Goal: Task Accomplishment & Management: Use online tool/utility

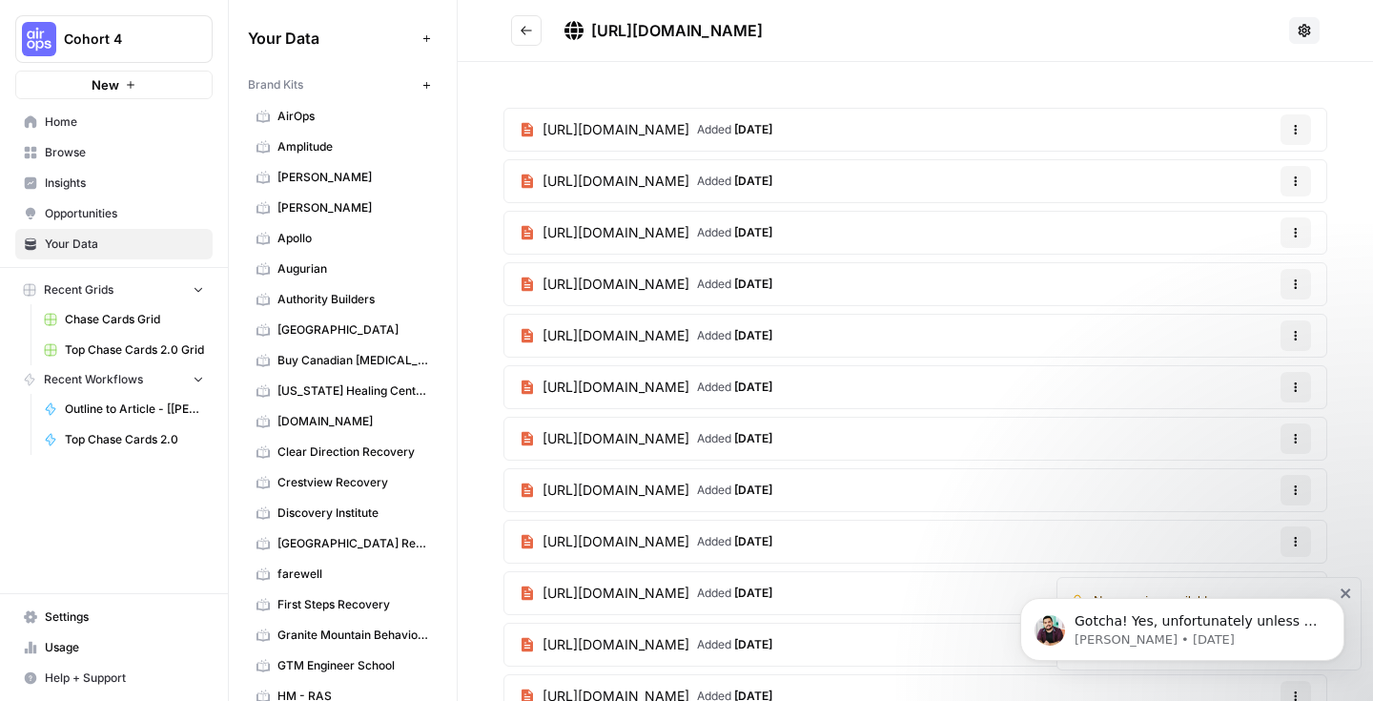
scroll to position [3284, 0]
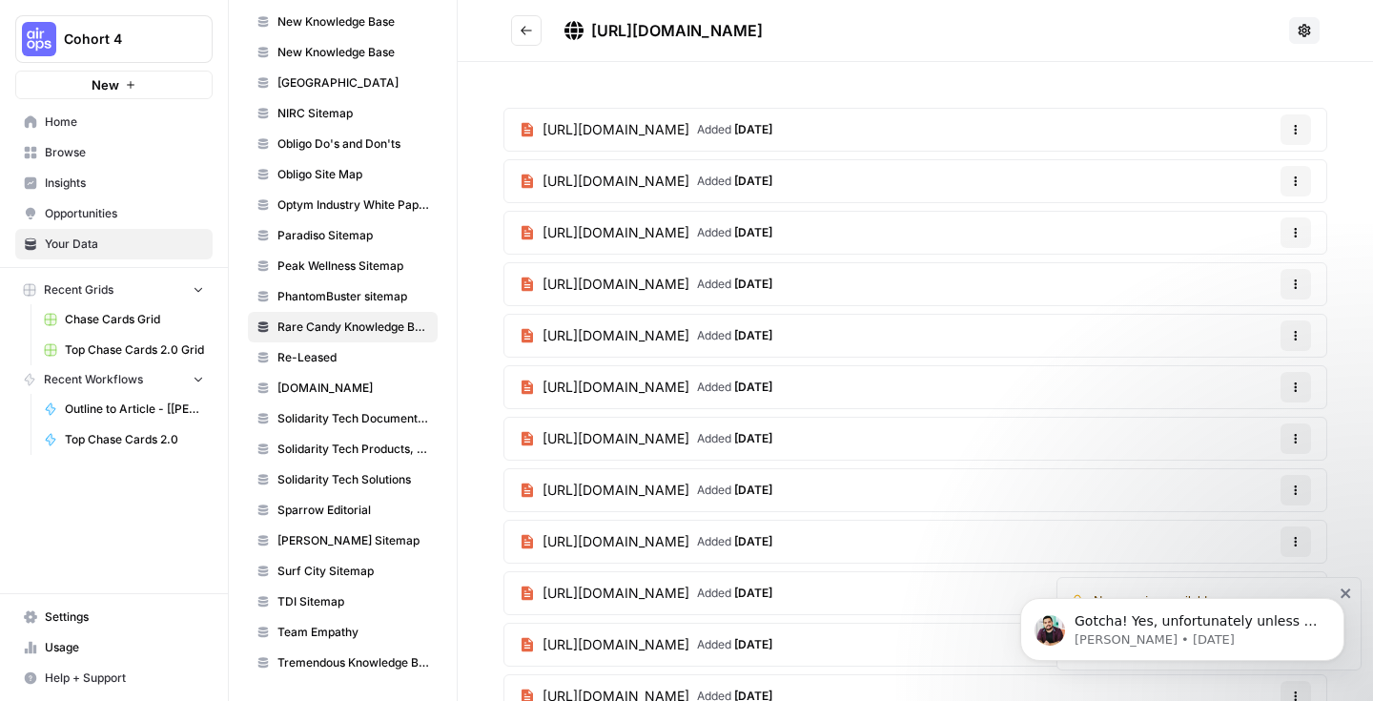
click at [1335, 71] on div "https://rarecandy.com/blog/collectors-guide-all-about-booster-boxes Added 2 mon…" at bounding box center [915, 622] width 915 height 1121
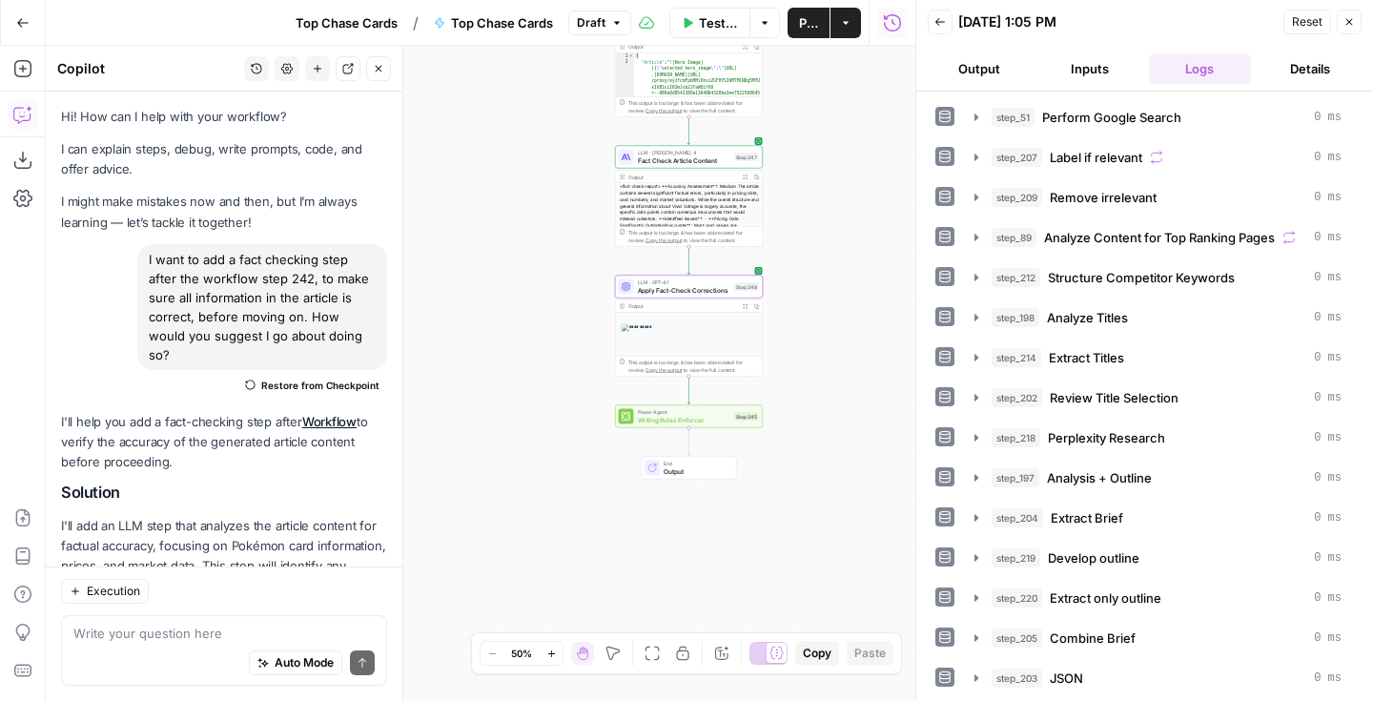
scroll to position [197, 0]
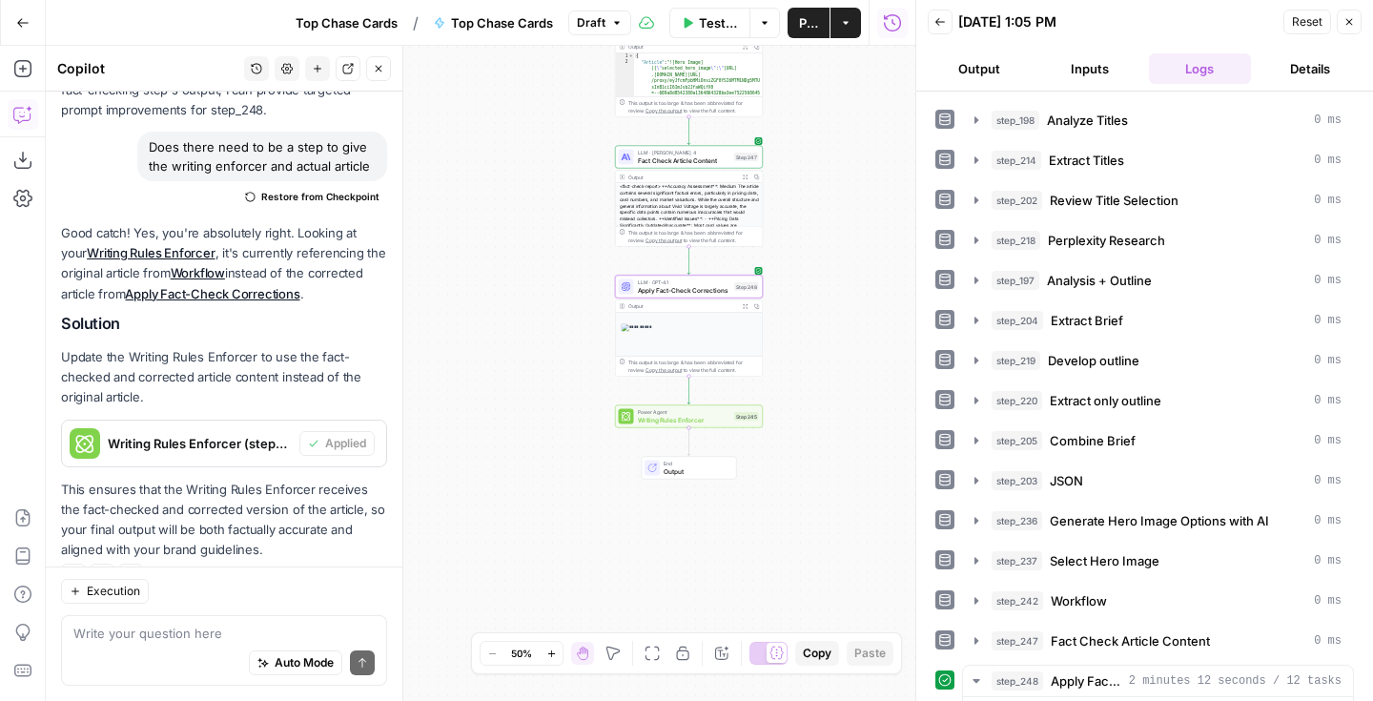
drag, startPoint x: 0, startPoint y: 0, endPoint x: 801, endPoint y: 239, distance: 835.7
click at [801, 239] on div "Workflow Set Inputs Inputs Google Search Perform Google Search Step 51 Output E…" at bounding box center [480, 373] width 869 height 655
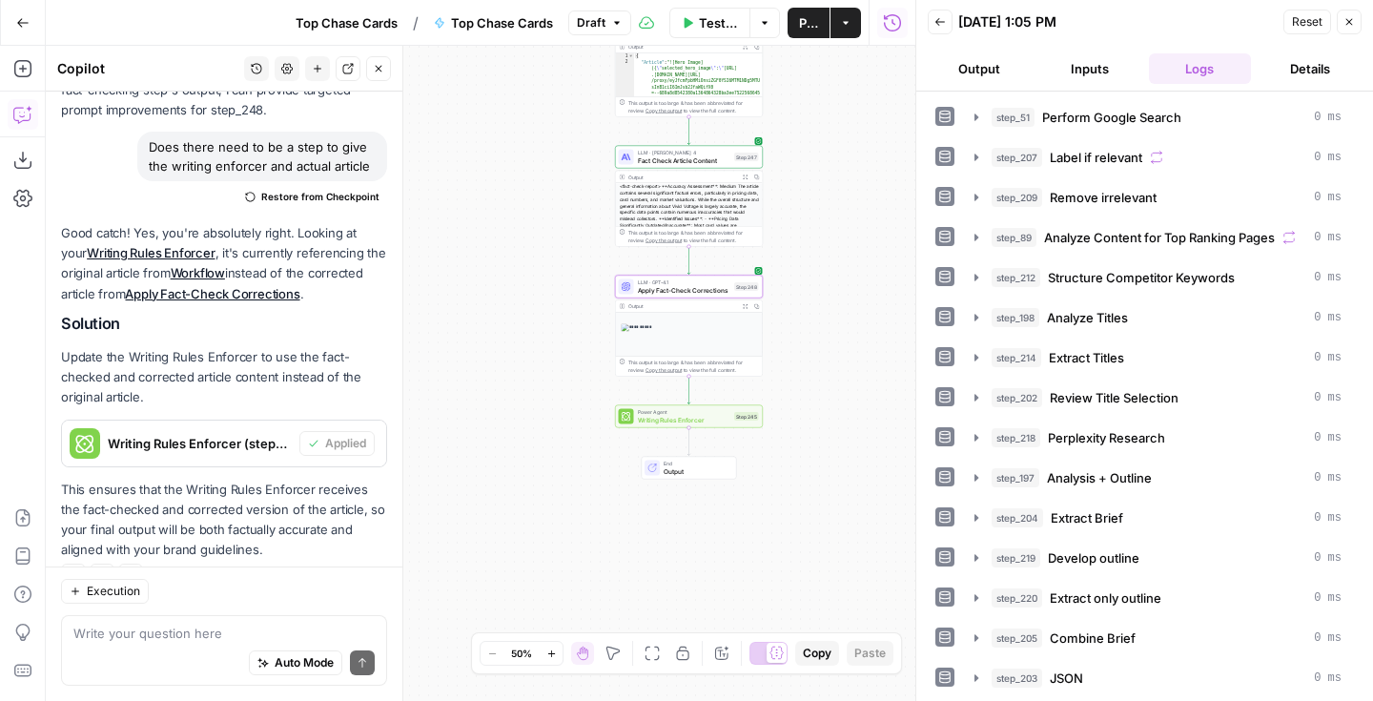
scroll to position [681, 0]
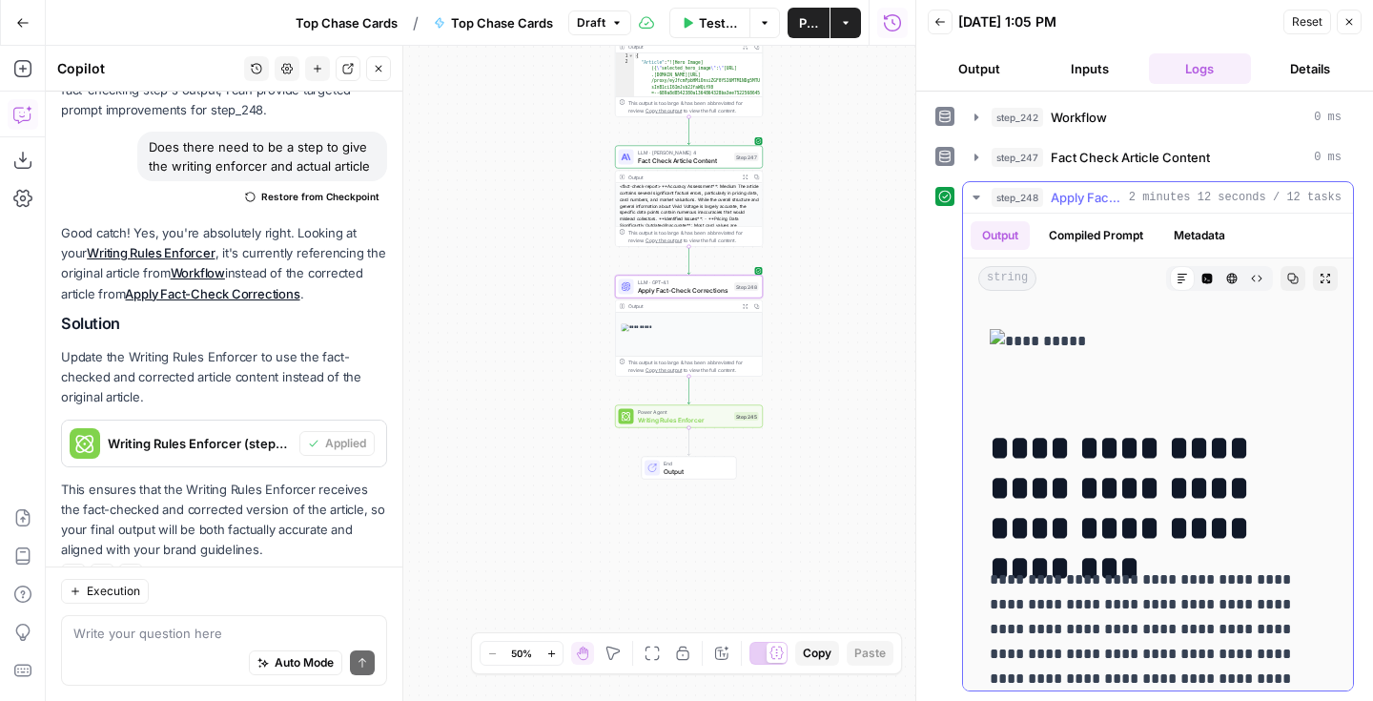
click at [971, 197] on icon "button" at bounding box center [975, 197] width 15 height 15
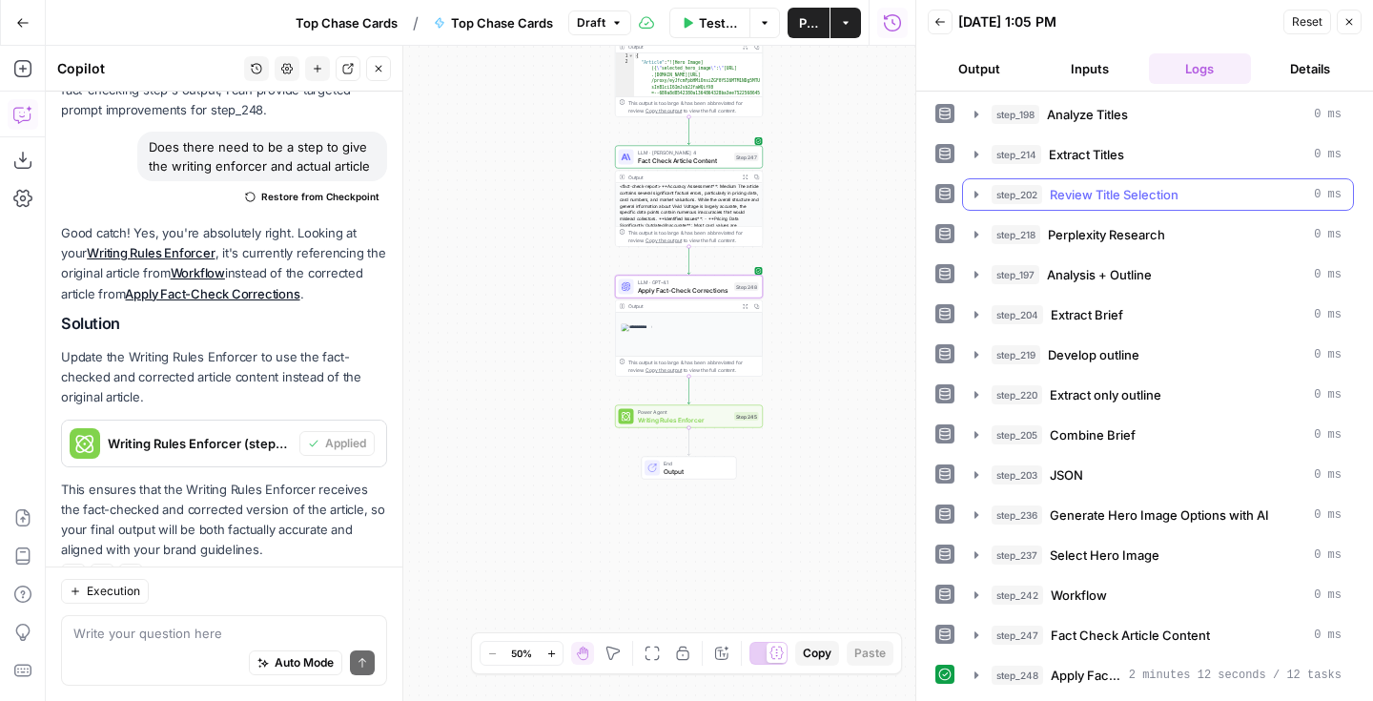
scroll to position [203, 0]
click at [717, 420] on span "Writing Rules Enforcer" at bounding box center [684, 420] width 93 height 10
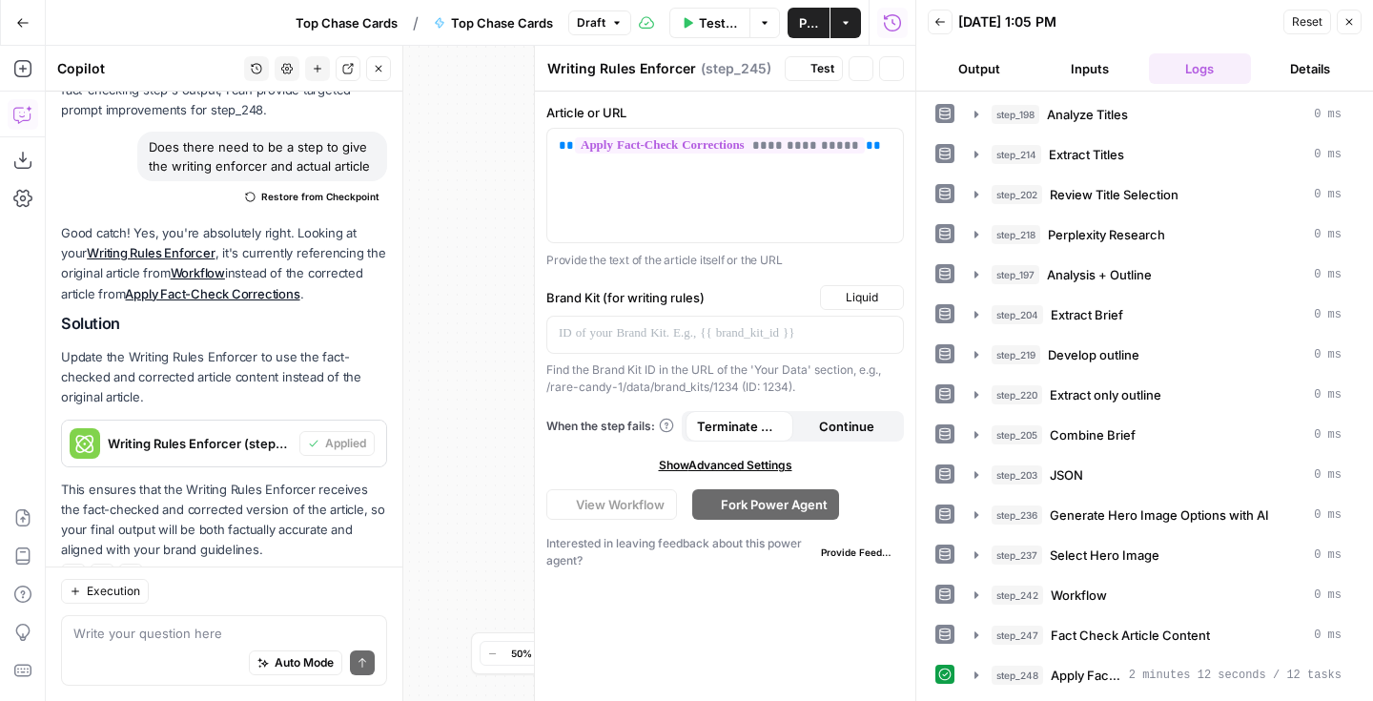
click at [749, 402] on div "**********" at bounding box center [725, 396] width 380 height 609
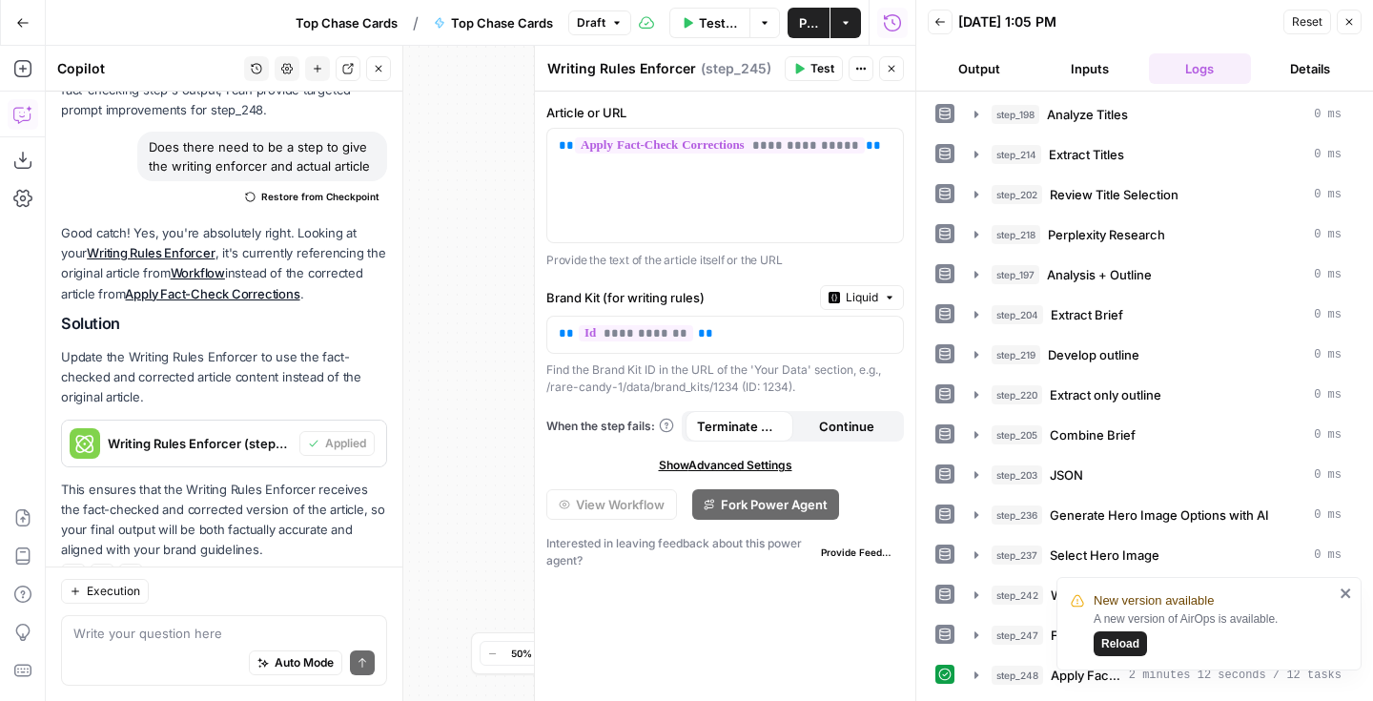
click at [897, 76] on button "Close" at bounding box center [891, 68] width 25 height 25
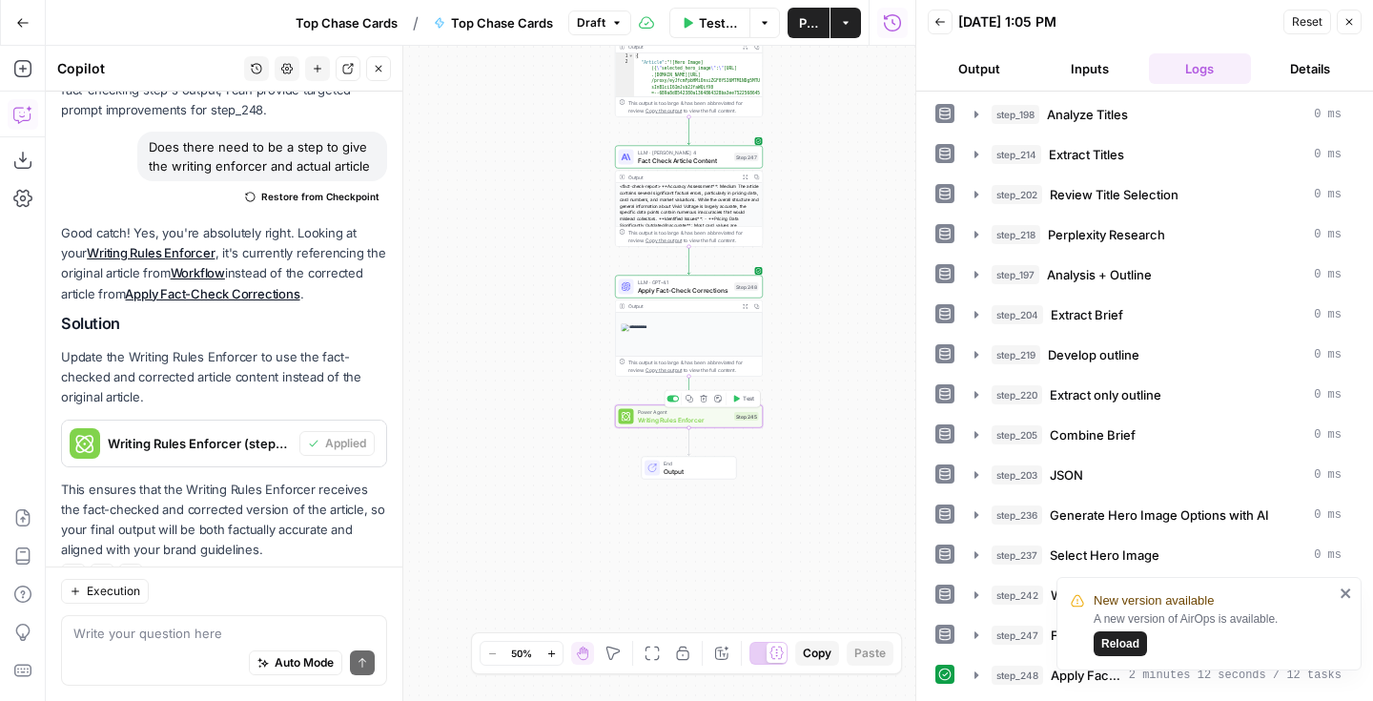
click at [747, 402] on button "Test" at bounding box center [743, 399] width 30 height 12
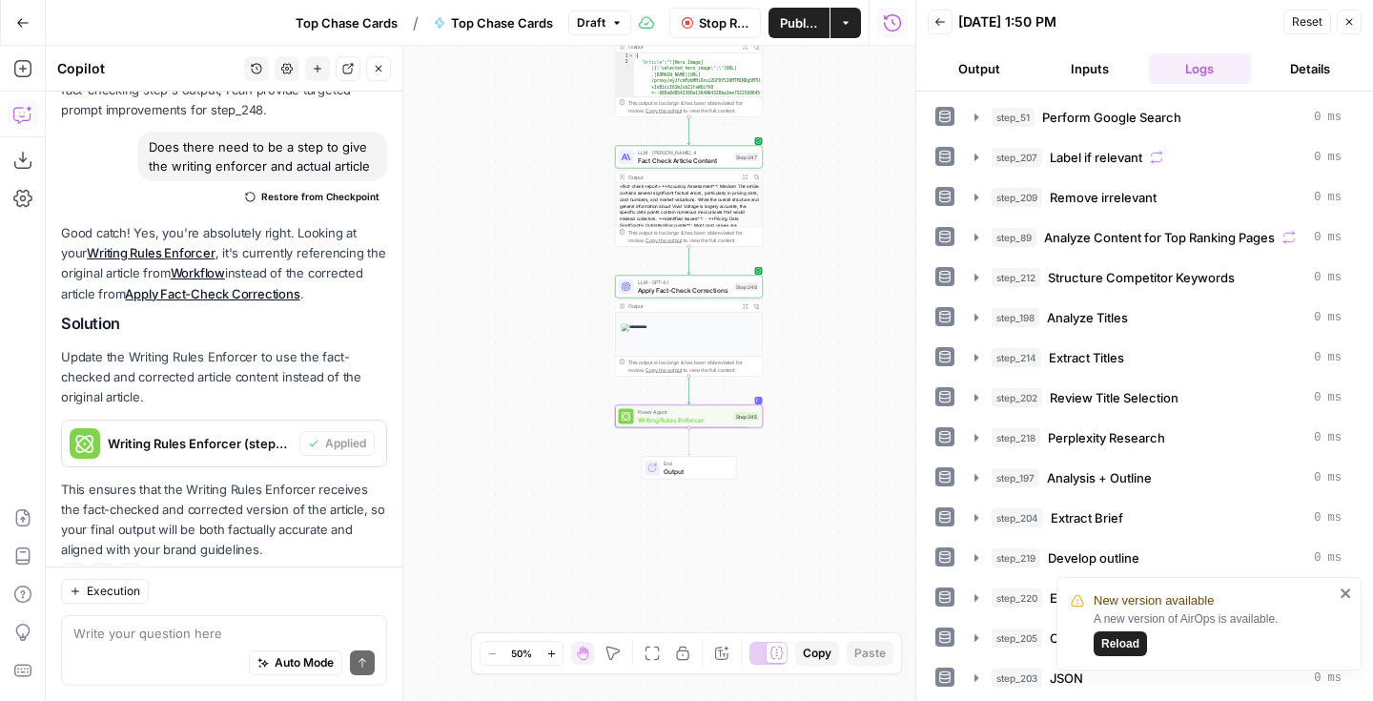
scroll to position [237, 0]
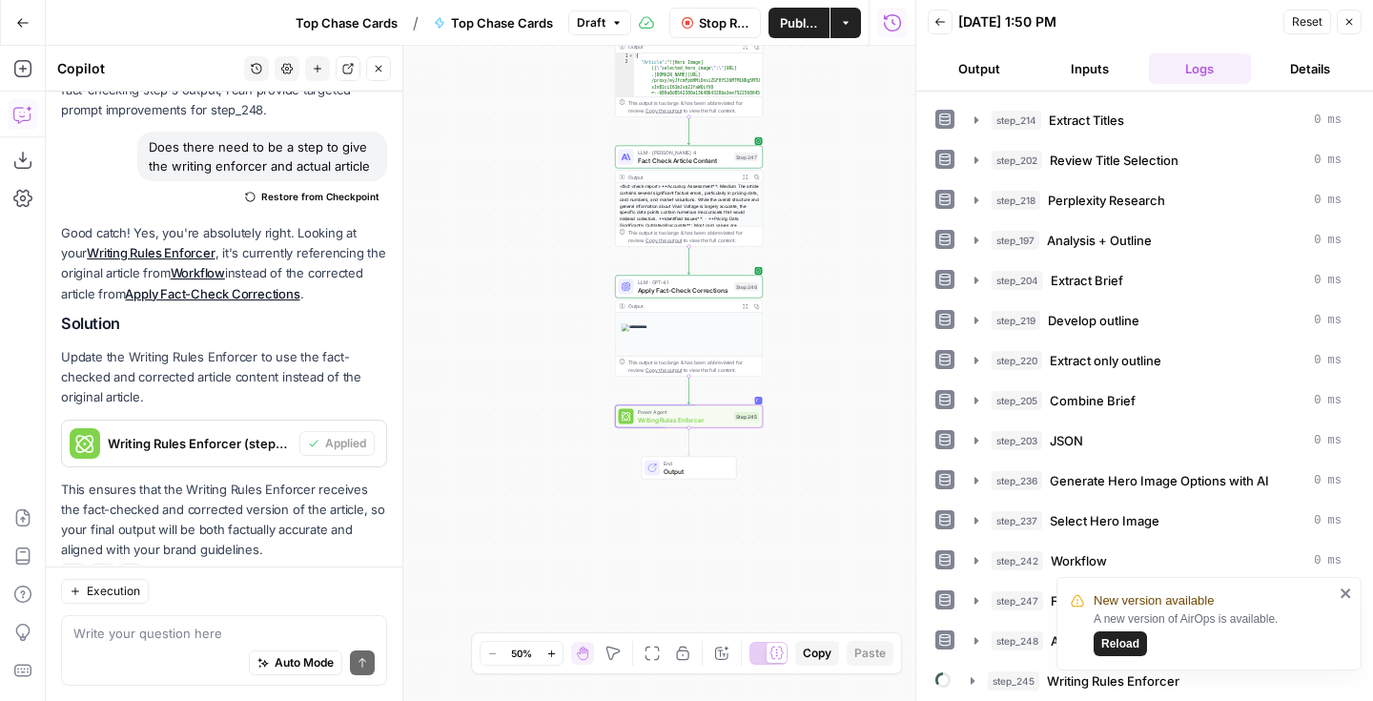
click at [1350, 588] on icon "close" at bounding box center [1345, 592] width 13 height 15
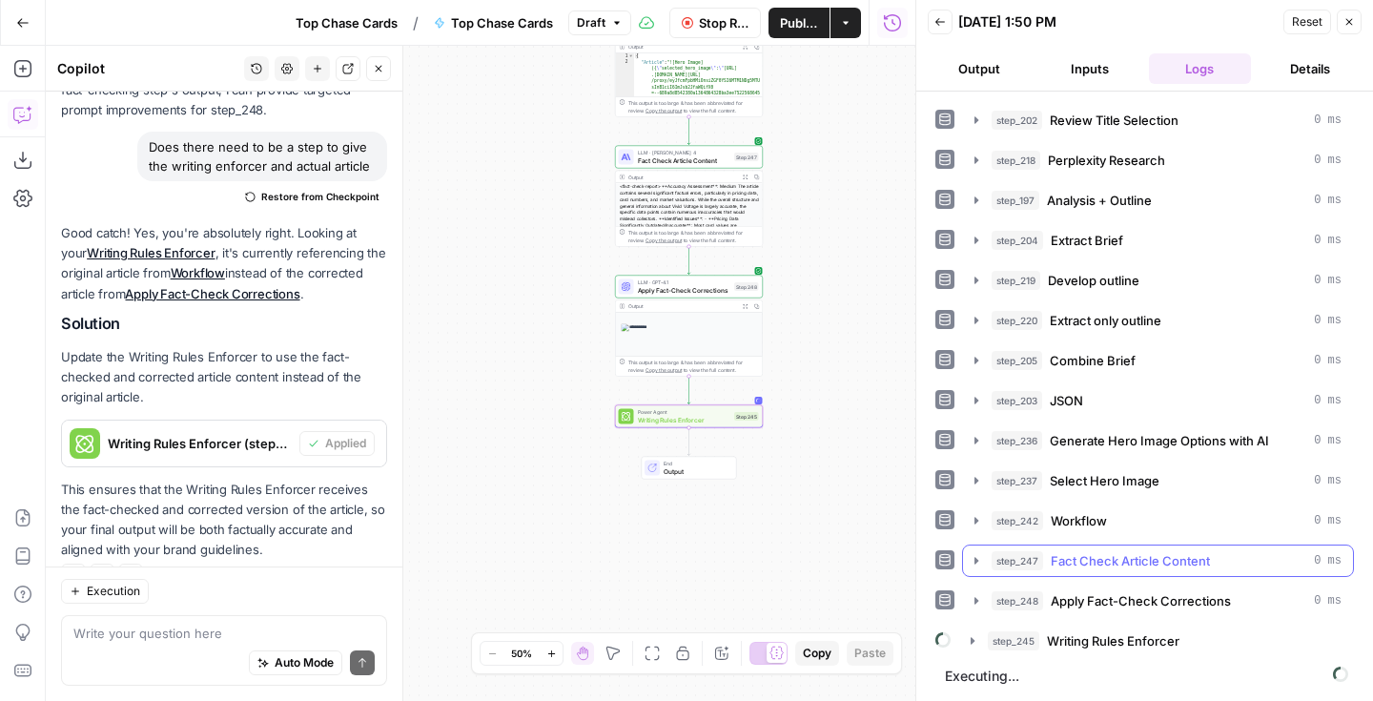
scroll to position [277, 0]
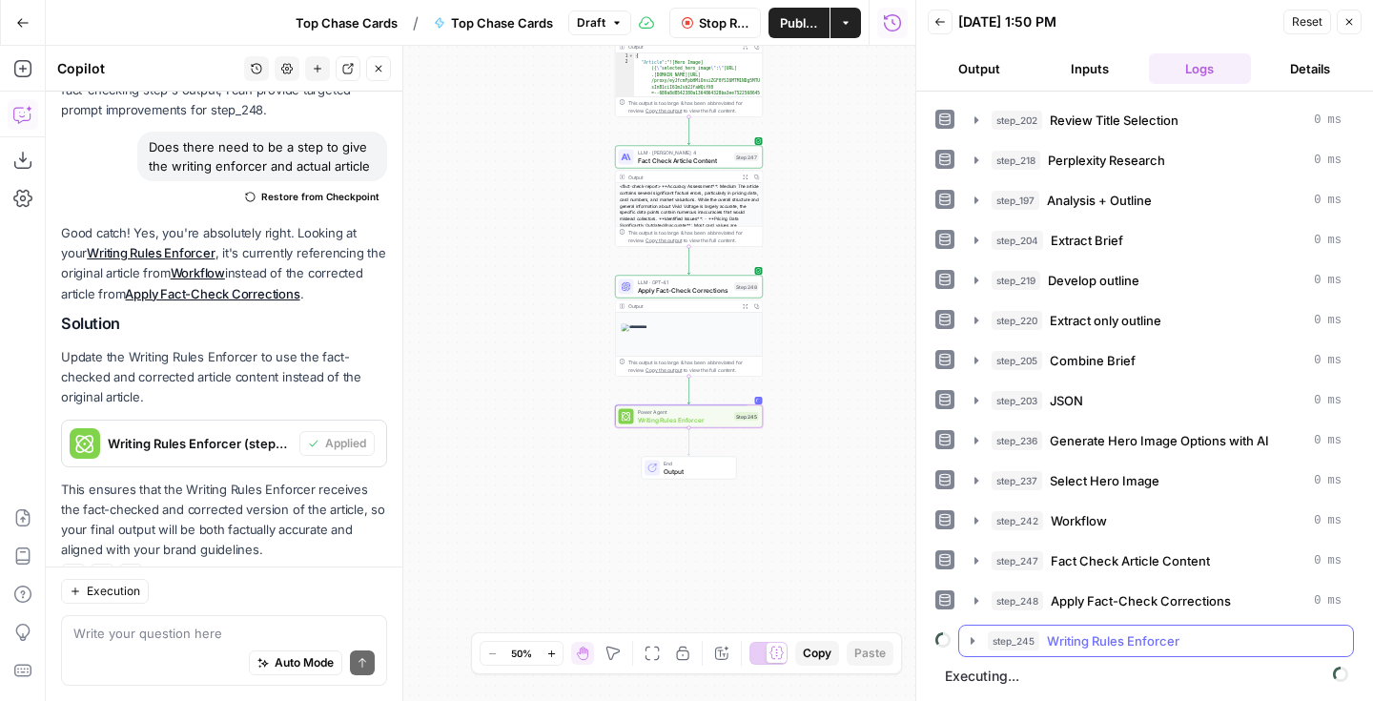
click at [973, 638] on icon "button" at bounding box center [972, 640] width 15 height 15
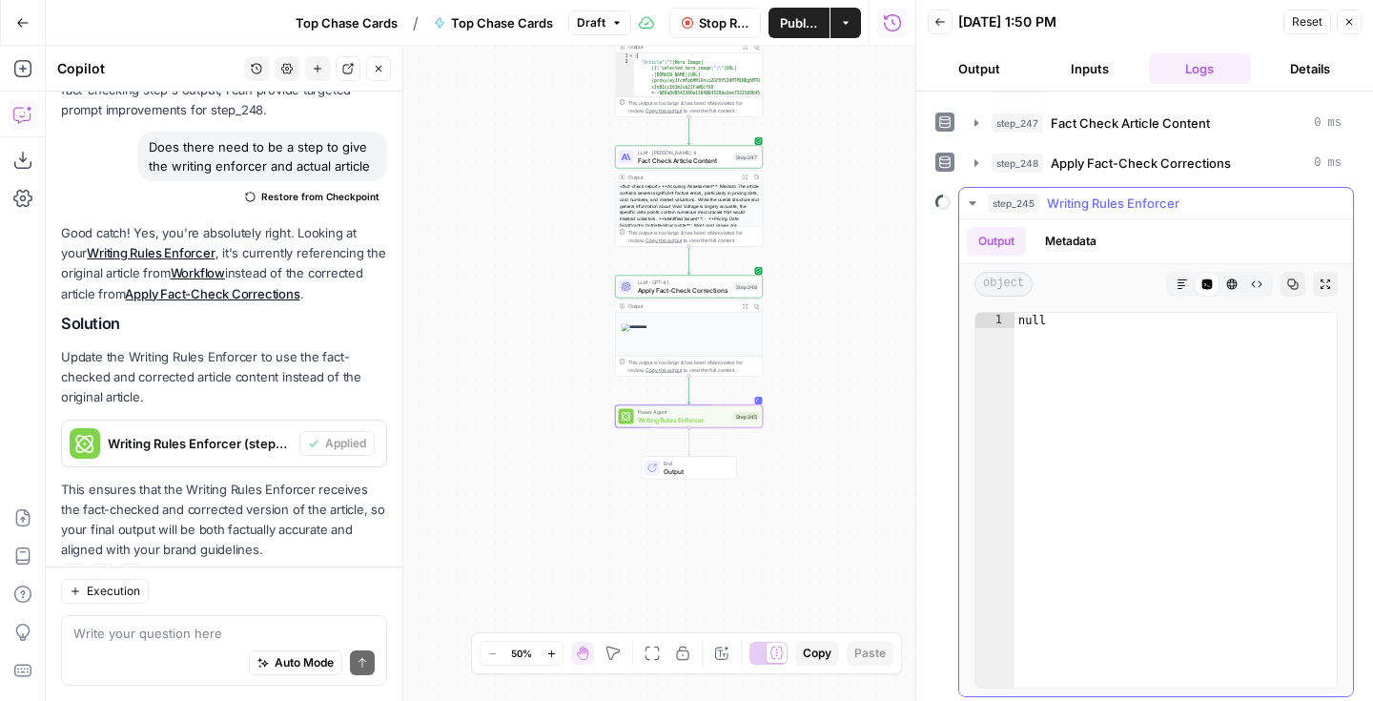
scroll to position [716, 0]
click at [973, 198] on icon "button" at bounding box center [972, 201] width 15 height 15
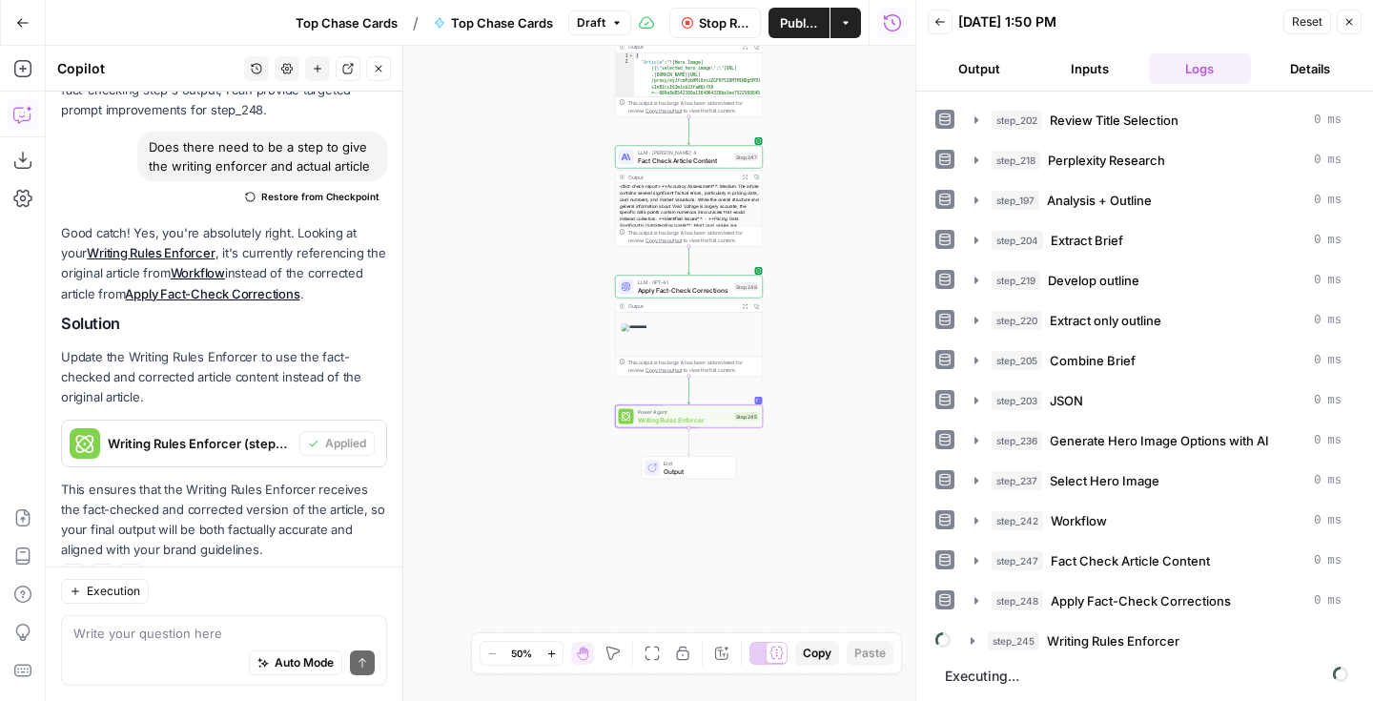
click at [795, 29] on span "Publish" at bounding box center [799, 22] width 38 height 19
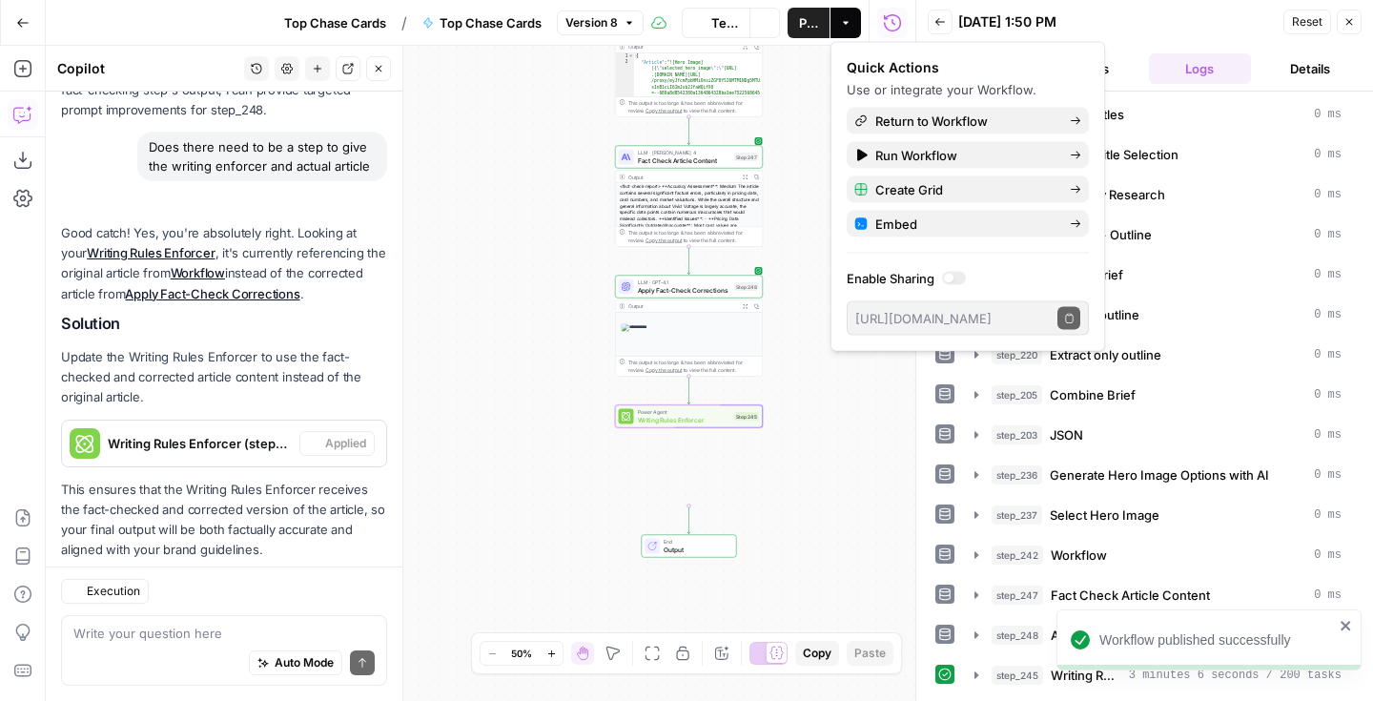
scroll to position [243, 0]
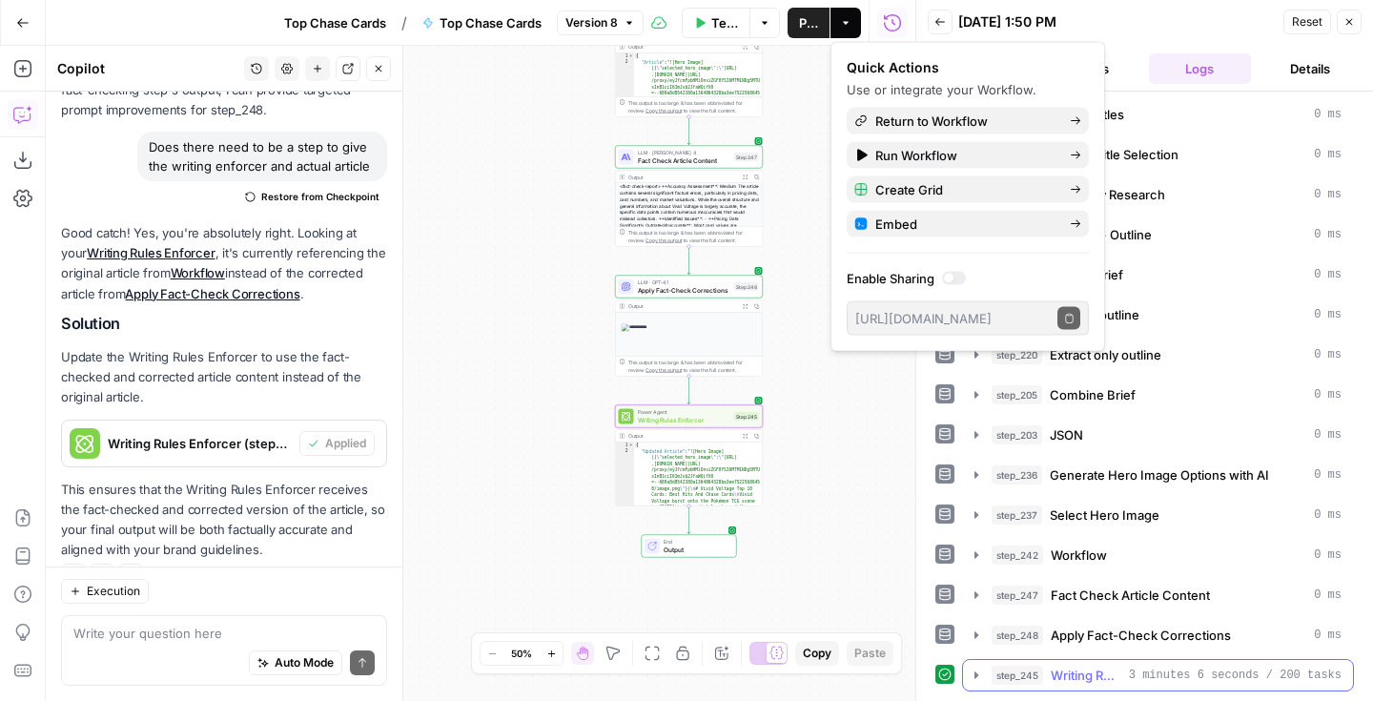
drag, startPoint x: 976, startPoint y: 676, endPoint x: 992, endPoint y: 628, distance: 50.3
click at [976, 675] on icon "button" at bounding box center [976, 674] width 4 height 7
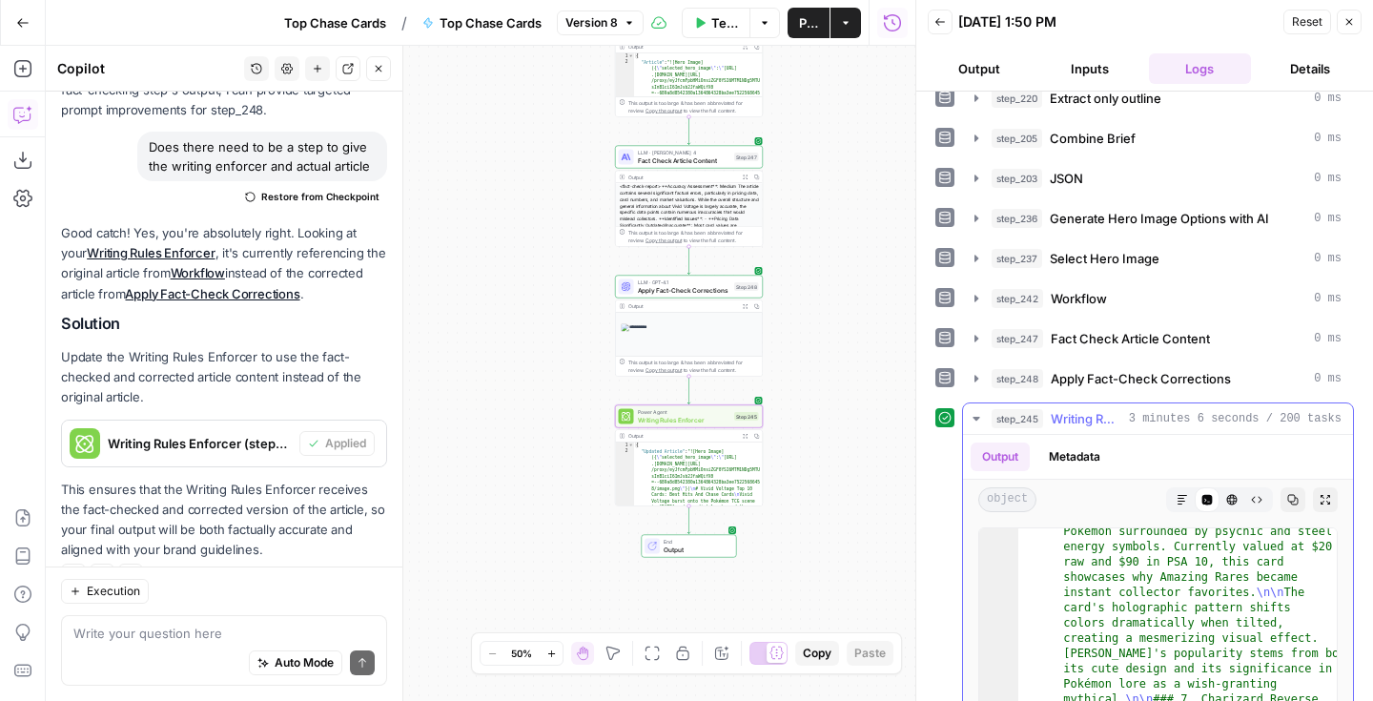
scroll to position [2244, 0]
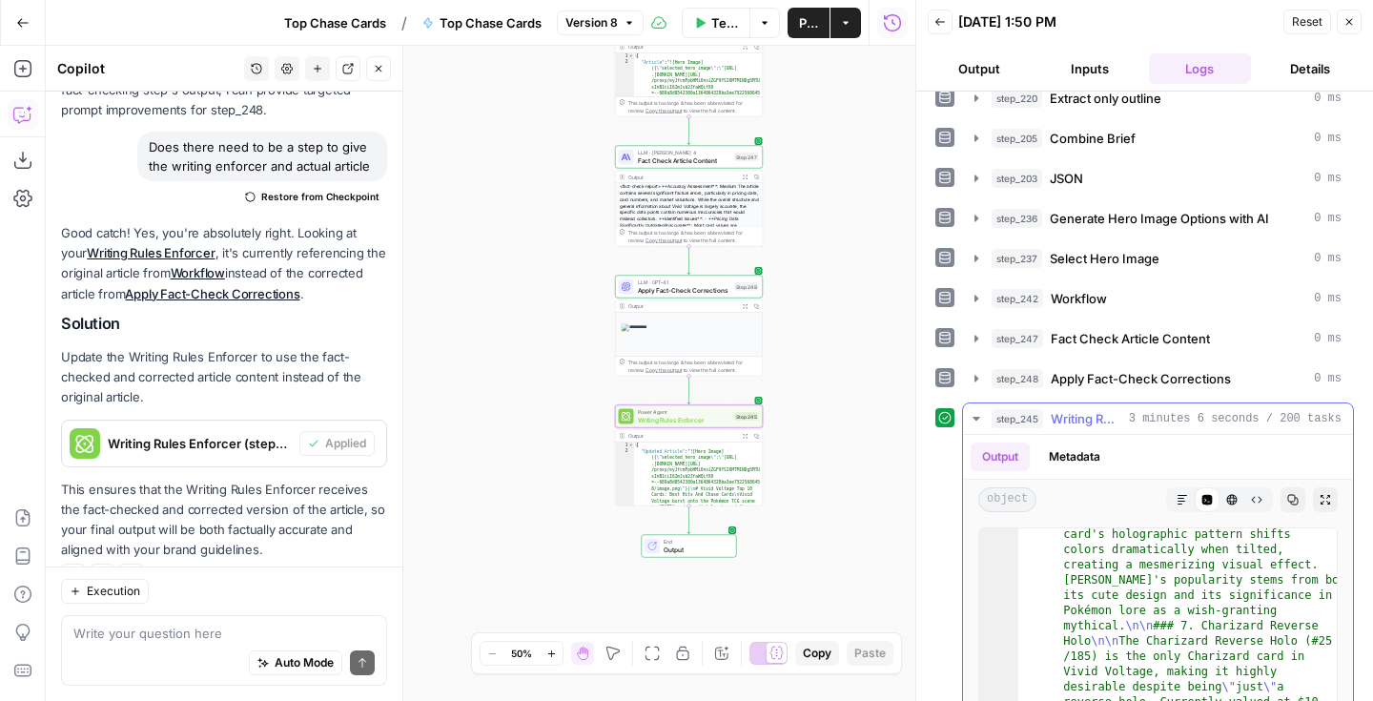
click at [975, 418] on icon "button" at bounding box center [975, 419] width 7 height 4
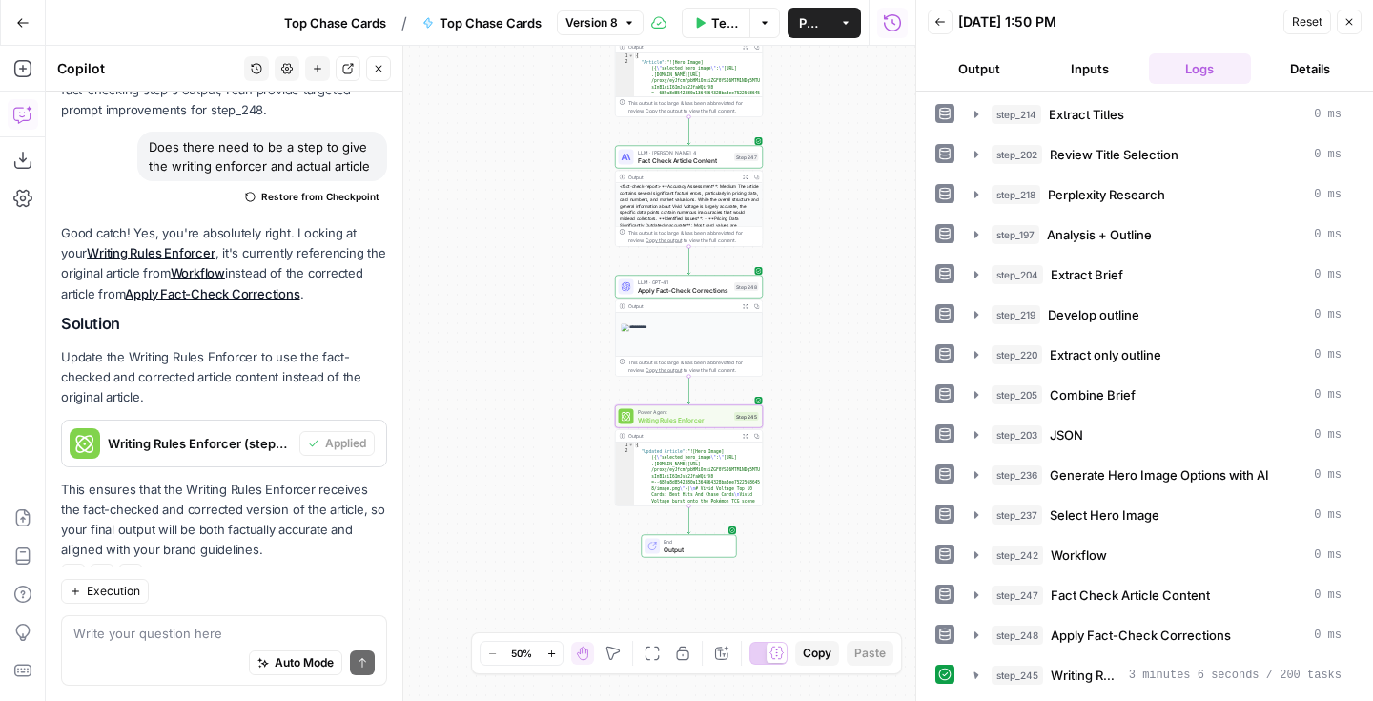
scroll to position [243, 0]
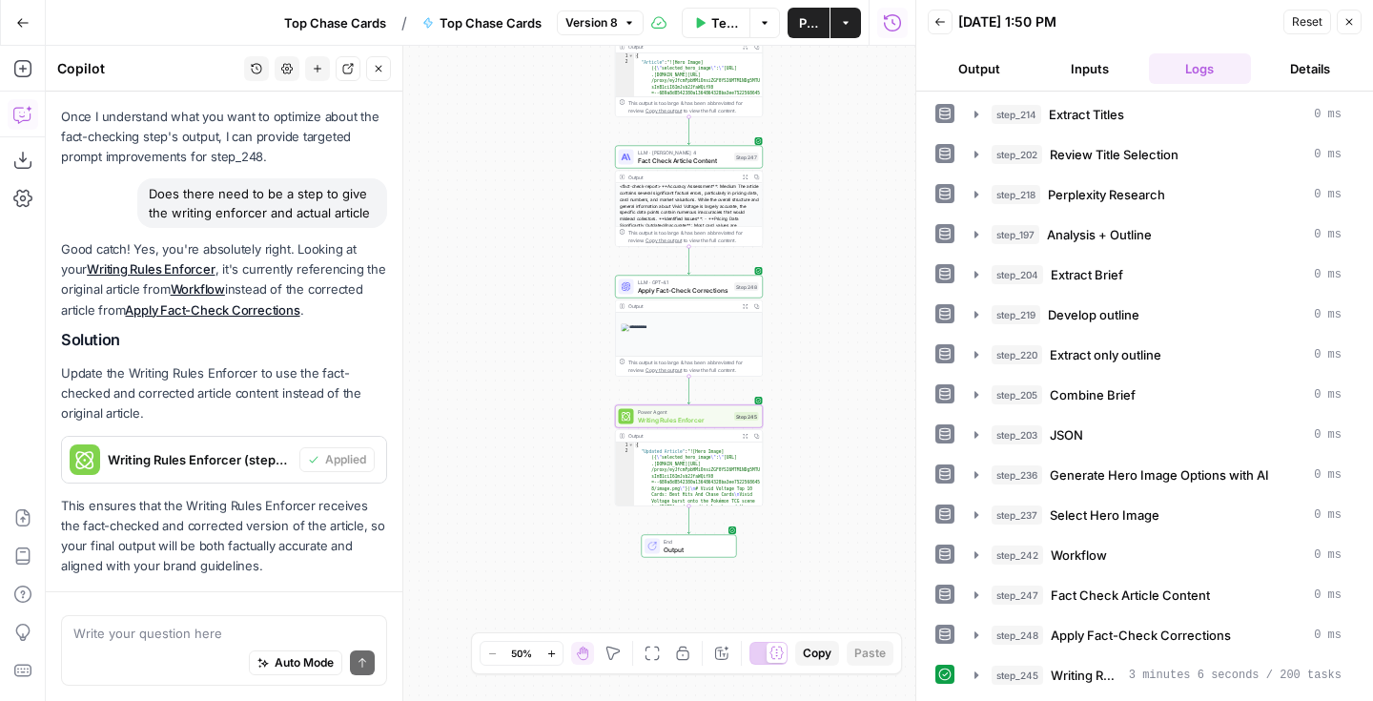
click at [789, 400] on div "Workflow Set Inputs Inputs Google Search Perform Google Search Step 51 Output E…" at bounding box center [480, 373] width 869 height 655
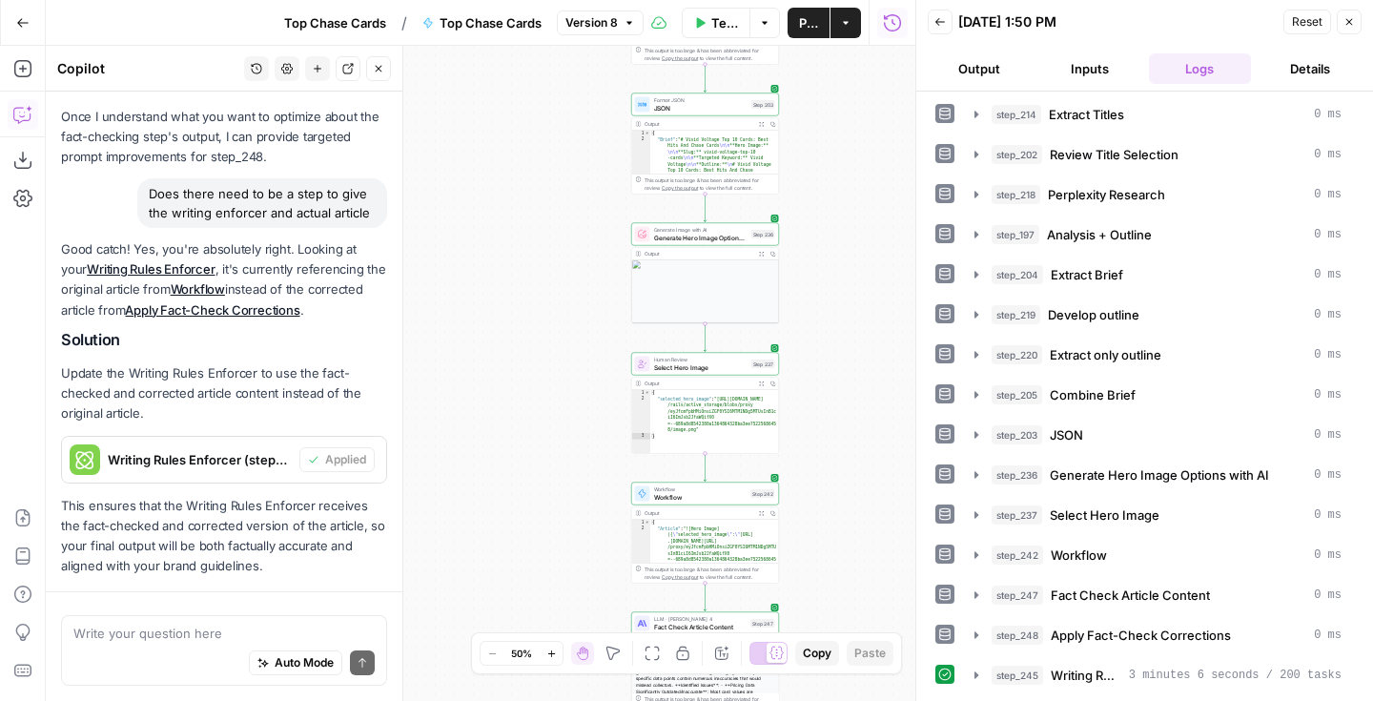
drag, startPoint x: 853, startPoint y: 218, endPoint x: 857, endPoint y: 354, distance: 135.4
click at [864, 415] on div "Workflow Set Inputs Inputs Google Search Perform Google Search Step 51 Output E…" at bounding box center [480, 373] width 869 height 655
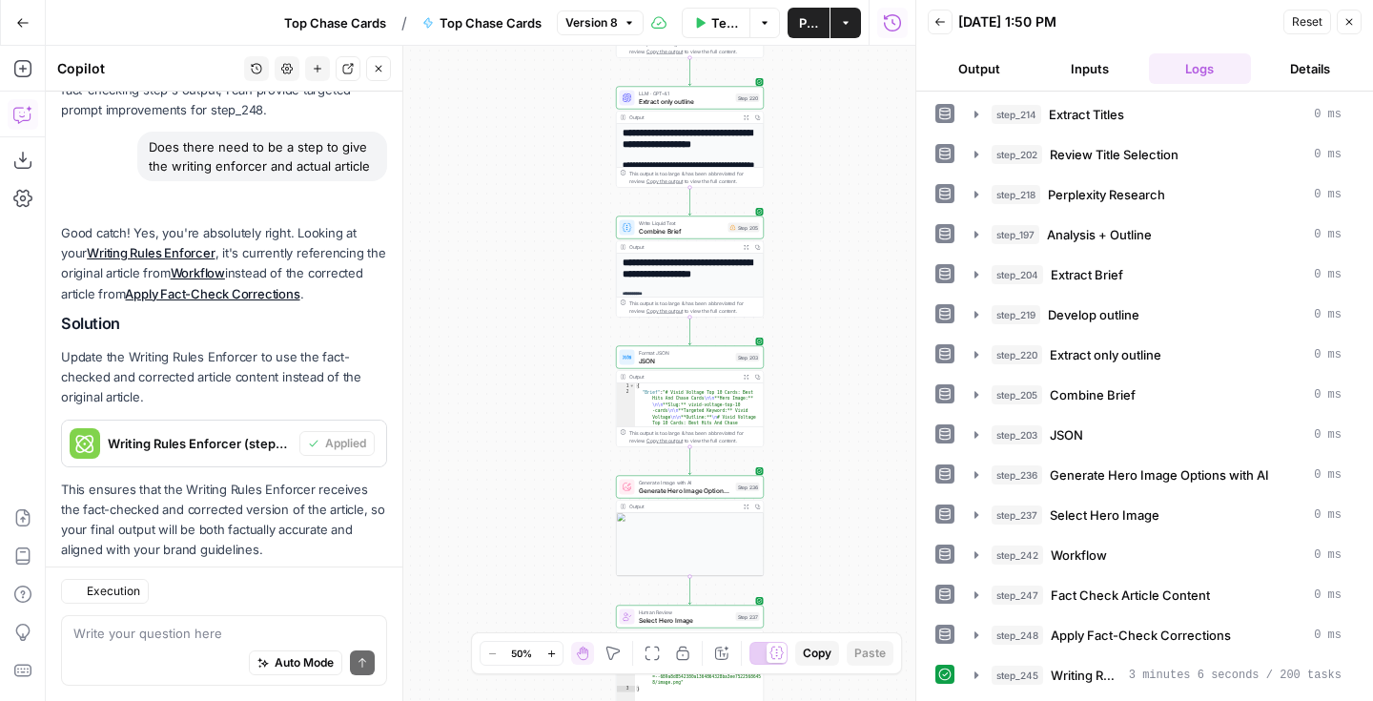
scroll to position [2870, 0]
drag, startPoint x: 858, startPoint y: 348, endPoint x: 845, endPoint y: 505, distance: 157.8
click at [845, 505] on div "Workflow Set Inputs Inputs Google Search Perform Google Search Step 51 Output E…" at bounding box center [480, 373] width 869 height 655
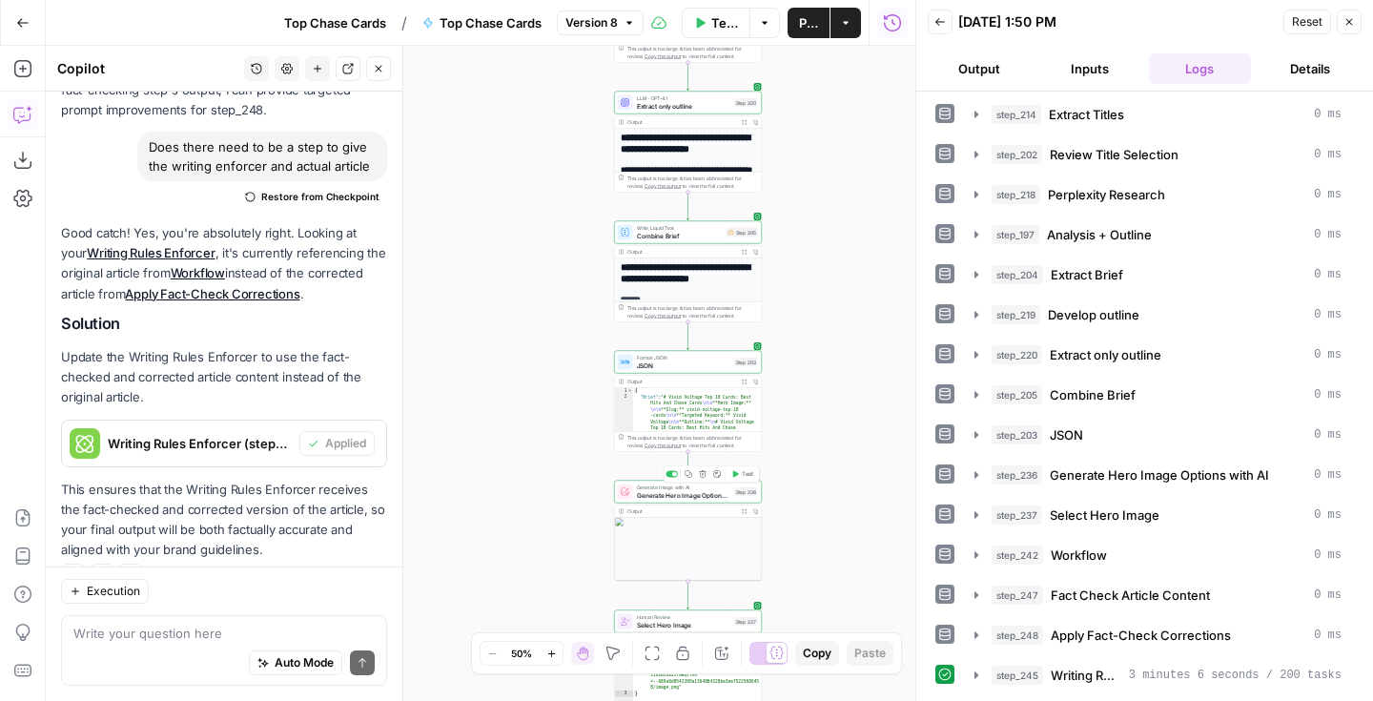
click at [701, 498] on span "Generate Hero Image Options with AI" at bounding box center [683, 495] width 93 height 10
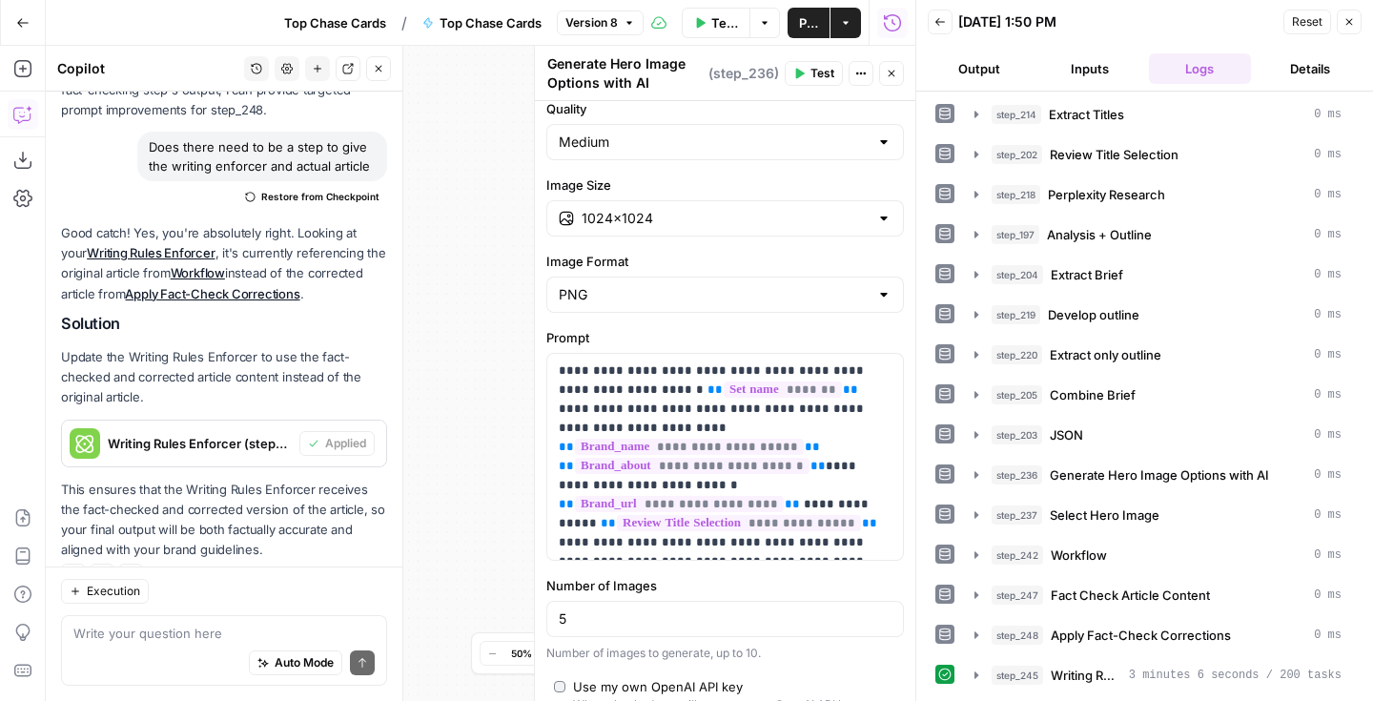
scroll to position [235, 0]
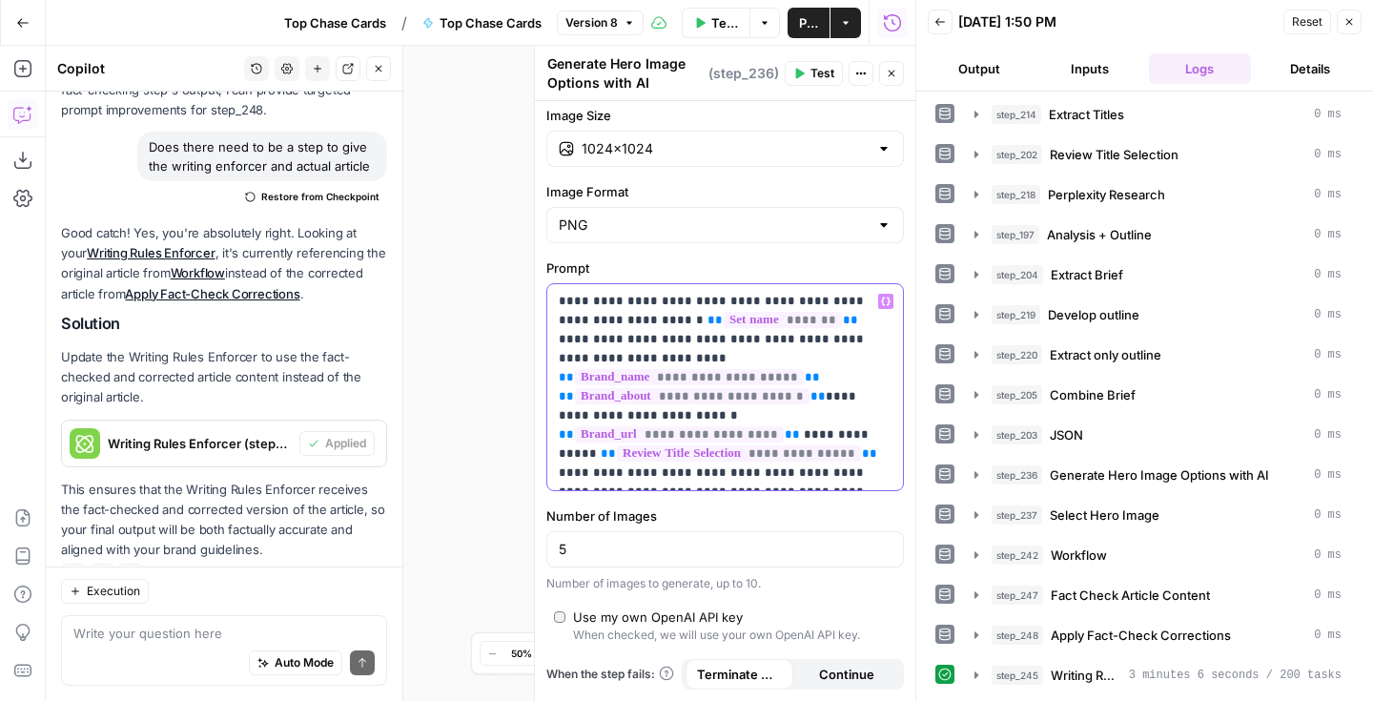
drag, startPoint x: 867, startPoint y: 468, endPoint x: 554, endPoint y: 304, distance: 353.9
click at [554, 304] on div "**********" at bounding box center [725, 387] width 356 height 206
click at [136, 677] on div "Auto Mode Send" at bounding box center [223, 663] width 301 height 42
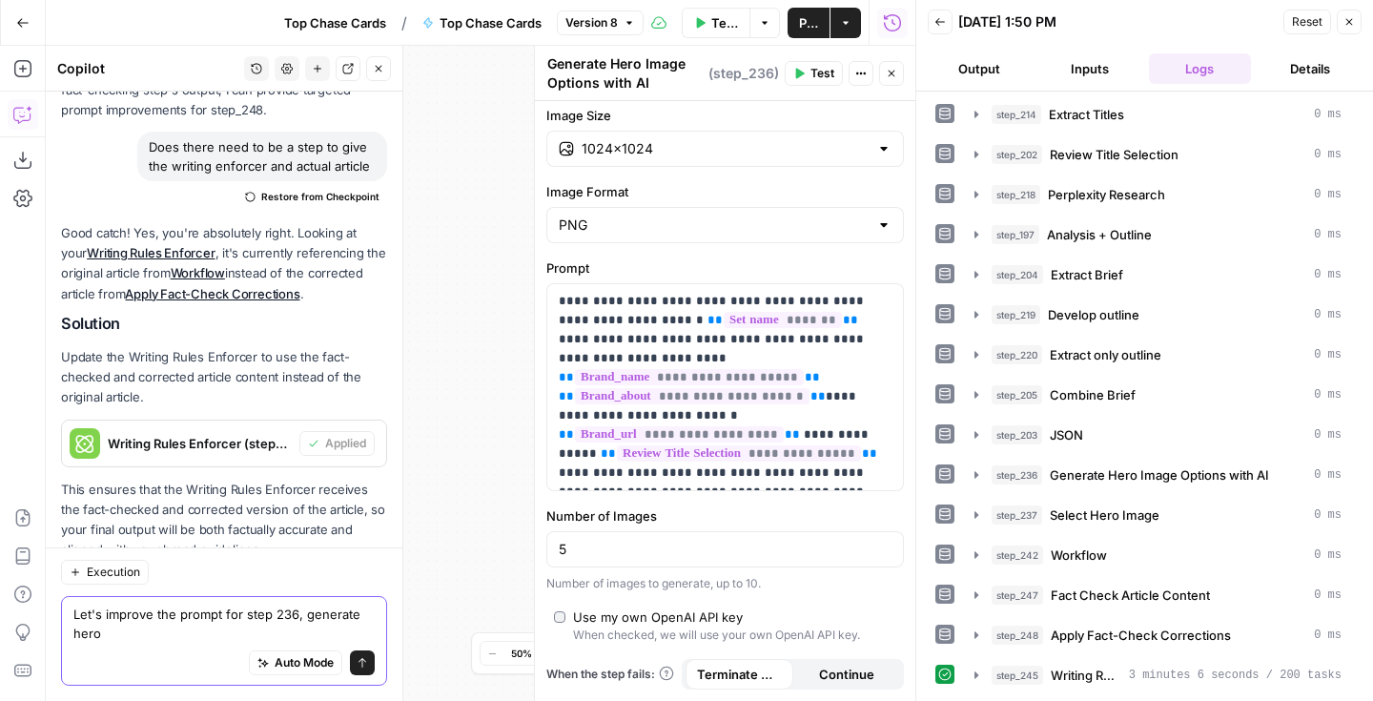
scroll to position [2889, 0]
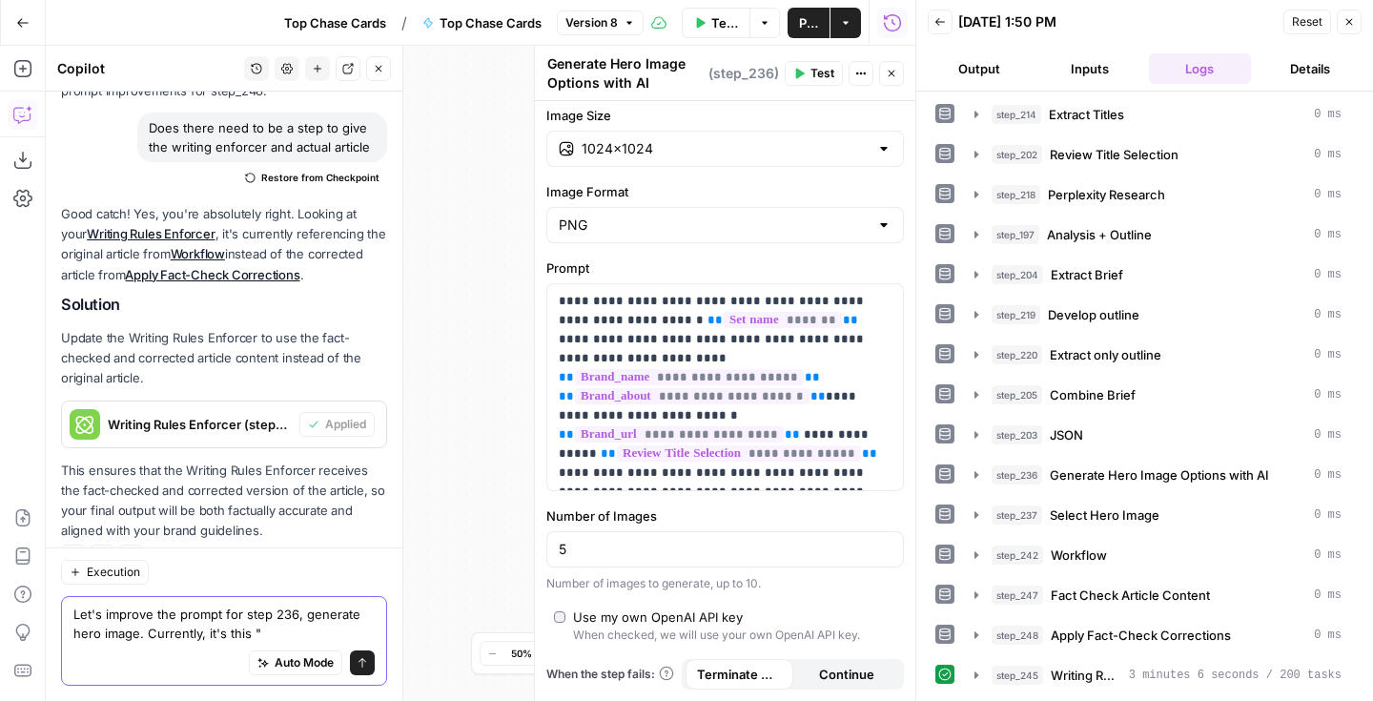
paste textarea "Generate 5 different image concepts based on the top chase Pokémon {{setname}} …"
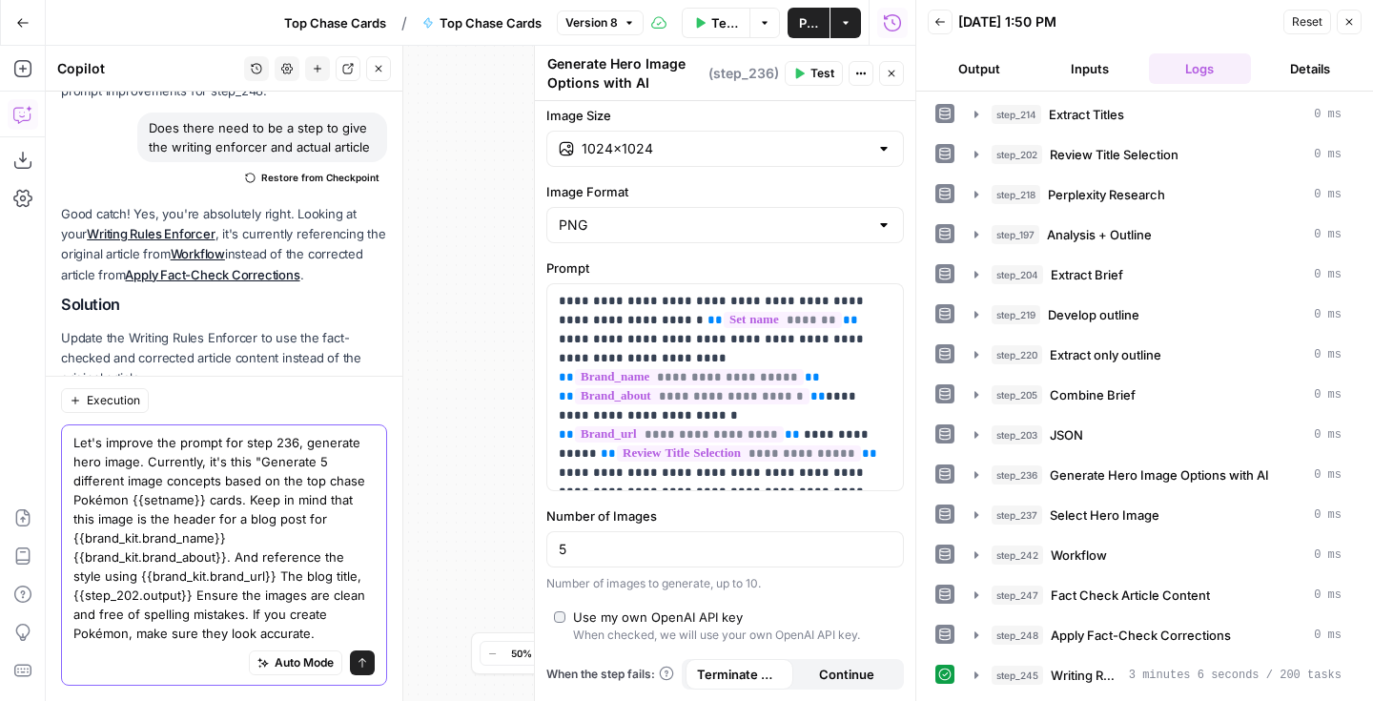
scroll to position [3061, 0]
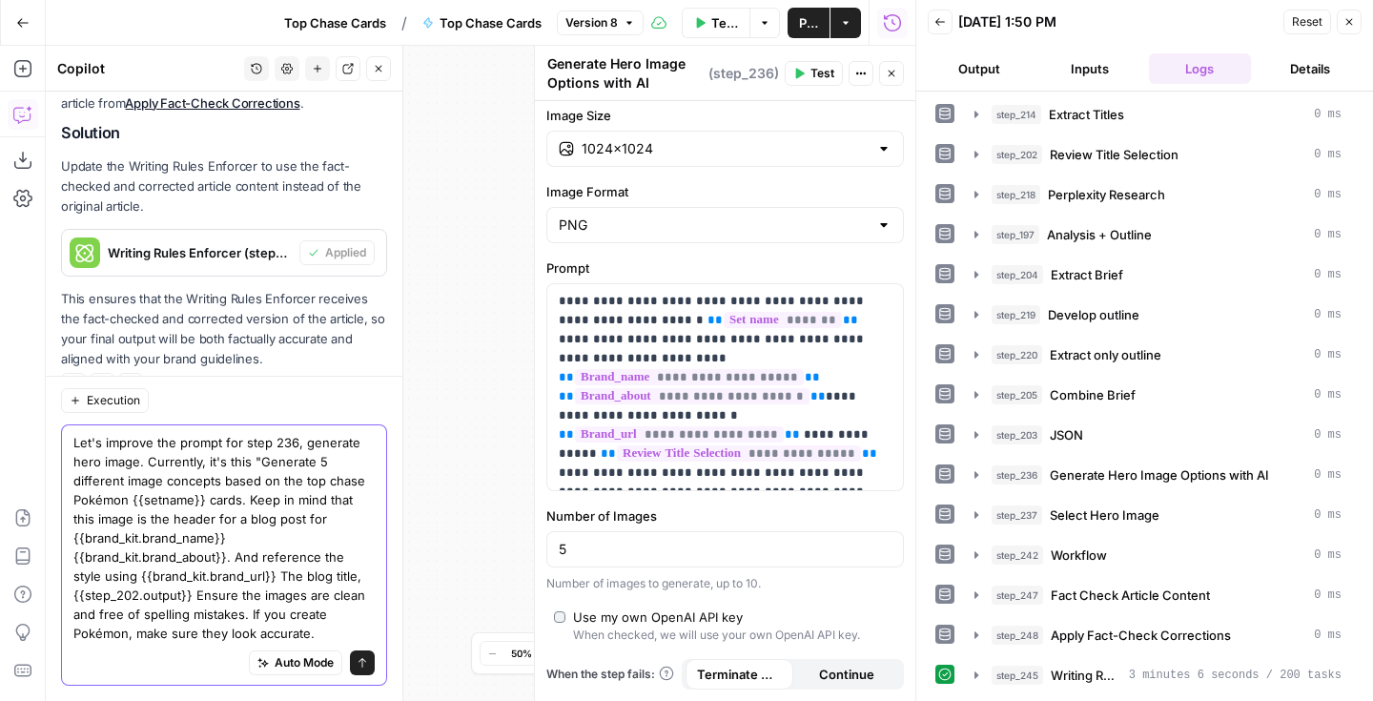
type textarea "Let's improve the prompt for step 236, generate hero image. Currently, it's thi…"
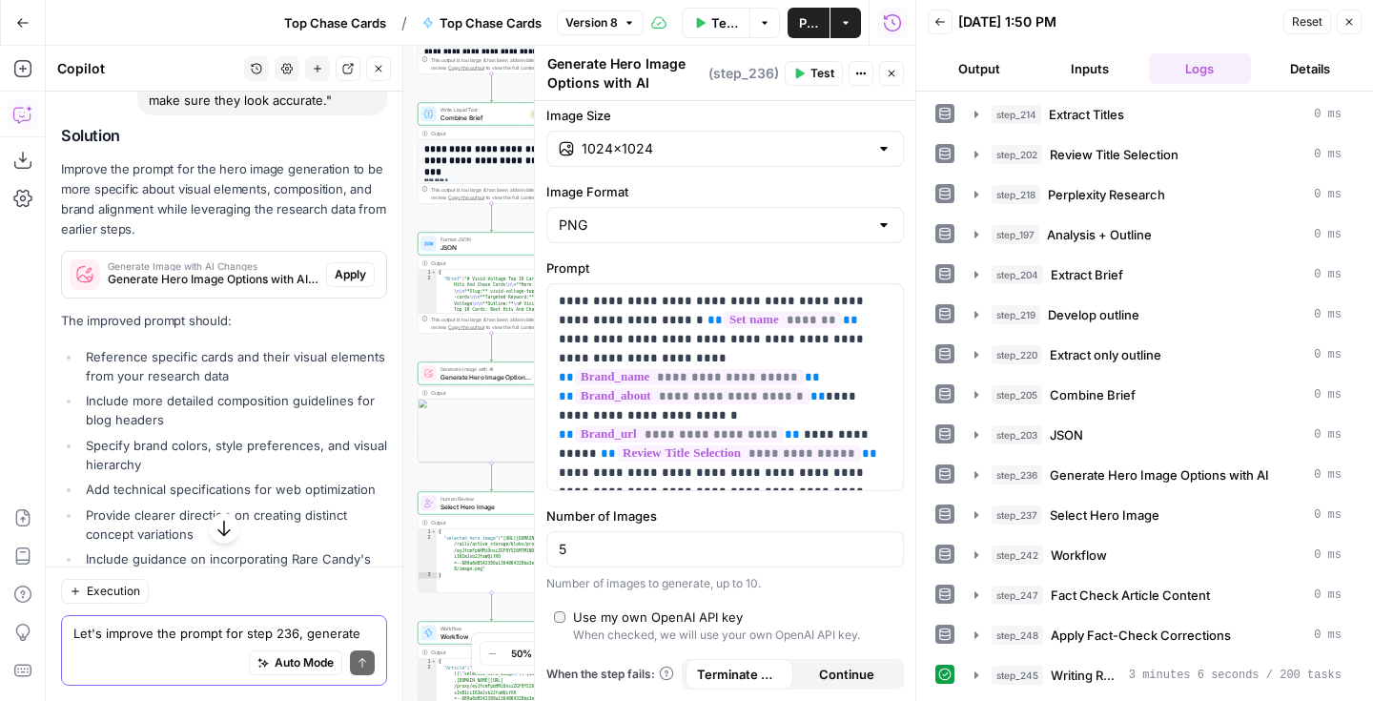
scroll to position [3622, 0]
click at [354, 267] on span "Apply" at bounding box center [350, 275] width 31 height 17
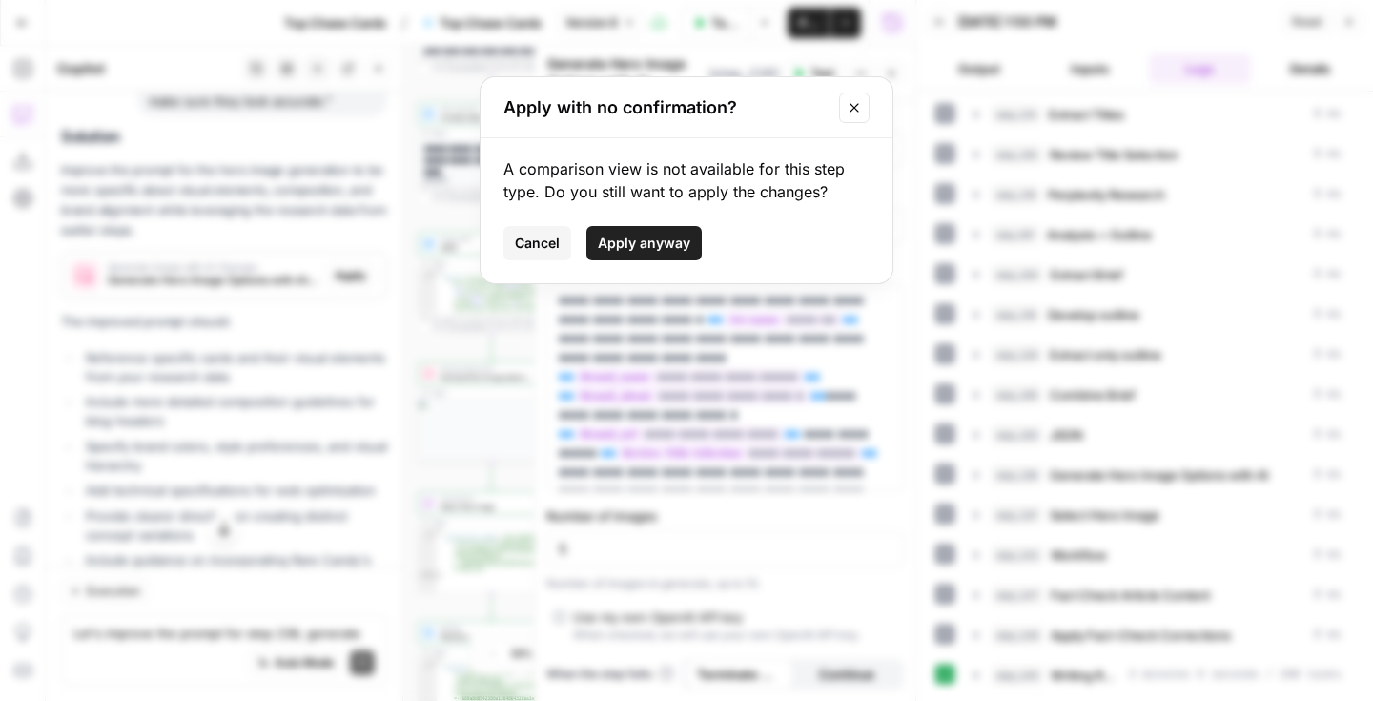
click at [601, 249] on span "Apply anyway" at bounding box center [644, 243] width 92 height 19
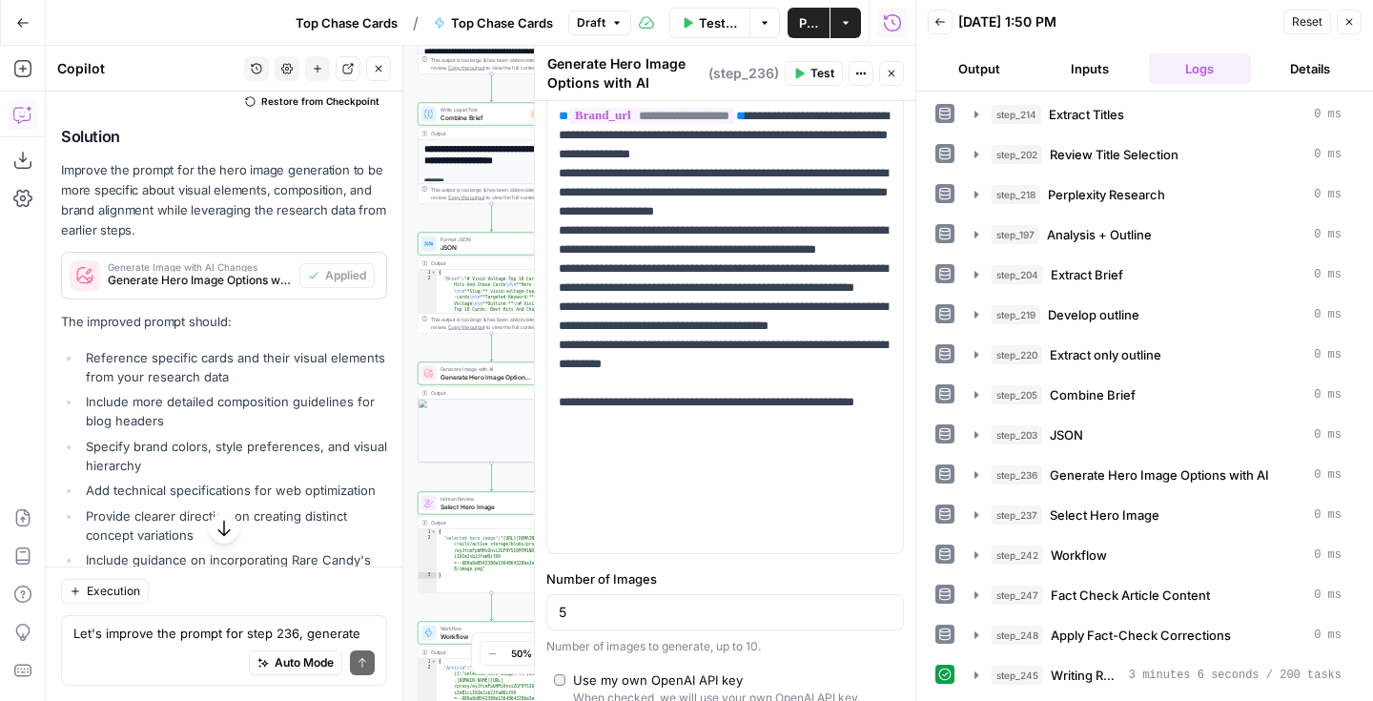
scroll to position [731, 0]
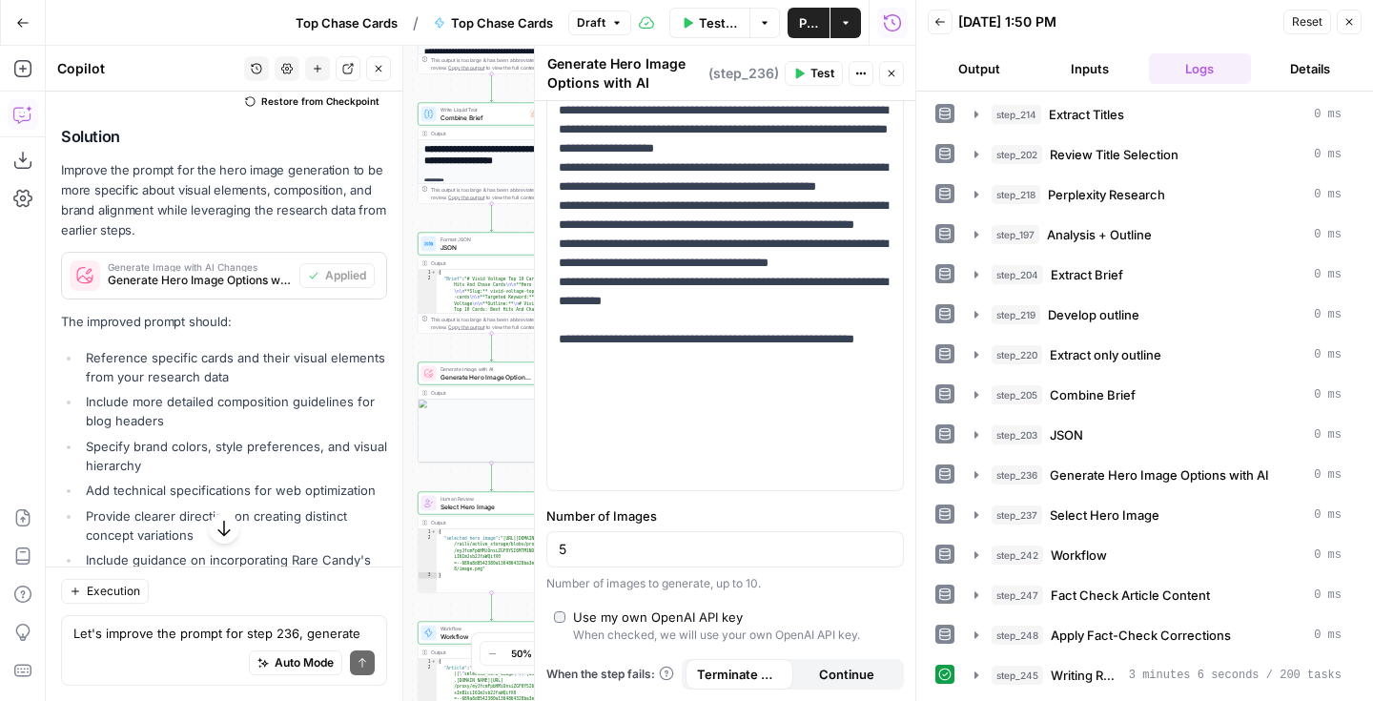
click at [799, 19] on span "Publish" at bounding box center [808, 22] width 19 height 19
click at [895, 76] on icon "button" at bounding box center [891, 73] width 11 height 11
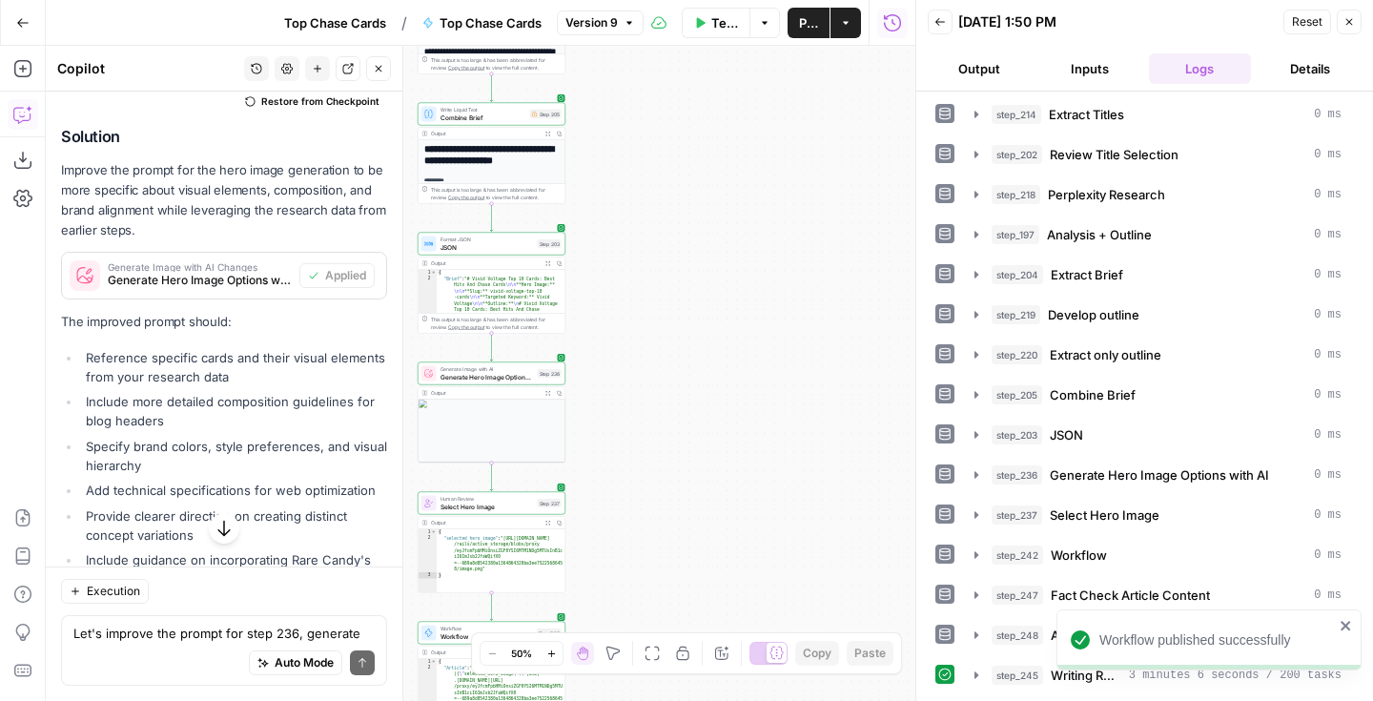
click at [1344, 26] on icon "button" at bounding box center [1348, 21] width 11 height 11
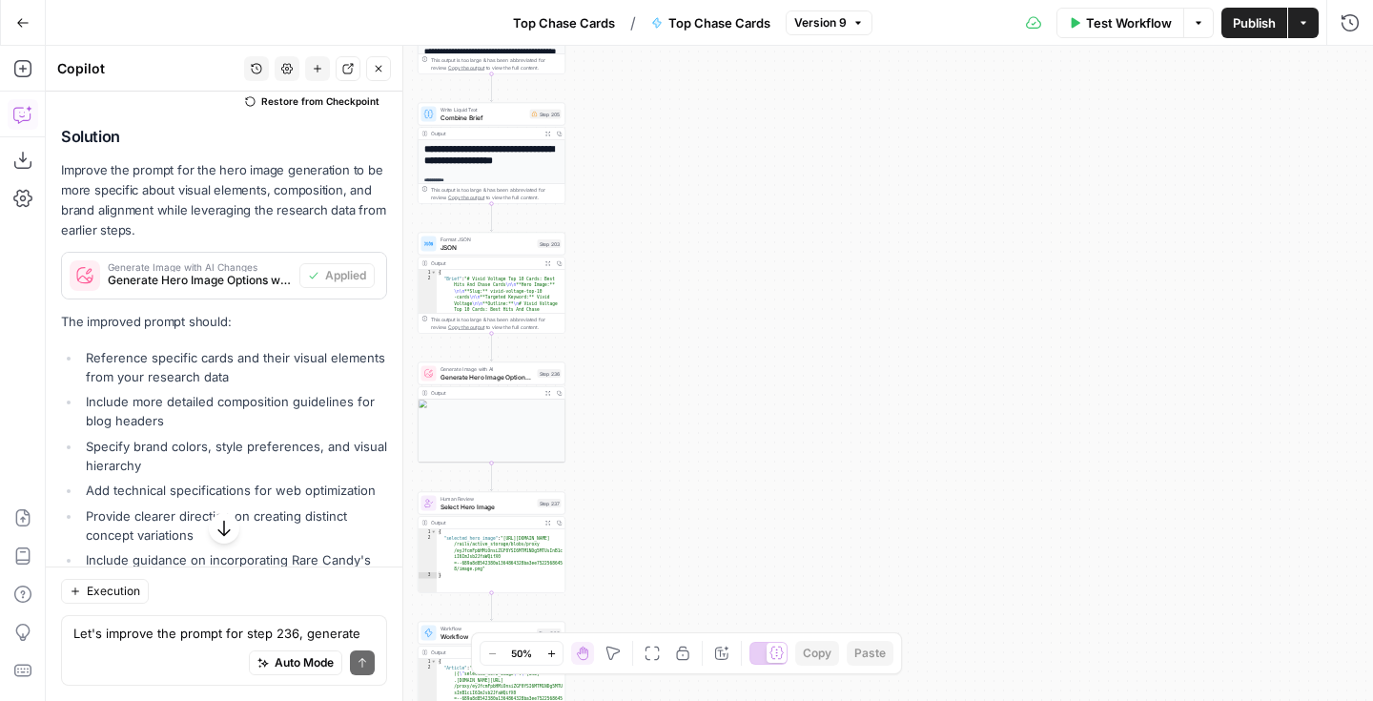
click at [1092, 28] on span "Test Workflow" at bounding box center [1129, 22] width 86 height 19
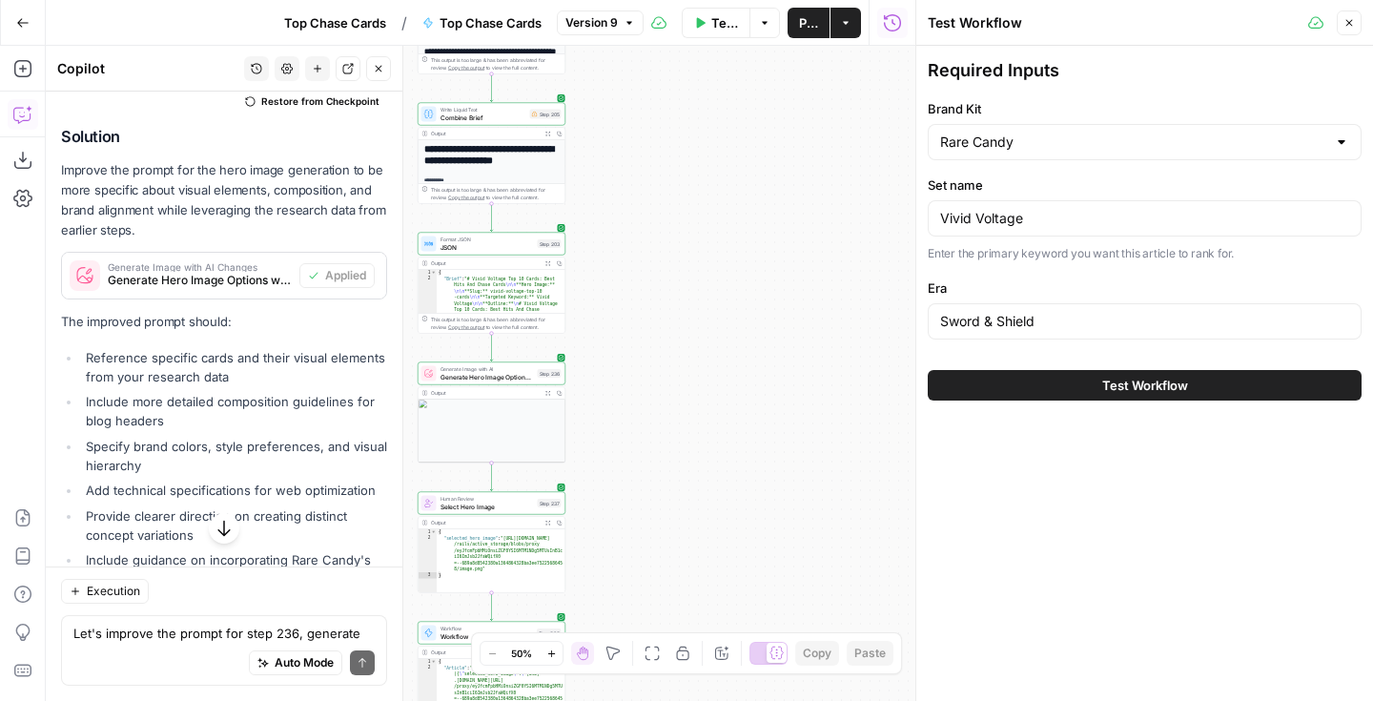
click at [1073, 379] on button "Test Workflow" at bounding box center [1144, 385] width 434 height 31
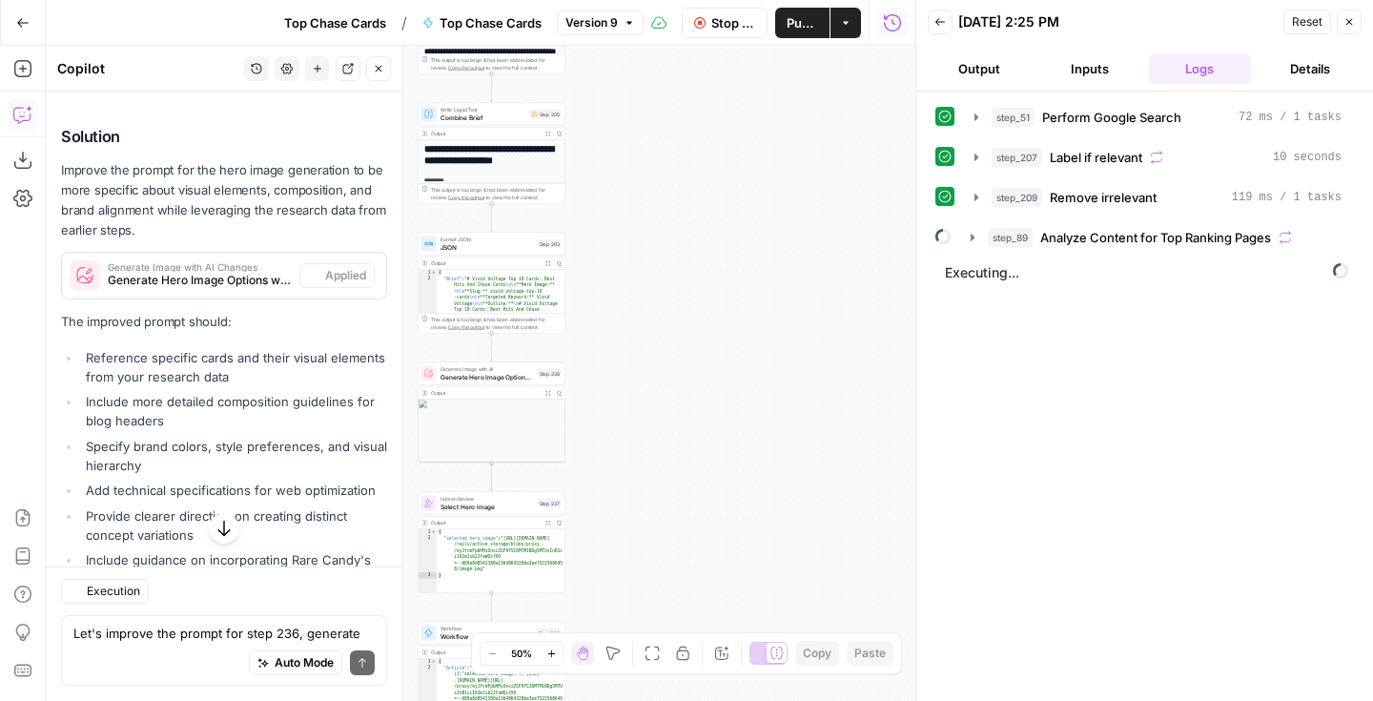
scroll to position [3653, 0]
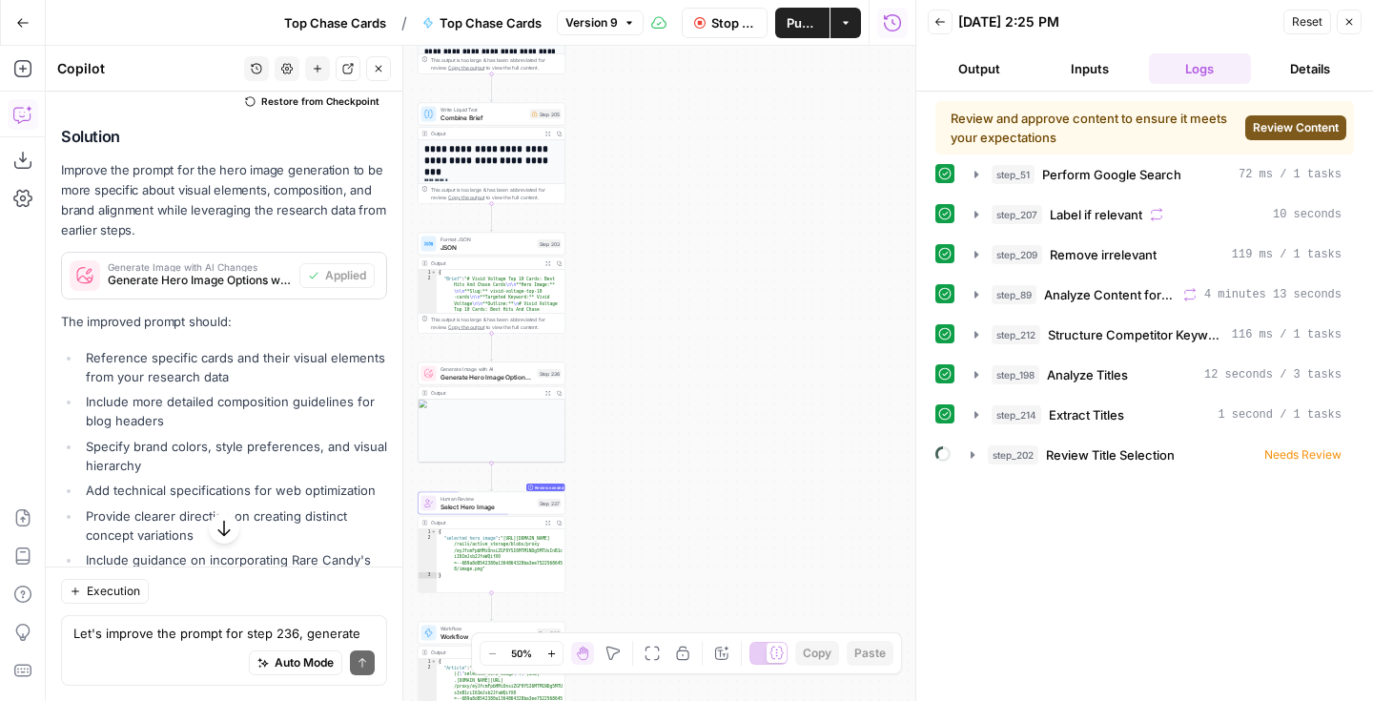
click at [1294, 111] on div "Review and approve content to ensure it meets your expectations Review Content" at bounding box center [1144, 127] width 418 height 53
click at [1287, 127] on span "Review Content" at bounding box center [1296, 127] width 86 height 17
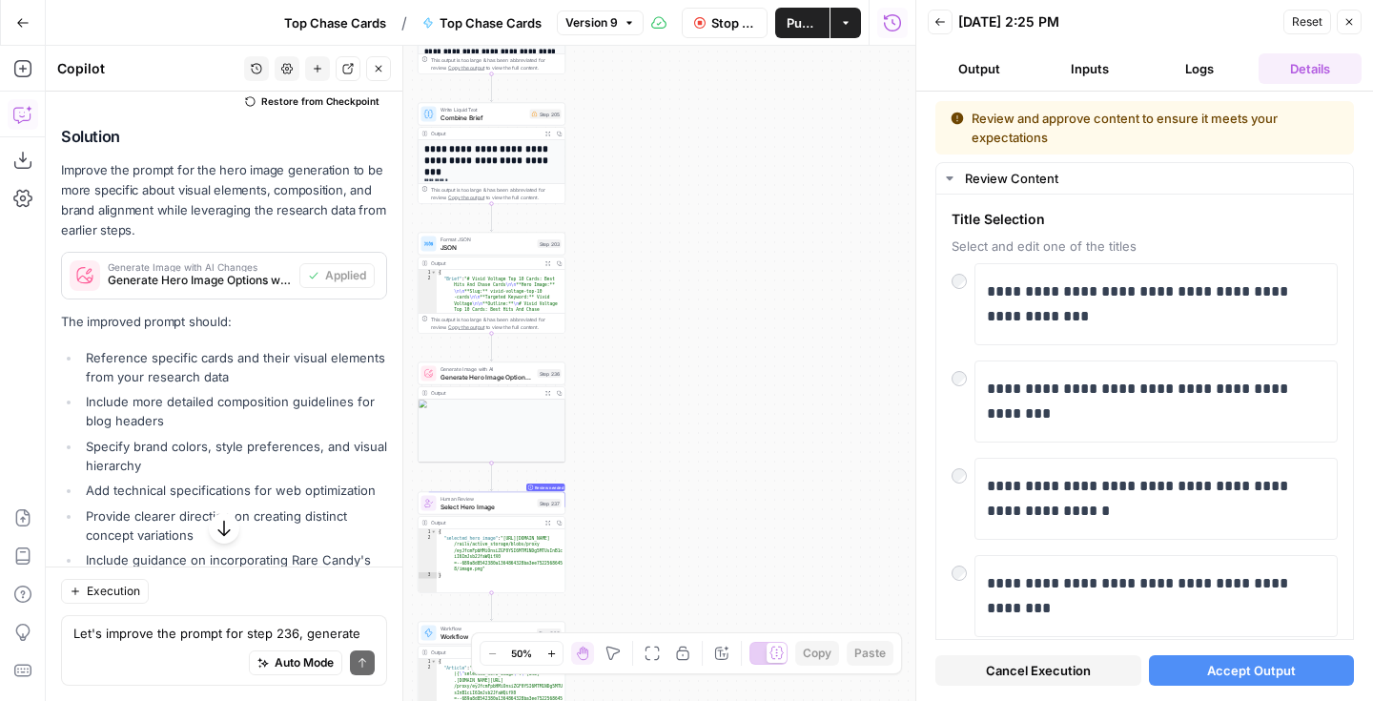
click at [1232, 670] on span "Accept Output" at bounding box center [1251, 670] width 89 height 19
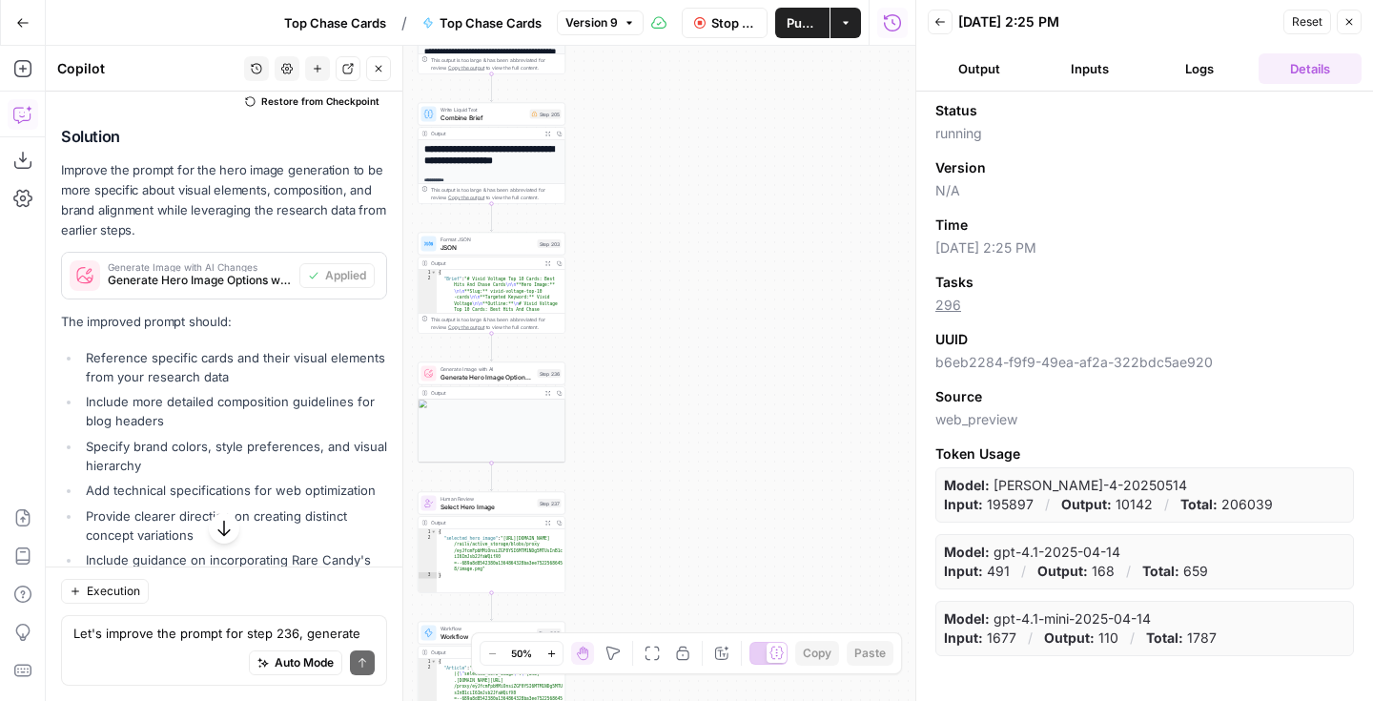
click at [1194, 79] on button "Logs" at bounding box center [1200, 68] width 103 height 31
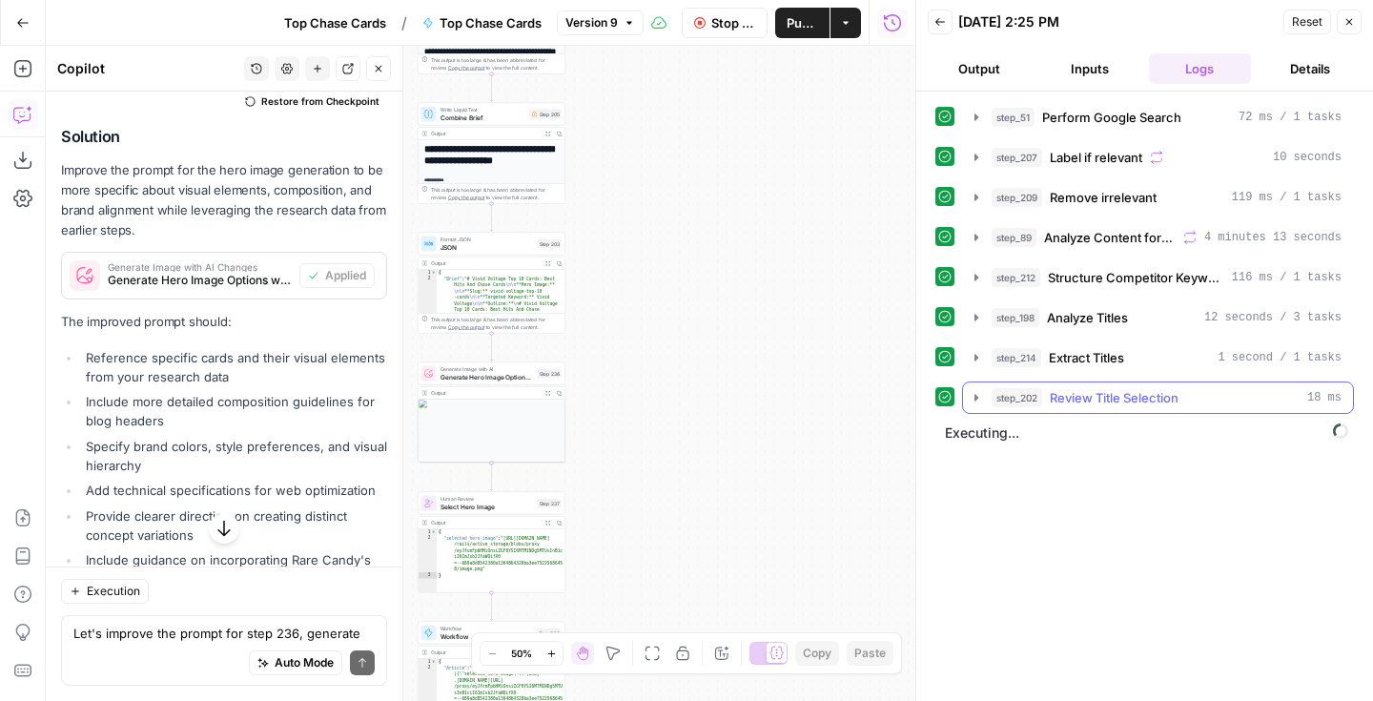
click at [973, 398] on icon "button" at bounding box center [975, 397] width 15 height 15
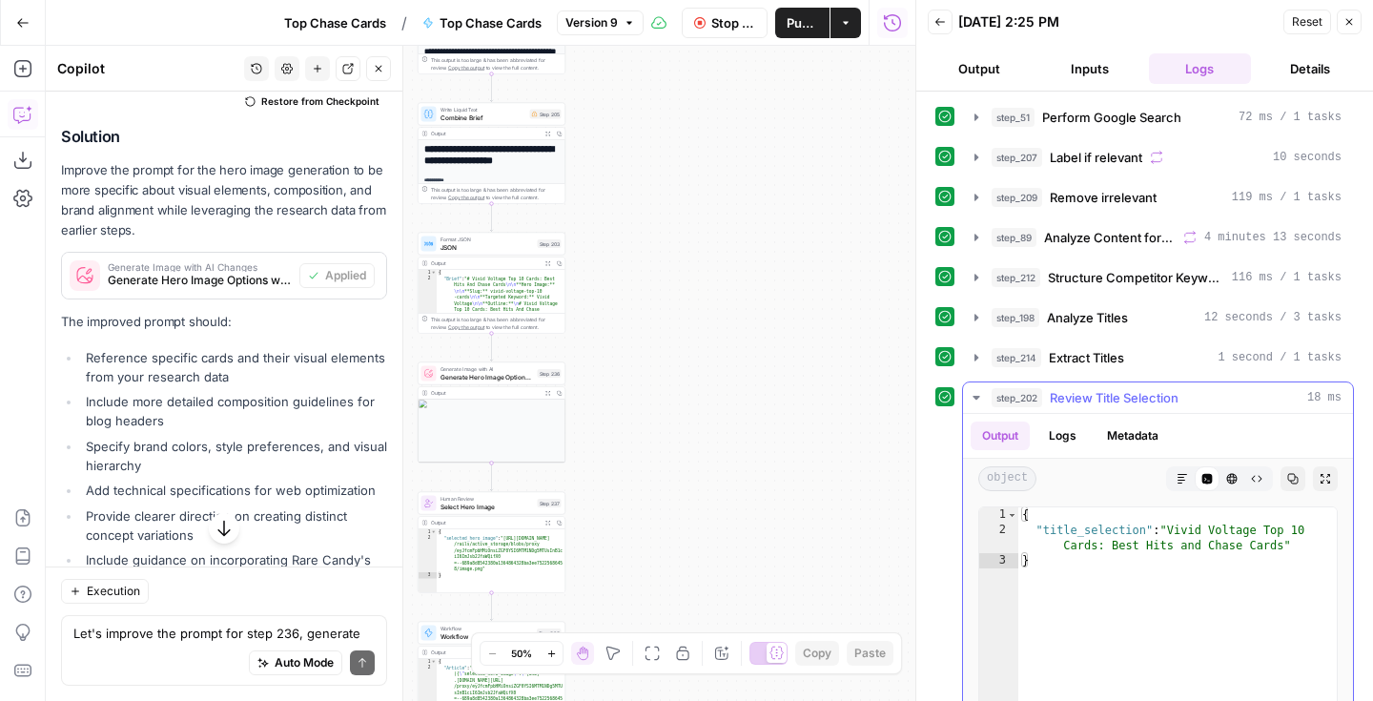
click at [973, 397] on icon "button" at bounding box center [975, 397] width 15 height 15
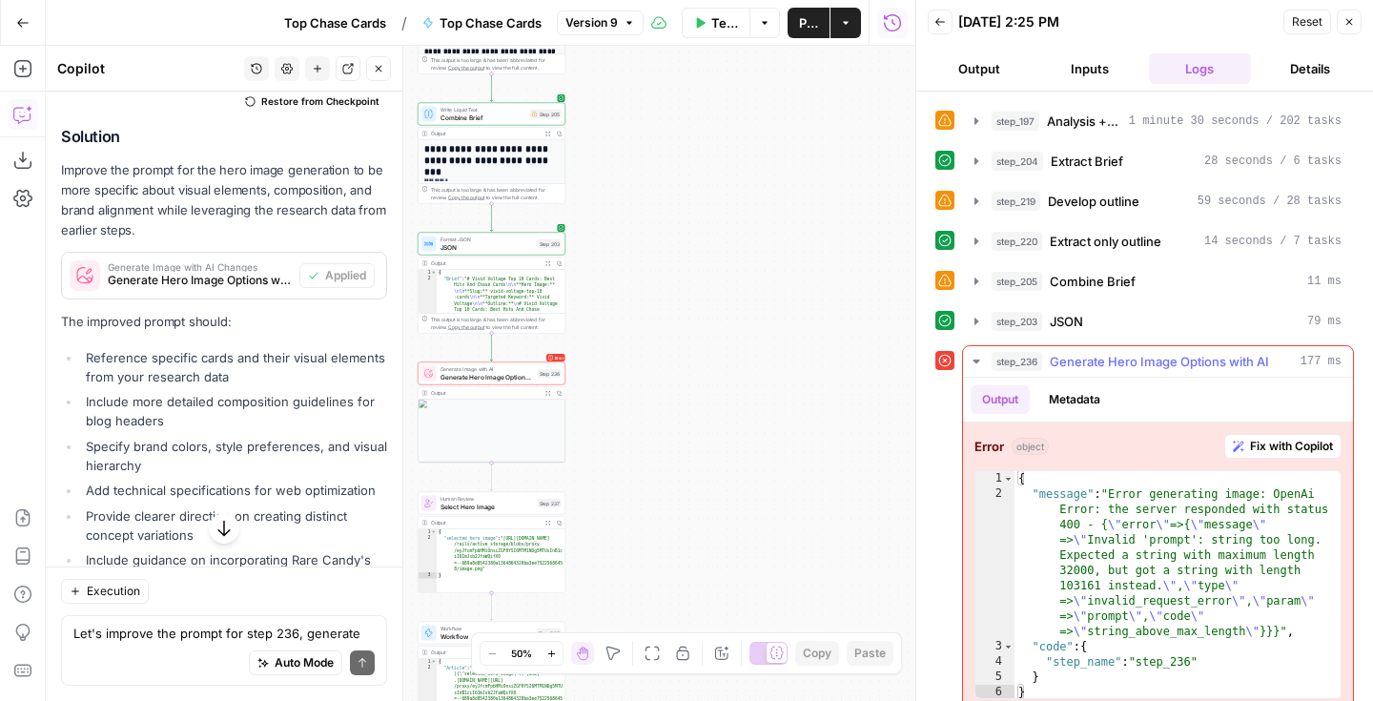
scroll to position [377, 0]
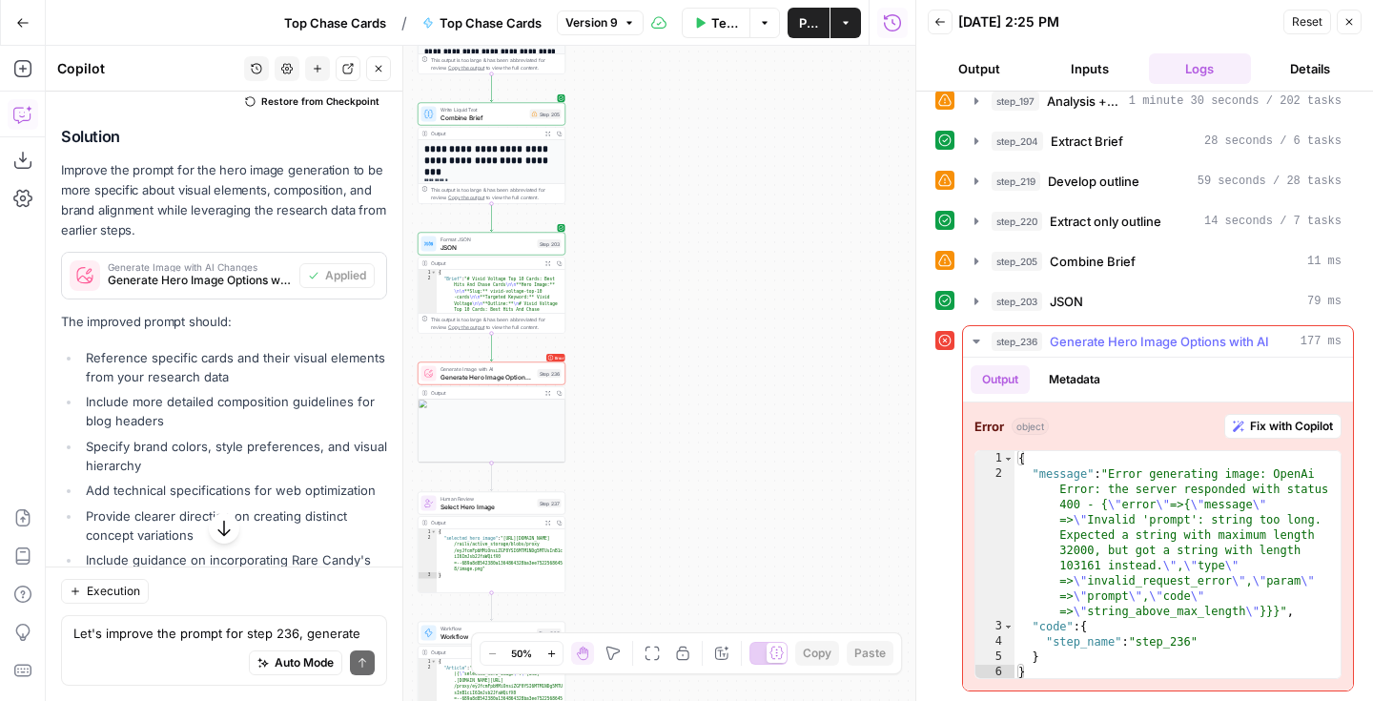
click at [1253, 423] on span "Fix with Copilot" at bounding box center [1291, 426] width 83 height 17
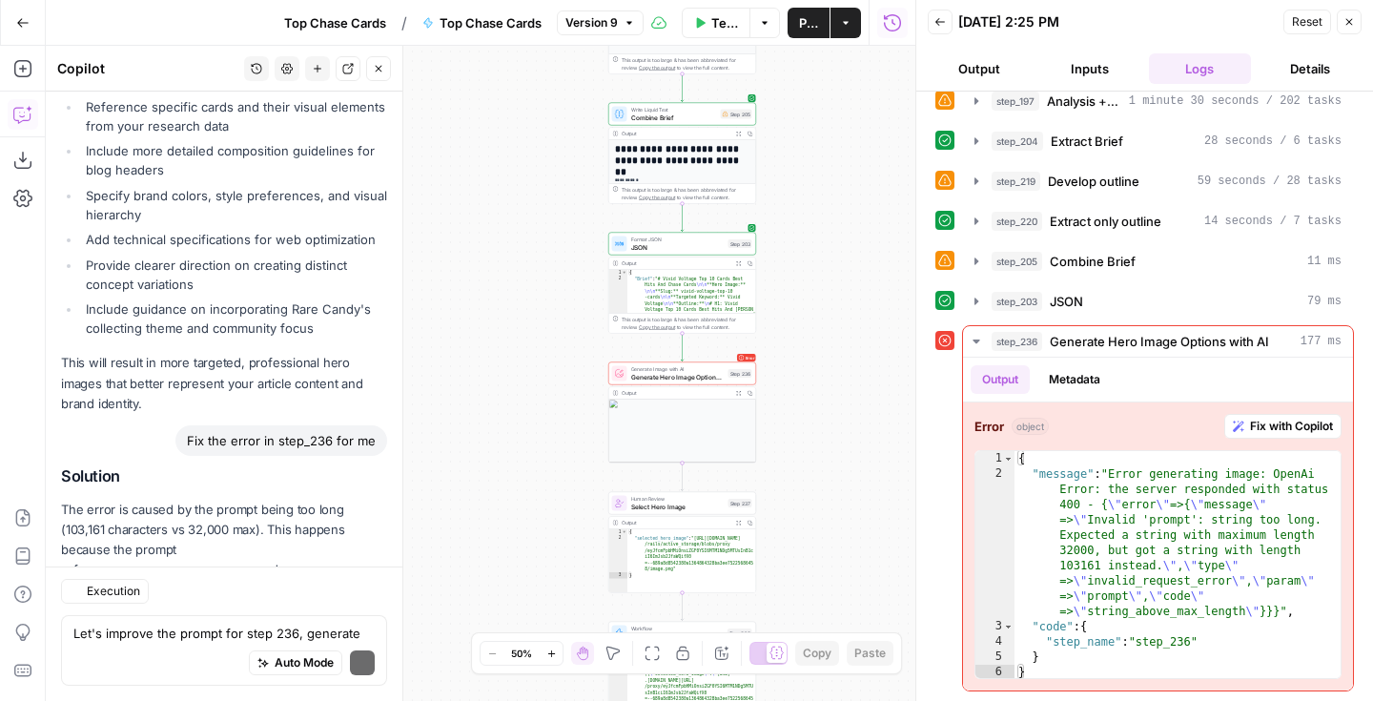
scroll to position [4156, 0]
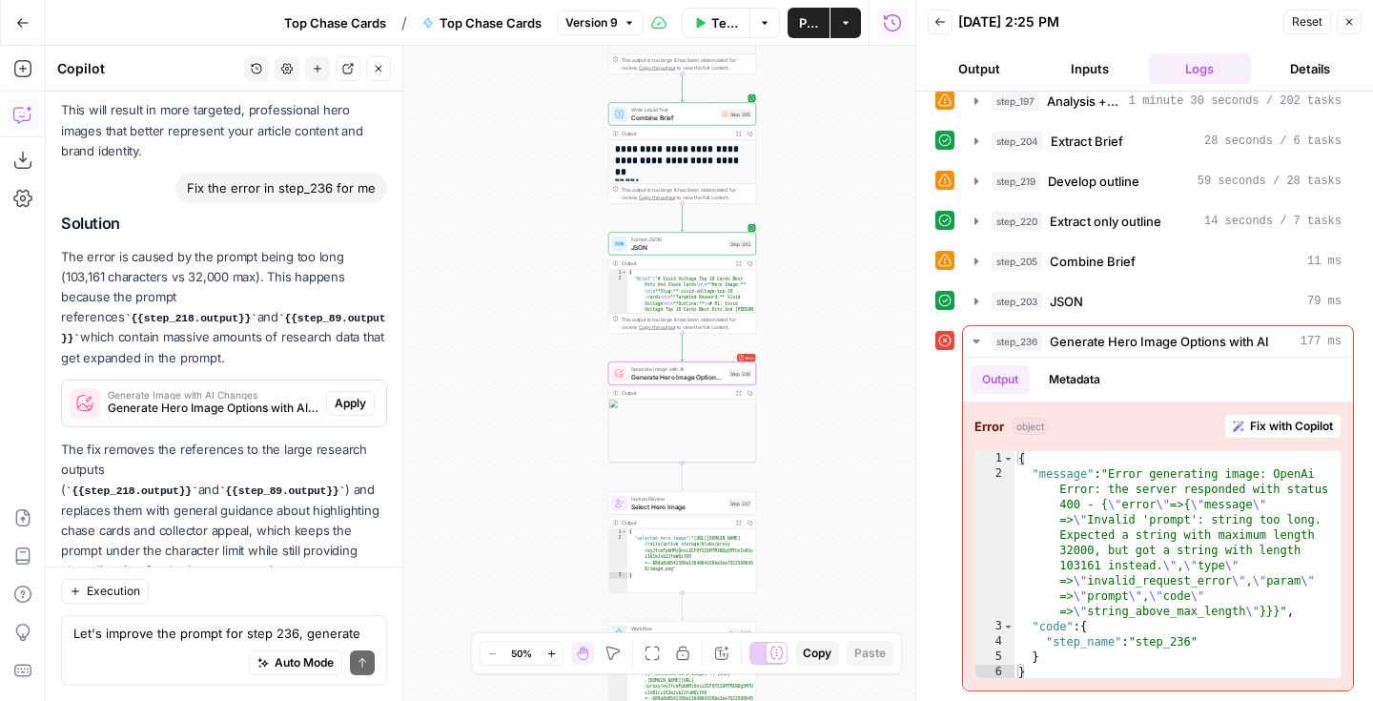
click at [341, 395] on span "Apply" at bounding box center [350, 403] width 31 height 17
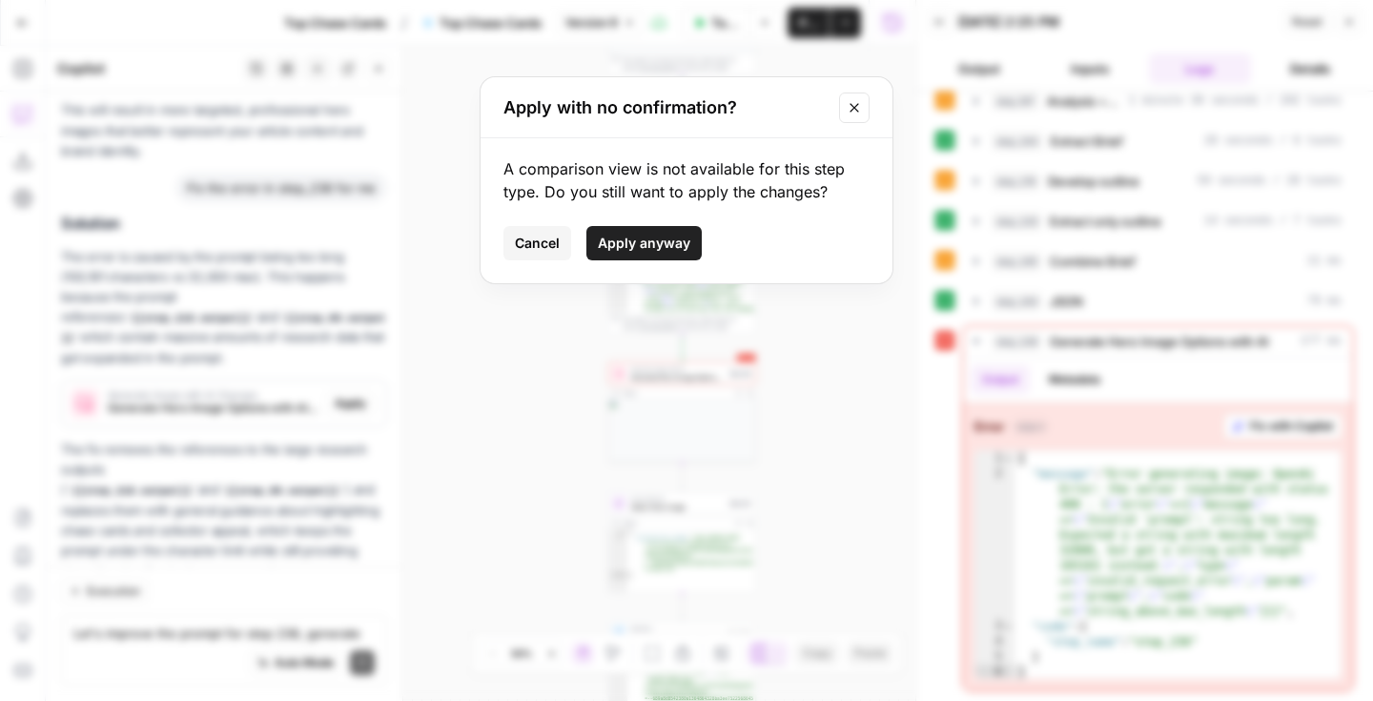
click at [635, 234] on span "Apply anyway" at bounding box center [644, 243] width 92 height 19
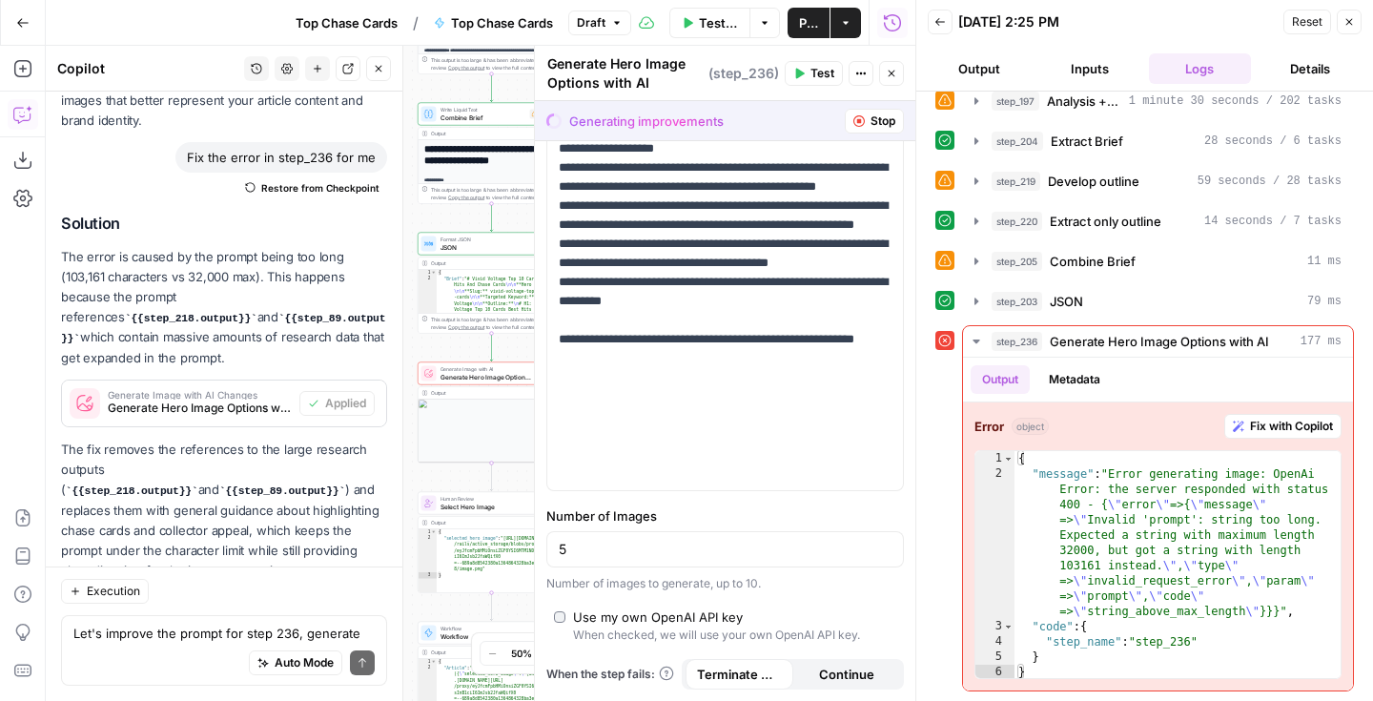
scroll to position [0, 0]
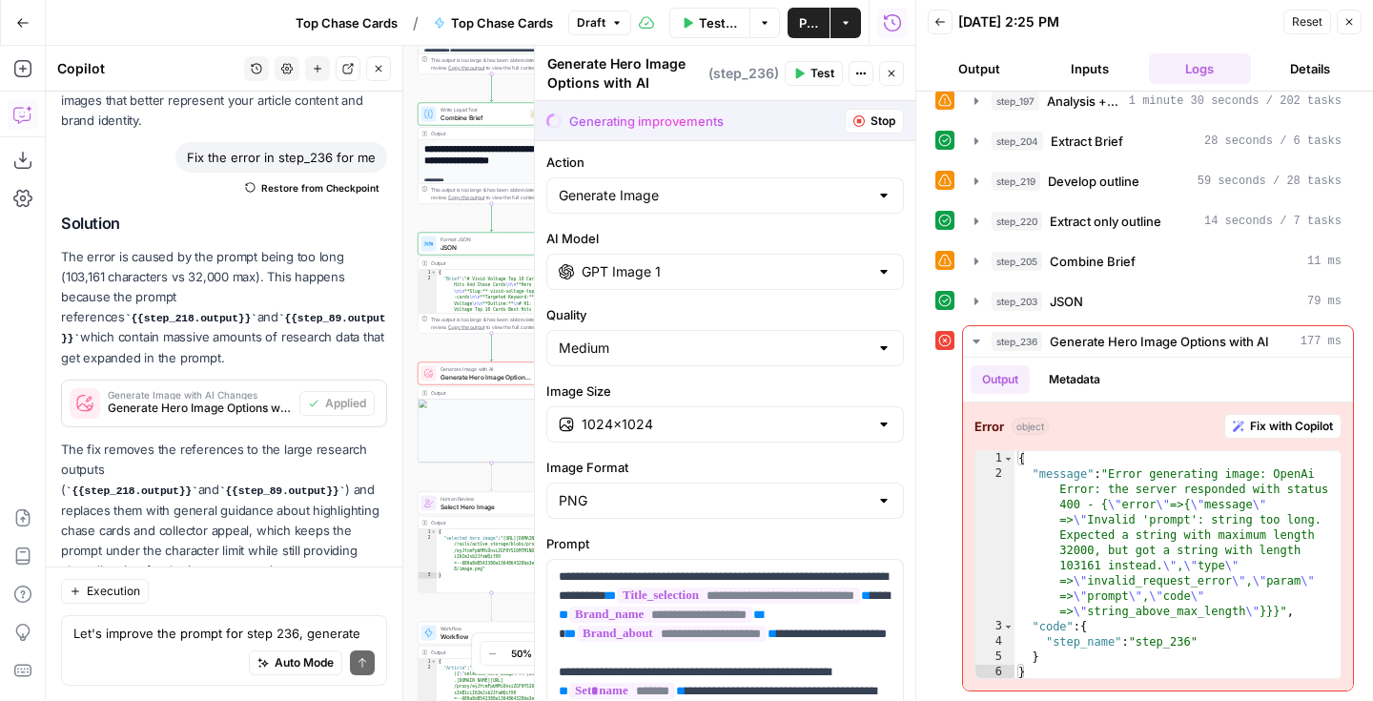
click at [812, 69] on span "Test" at bounding box center [822, 73] width 24 height 17
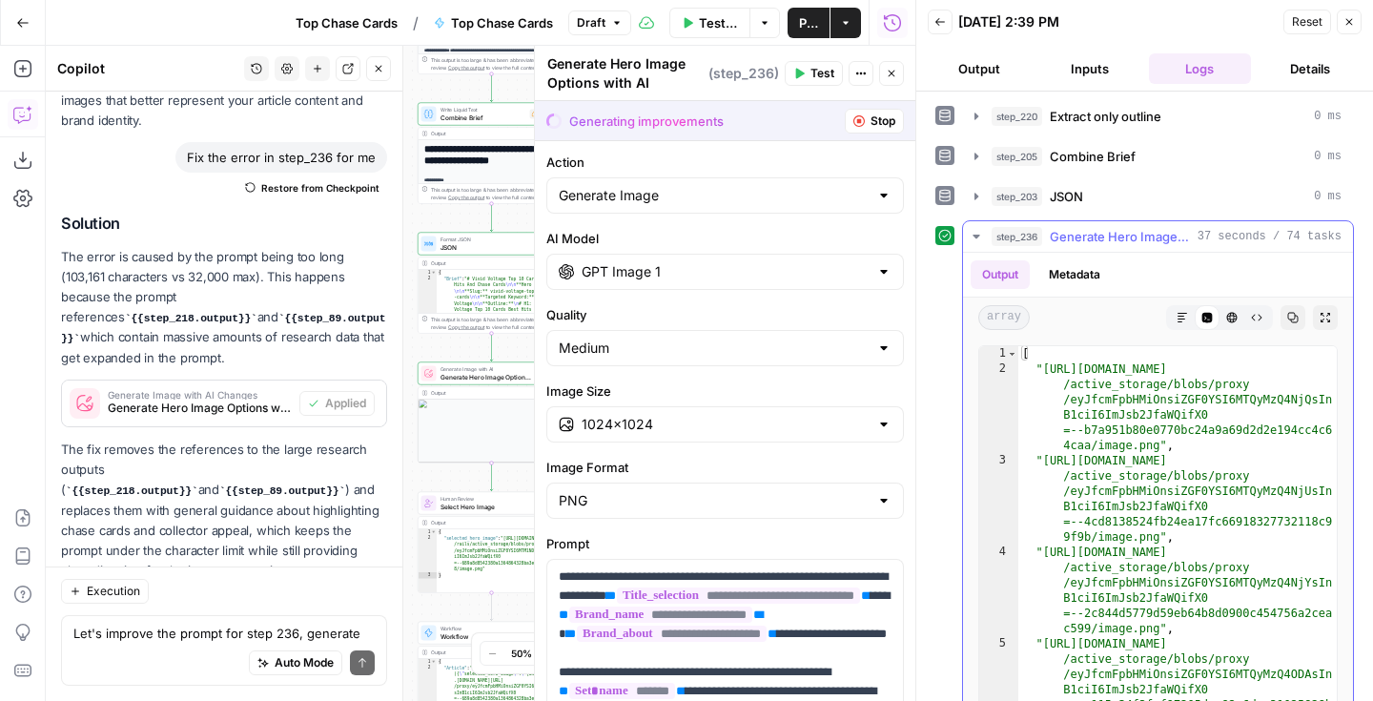
scroll to position [520, 0]
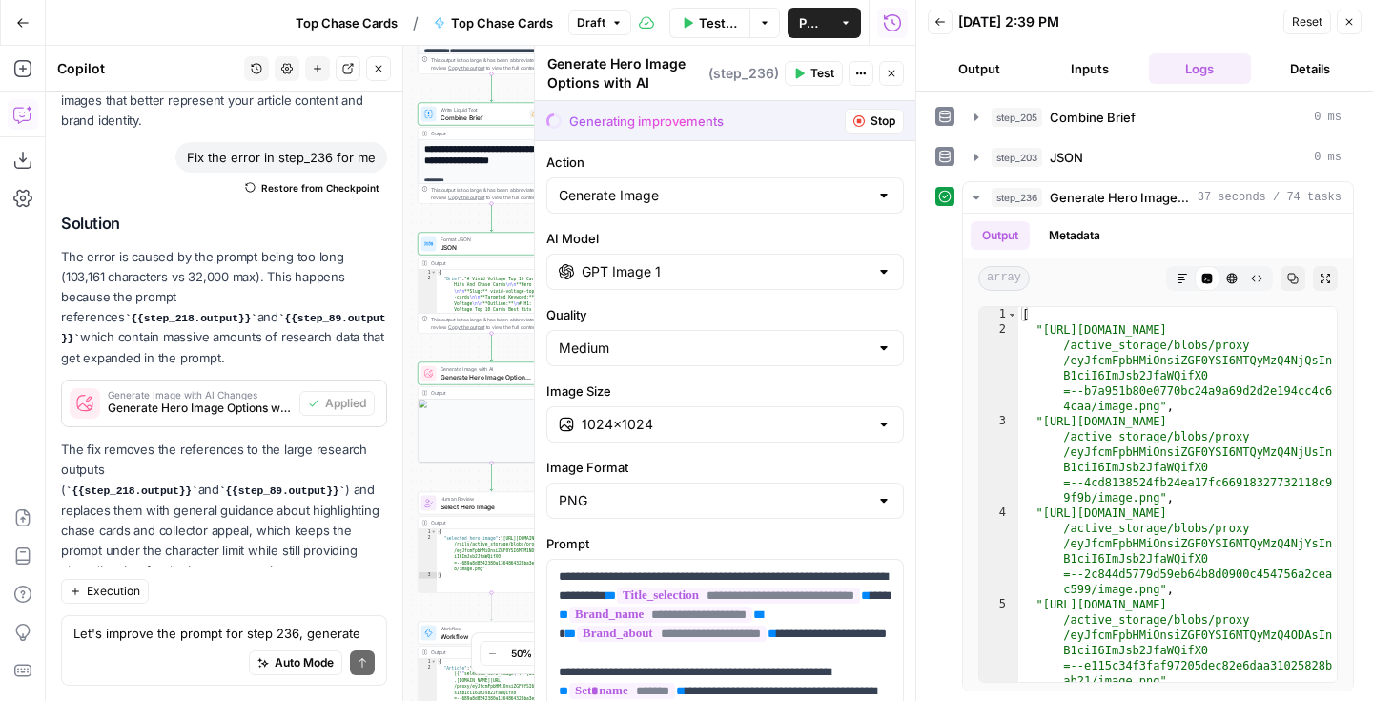
click at [894, 73] on icon "button" at bounding box center [891, 73] width 11 height 11
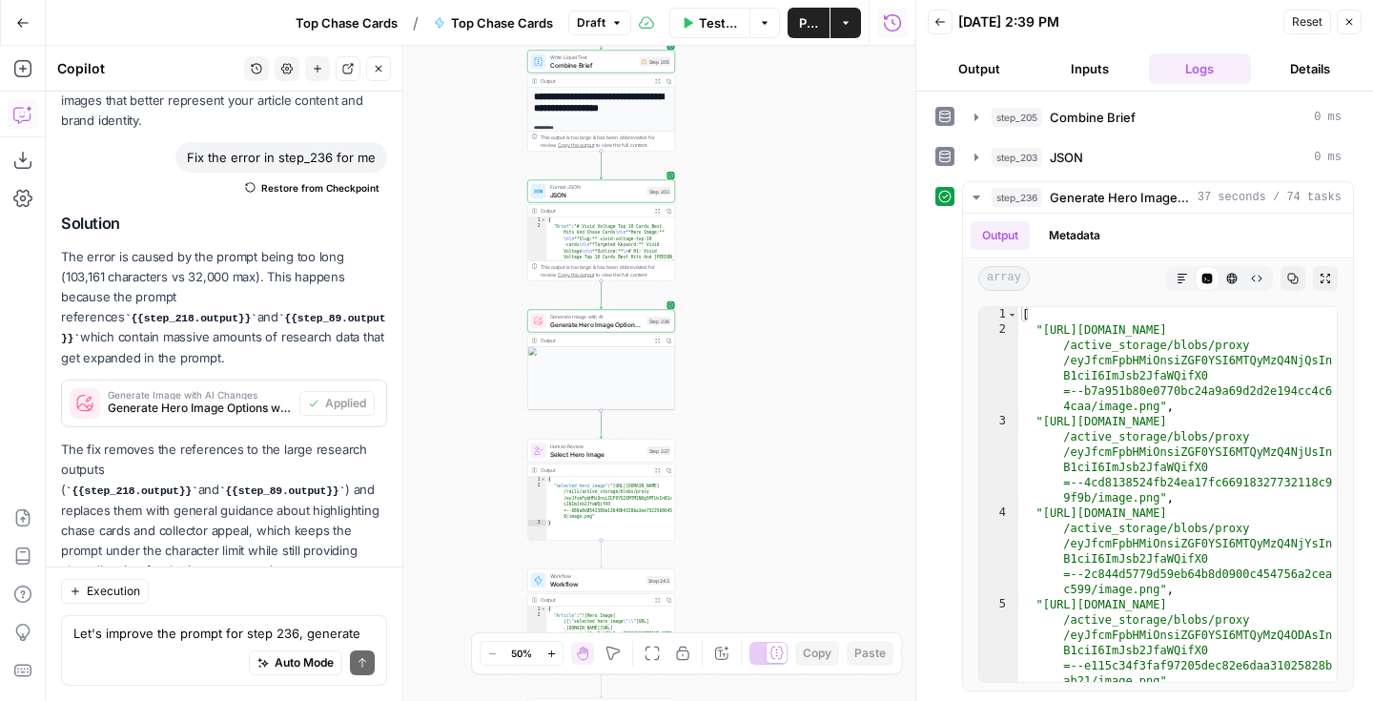
click at [841, 355] on div "Workflow Set Inputs Inputs Google Search Perform Google Search Step 51 Output E…" at bounding box center [480, 373] width 869 height 655
click at [651, 438] on button "Test" at bounding box center [656, 433] width 30 height 12
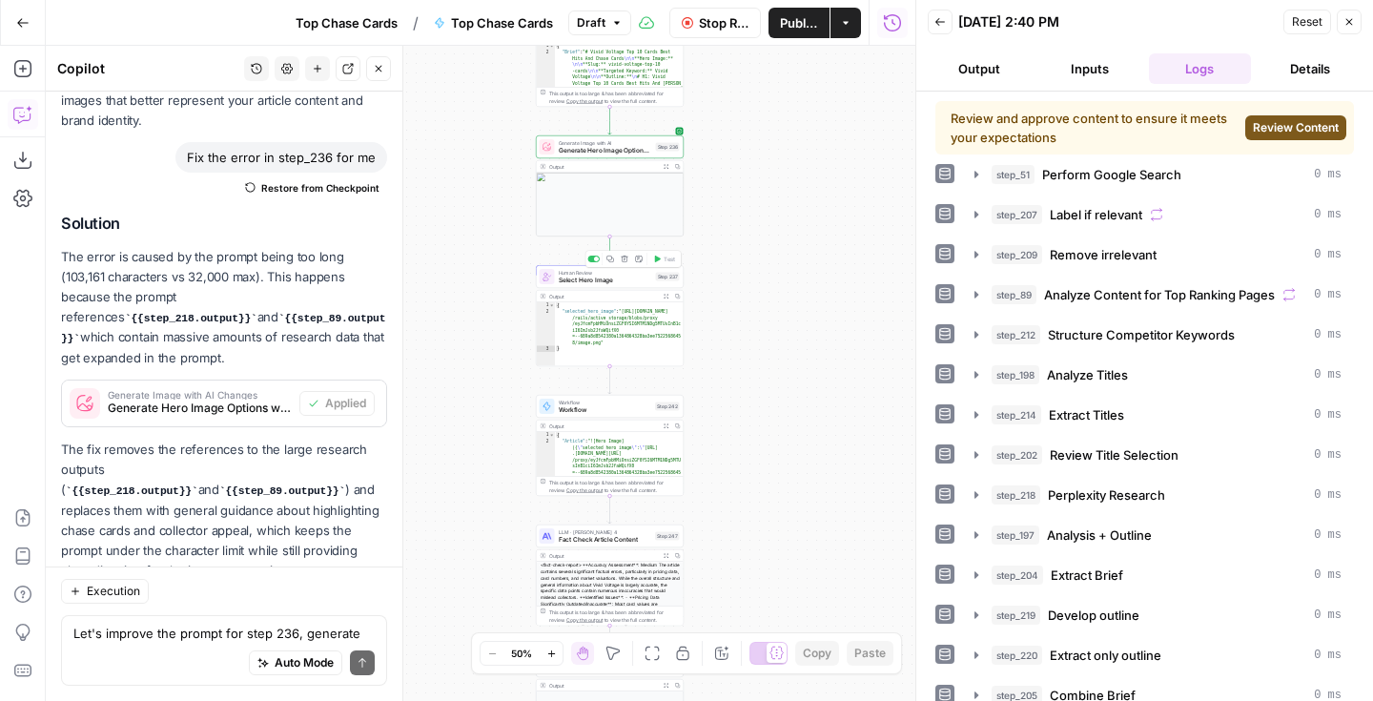
click at [1273, 123] on span "Review Content" at bounding box center [1296, 127] width 86 height 17
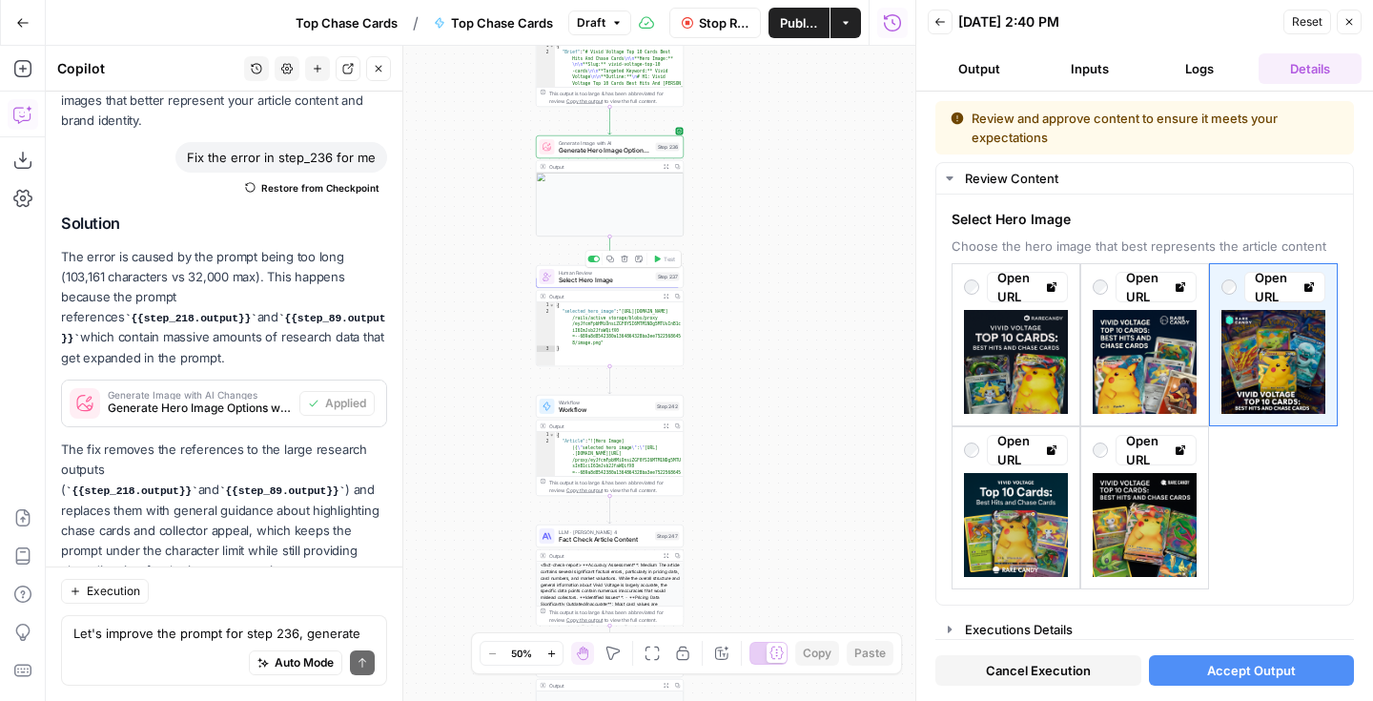
click at [1232, 664] on span "Accept Output" at bounding box center [1251, 670] width 89 height 19
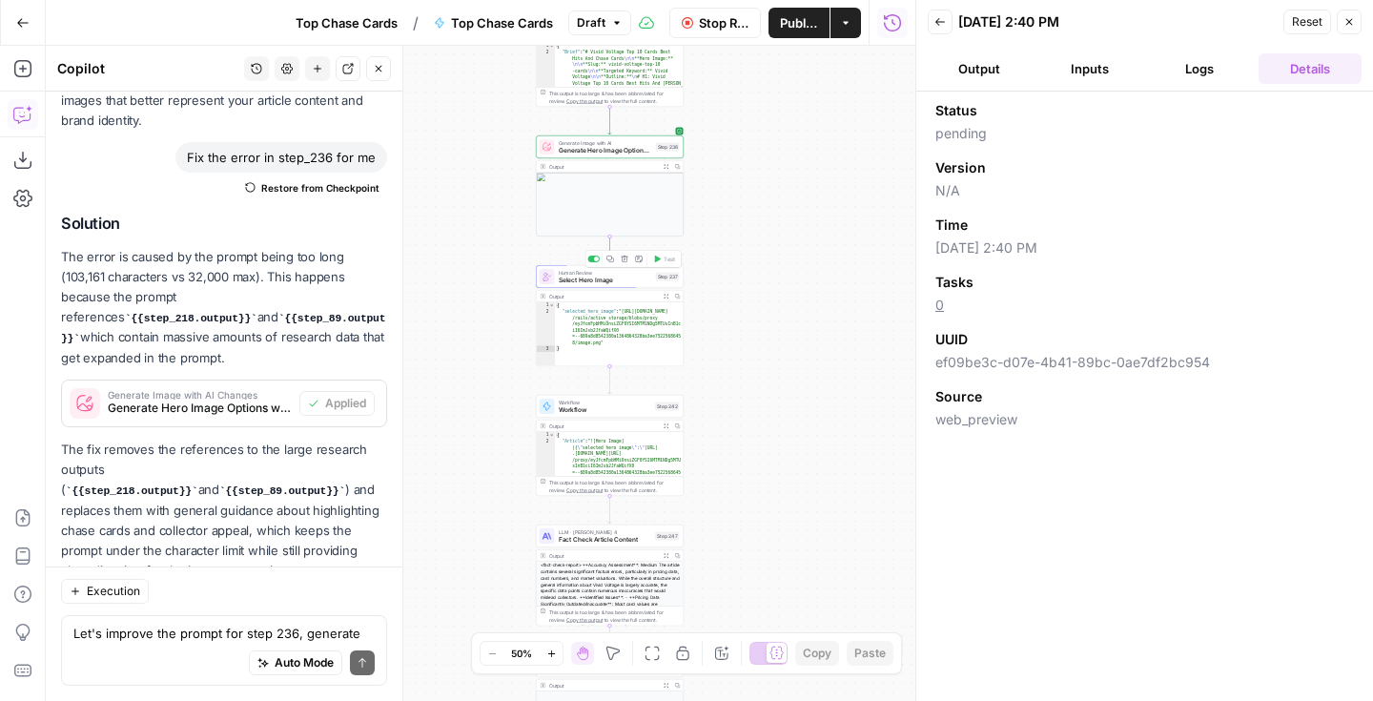
click at [749, 445] on div "Workflow Set Inputs Inputs Google Search Perform Google Search Step 51 Output E…" at bounding box center [480, 373] width 869 height 655
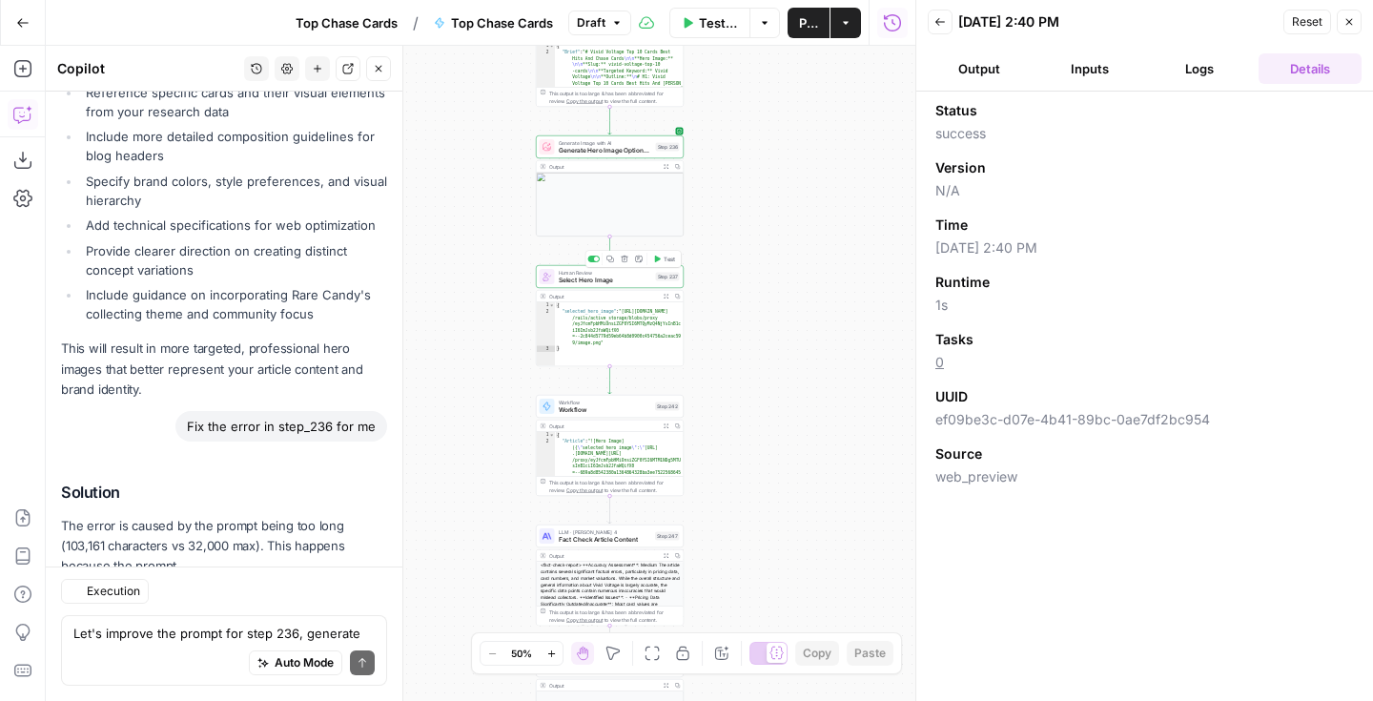
scroll to position [4186, 0]
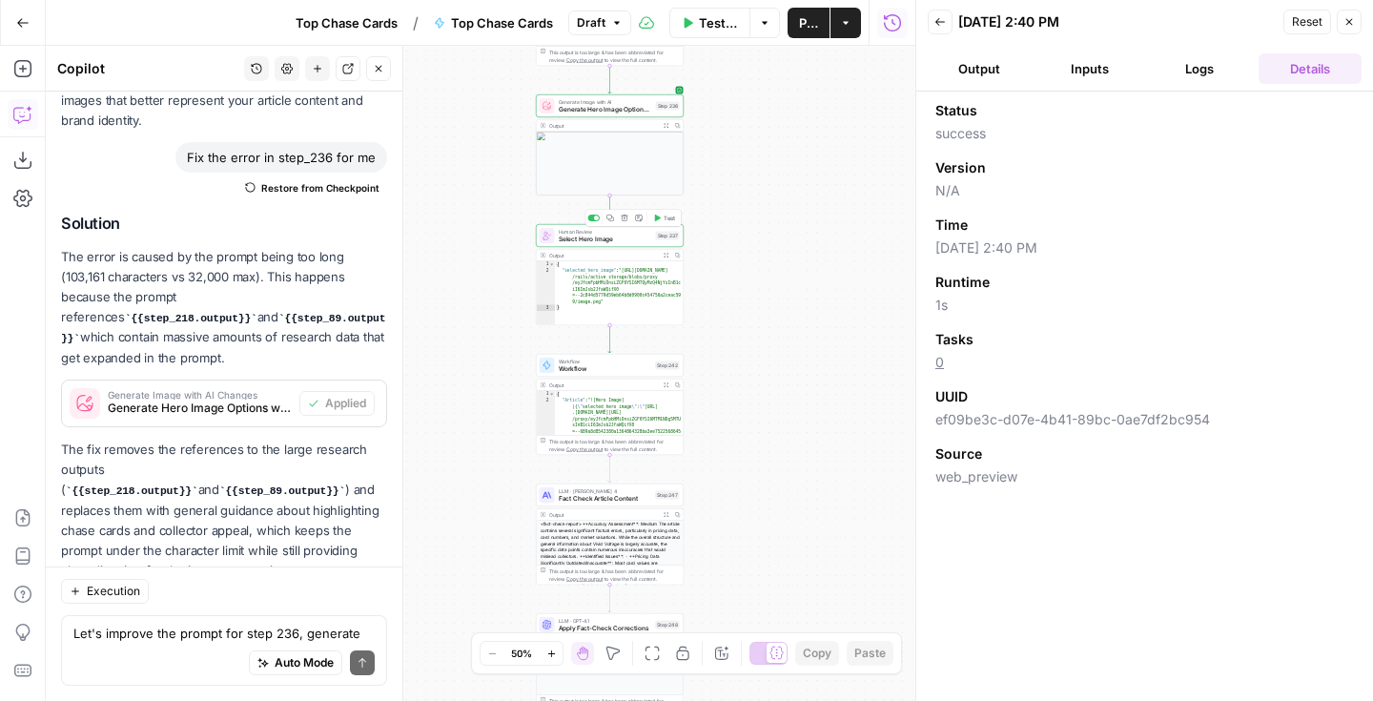
drag, startPoint x: 763, startPoint y: 395, endPoint x: 763, endPoint y: 351, distance: 43.8
click at [763, 351] on div "Workflow Set Inputs Inputs Google Search Perform Google Search Step 51 Output E…" at bounding box center [480, 373] width 869 height 655
click at [668, 347] on span "Test" at bounding box center [668, 344] width 11 height 9
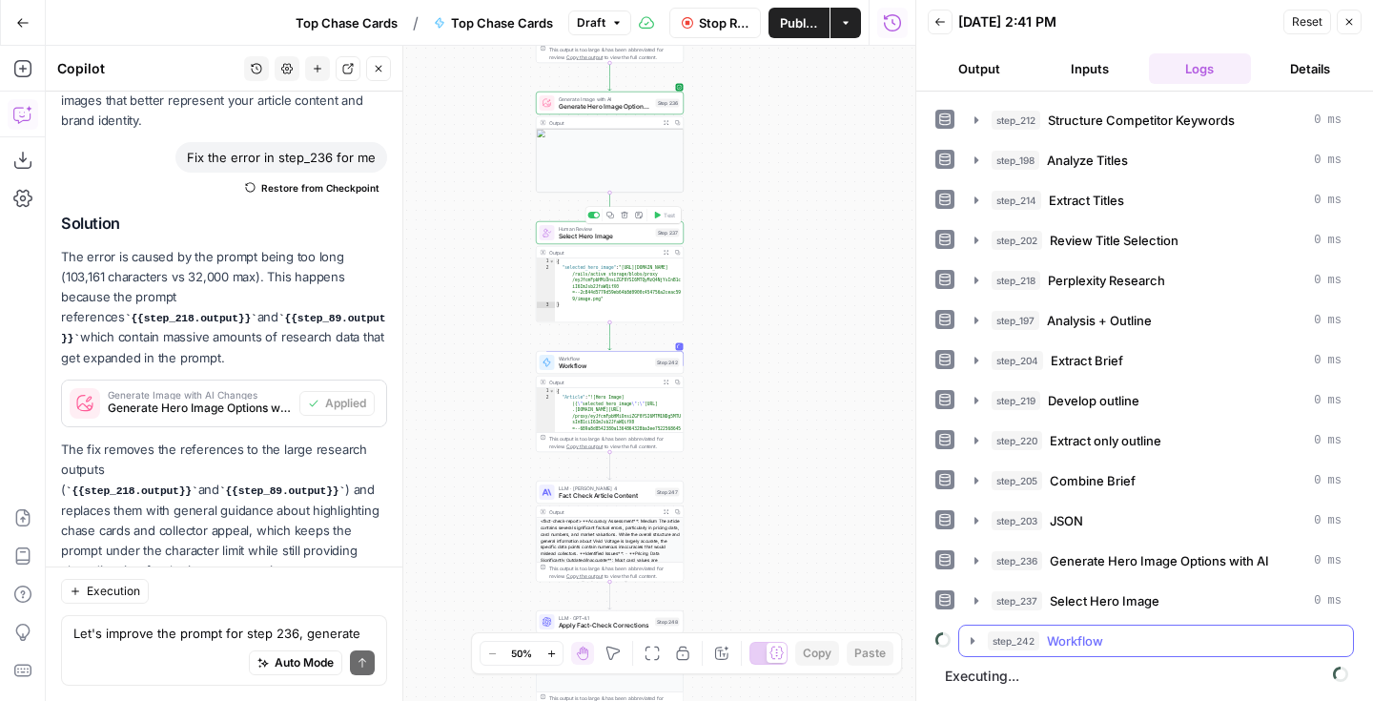
click at [972, 639] on icon "button" at bounding box center [972, 640] width 4 height 7
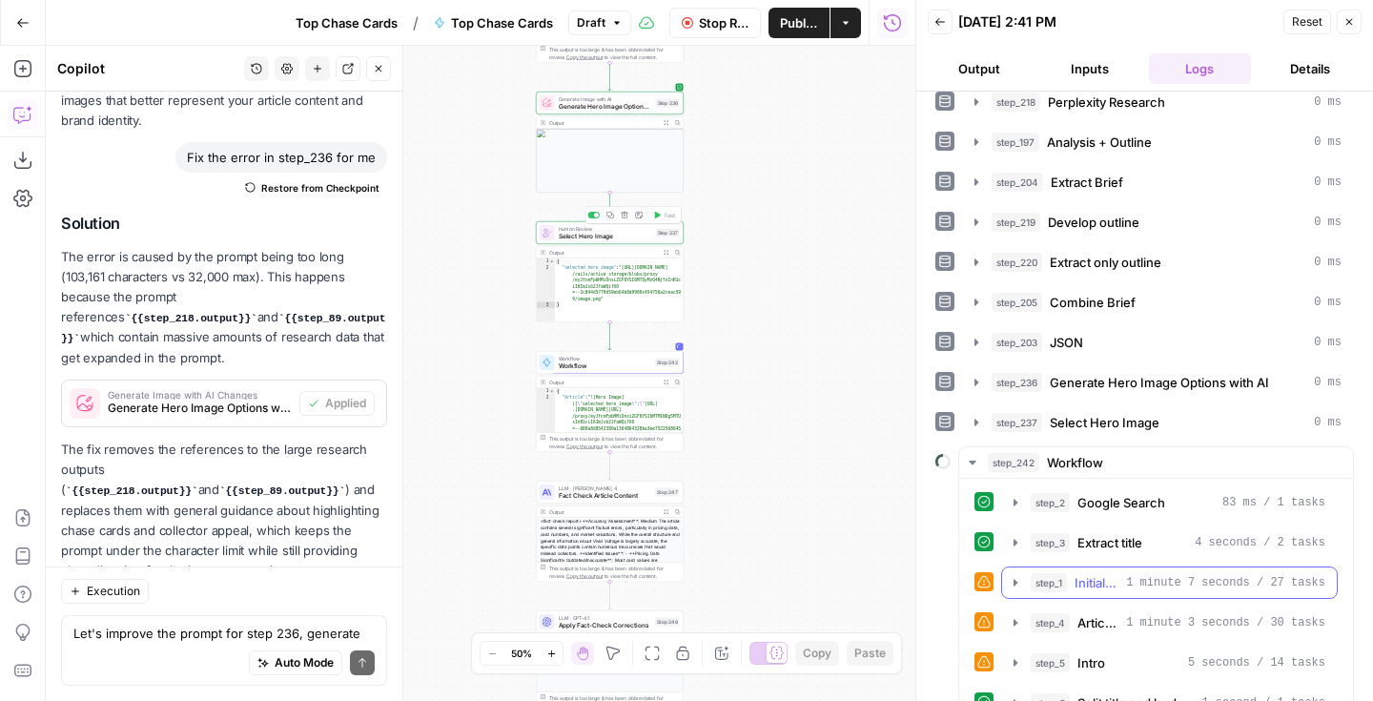
scroll to position [446, 0]
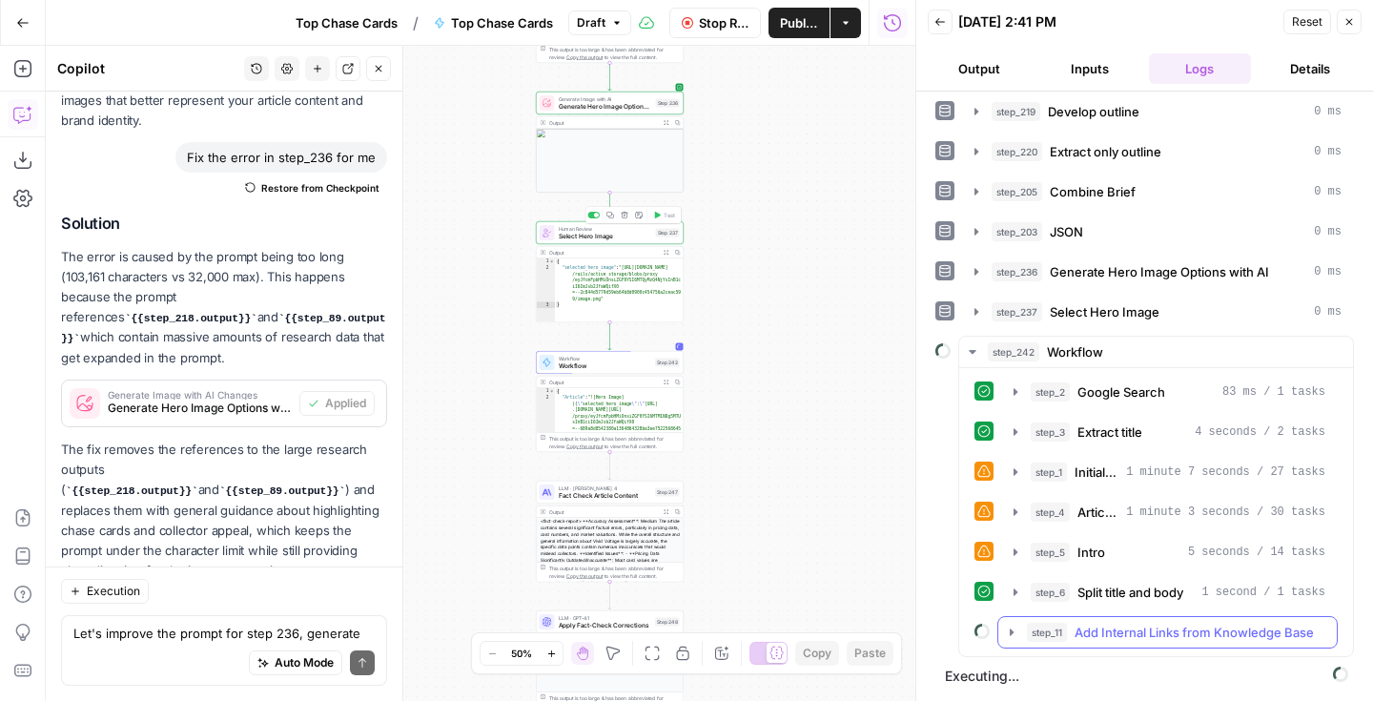
click at [1011, 625] on icon "button" at bounding box center [1011, 631] width 15 height 15
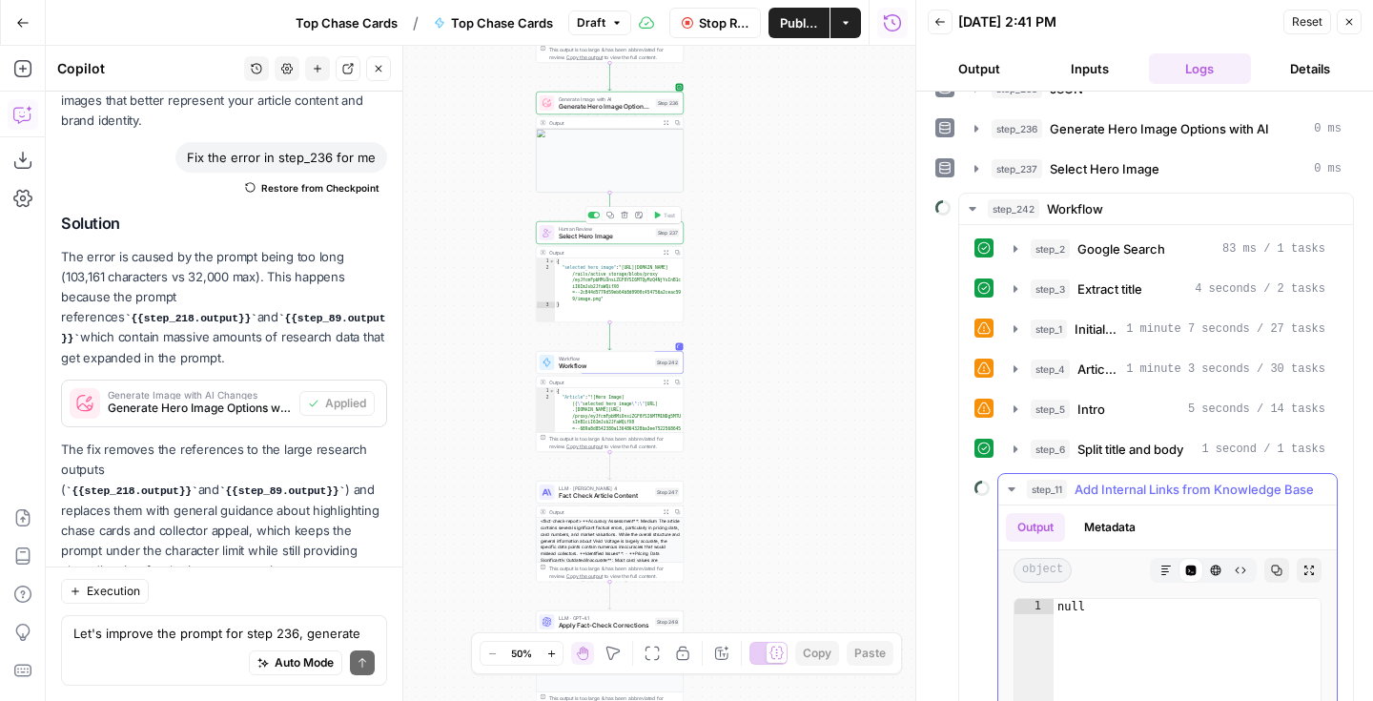
scroll to position [597, 0]
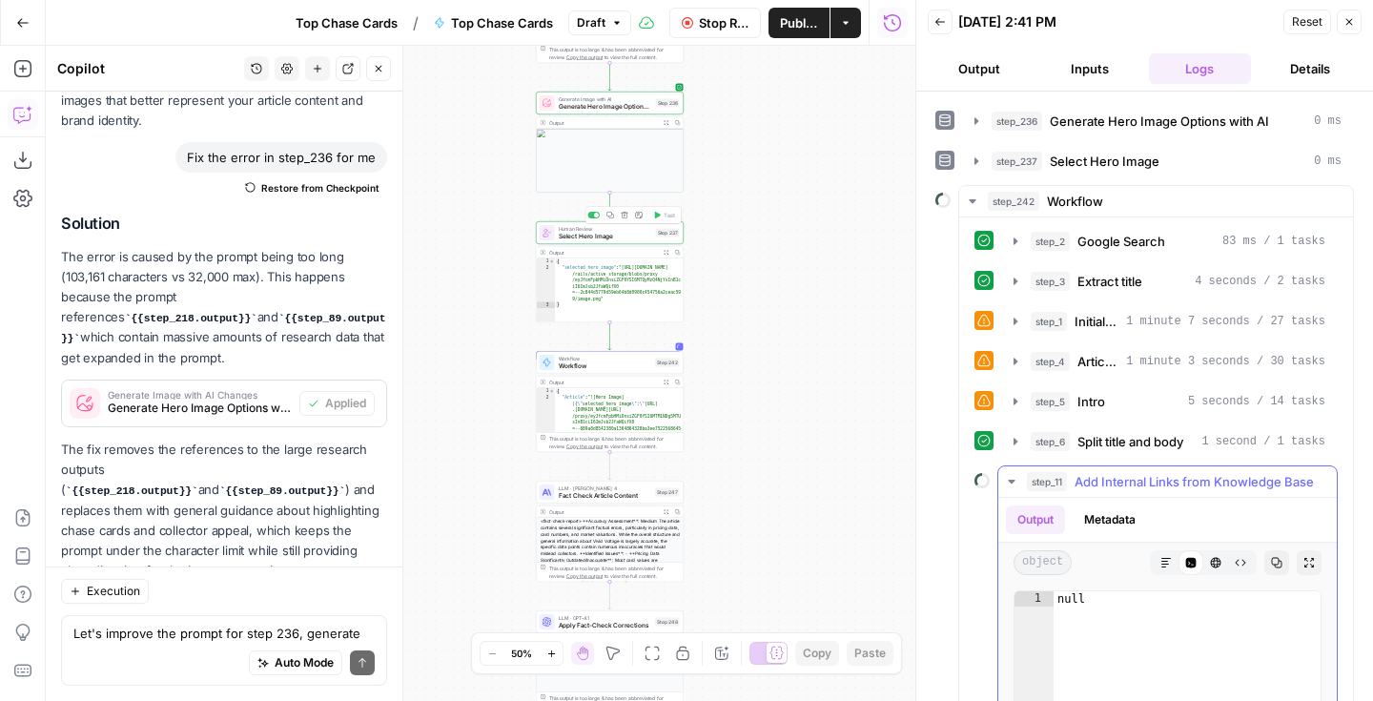
click at [1008, 475] on icon "button" at bounding box center [1011, 481] width 15 height 15
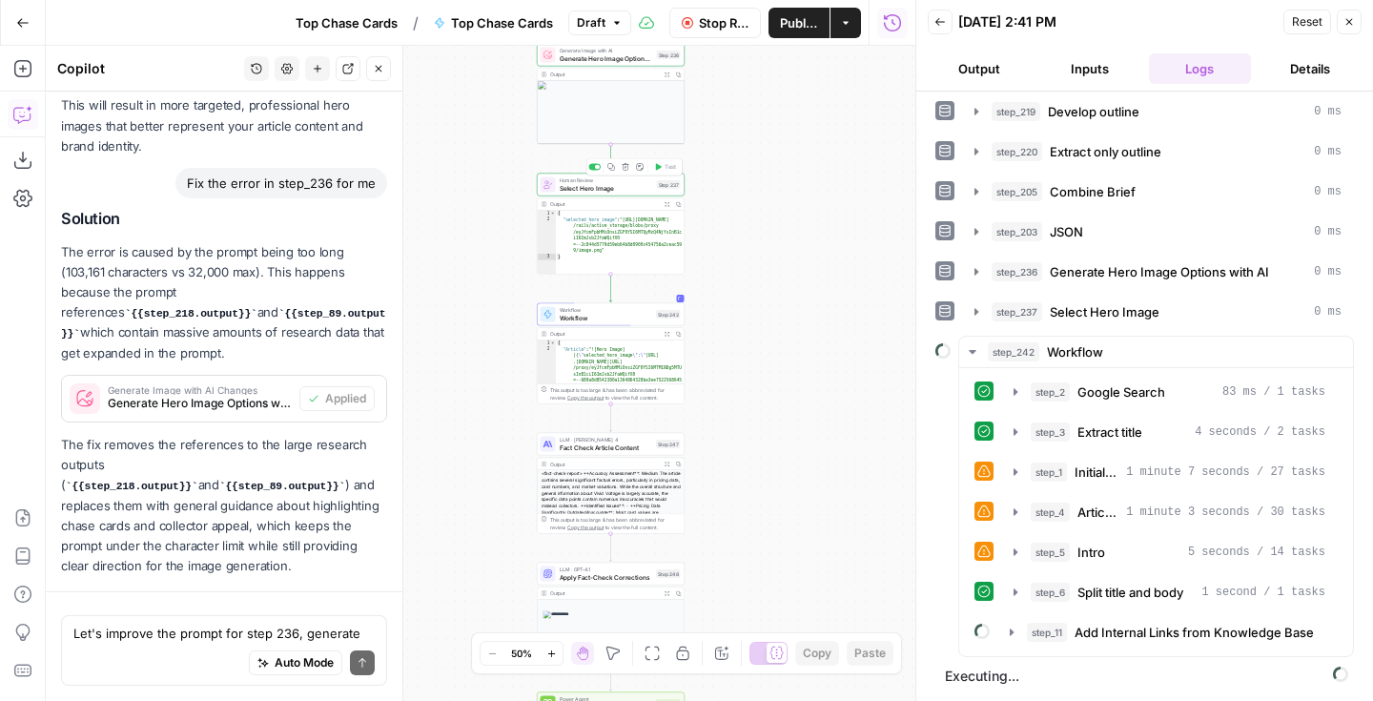
scroll to position [4186, 0]
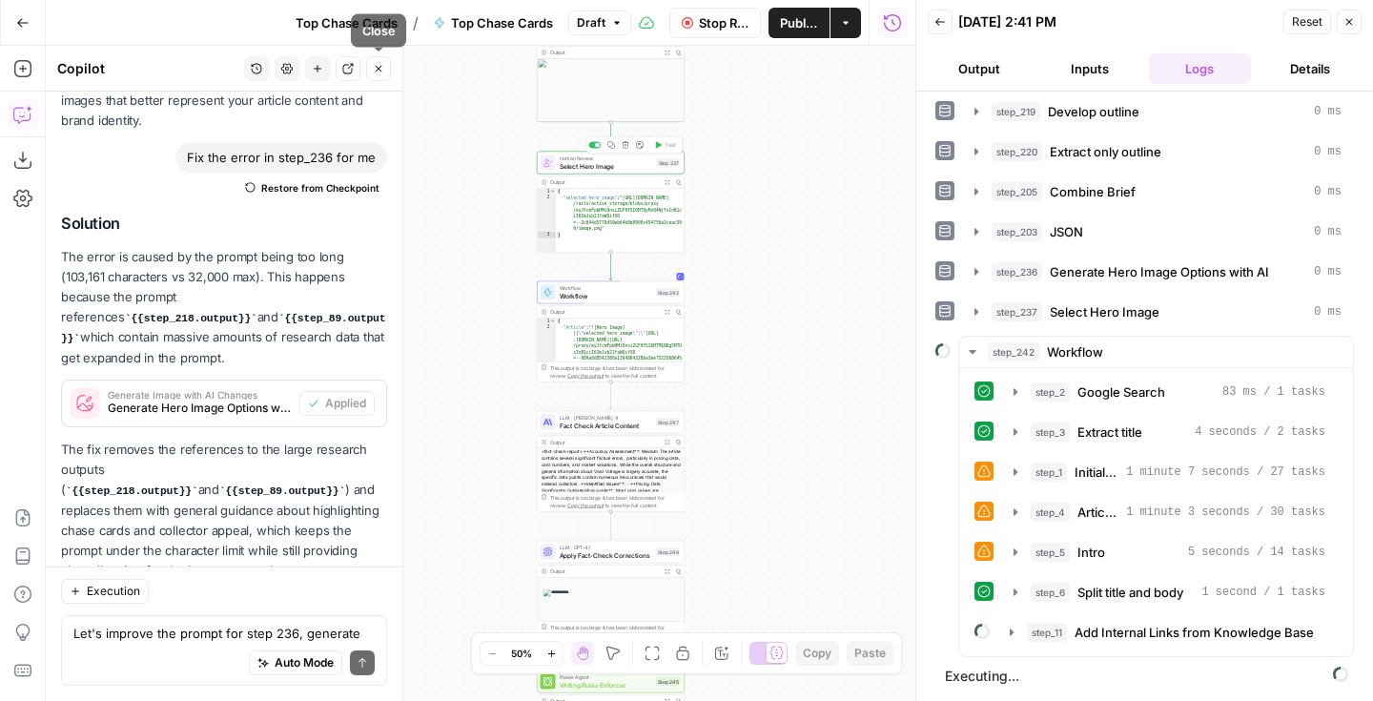
click at [381, 74] on button "Close" at bounding box center [378, 68] width 25 height 25
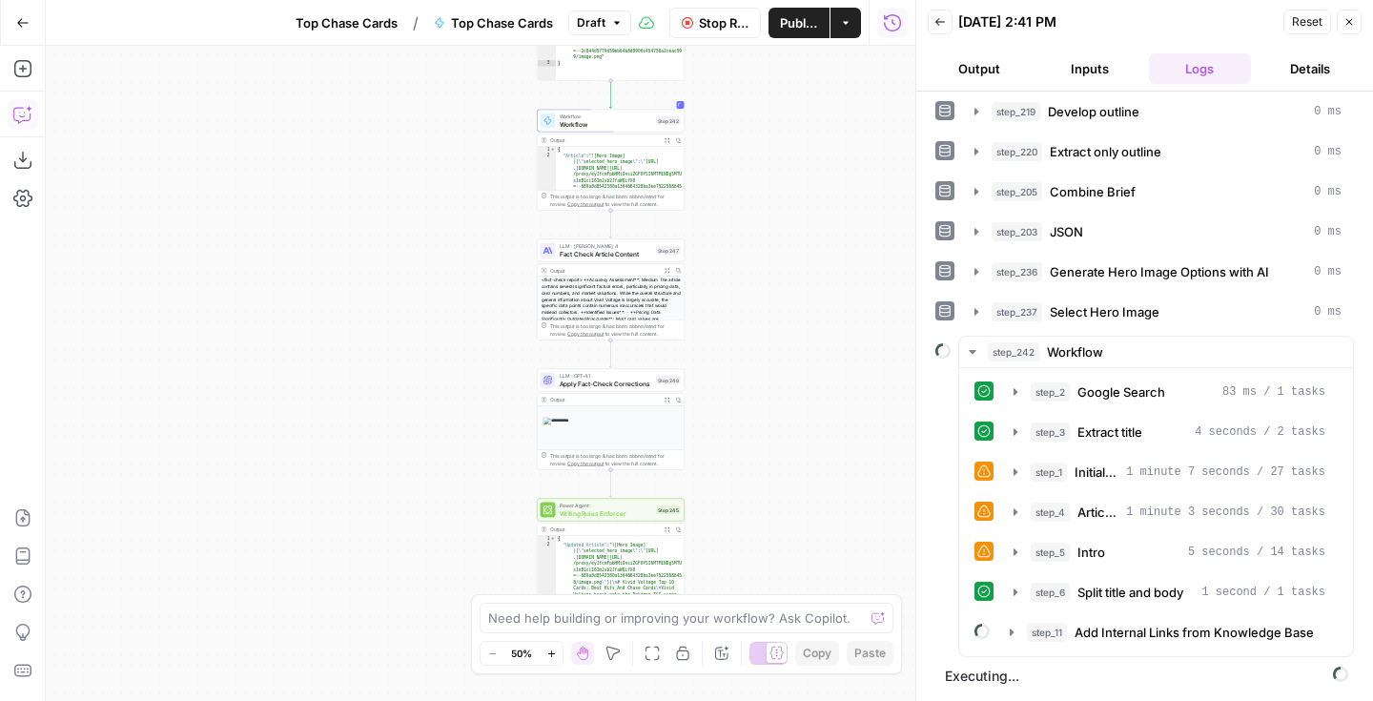
drag, startPoint x: 728, startPoint y: 522, endPoint x: 733, endPoint y: 320, distance: 202.1
click at [733, 320] on div "Workflow Set Inputs Inputs Google Search Perform Google Search Step 51 Output E…" at bounding box center [480, 373] width 869 height 655
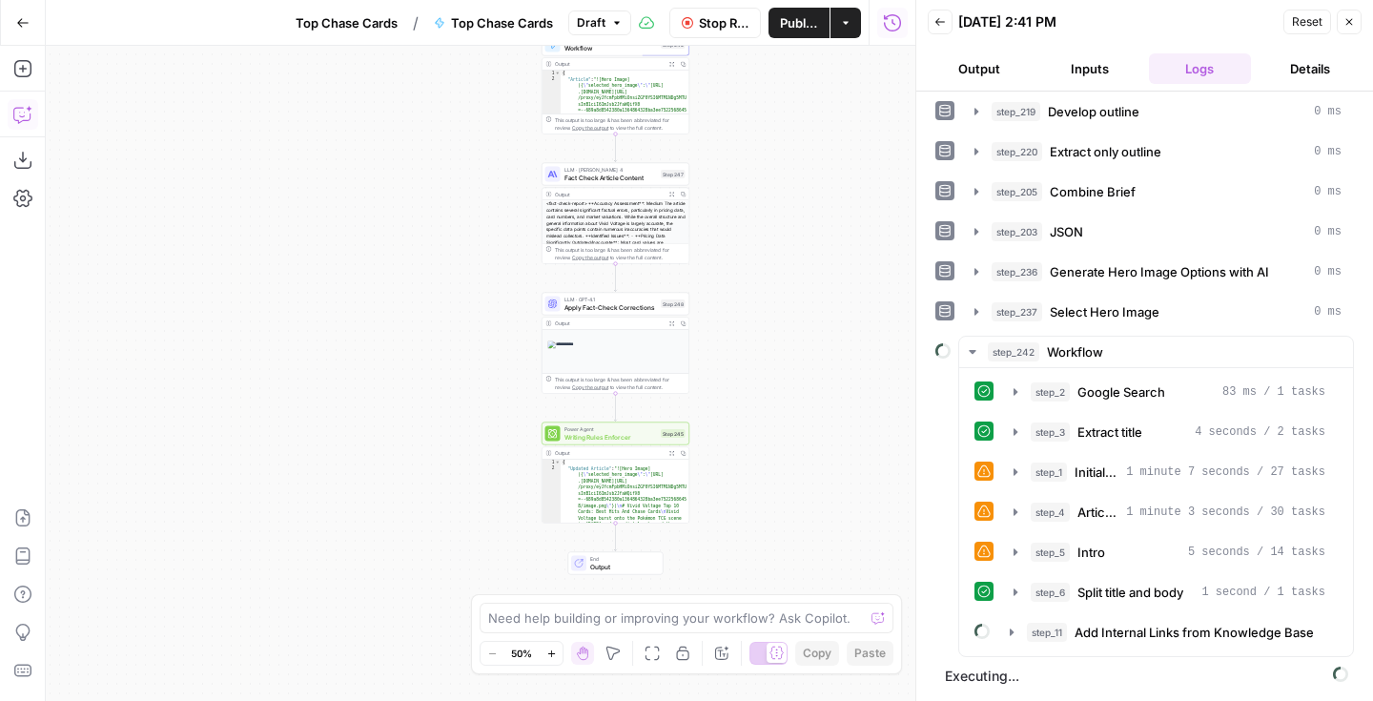
drag, startPoint x: 728, startPoint y: 464, endPoint x: 727, endPoint y: 431, distance: 33.4
click at [727, 431] on div "Workflow Set Inputs Inputs Google Search Perform Google Search Step 51 Output E…" at bounding box center [480, 373] width 869 height 655
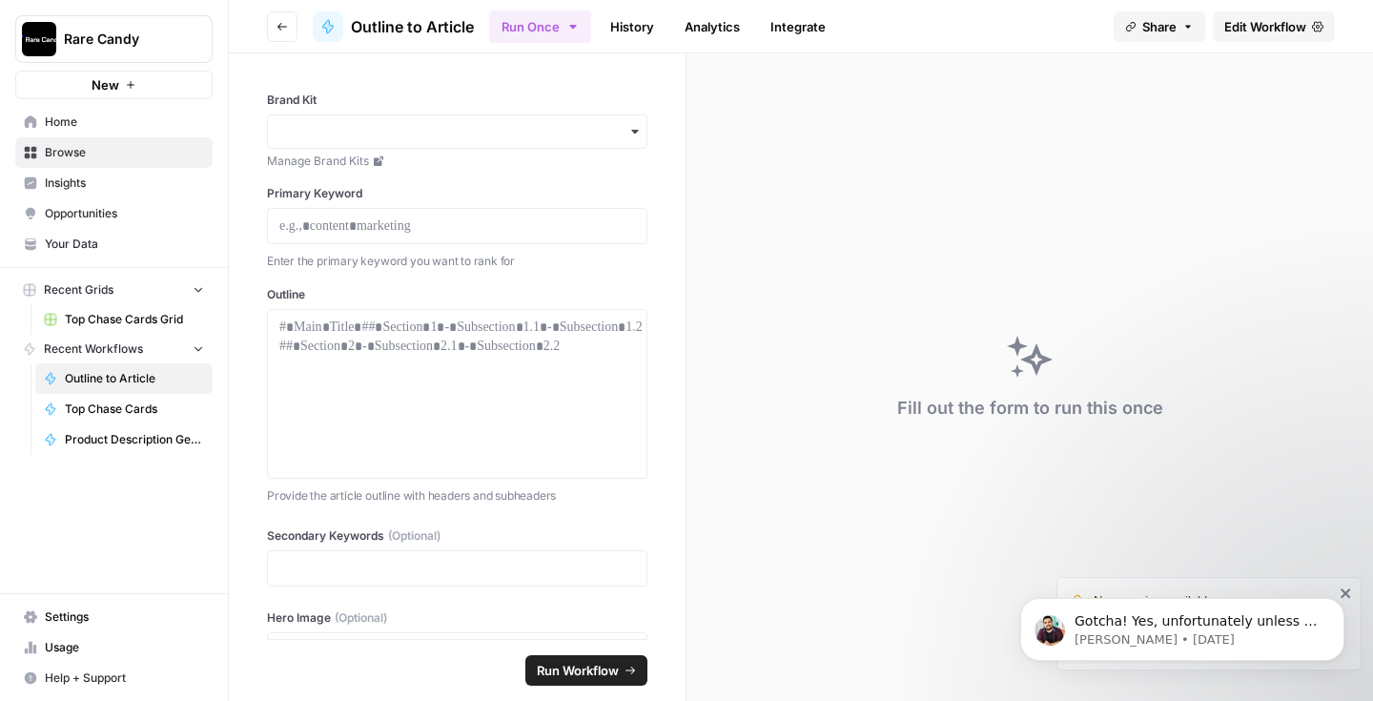
click at [127, 325] on span "Top Chase Cards Grid" at bounding box center [134, 319] width 139 height 17
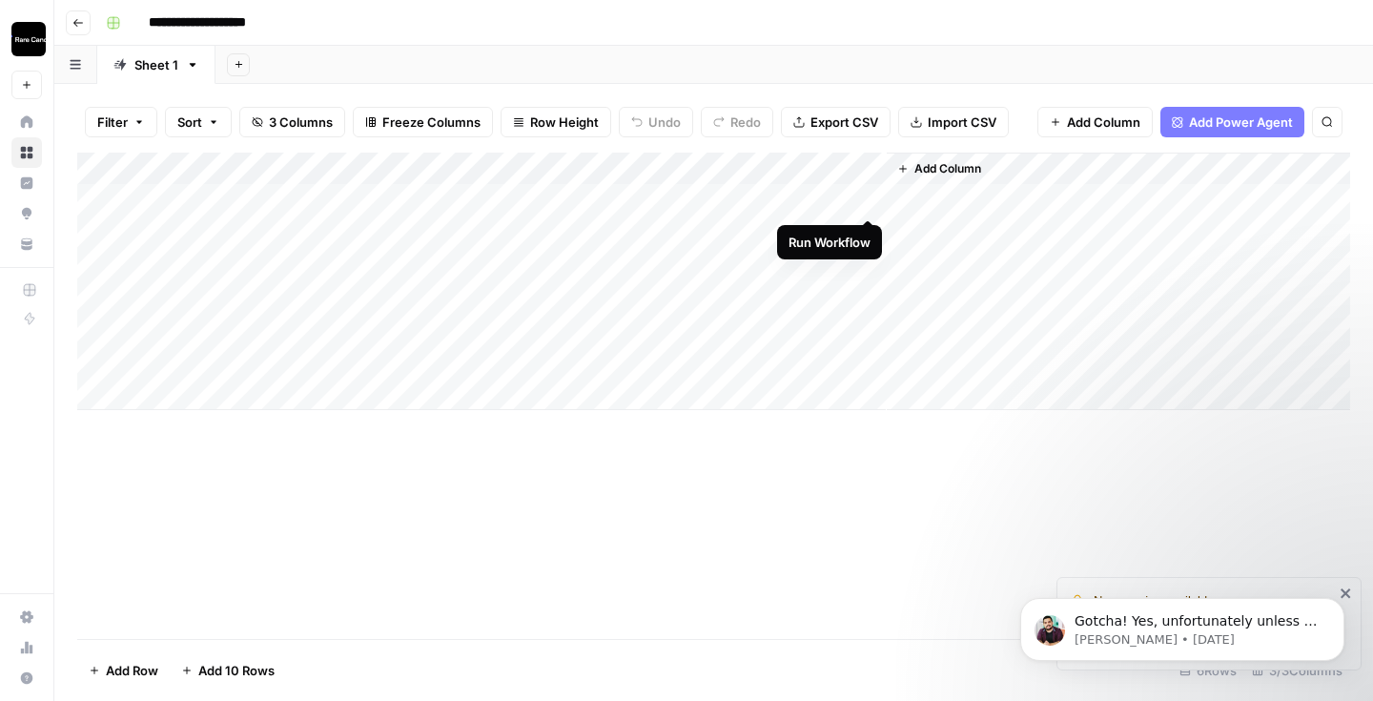
click at [866, 201] on div "Add Column" at bounding box center [713, 281] width 1273 height 257
click at [1318, 620] on p "Gotcha! Yes, unfortunately unless its an Enterprise tier account we cannot enab…" at bounding box center [1197, 621] width 246 height 19
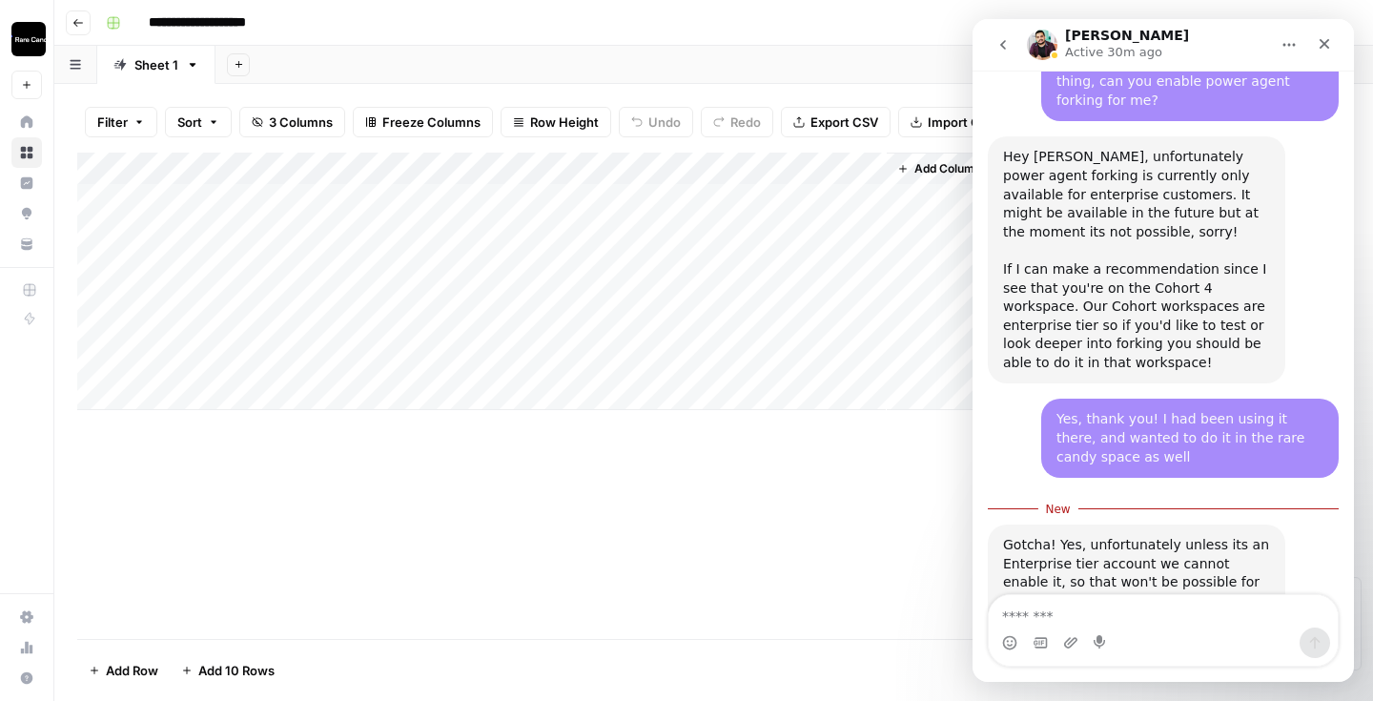
scroll to position [2916, 0]
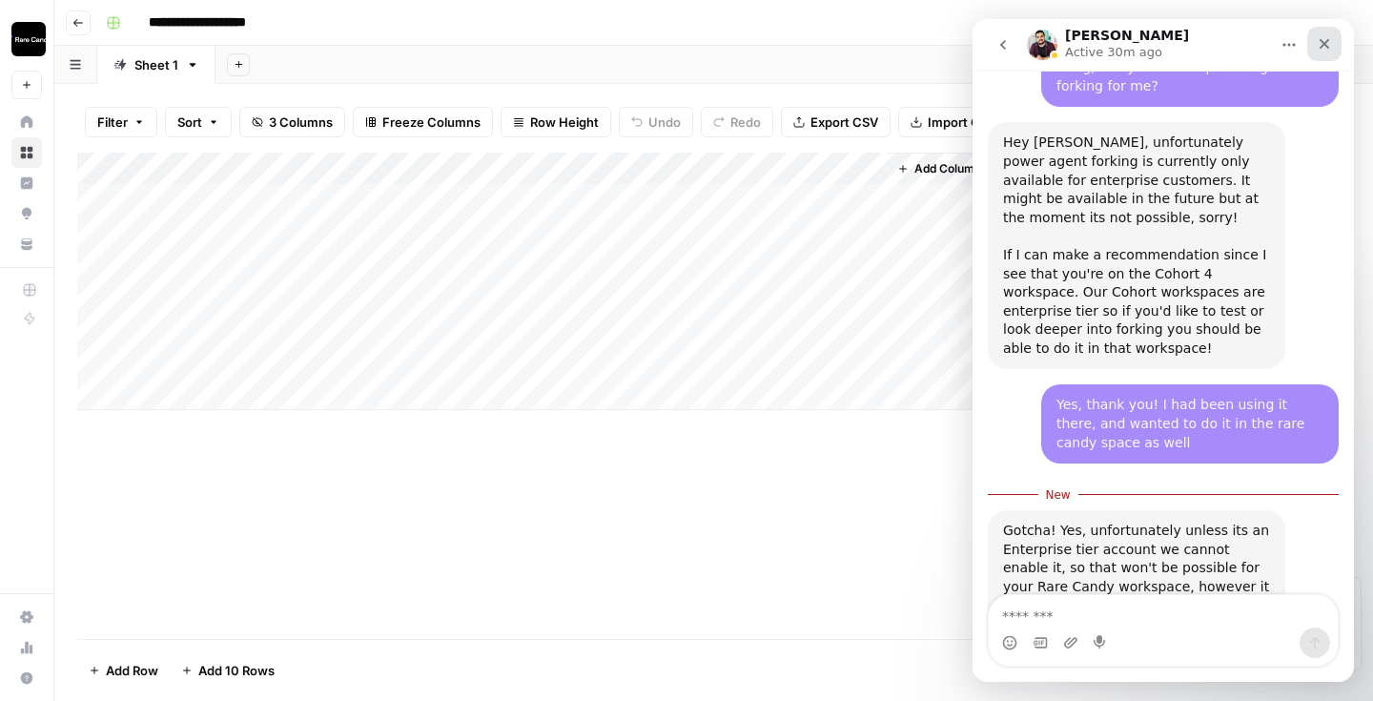
click at [1321, 43] on icon "Close" at bounding box center [1323, 43] width 15 height 15
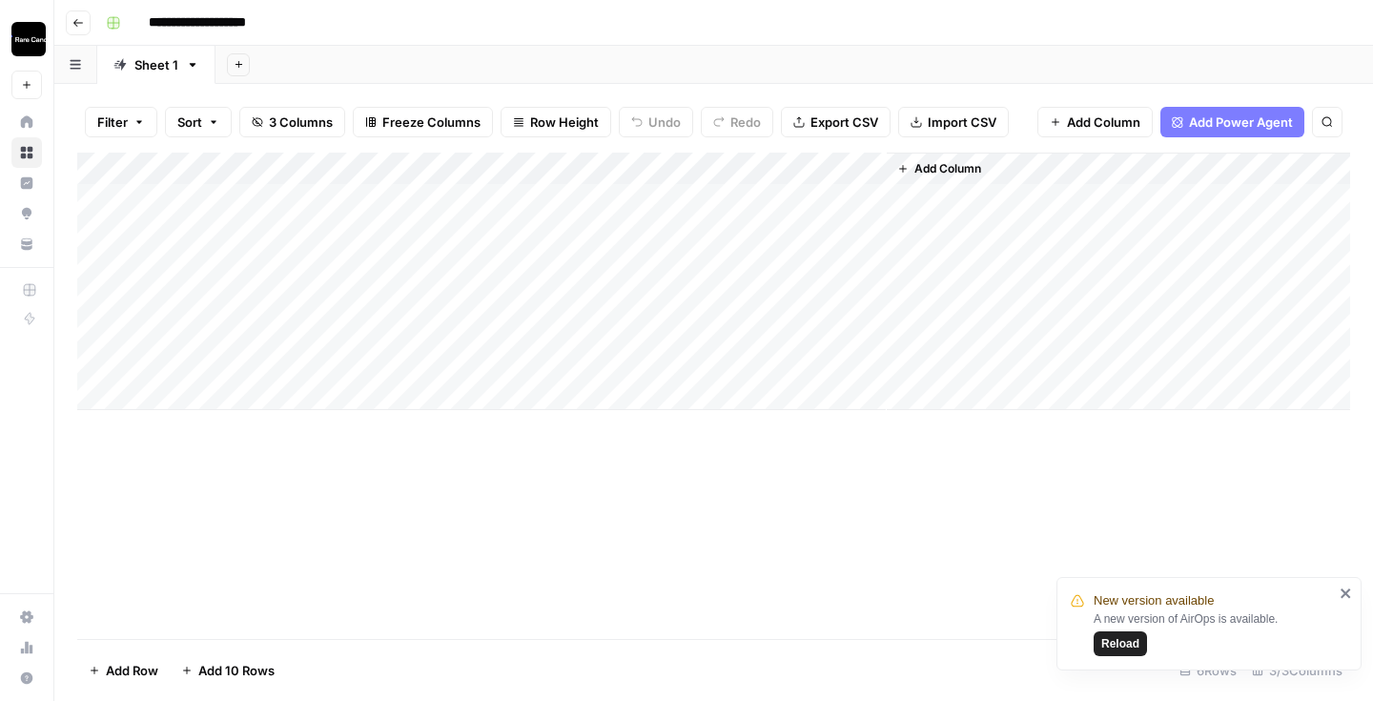
scroll to position [2884, 0]
click at [275, 274] on div "Add Column" at bounding box center [713, 281] width 1273 height 257
click at [190, 398] on div "Add Column" at bounding box center [713, 281] width 1273 height 257
click at [186, 425] on div "Add Column" at bounding box center [713, 298] width 1273 height 290
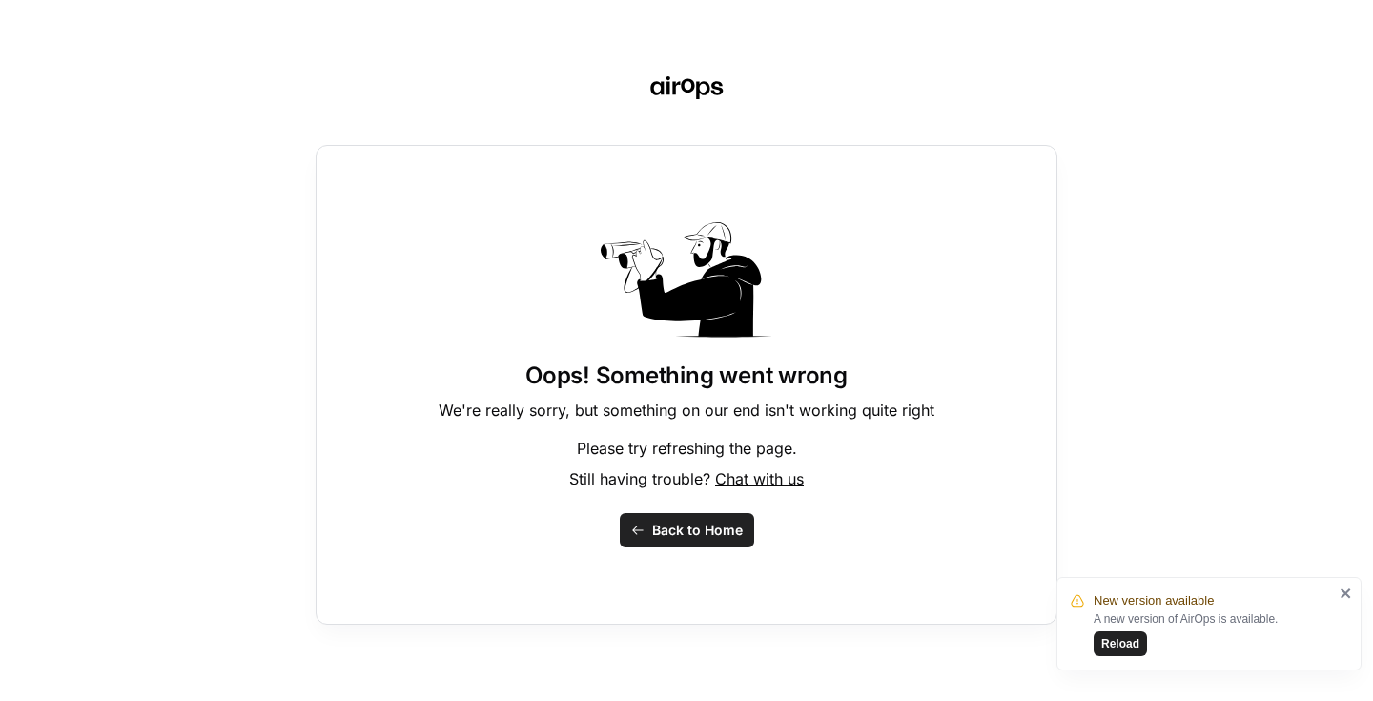
click at [665, 541] on button "Back to Home" at bounding box center [687, 530] width 134 height 34
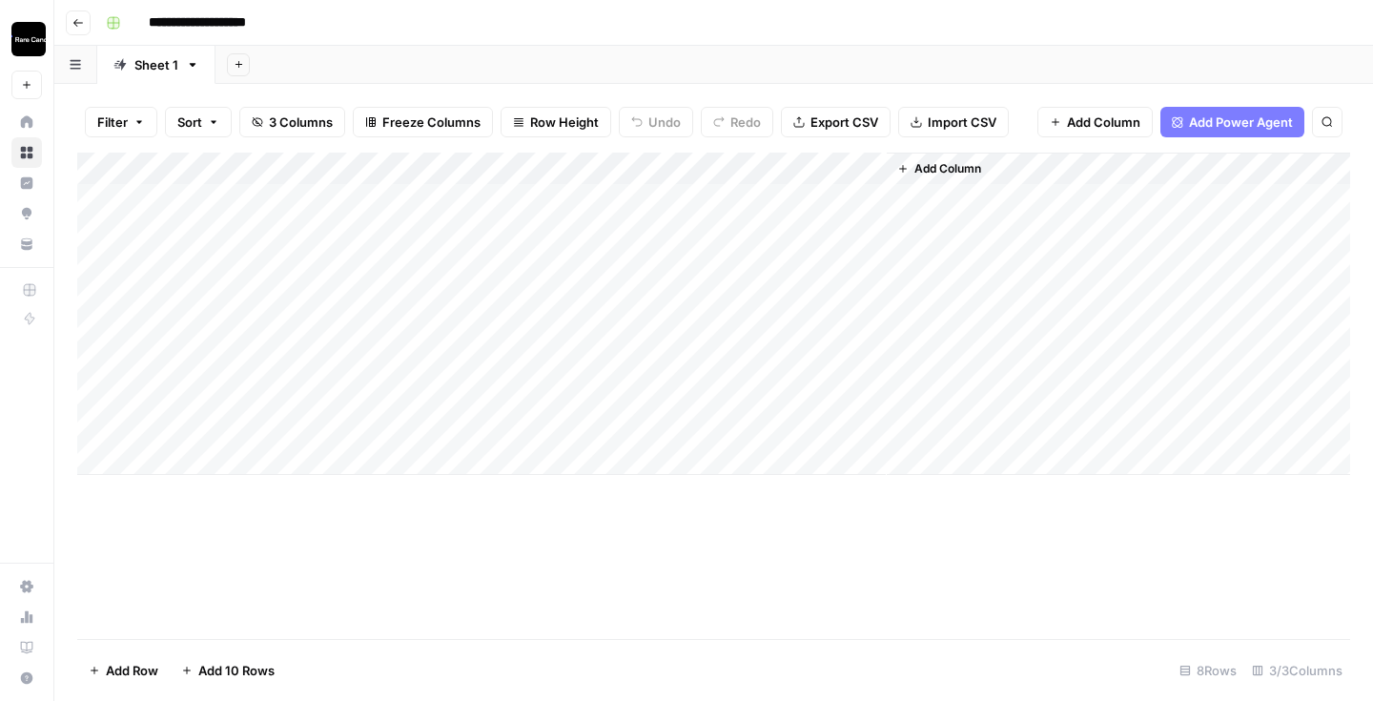
click at [201, 460] on div "Add Column" at bounding box center [713, 314] width 1273 height 322
click at [194, 485] on div "Add Column" at bounding box center [713, 330] width 1273 height 355
click at [189, 515] on div "Add Column" at bounding box center [713, 346] width 1273 height 387
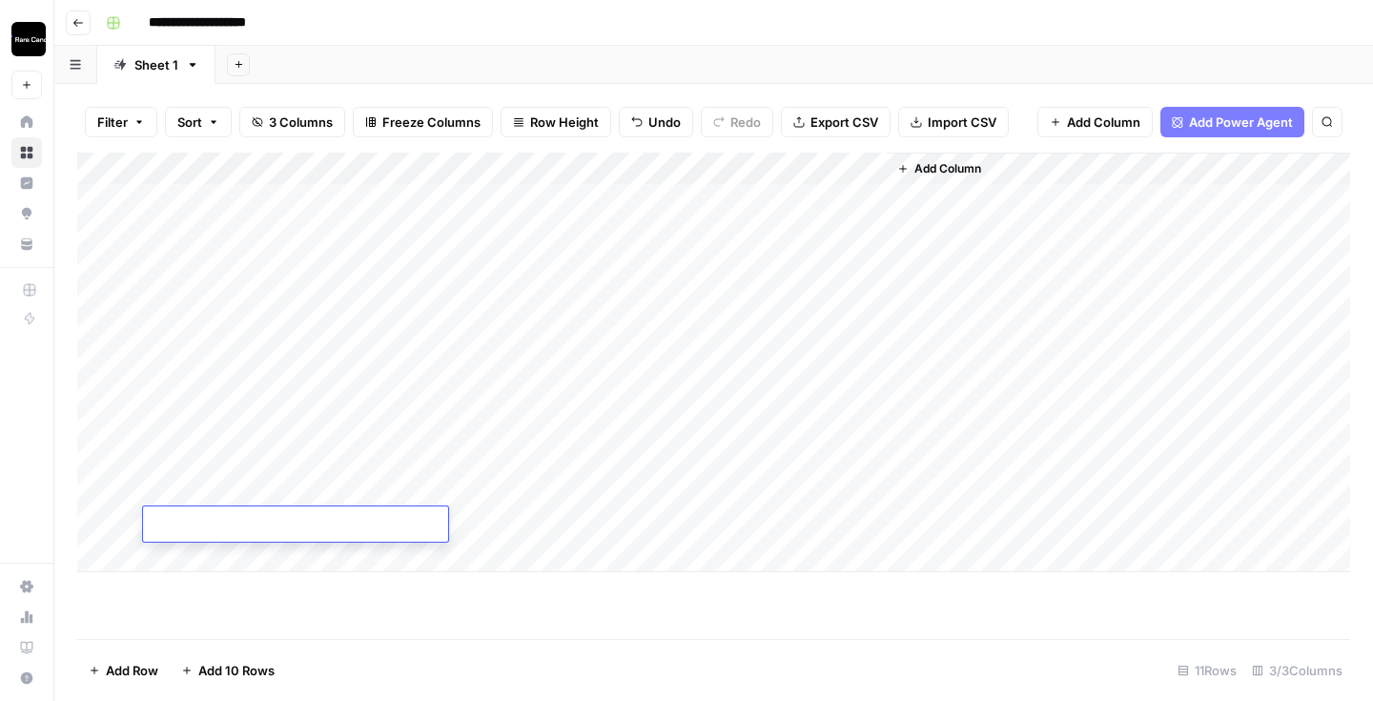
click at [194, 551] on div "Add Column" at bounding box center [713, 362] width 1273 height 419
click at [187, 584] on div "Add Column" at bounding box center [713, 379] width 1273 height 452
click at [187, 612] on div "Add Column" at bounding box center [713, 395] width 1273 height 484
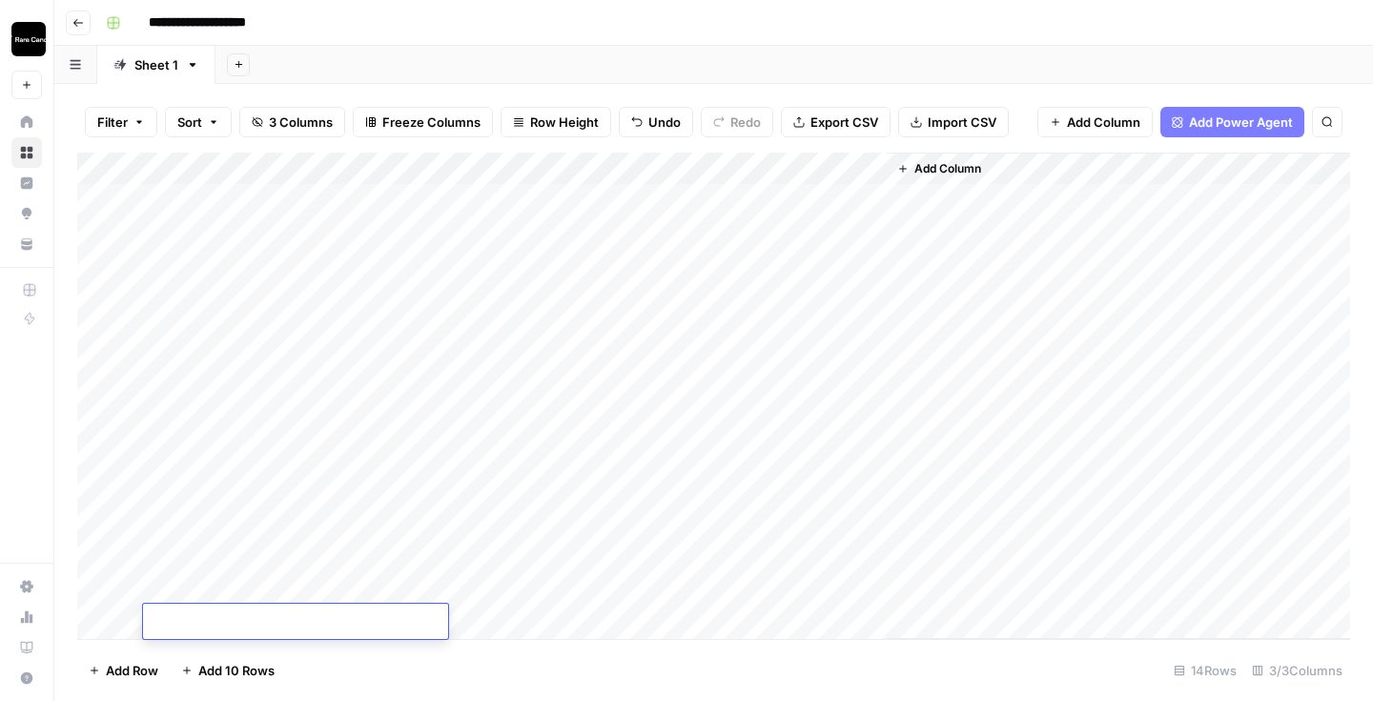
scroll to position [31, 0]
click at [112, 626] on div "Add Column" at bounding box center [713, 396] width 1273 height 486
click at [187, 612] on div "Add Column" at bounding box center [713, 396] width 1273 height 486
click at [228, 622] on div "Add Column" at bounding box center [713, 396] width 1273 height 486
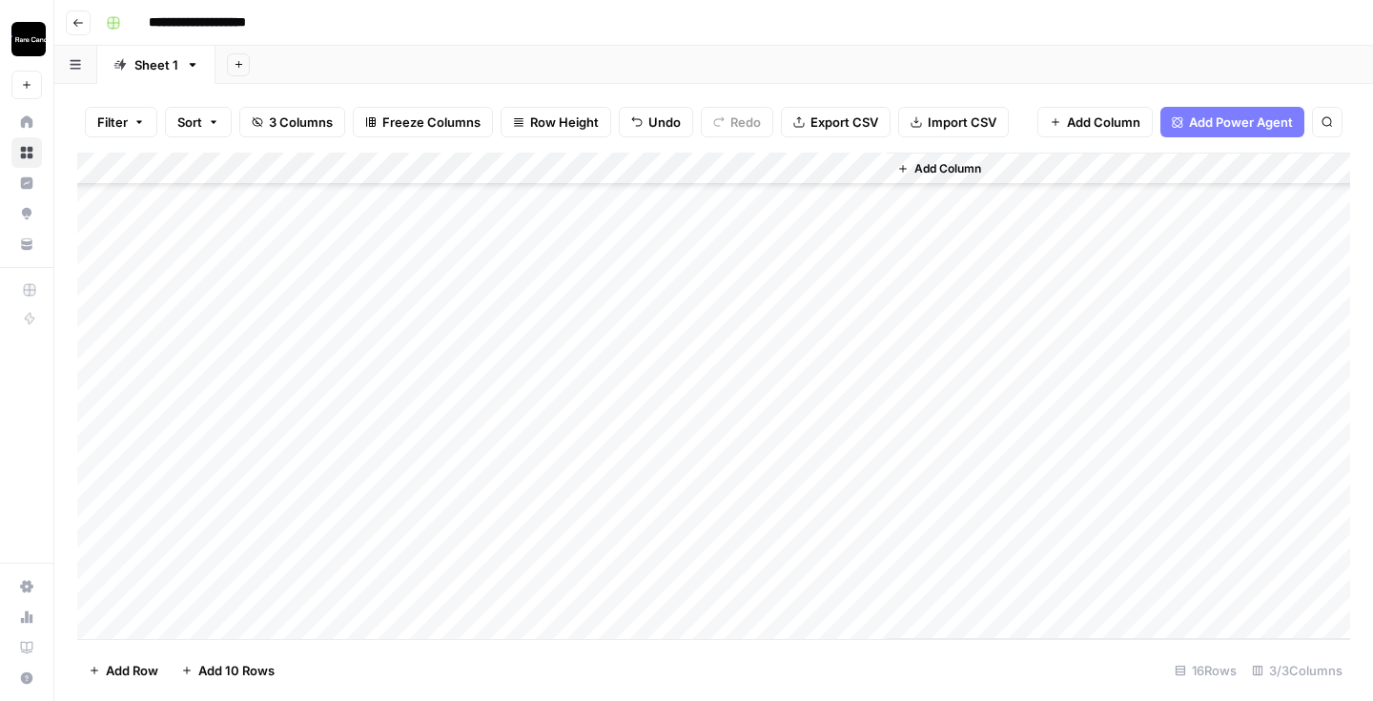
scroll to position [95, 0]
click at [208, 626] on div "Add Column" at bounding box center [713, 396] width 1273 height 486
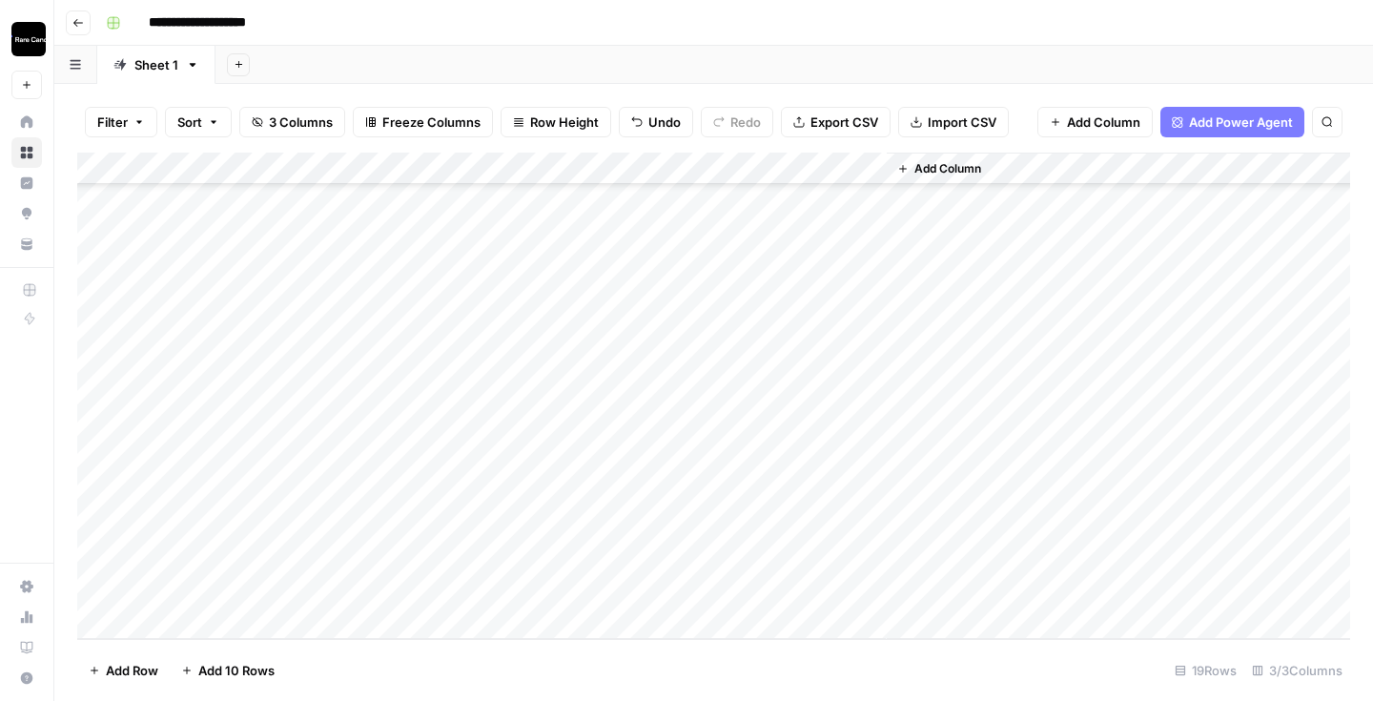
click at [208, 625] on div "Add Column" at bounding box center [713, 396] width 1273 height 486
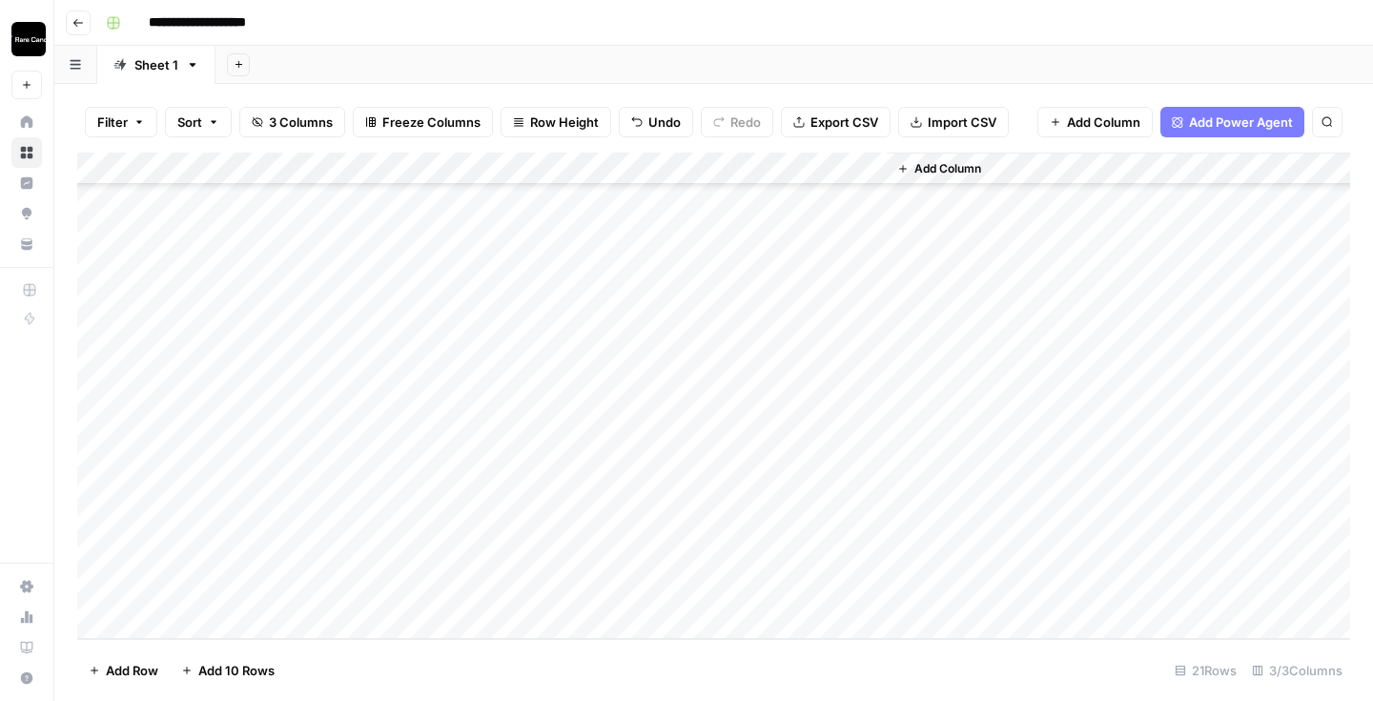
scroll to position [290, 0]
click at [208, 625] on div "Add Column" at bounding box center [713, 396] width 1273 height 486
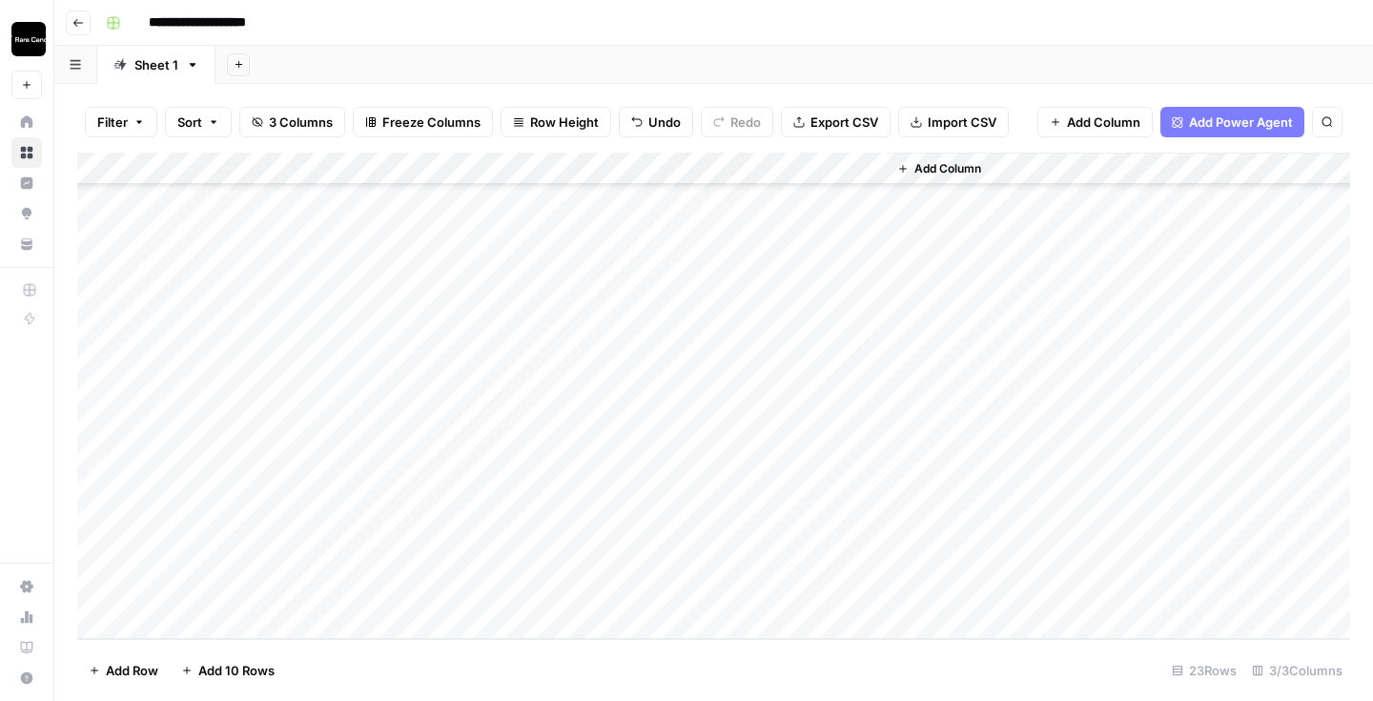
click at [208, 625] on div "Add Column" at bounding box center [713, 396] width 1273 height 486
click at [216, 242] on div "Add Column" at bounding box center [713, 396] width 1273 height 486
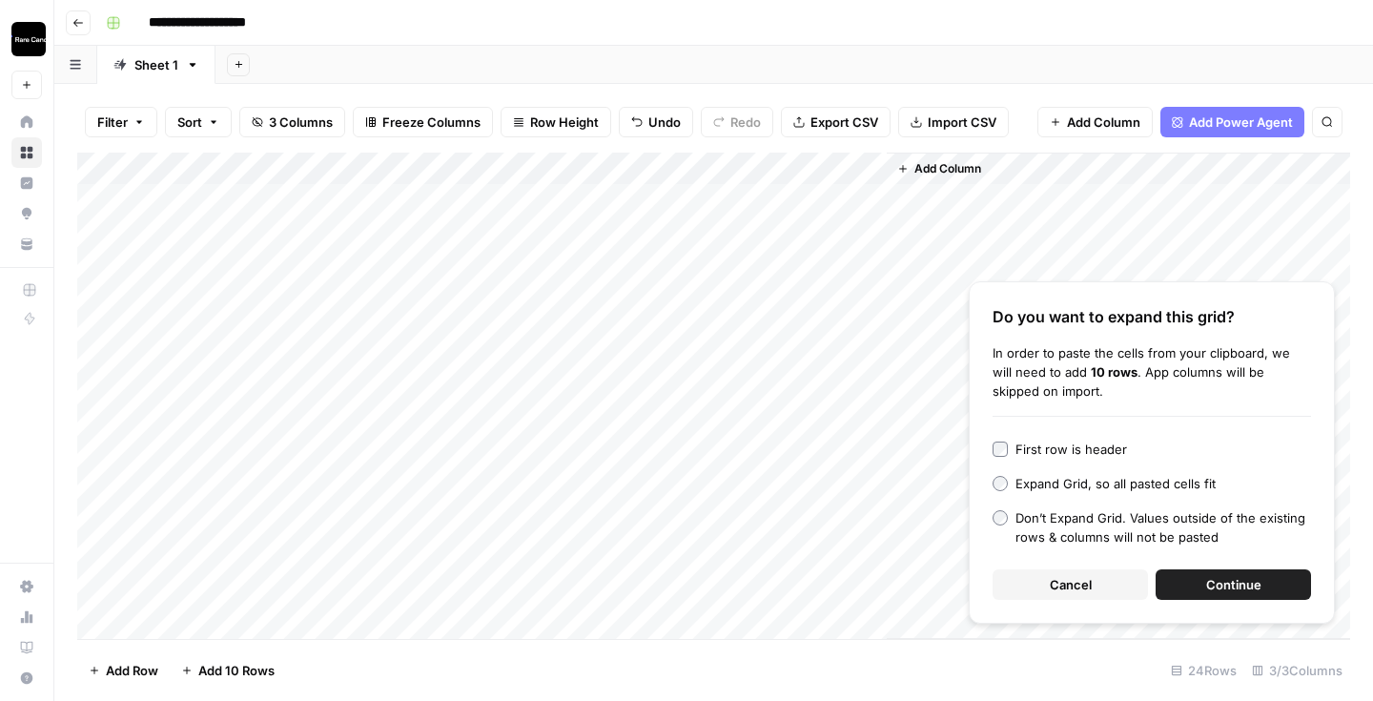
click at [1208, 575] on span "Continue" at bounding box center [1233, 584] width 55 height 19
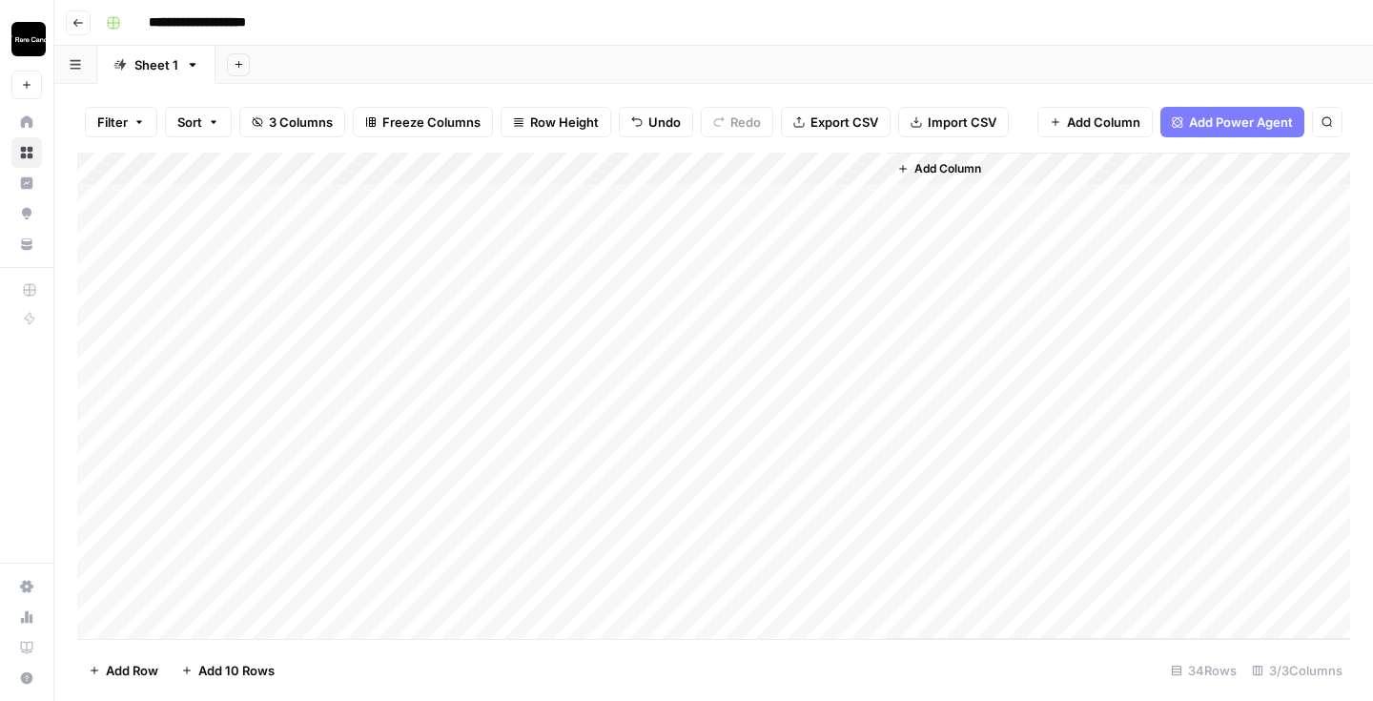
click at [448, 224] on div "Add Column" at bounding box center [713, 396] width 1273 height 486
click at [99, 525] on div "Add Column" at bounding box center [713, 396] width 1273 height 486
click at [114, 676] on span "Delete 1 Row" at bounding box center [127, 670] width 76 height 19
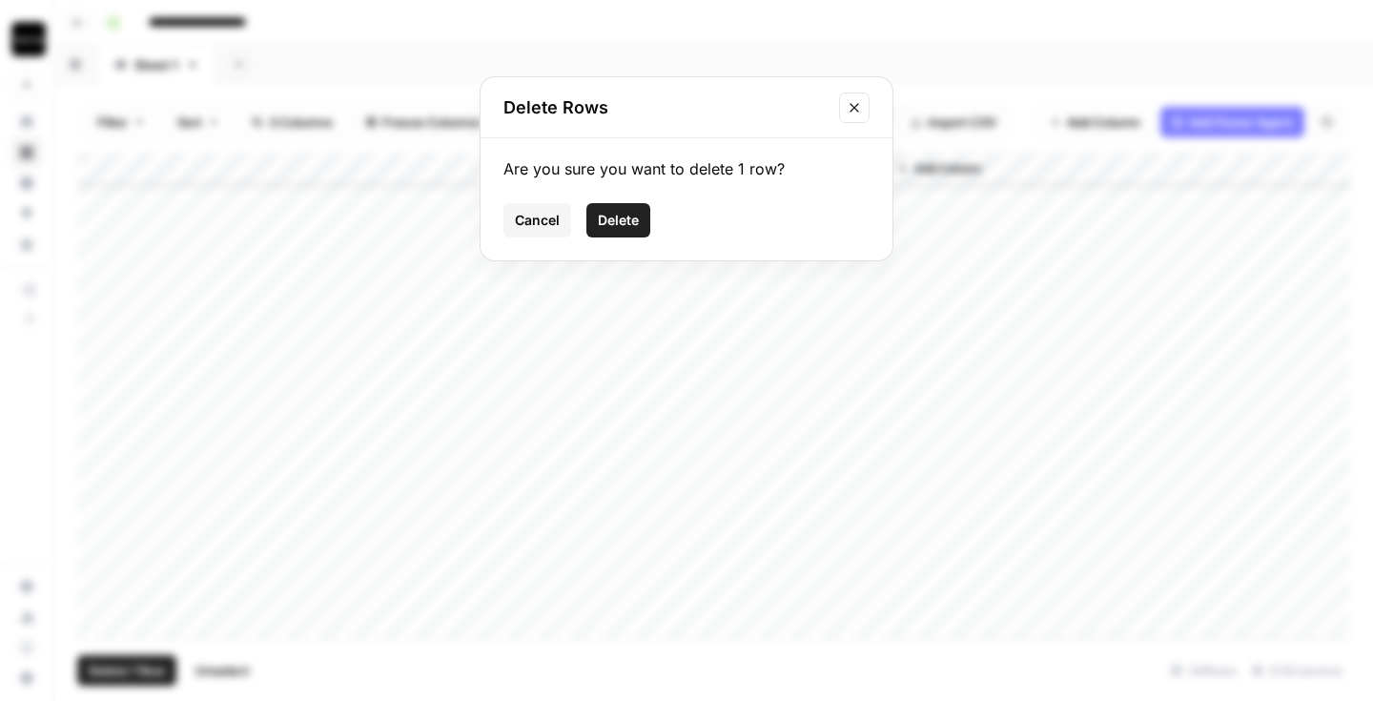
click at [620, 238] on div "Are you sure you want to delete 1 row? Cancel Delete" at bounding box center [686, 199] width 412 height 122
click at [621, 221] on span "Delete" at bounding box center [618, 220] width 41 height 19
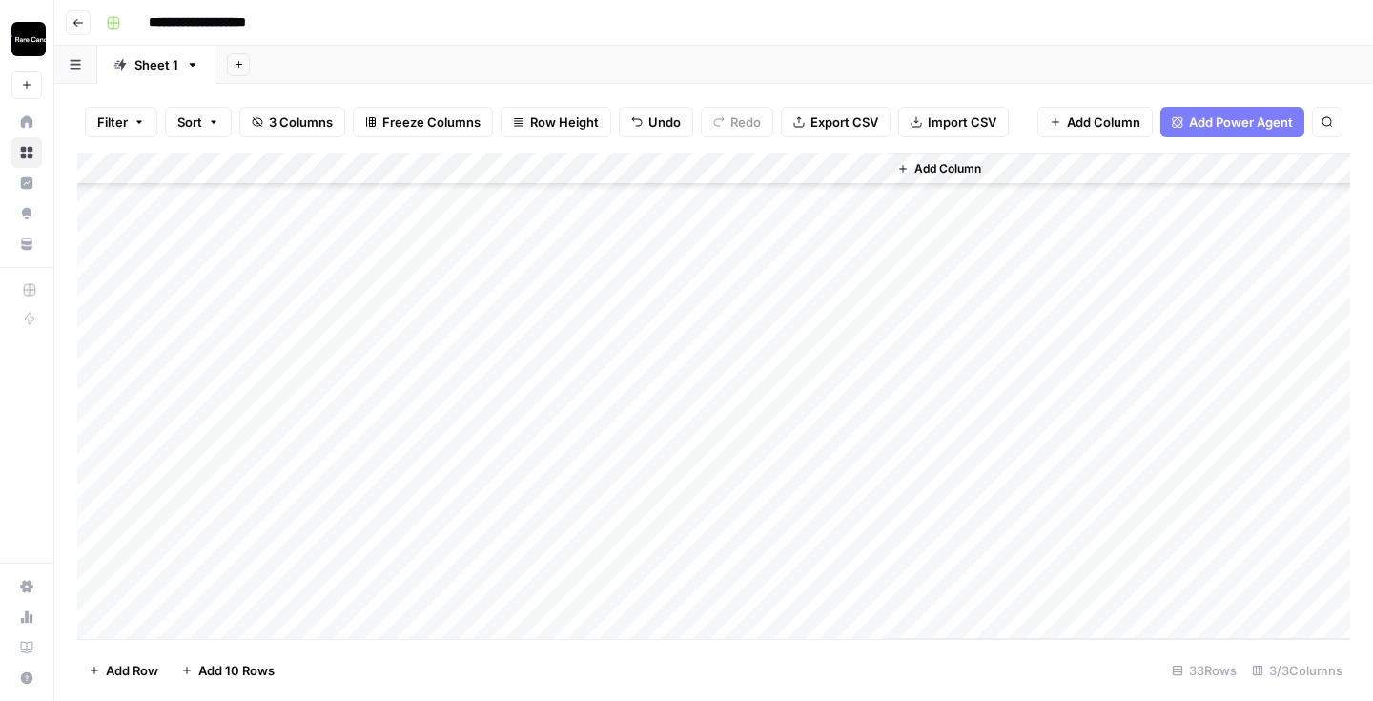
scroll to position [0, 0]
click at [784, 200] on div "Add Column" at bounding box center [713, 396] width 1273 height 486
click at [865, 200] on div "Add Column" at bounding box center [713, 396] width 1273 height 486
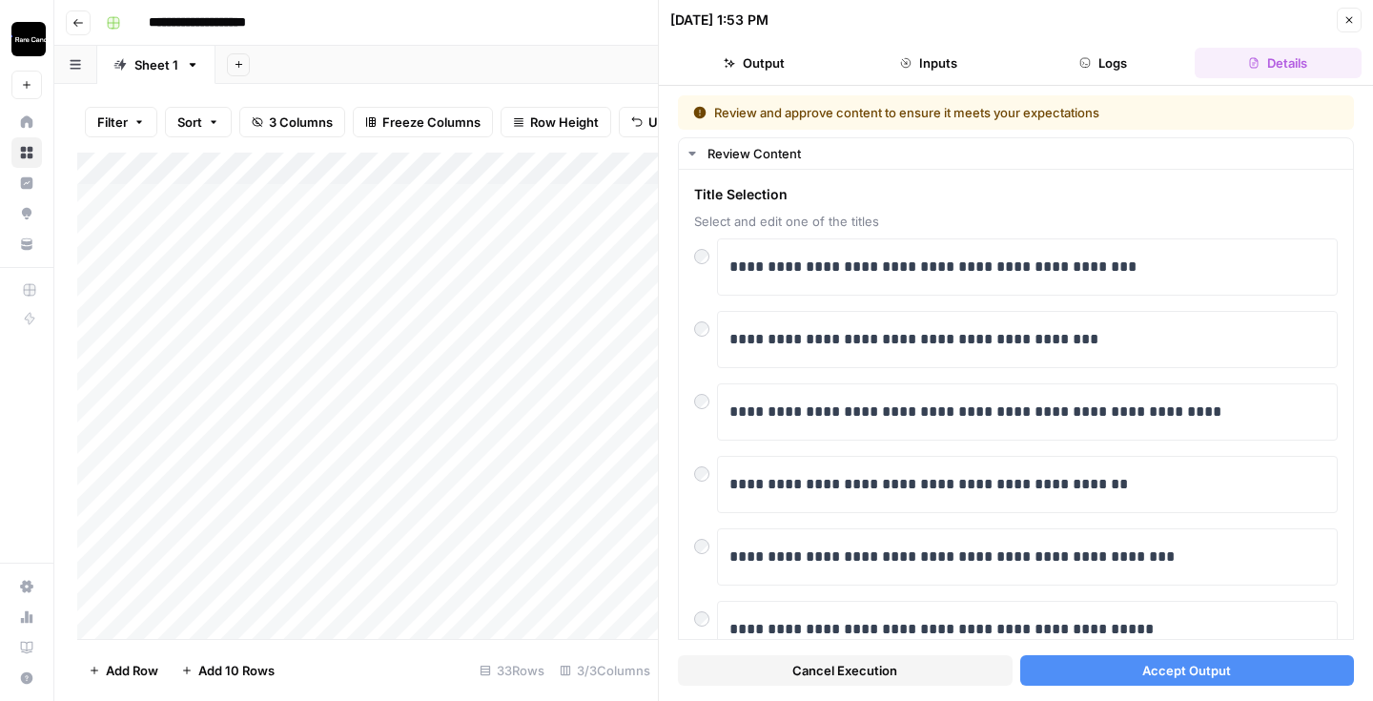
click at [1175, 681] on button "Accept Output" at bounding box center [1187, 670] width 335 height 31
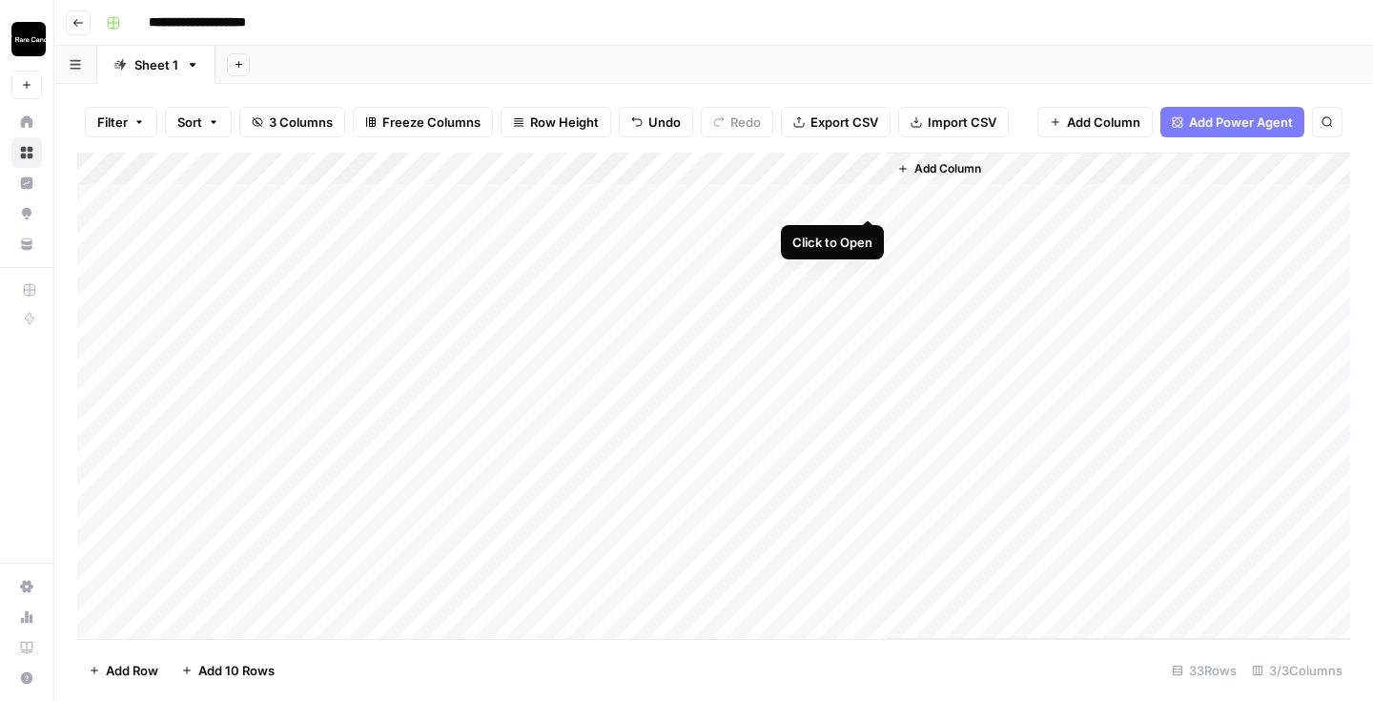
click at [866, 204] on div "Add Column" at bounding box center [713, 396] width 1273 height 486
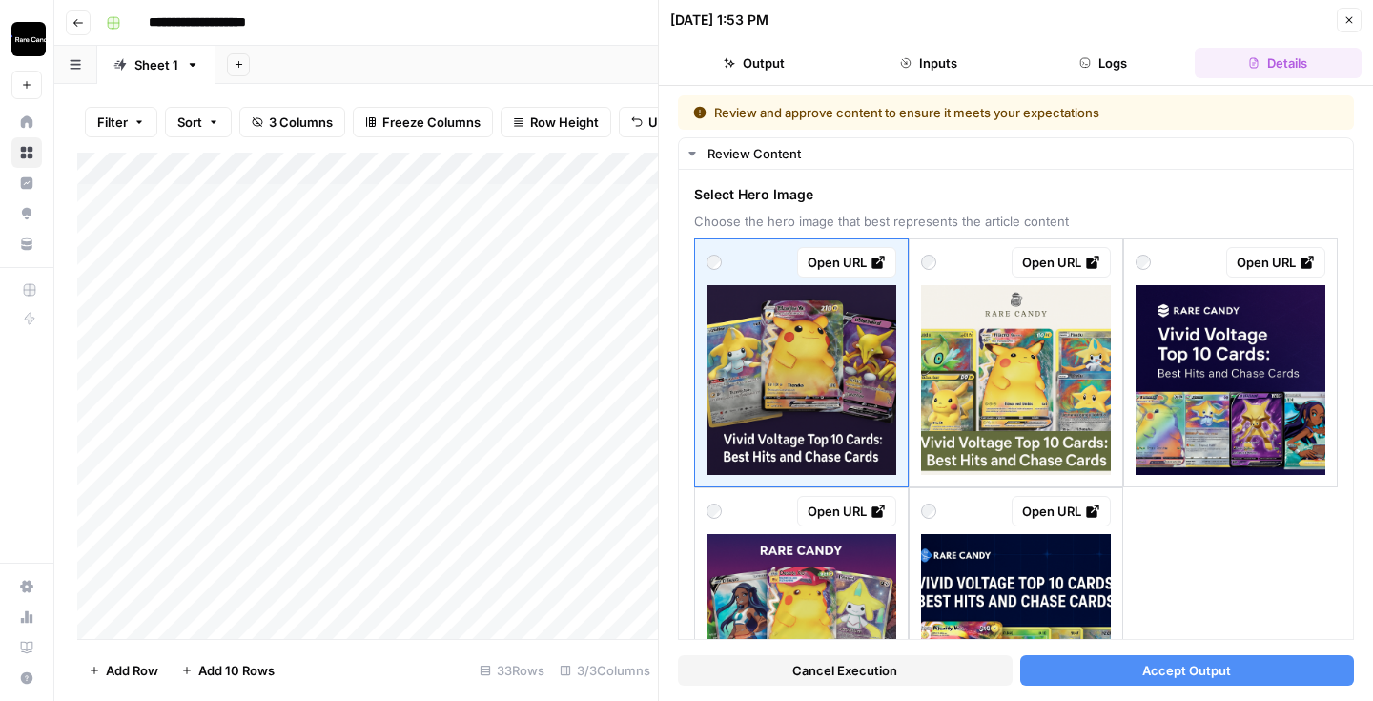
click at [1079, 670] on button "Accept Output" at bounding box center [1187, 670] width 335 height 31
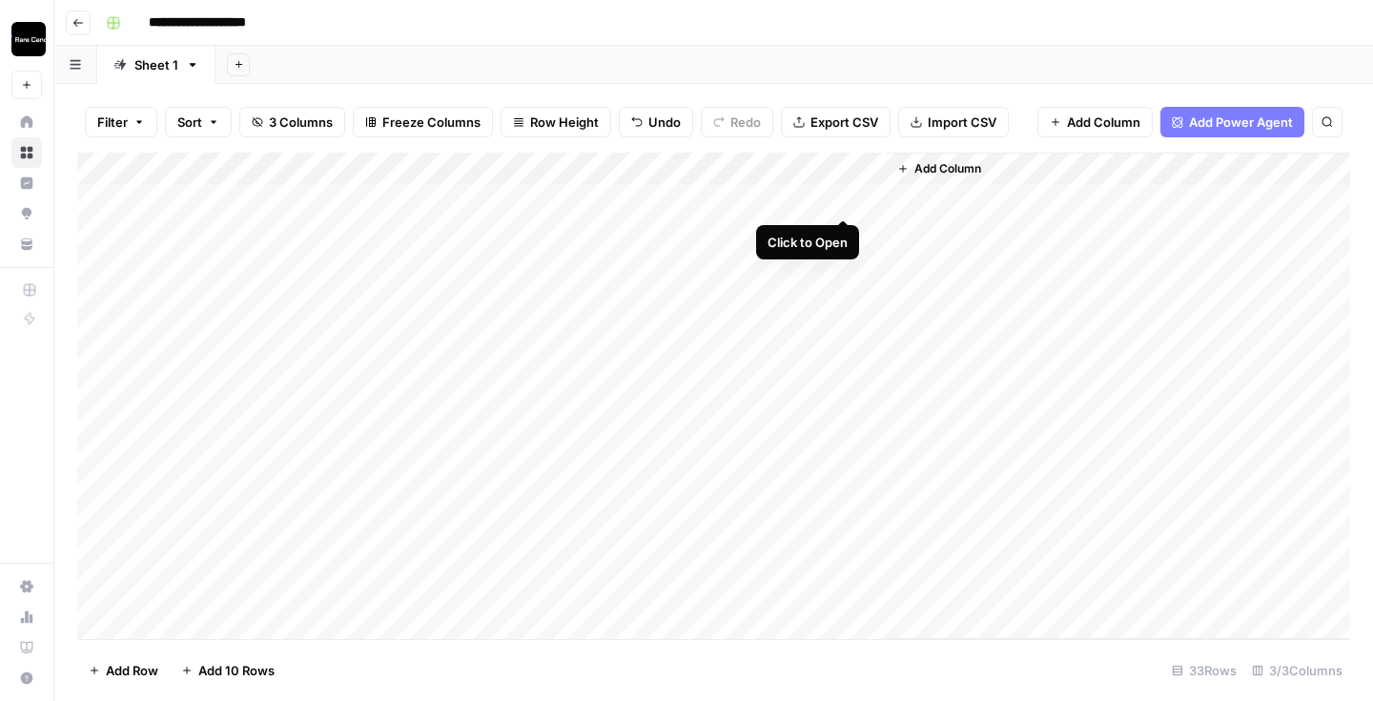
click at [836, 201] on div "Add Column" at bounding box center [713, 396] width 1273 height 486
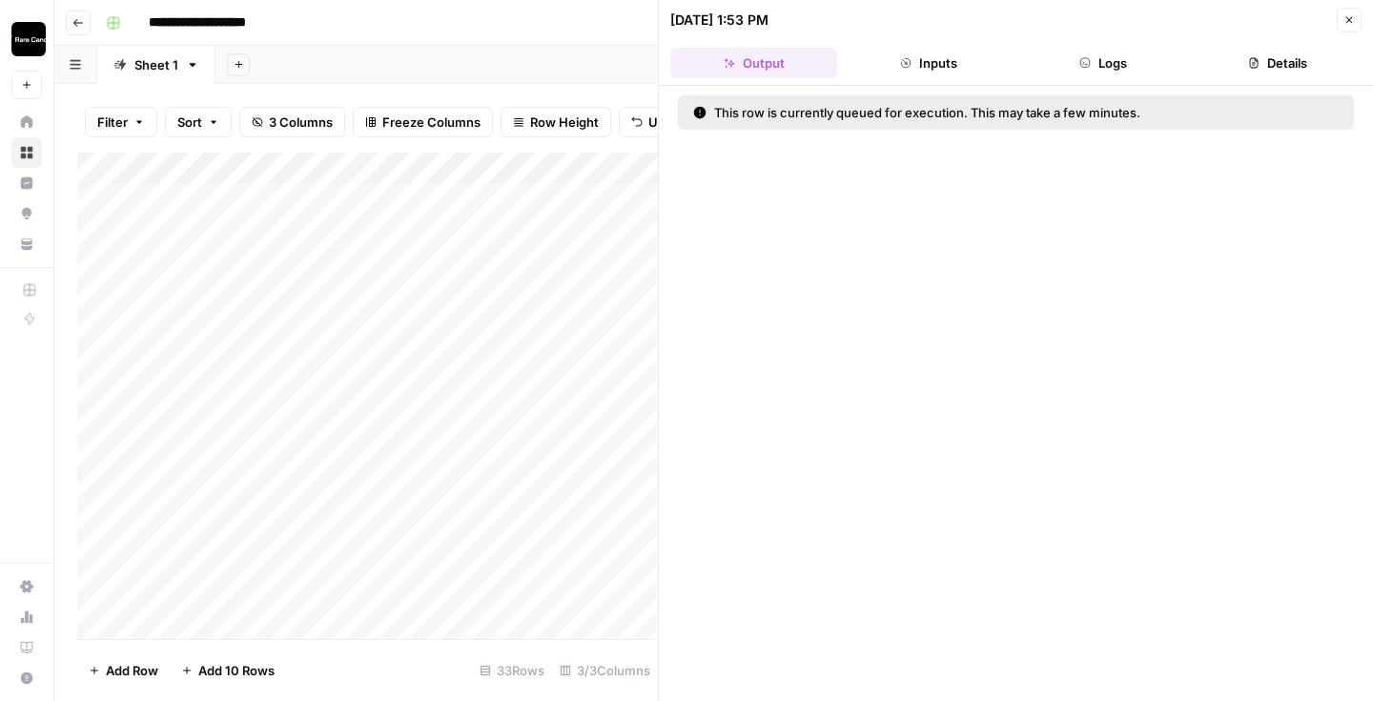
click at [1142, 44] on header "09/29/25 at 1:53 PM Close Output Inputs Logs Details" at bounding box center [1016, 43] width 714 height 86
click at [1126, 53] on button "Logs" at bounding box center [1103, 63] width 167 height 31
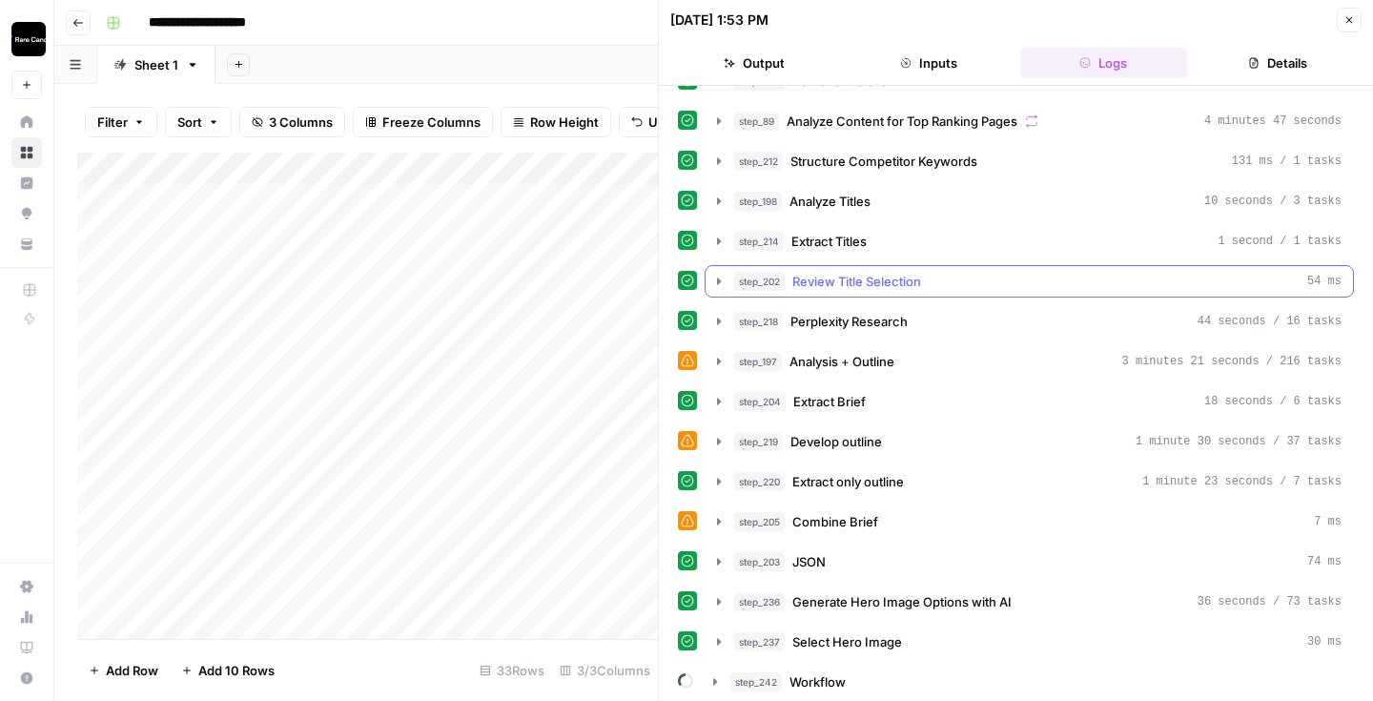
scroll to position [152, 0]
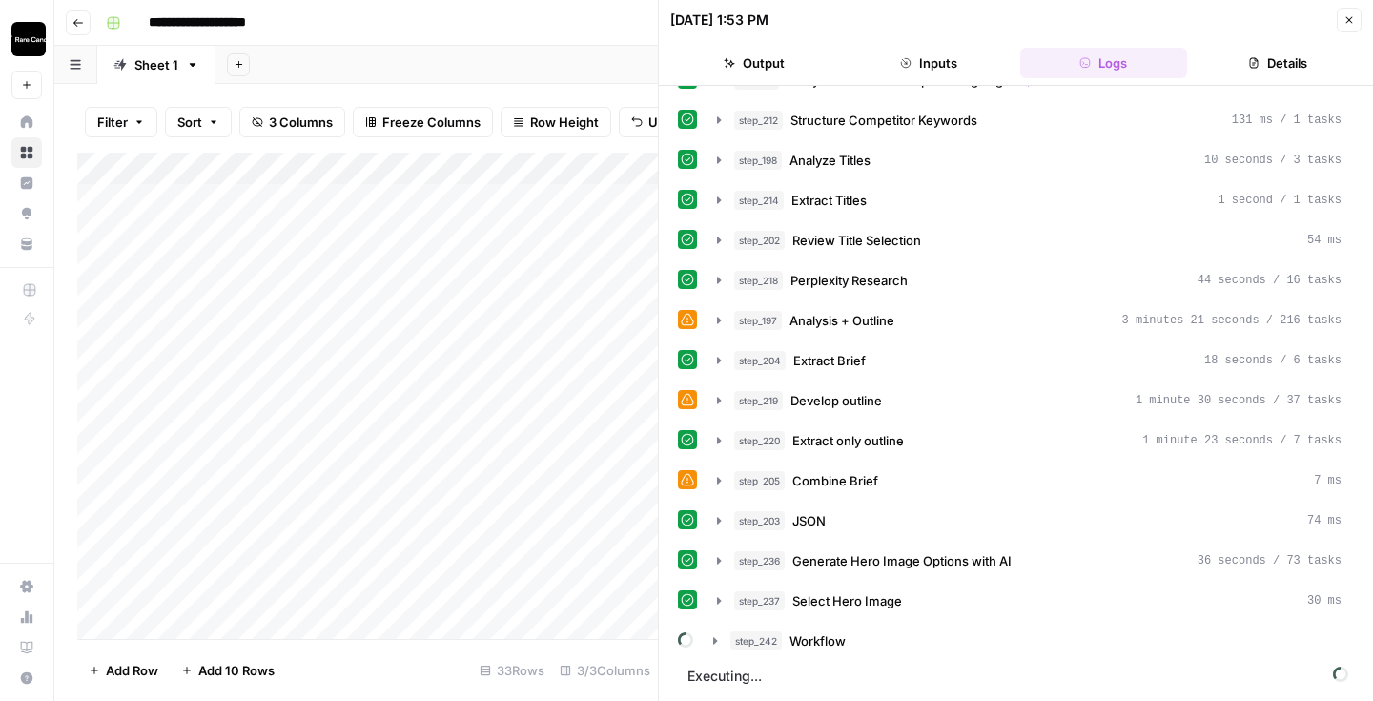
click at [1357, 25] on button "Close" at bounding box center [1348, 20] width 25 height 25
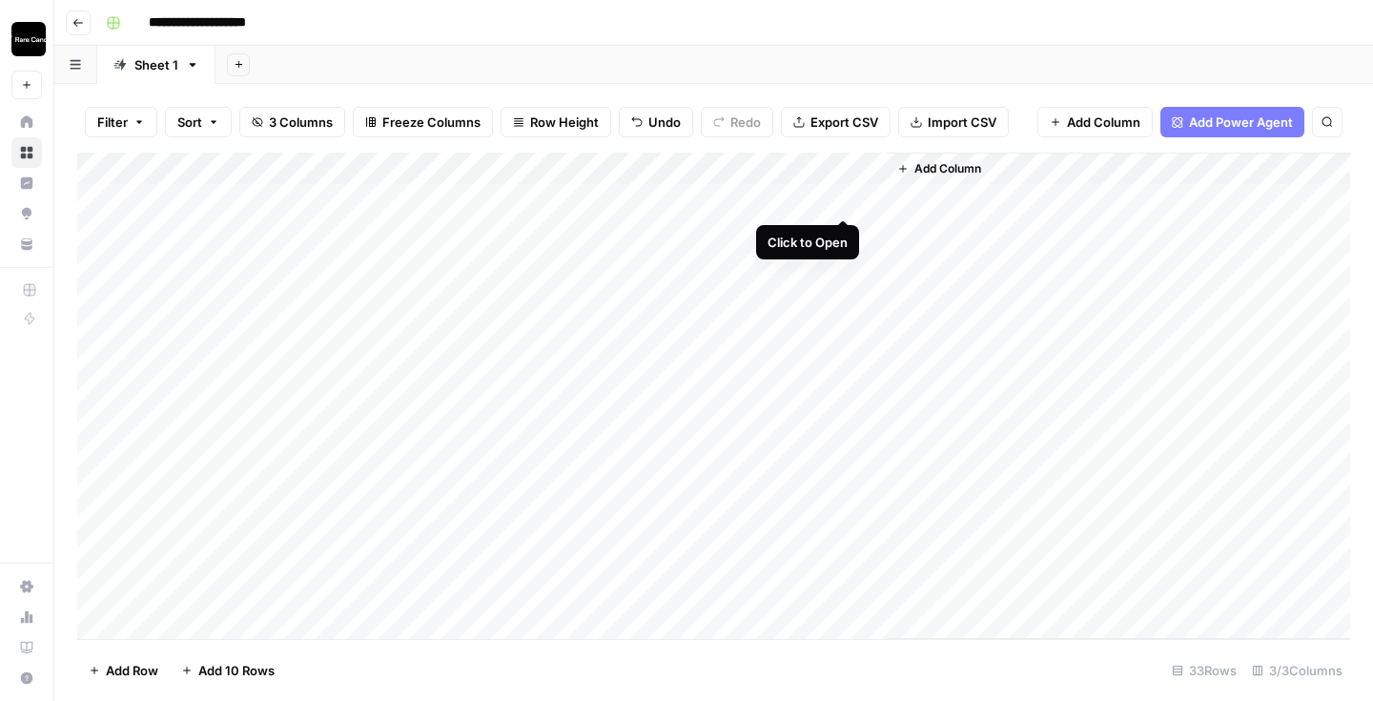
click at [839, 199] on div "Add Column" at bounding box center [713, 396] width 1273 height 486
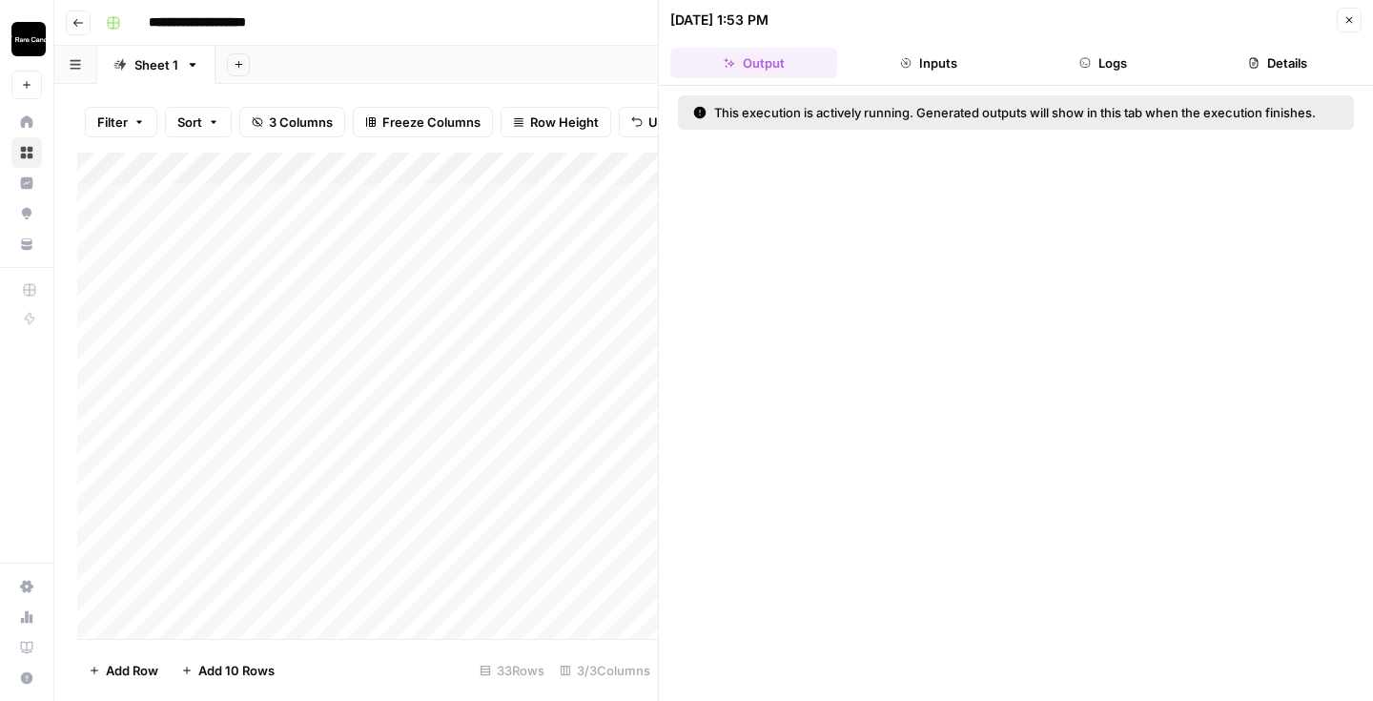
click at [1102, 52] on button "Logs" at bounding box center [1103, 63] width 167 height 31
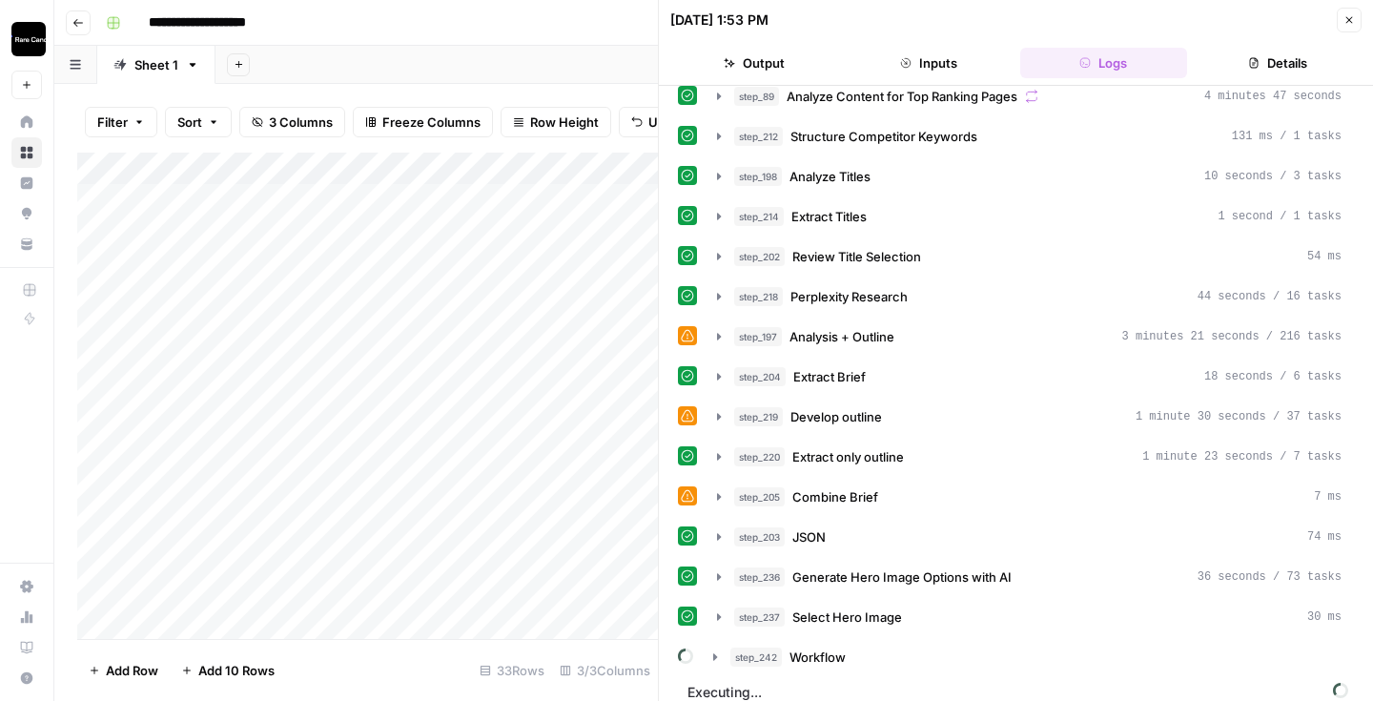
scroll to position [152, 0]
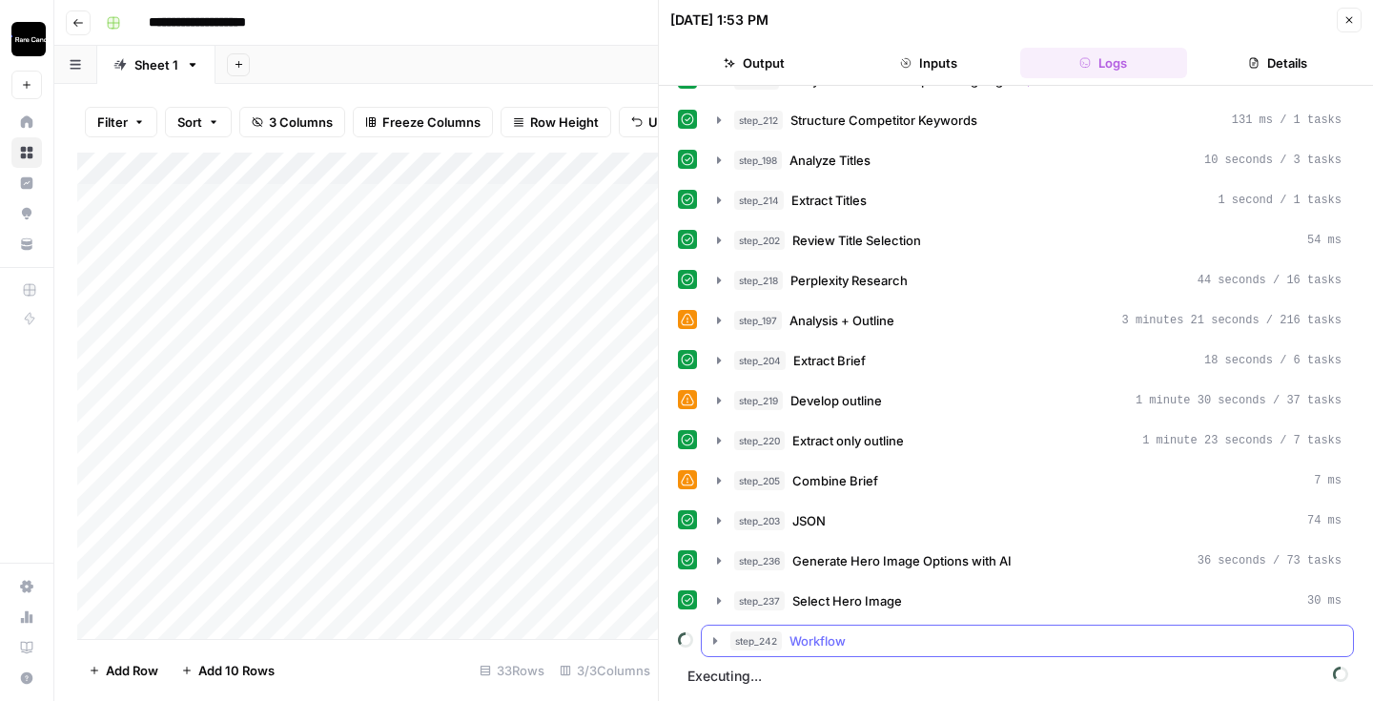
click at [716, 637] on icon "button" at bounding box center [714, 640] width 15 height 15
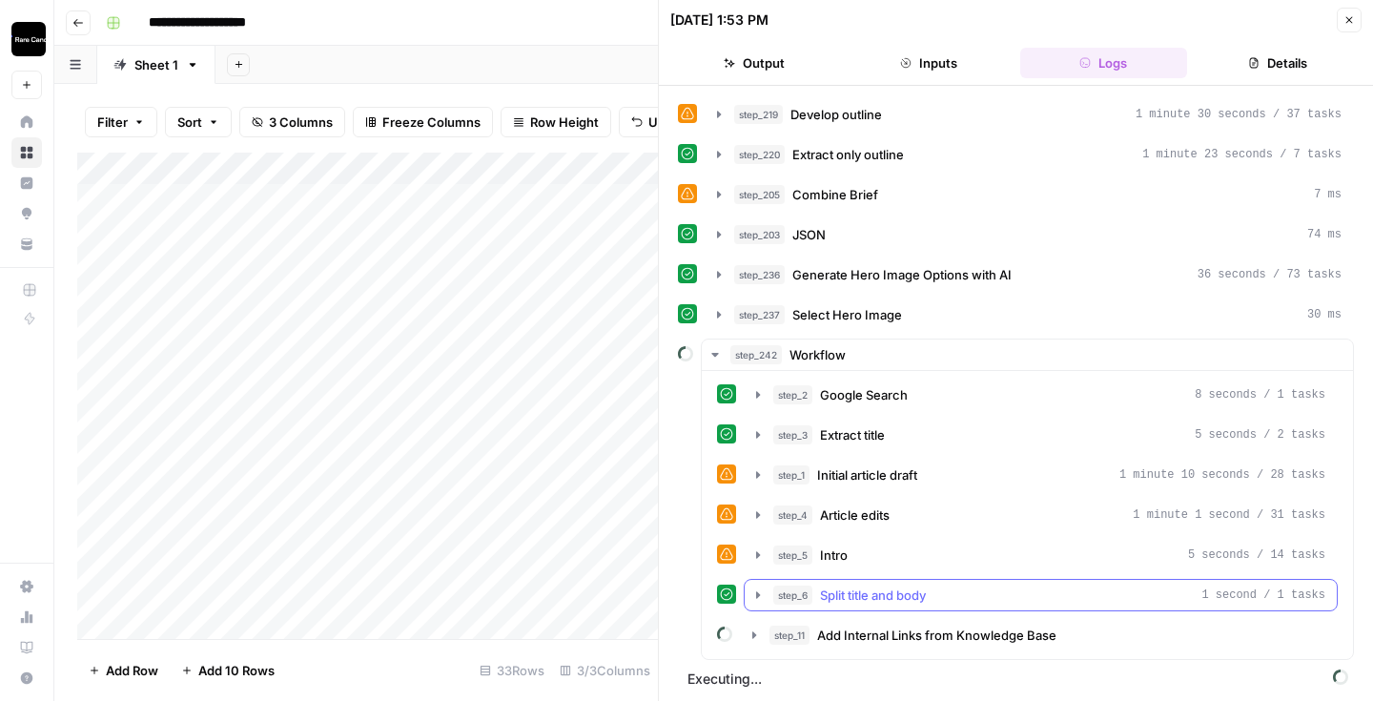
scroll to position [440, 0]
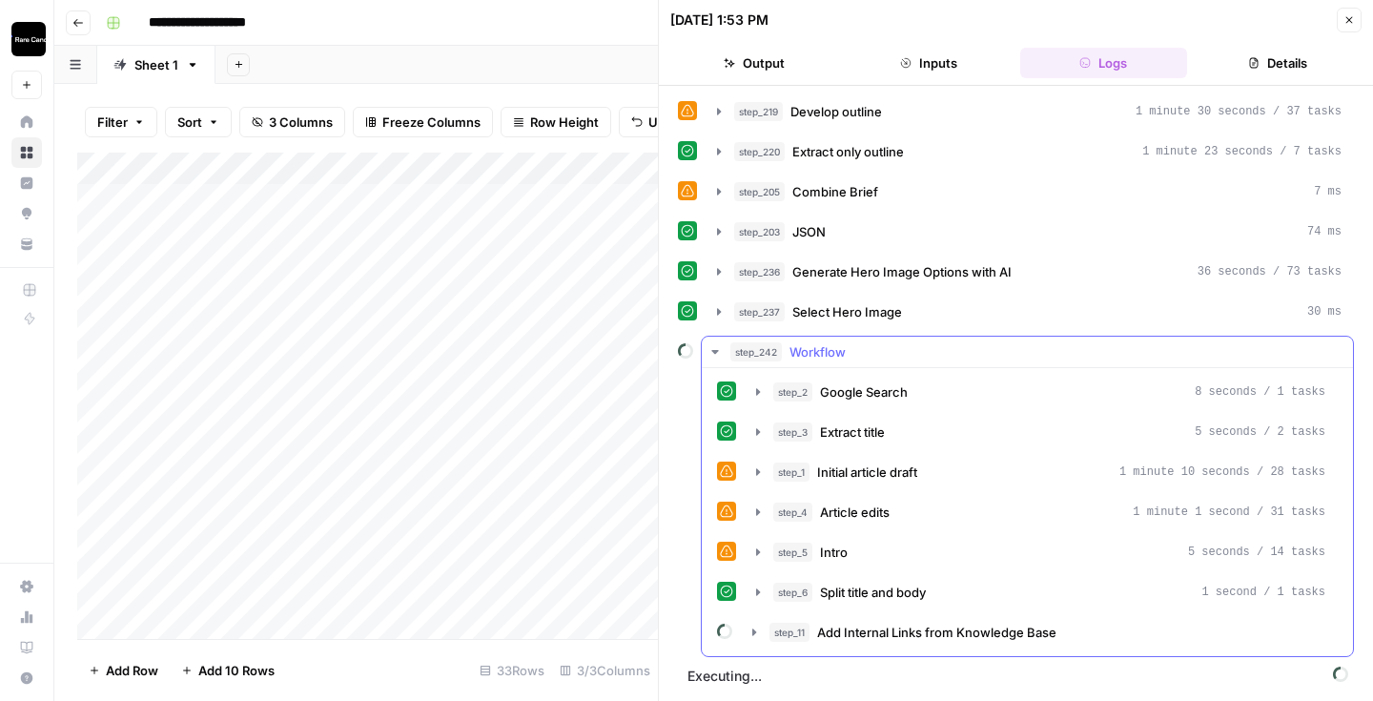
click at [714, 354] on icon "button" at bounding box center [714, 351] width 15 height 15
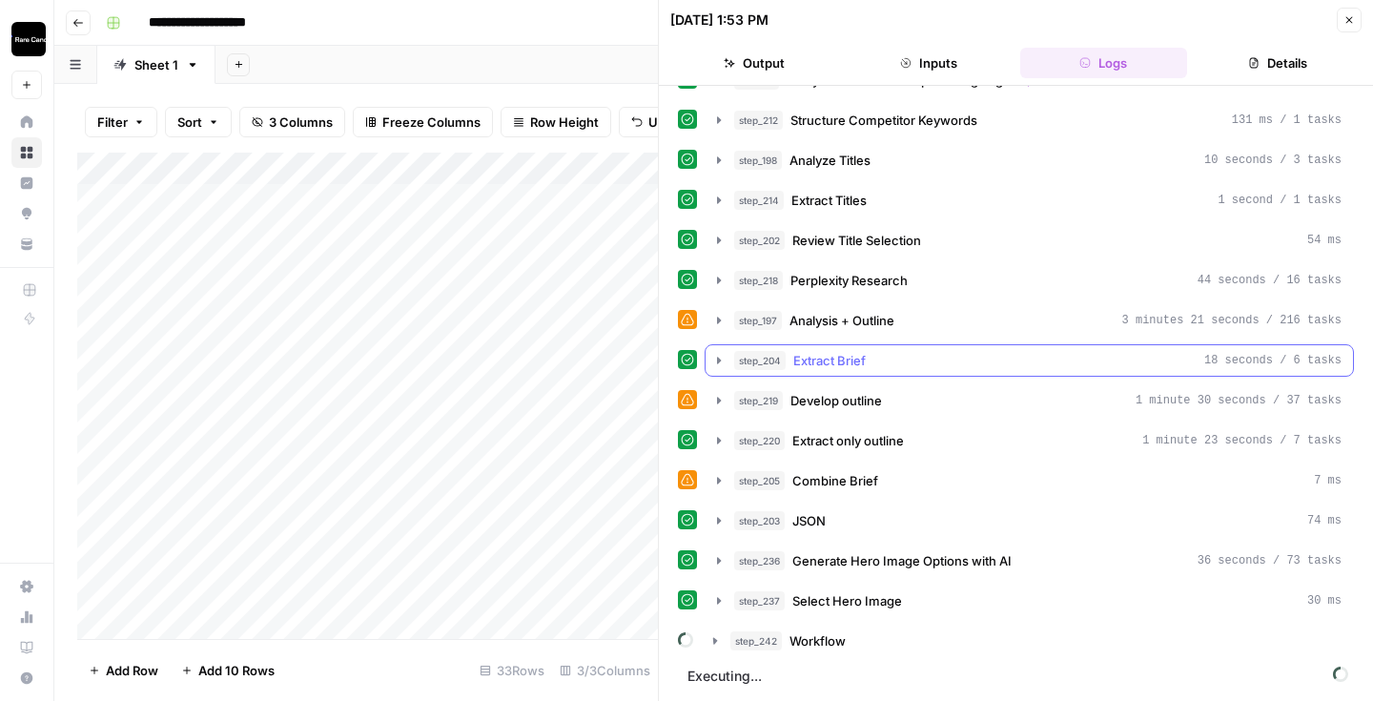
scroll to position [152, 0]
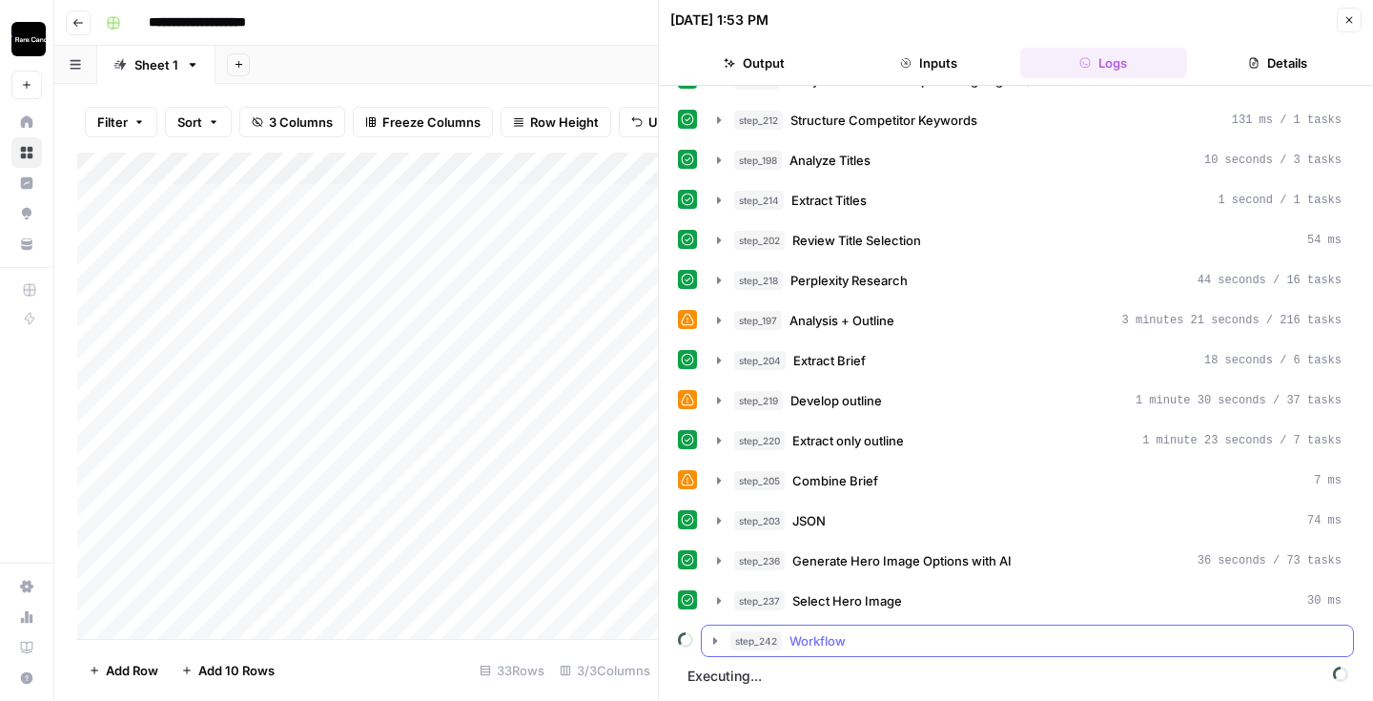
click at [712, 641] on icon "button" at bounding box center [714, 640] width 15 height 15
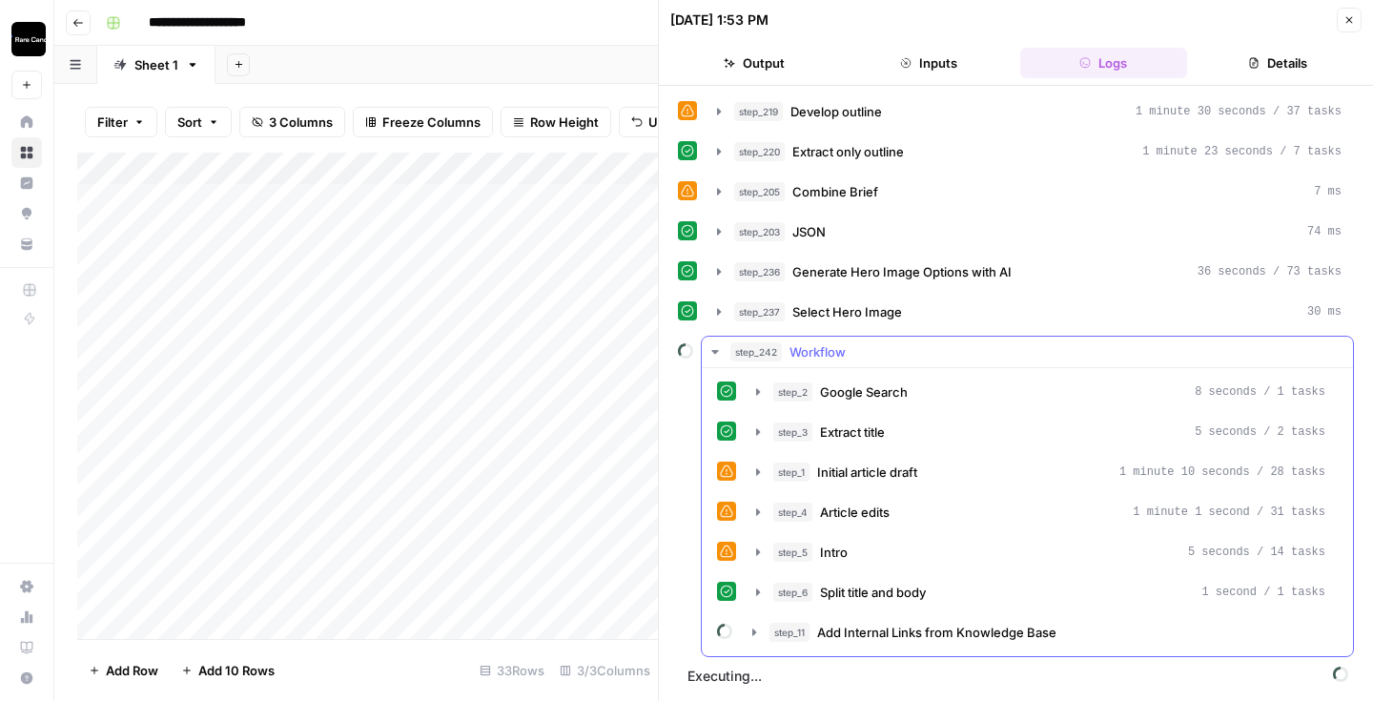
click at [715, 356] on icon "button" at bounding box center [714, 351] width 15 height 15
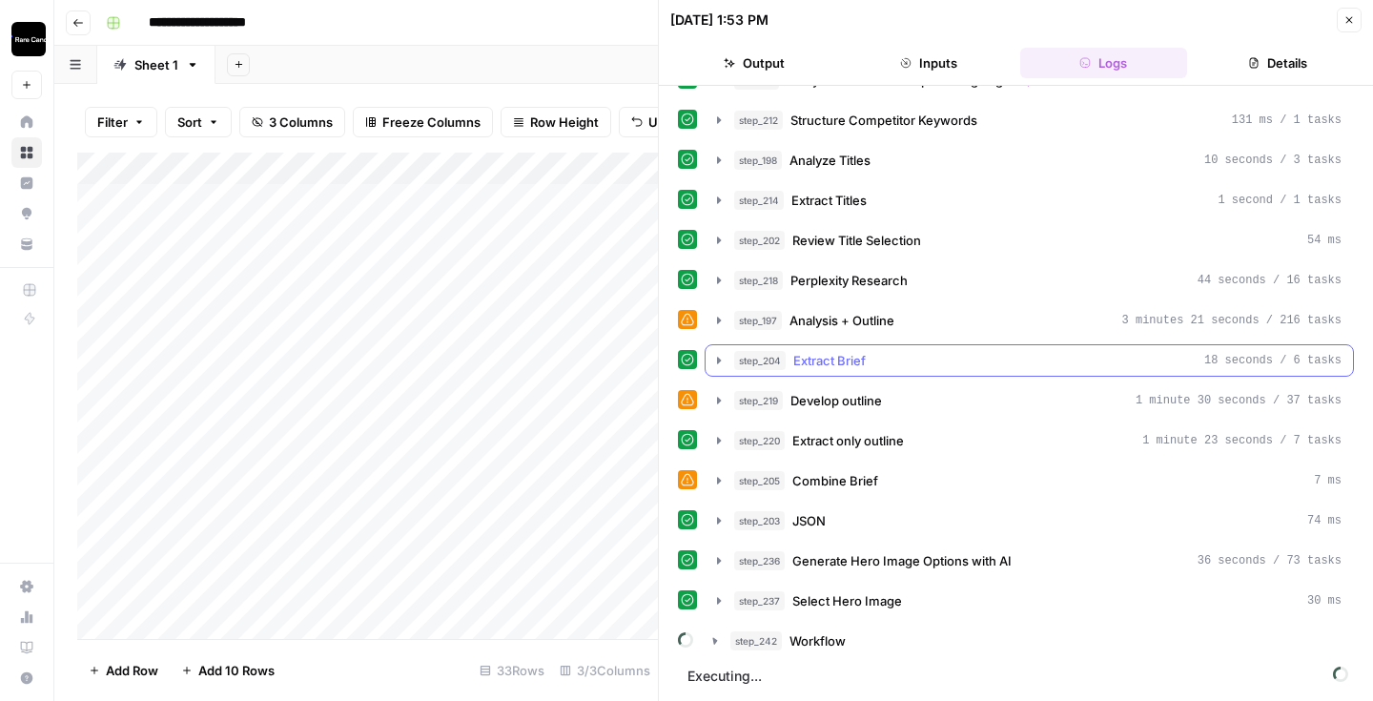
scroll to position [152, 0]
click at [1339, 20] on button "Close" at bounding box center [1348, 20] width 25 height 25
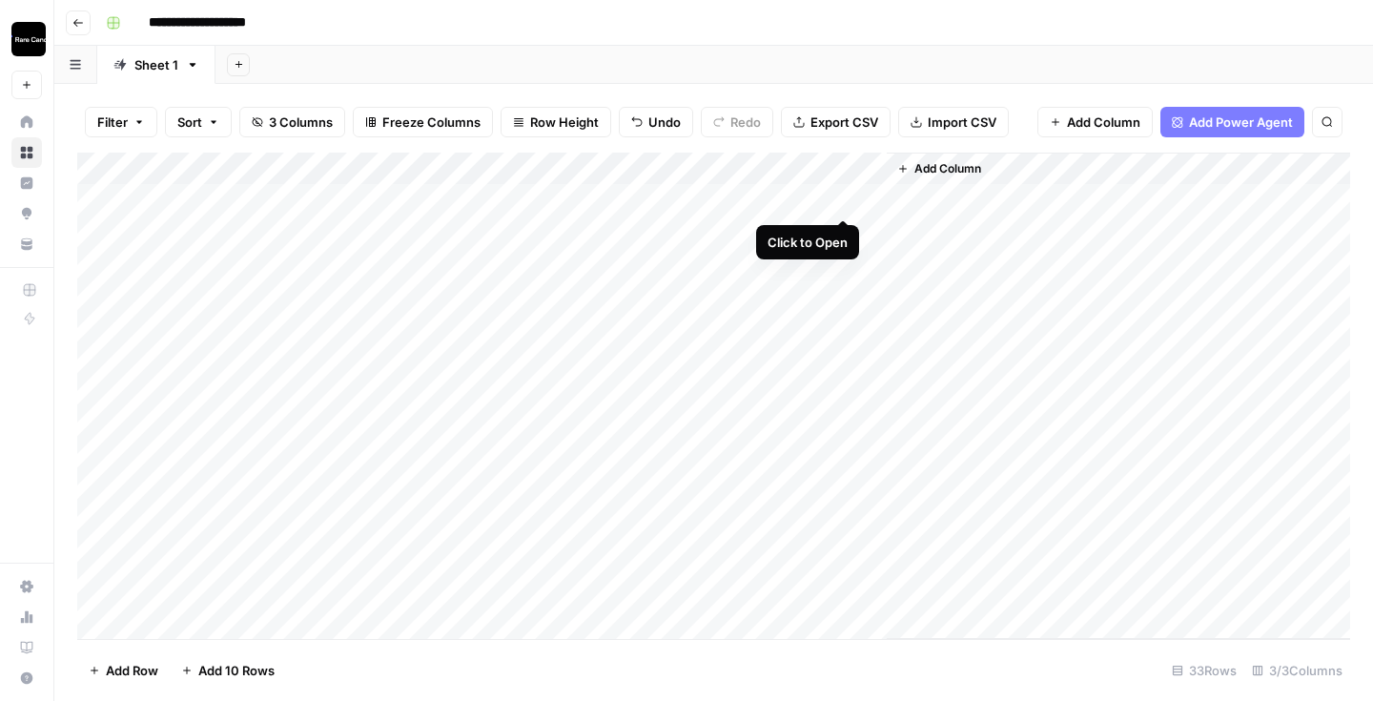
click at [845, 199] on div "Add Column" at bounding box center [713, 396] width 1273 height 486
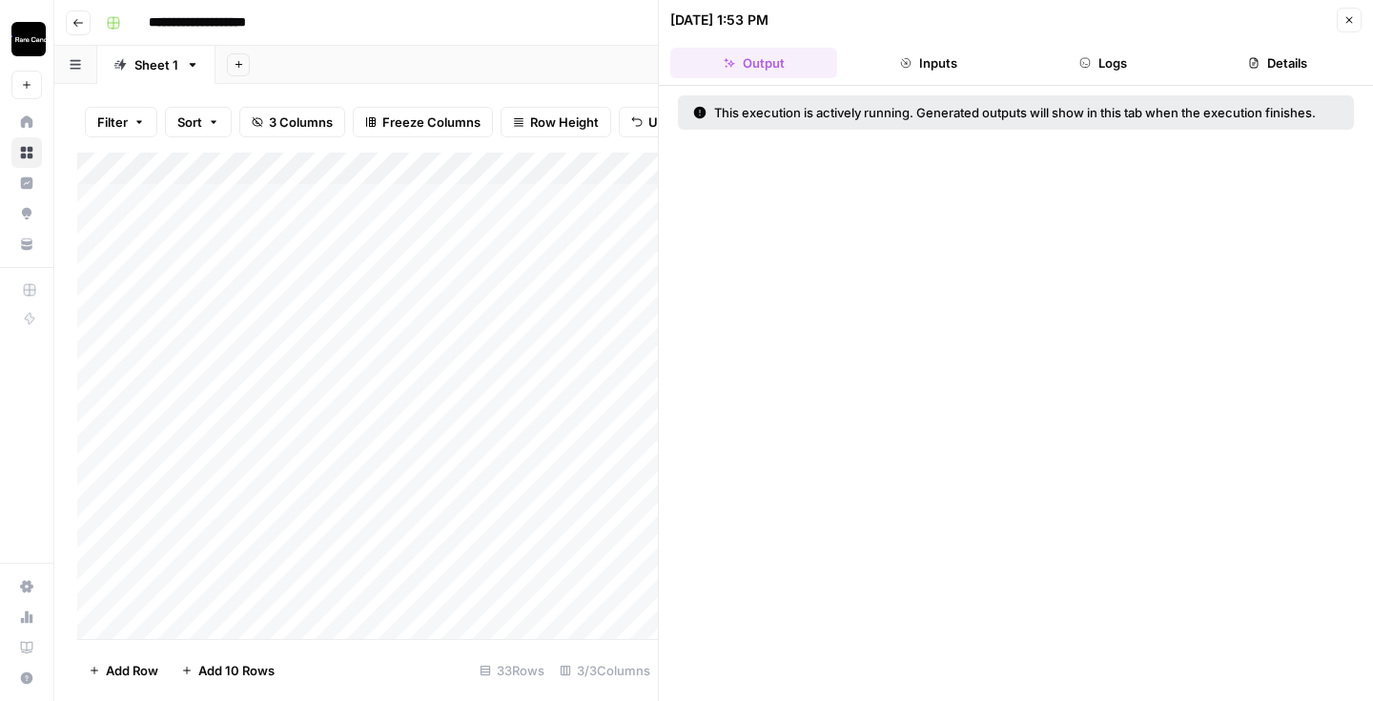
click at [1124, 79] on header "09/29/25 at 1:53 PM Close Output Inputs Logs Details" at bounding box center [1016, 43] width 714 height 86
click at [1124, 71] on button "Logs" at bounding box center [1103, 63] width 167 height 31
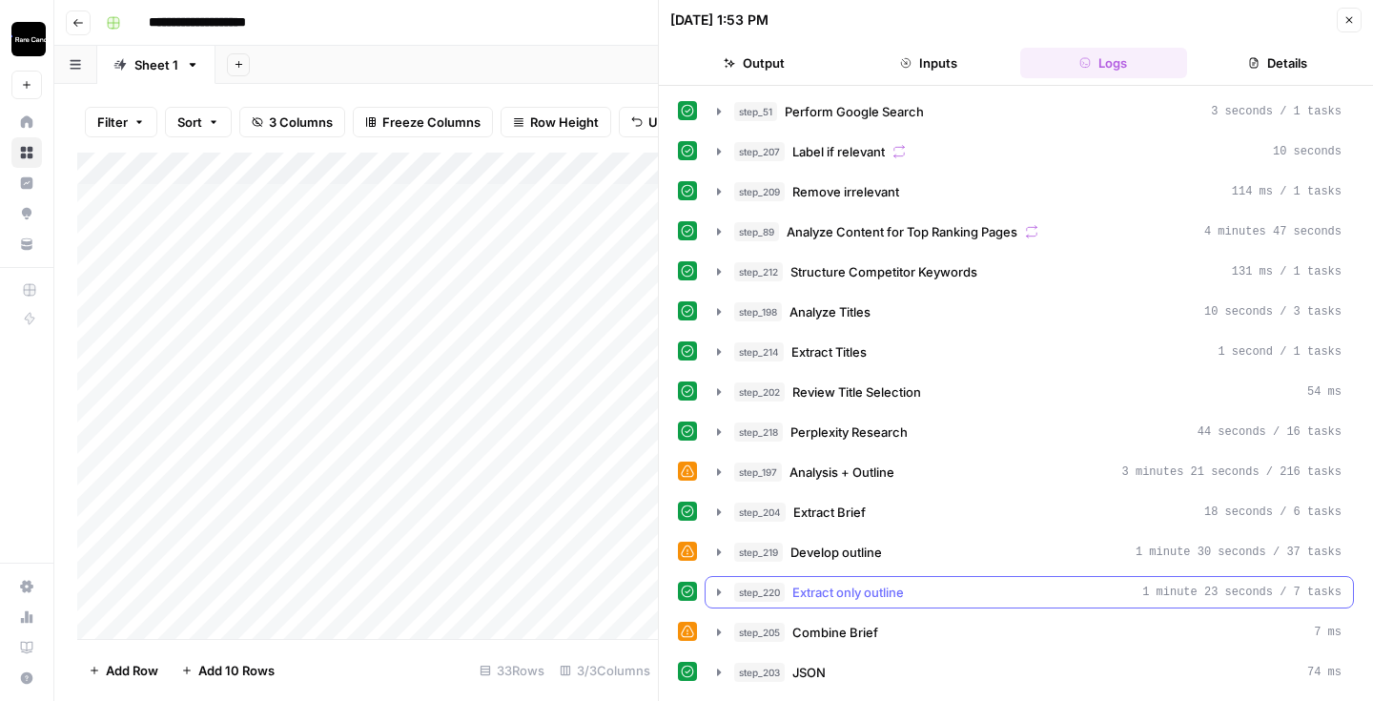
scroll to position [152, 0]
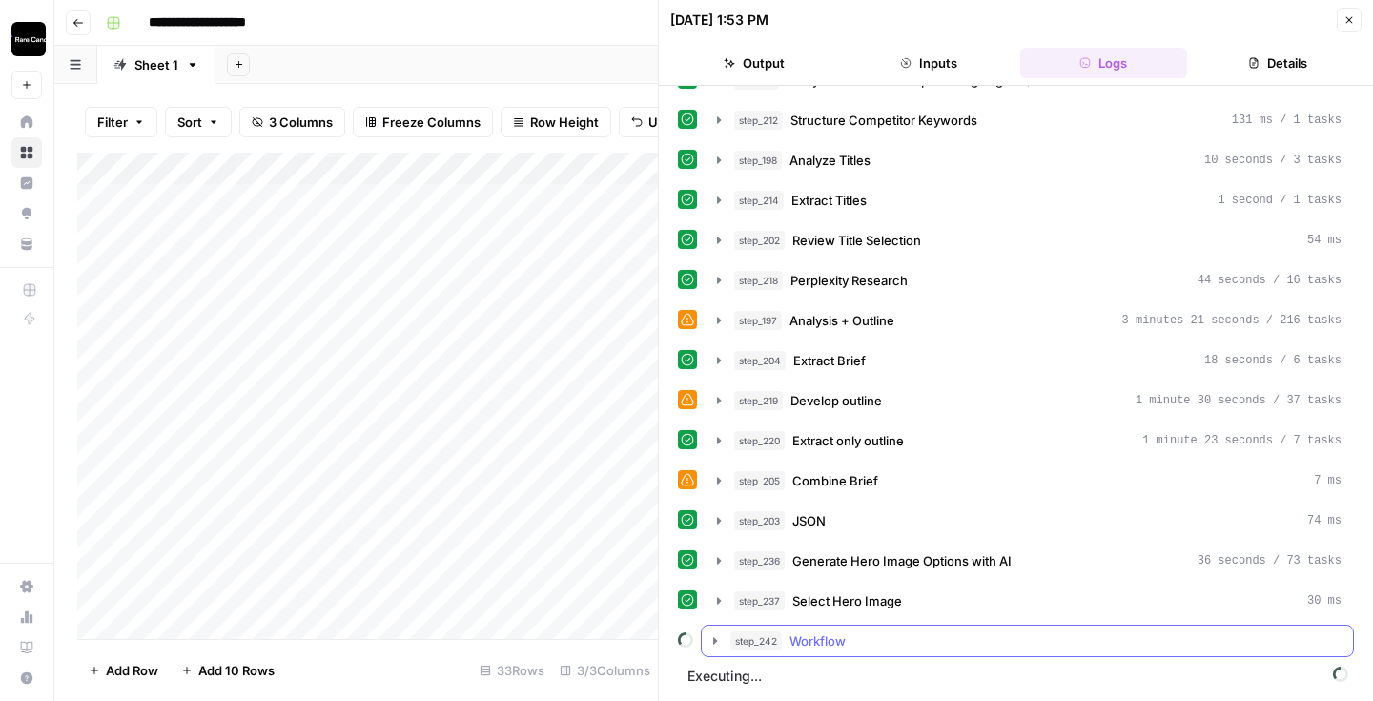
click at [716, 638] on icon "button" at bounding box center [714, 640] width 15 height 15
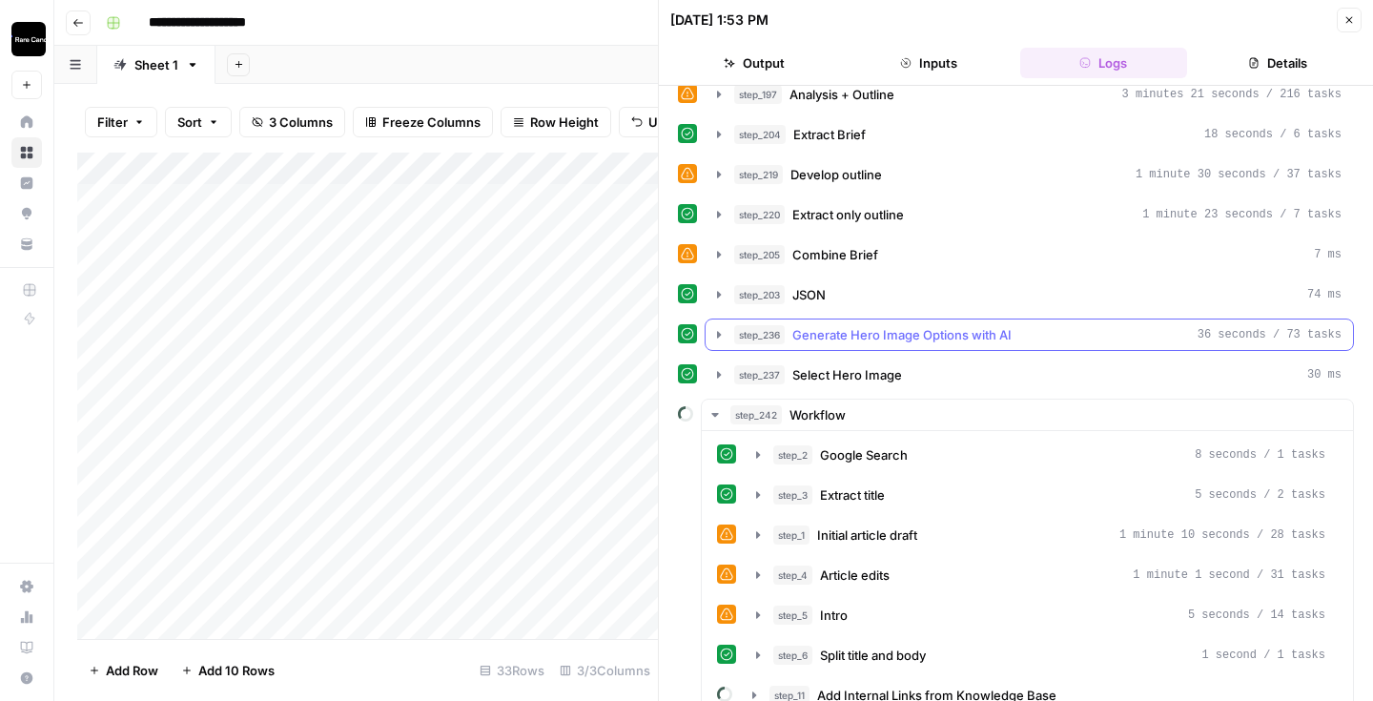
scroll to position [440, 0]
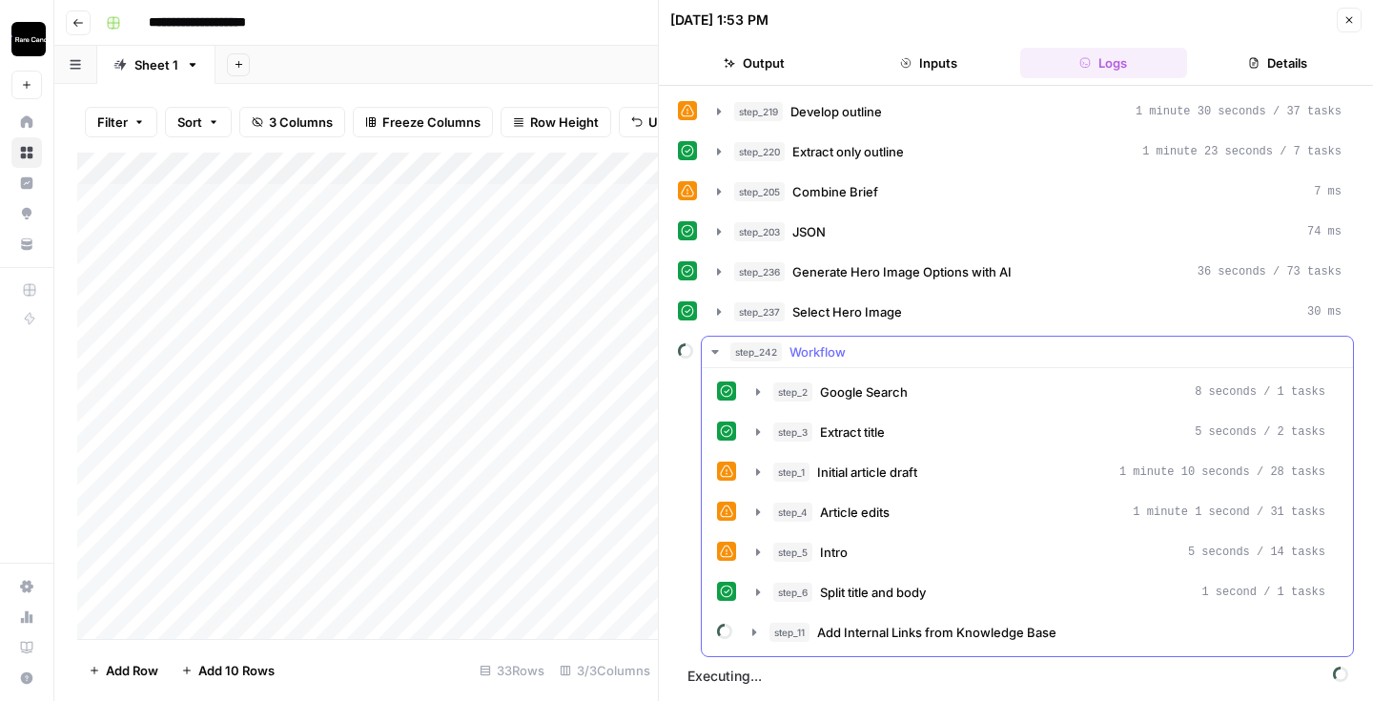
click at [713, 354] on icon "button" at bounding box center [714, 351] width 15 height 15
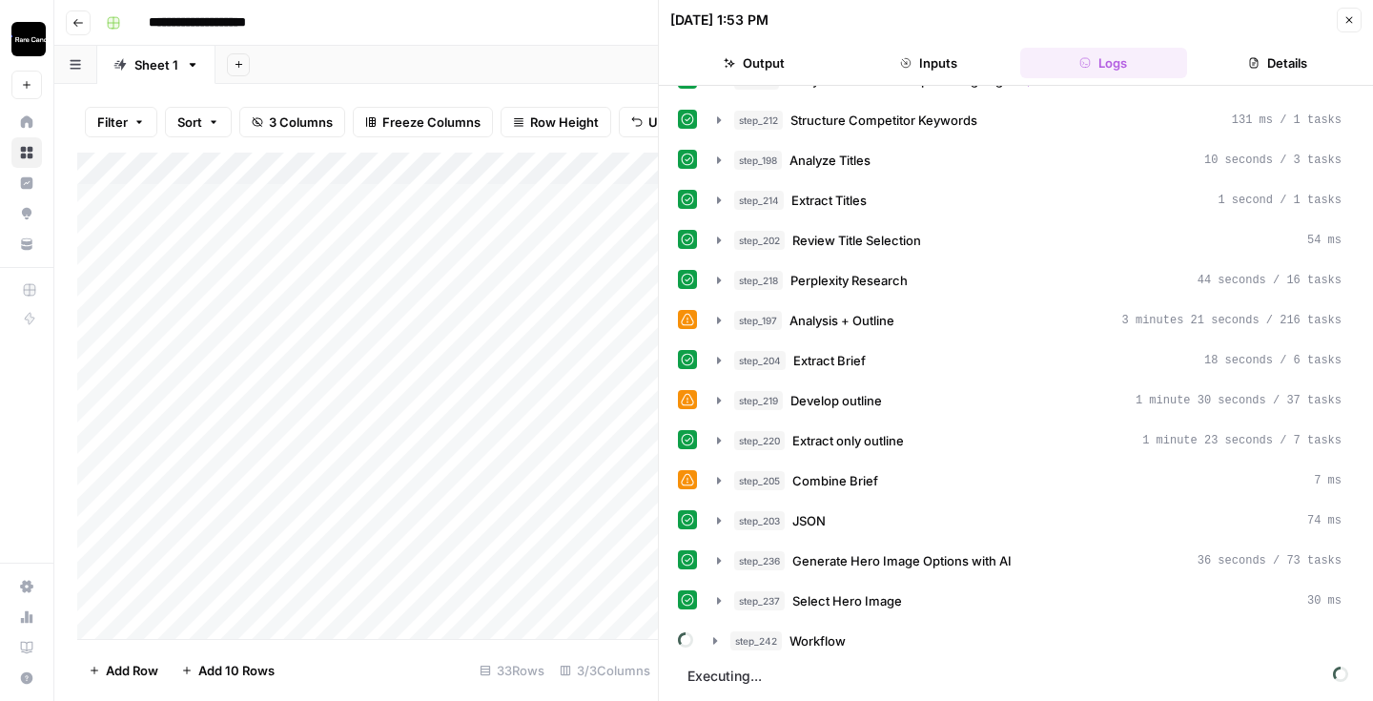
click at [1355, 10] on button "Close" at bounding box center [1348, 20] width 25 height 25
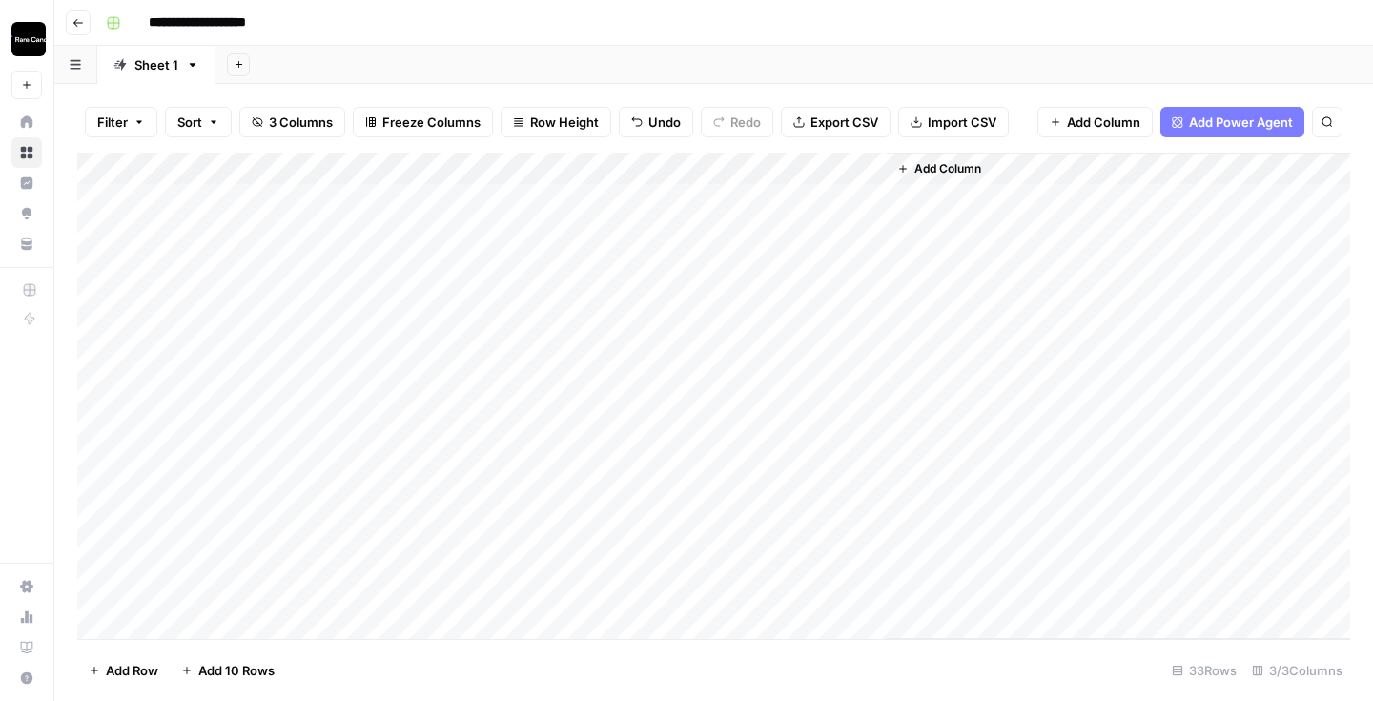
click at [853, 199] on div "Add Column" at bounding box center [713, 396] width 1273 height 486
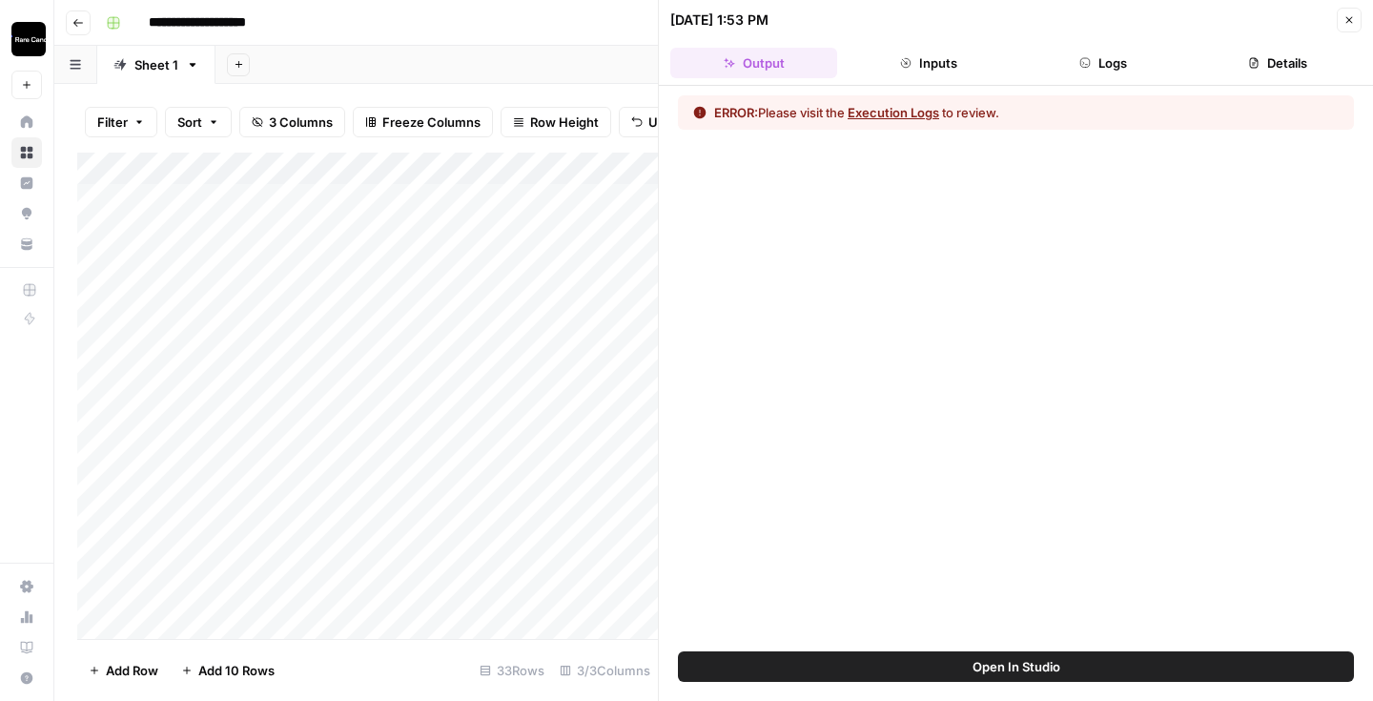
click at [1135, 62] on button "Logs" at bounding box center [1103, 63] width 167 height 31
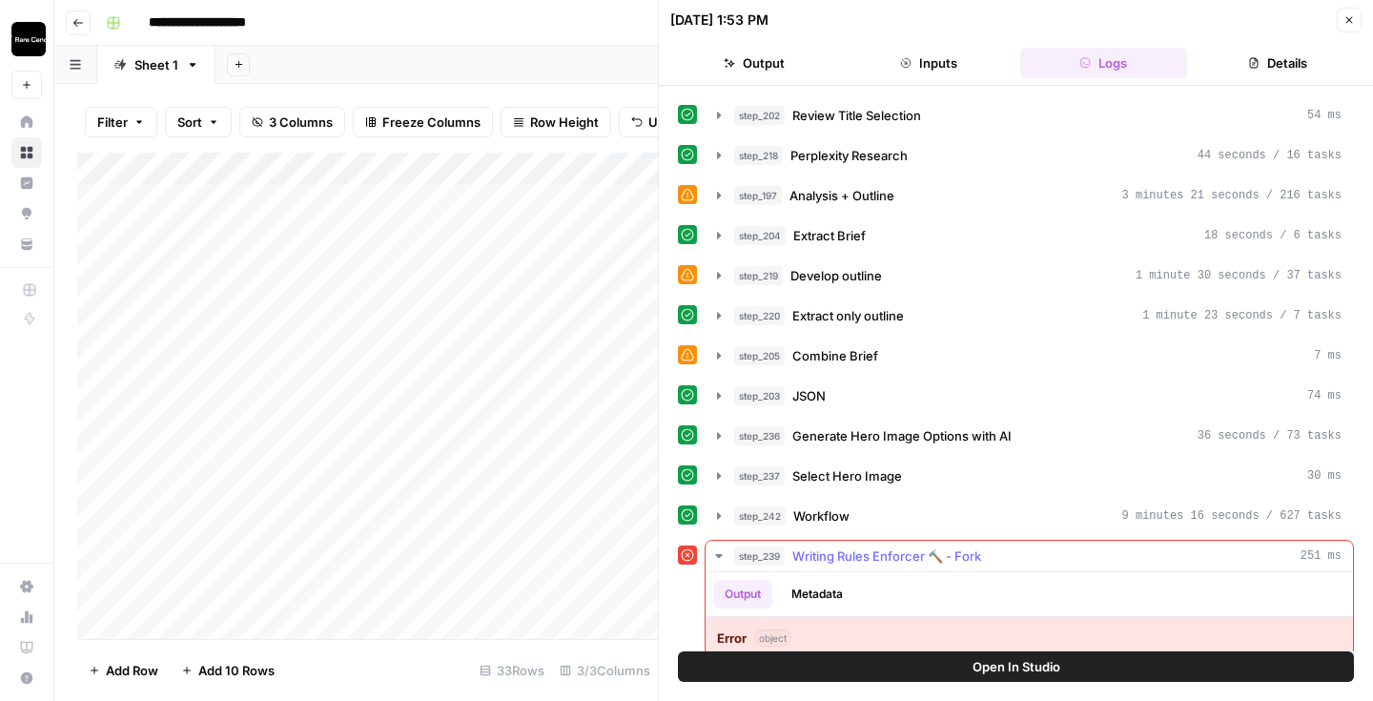
scroll to position [367, 0]
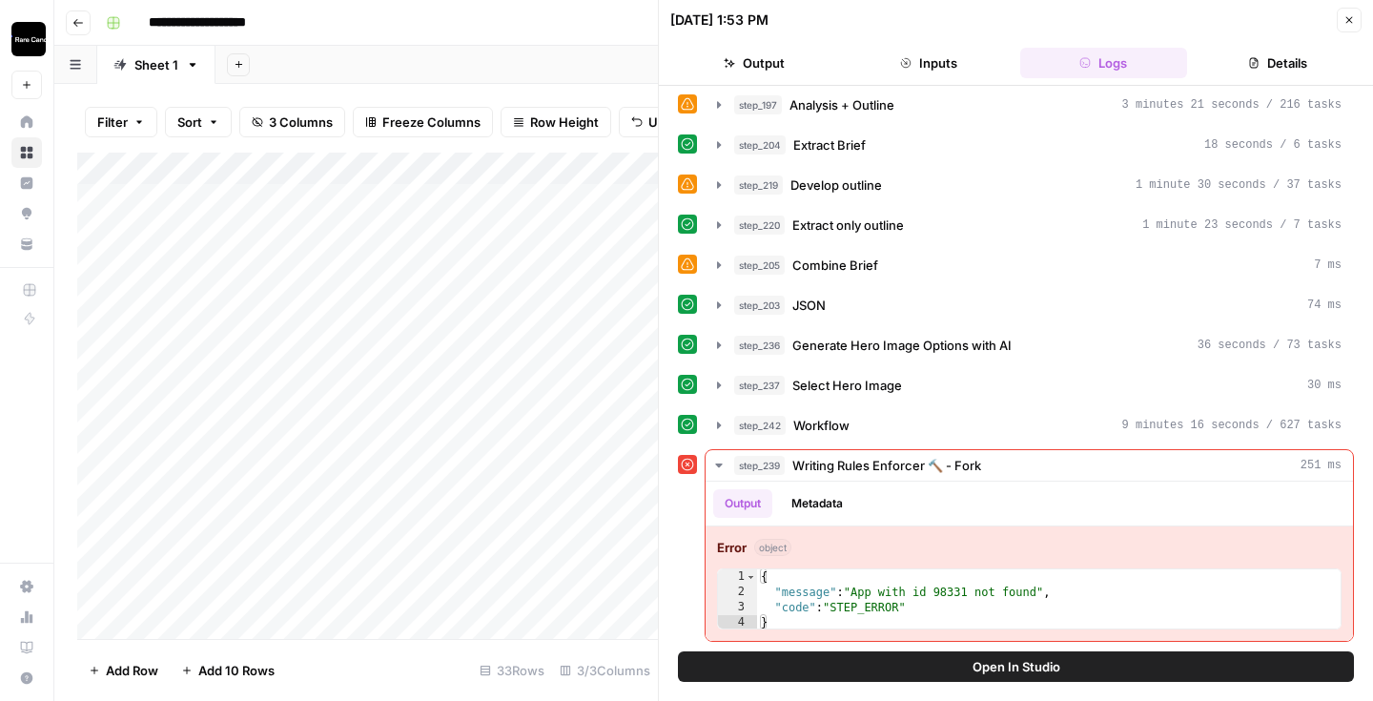
click at [1355, 22] on button "Close" at bounding box center [1348, 20] width 25 height 25
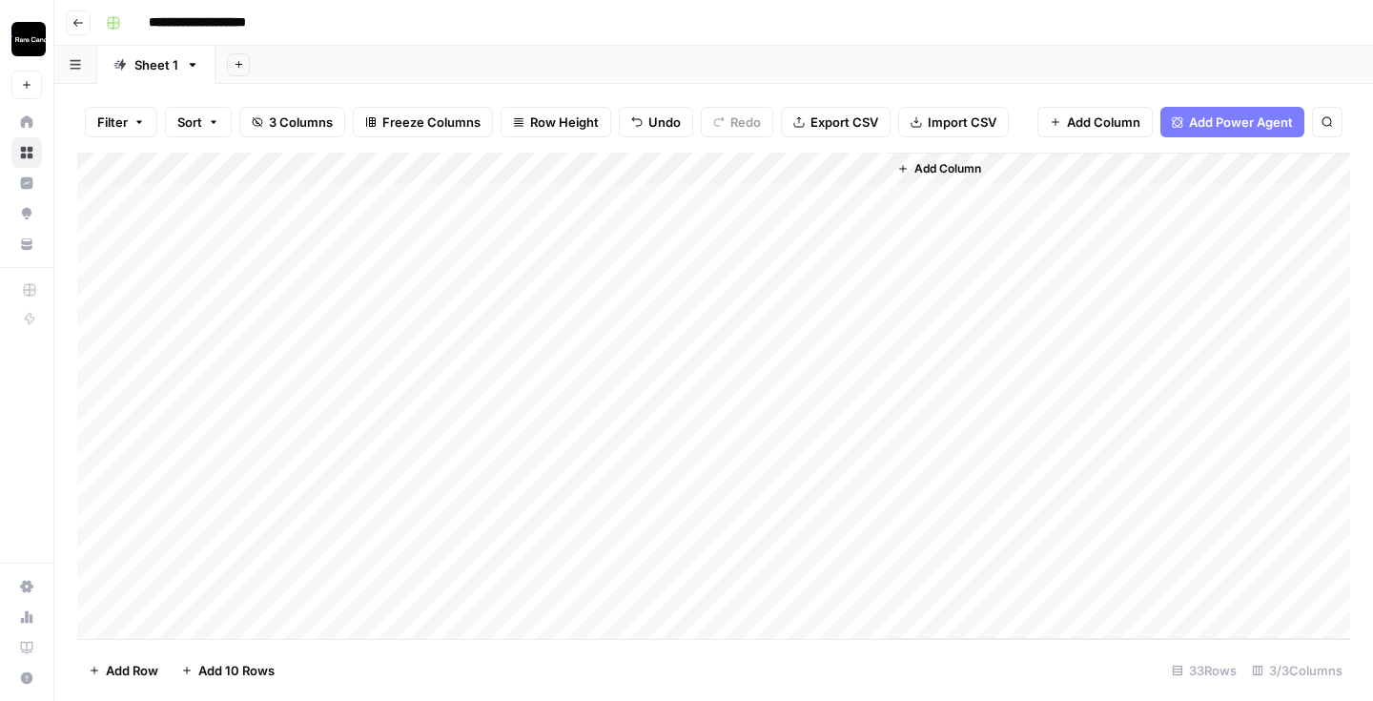
click at [846, 170] on div "Add Column" at bounding box center [713, 396] width 1273 height 486
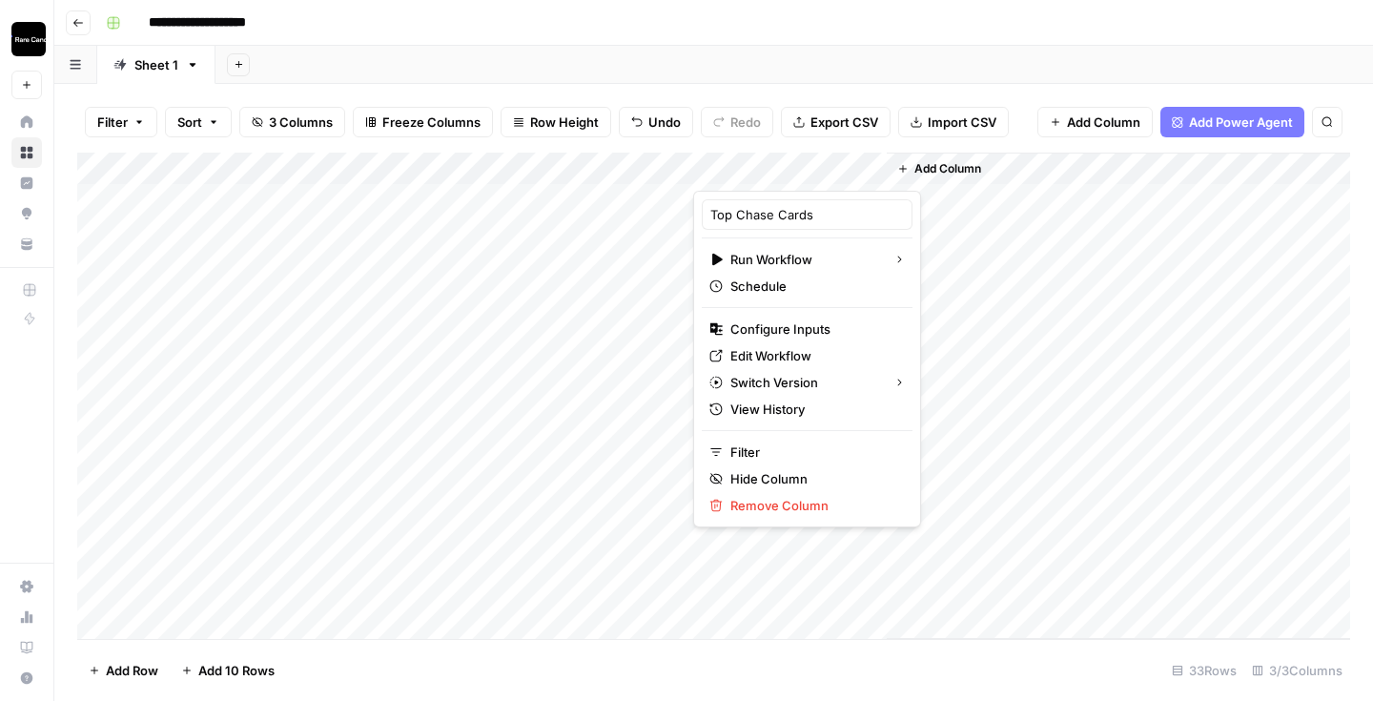
click at [802, 44] on header "**********" at bounding box center [713, 23] width 1318 height 46
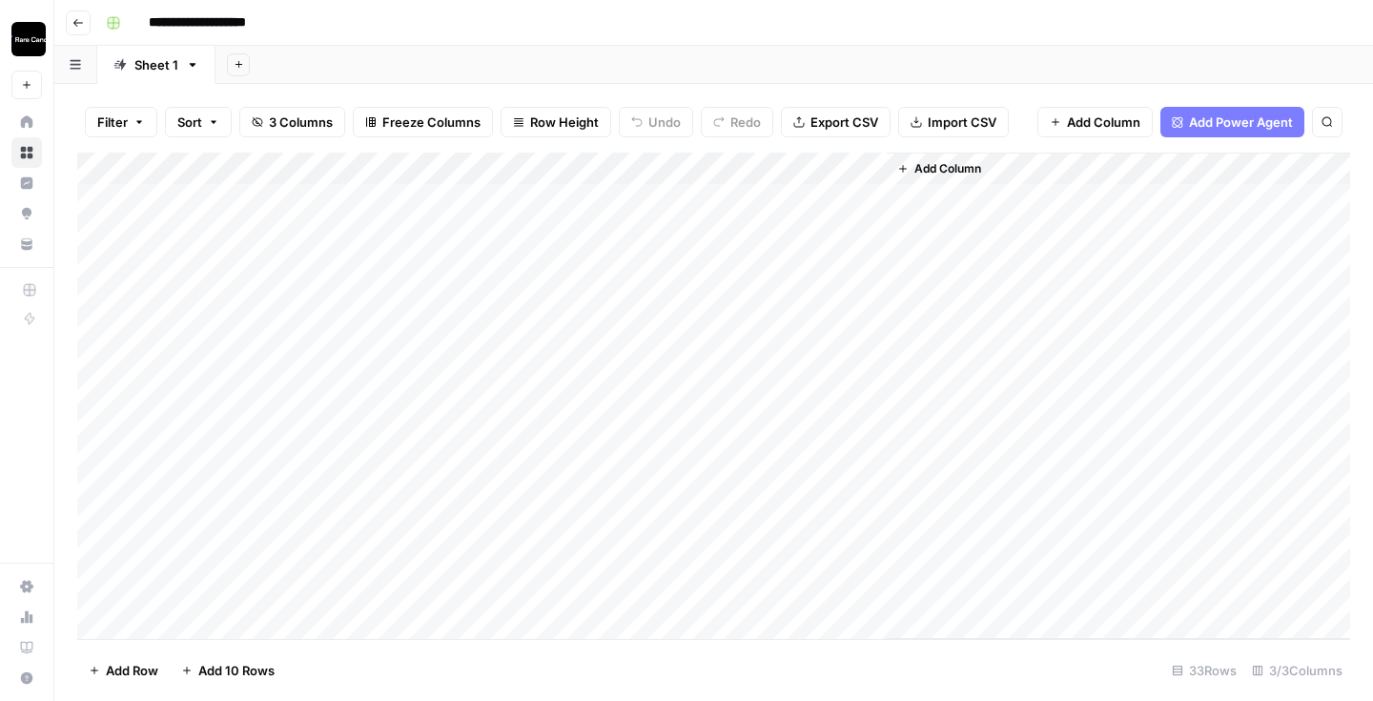
click at [849, 164] on div "Add Column" at bounding box center [713, 396] width 1273 height 486
click at [732, 36] on div "**********" at bounding box center [725, 23] width 1255 height 31
click at [784, 231] on div "Add Column" at bounding box center [713, 396] width 1273 height 486
click at [866, 230] on div "Add Column" at bounding box center [713, 396] width 1273 height 486
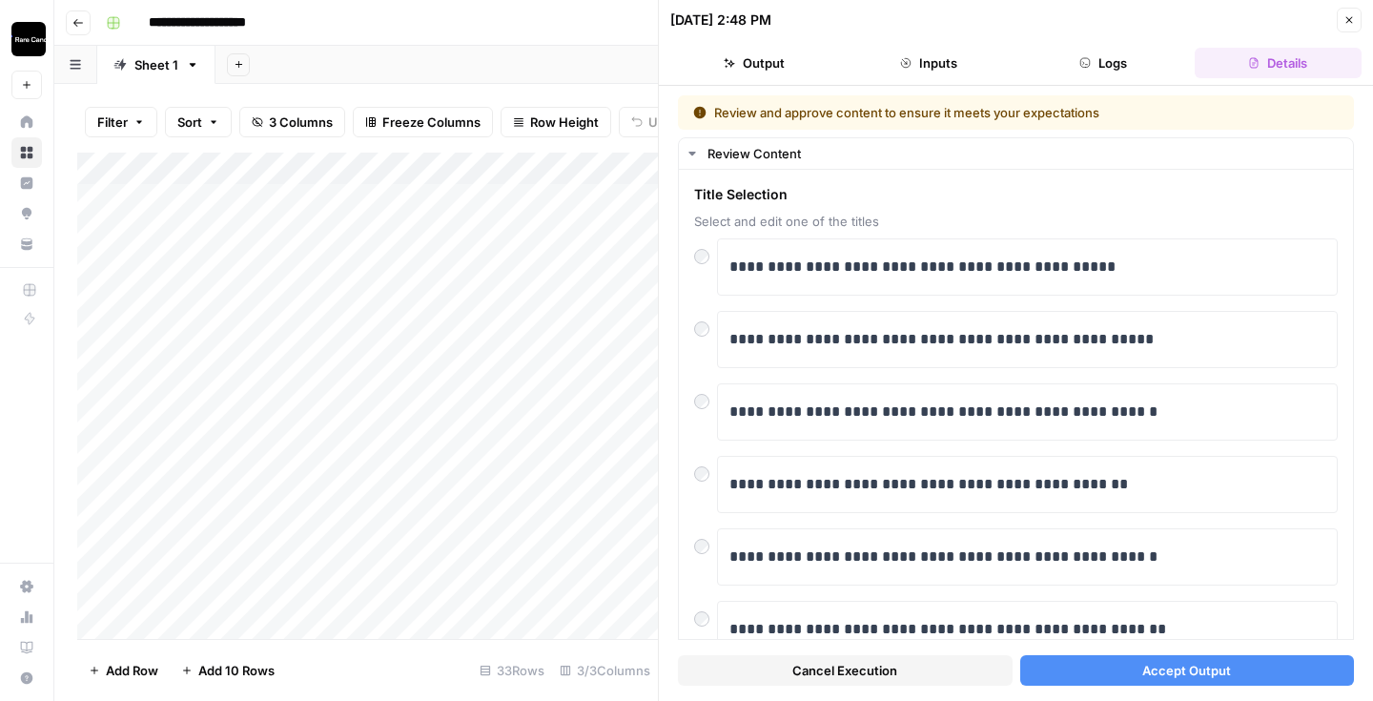
click at [1123, 676] on button "Accept Output" at bounding box center [1187, 670] width 335 height 31
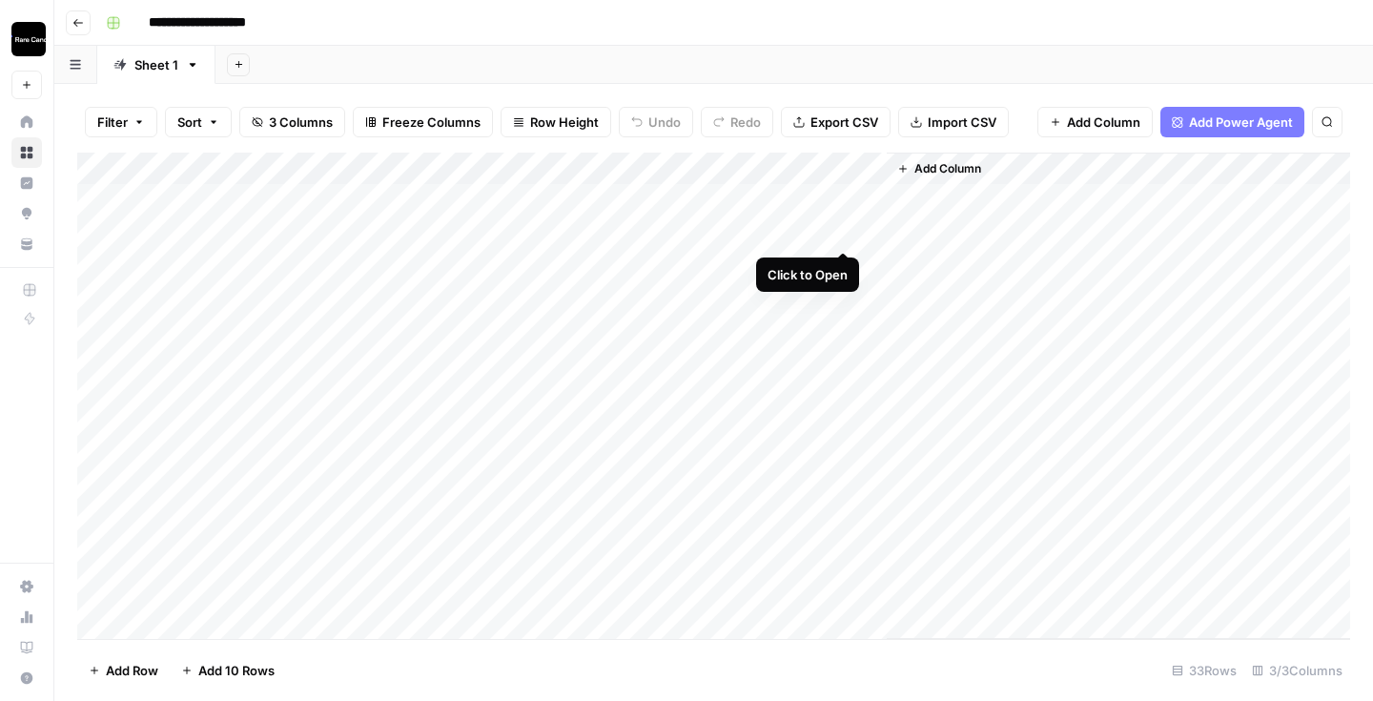
click at [840, 234] on div "Add Column" at bounding box center [713, 396] width 1273 height 486
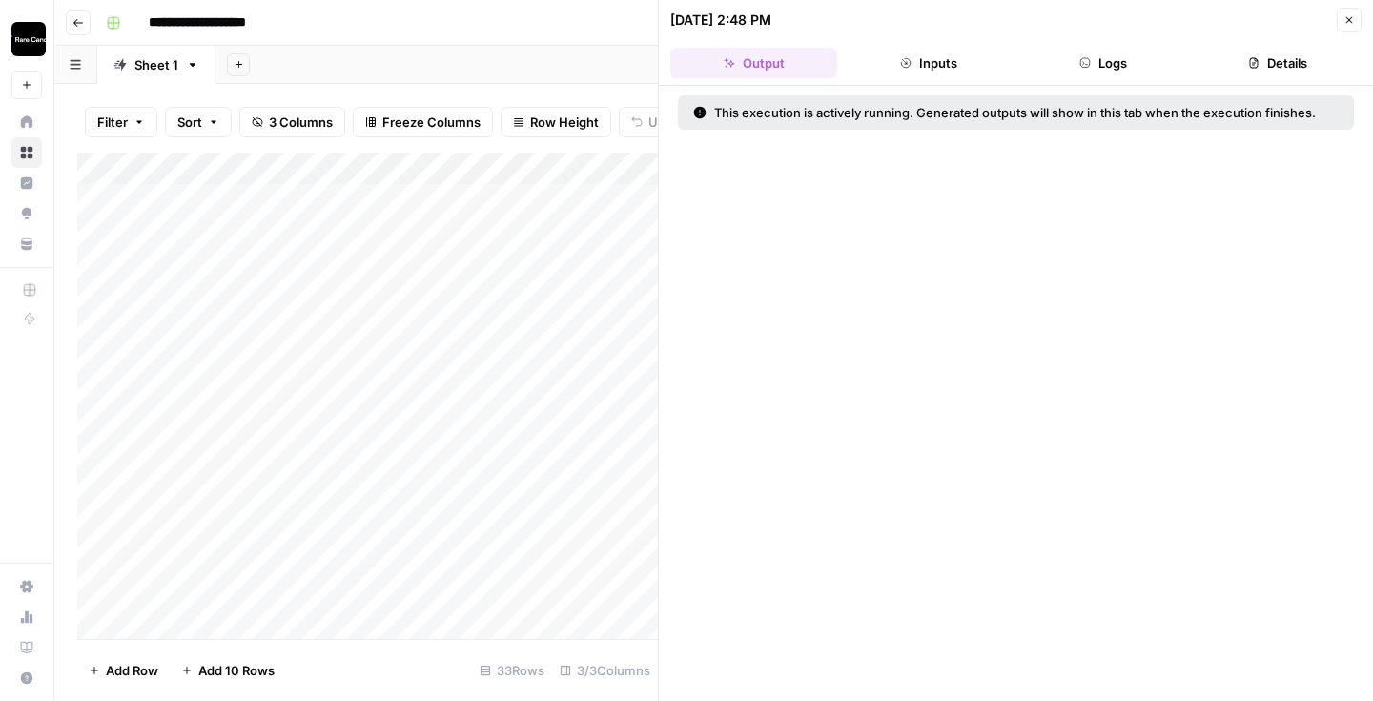
click at [1057, 59] on button "Logs" at bounding box center [1103, 63] width 167 height 31
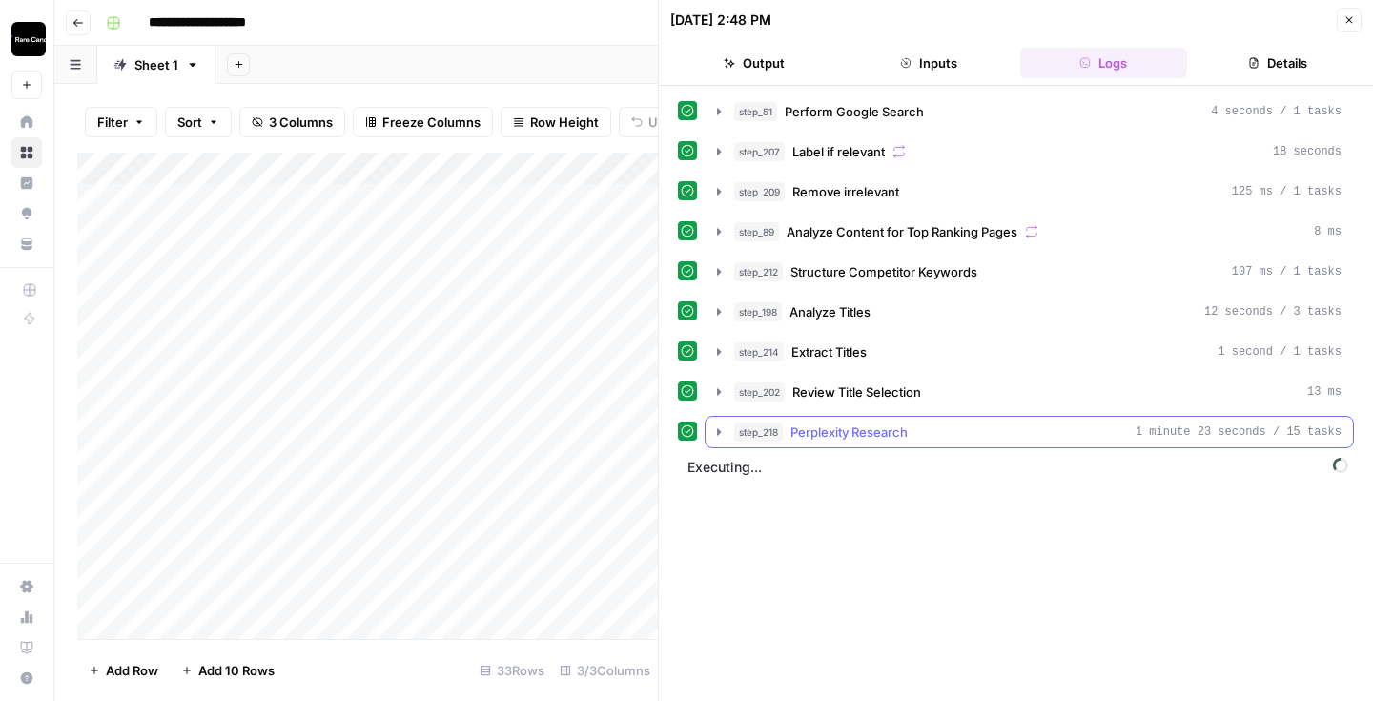
click at [716, 429] on icon "button" at bounding box center [718, 431] width 15 height 15
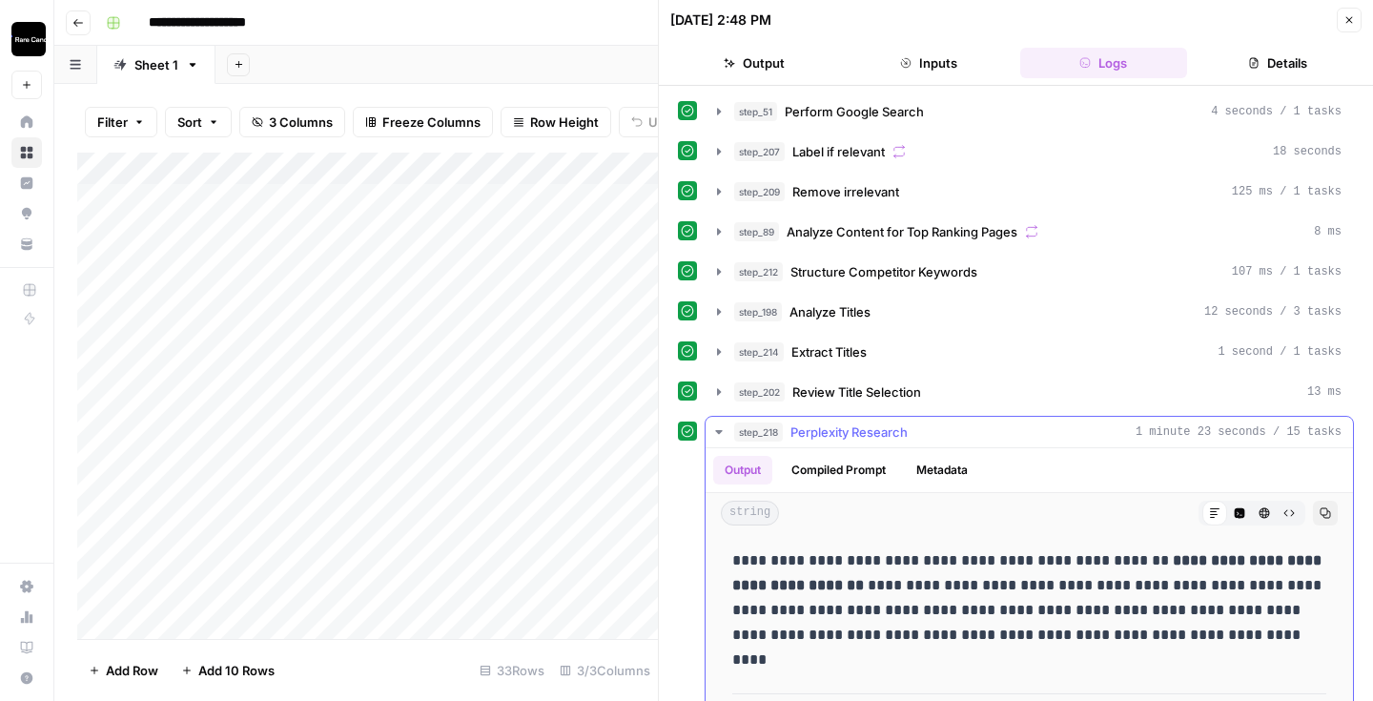
click at [716, 429] on icon "button" at bounding box center [718, 431] width 15 height 15
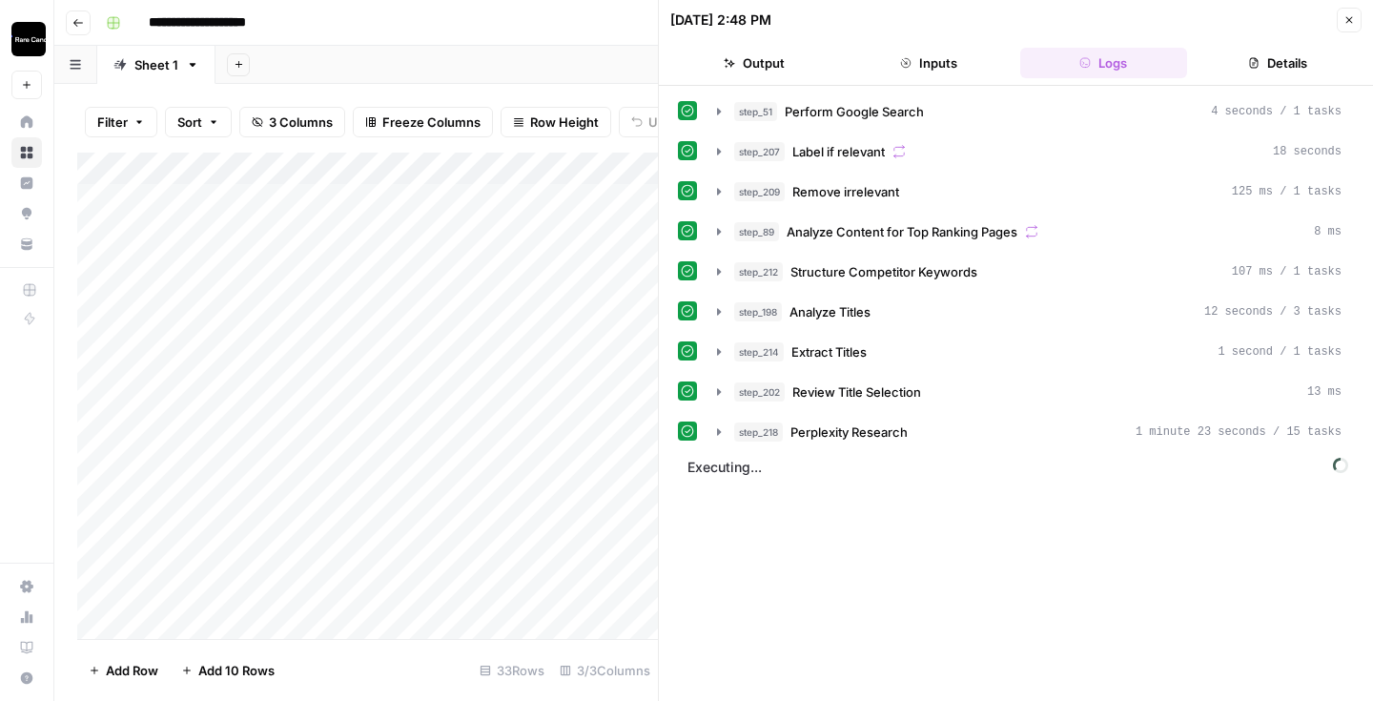
click at [1356, 17] on button "Close" at bounding box center [1348, 20] width 25 height 25
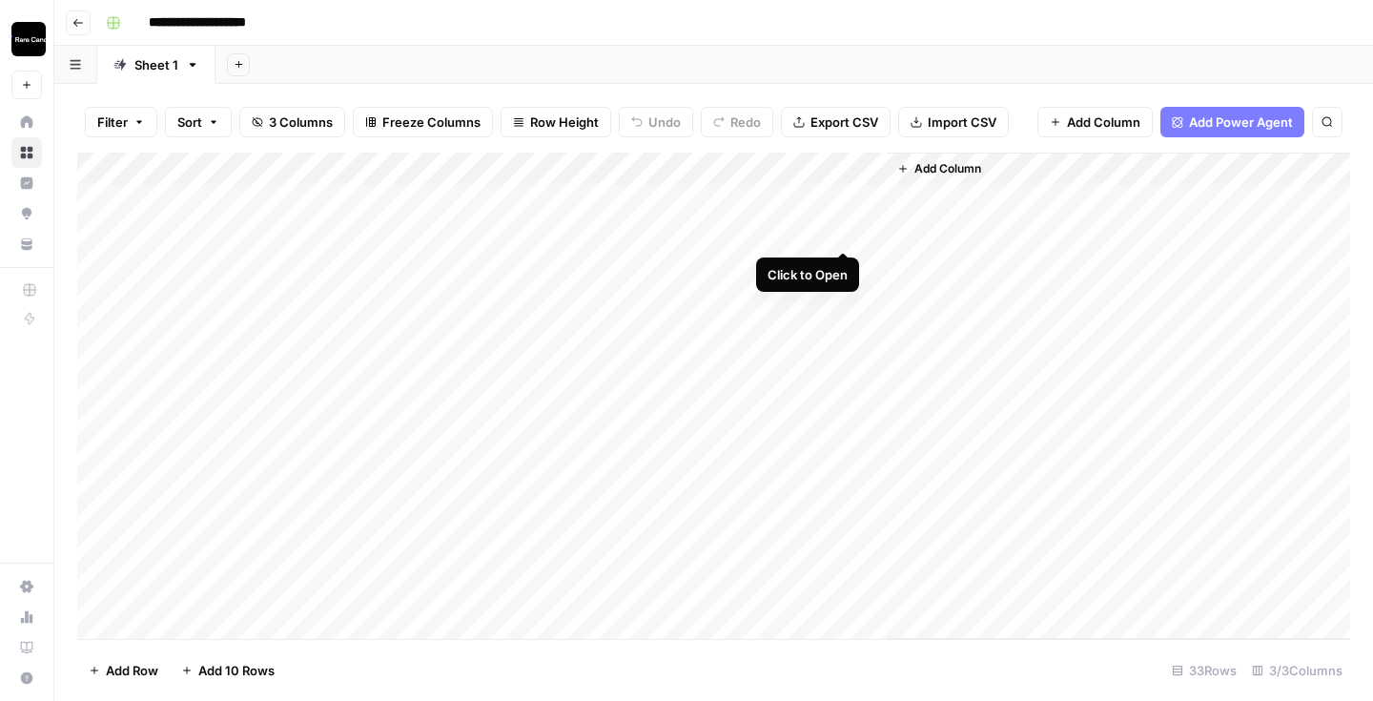
click at [837, 234] on div "Add Column" at bounding box center [713, 396] width 1273 height 486
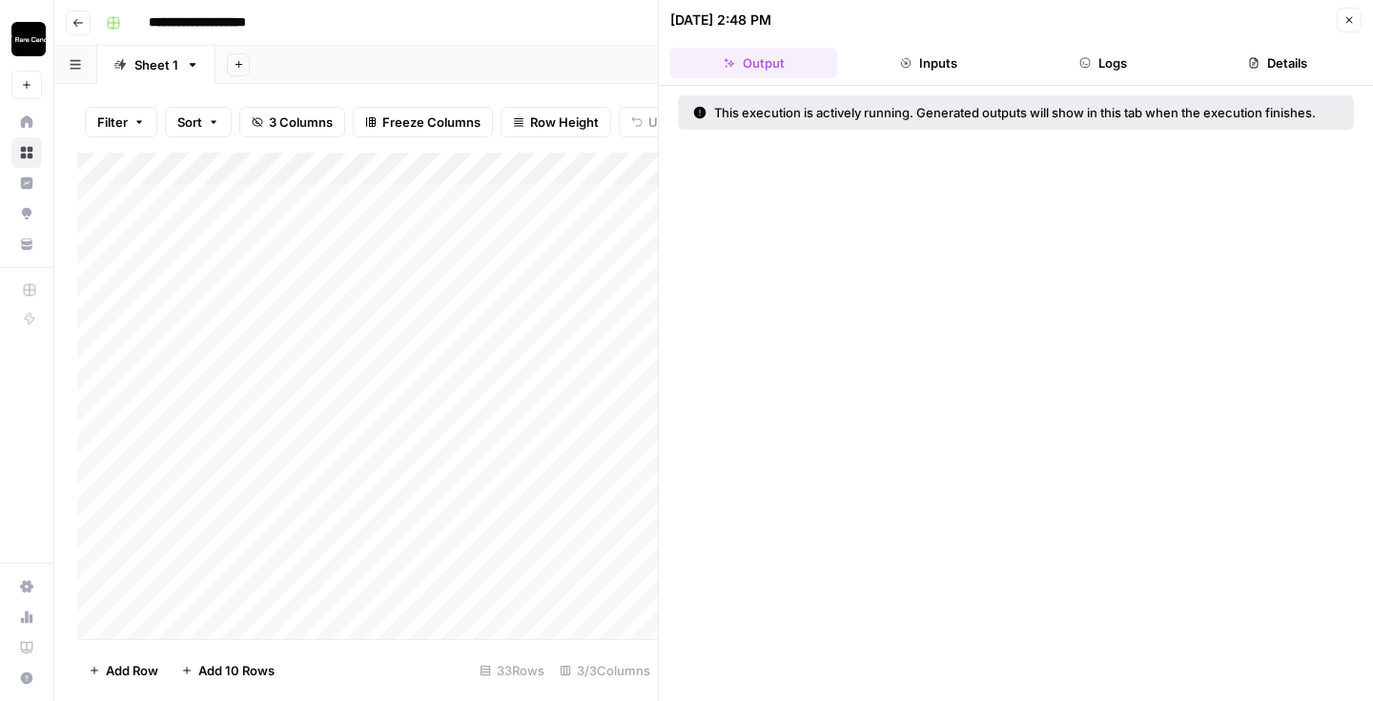
click at [1100, 71] on button "Logs" at bounding box center [1103, 63] width 167 height 31
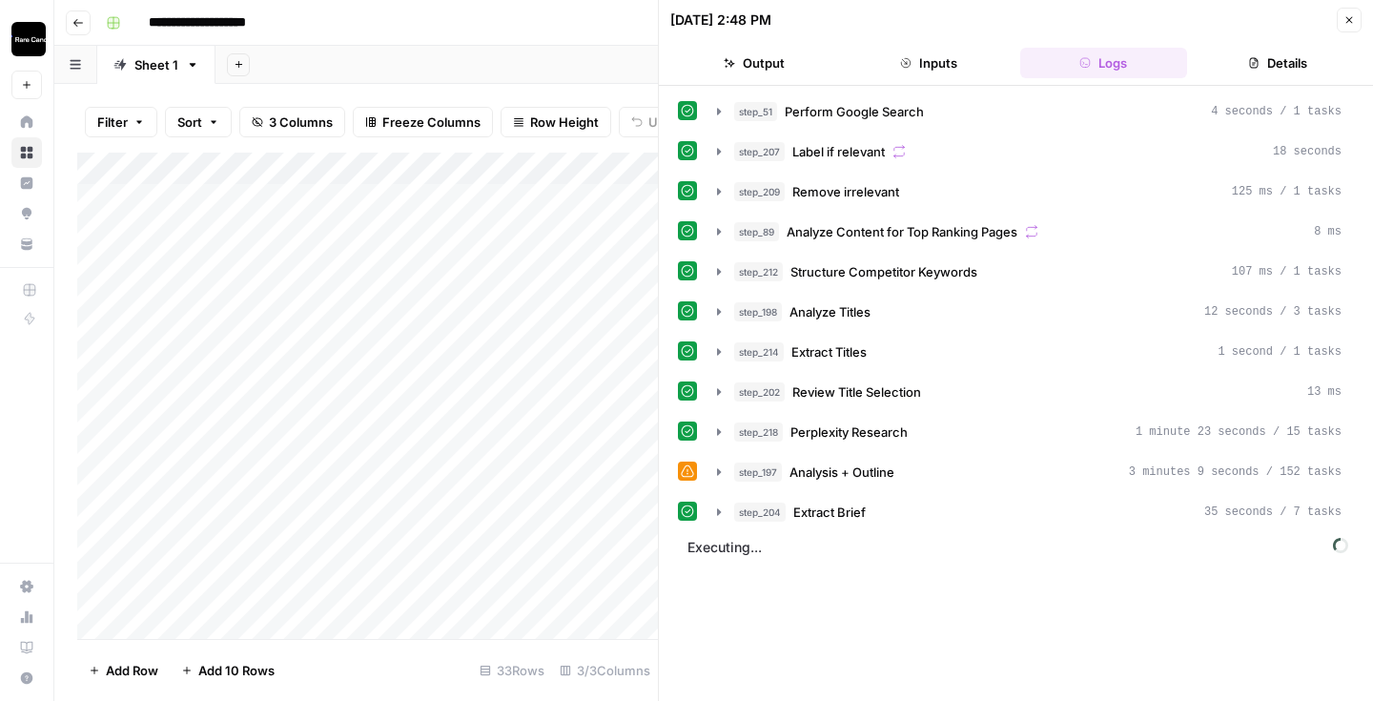
click at [1345, 21] on icon "button" at bounding box center [1348, 19] width 11 height 11
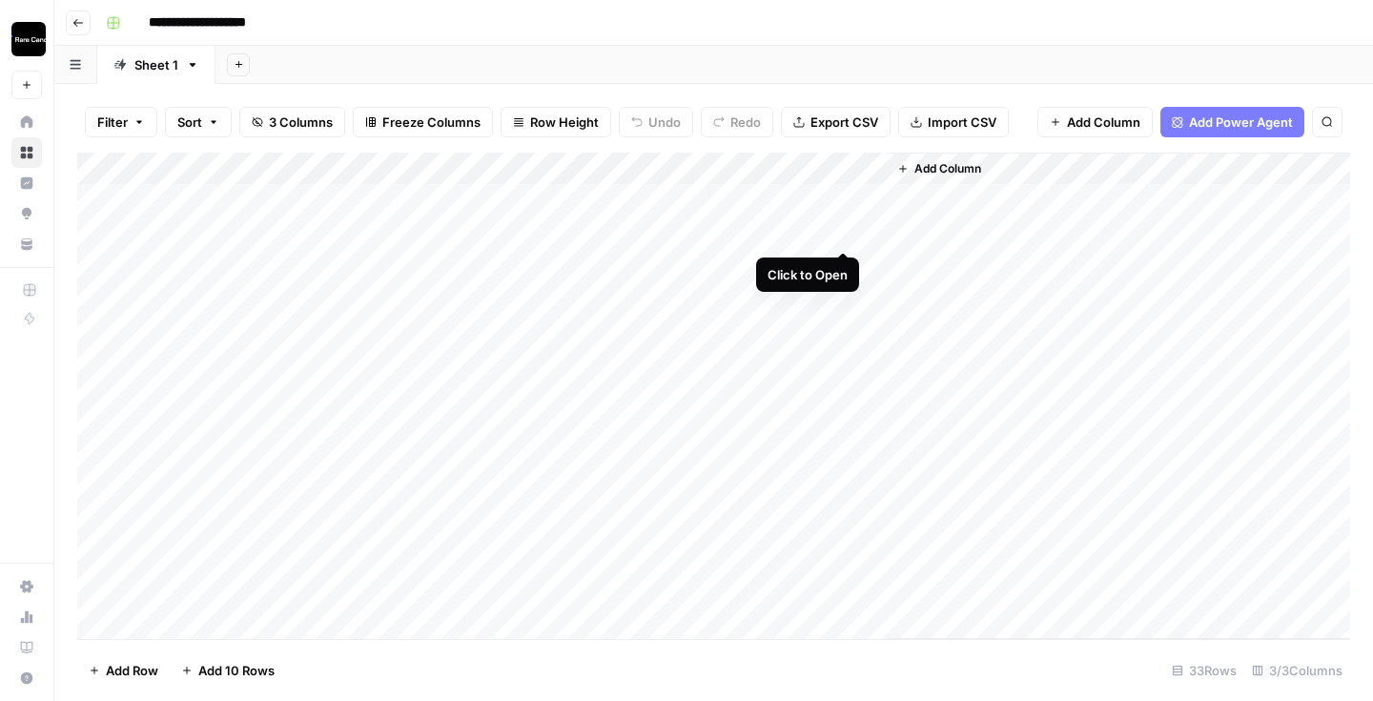
click at [844, 234] on div "Add Column" at bounding box center [713, 396] width 1273 height 486
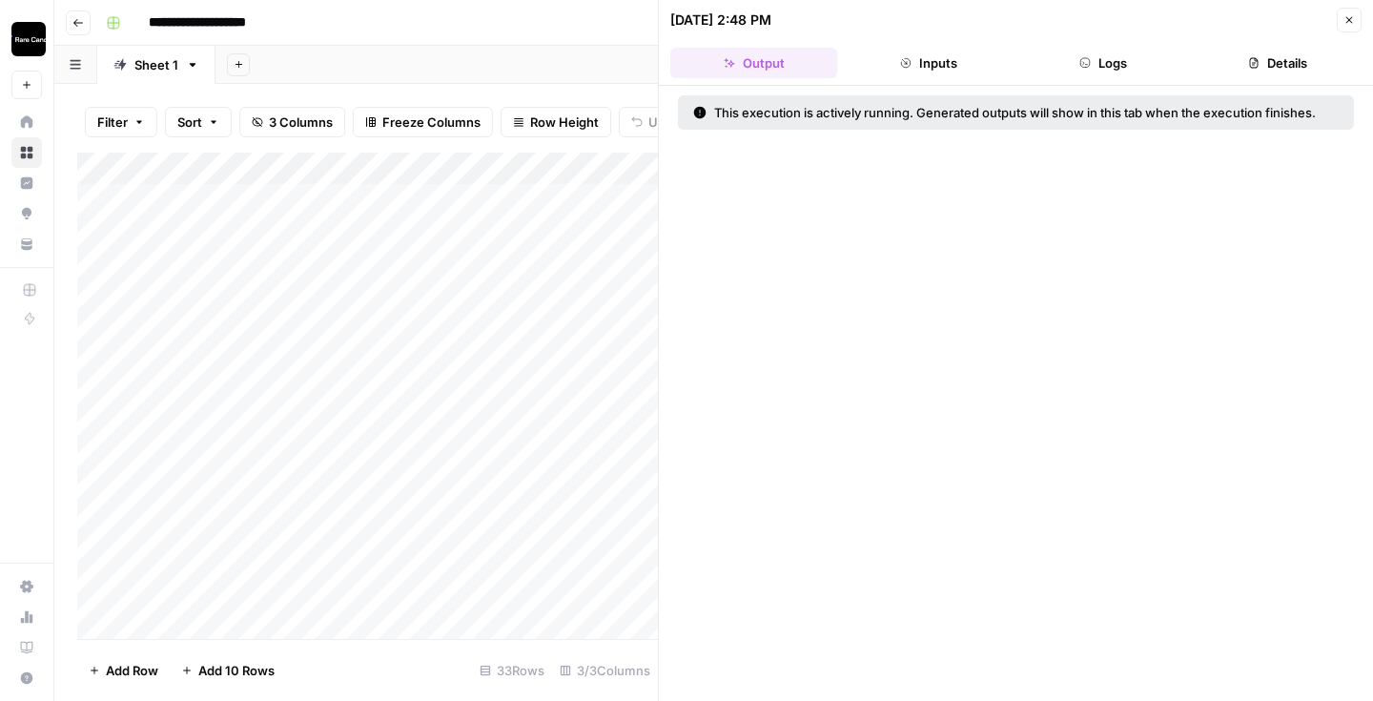
click at [1115, 57] on button "Logs" at bounding box center [1103, 63] width 167 height 31
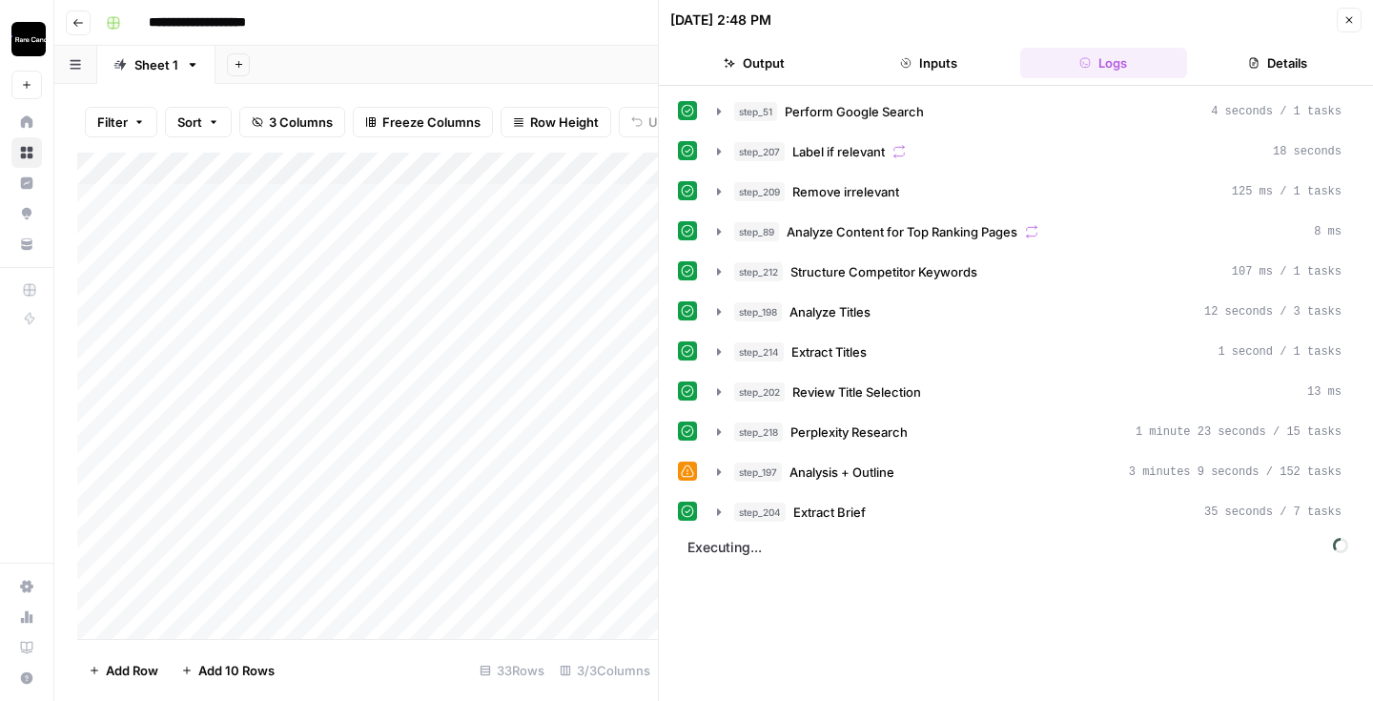
click at [1352, 16] on icon "button" at bounding box center [1348, 19] width 11 height 11
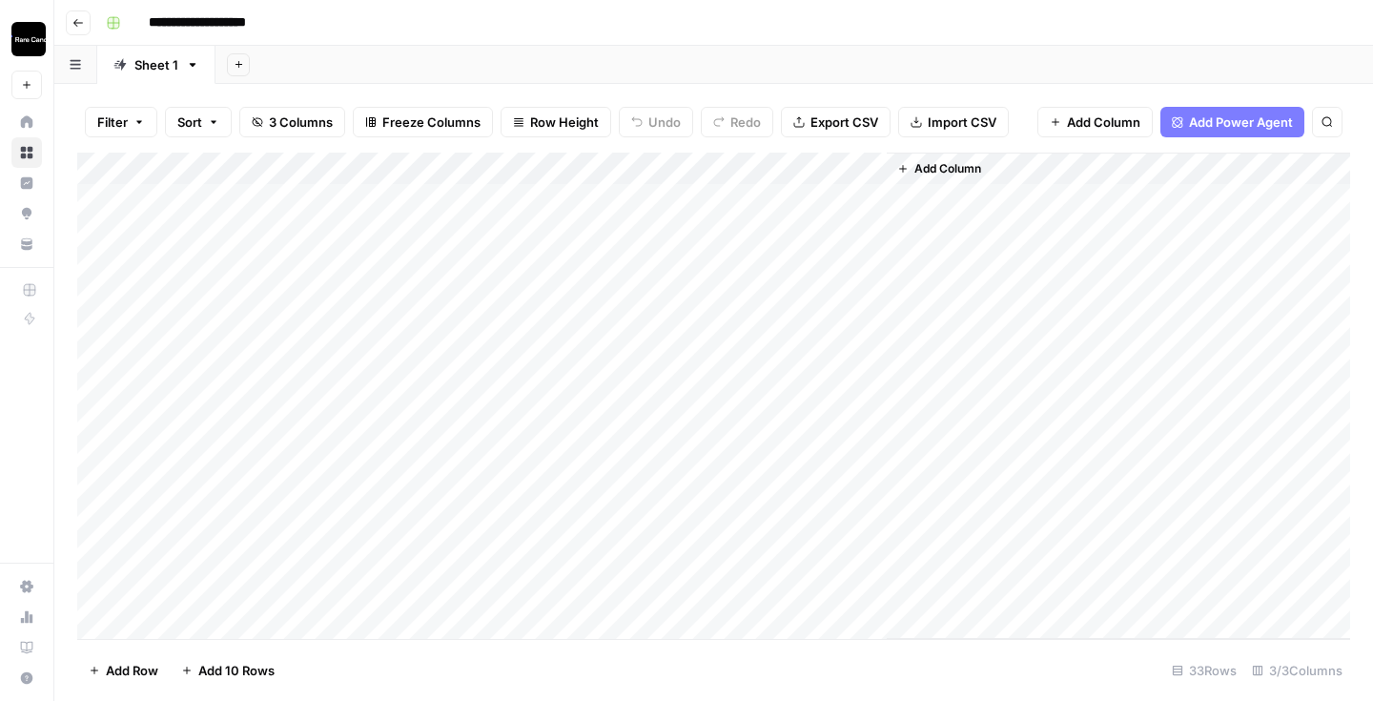
click at [815, 229] on div "Add Column" at bounding box center [713, 396] width 1273 height 486
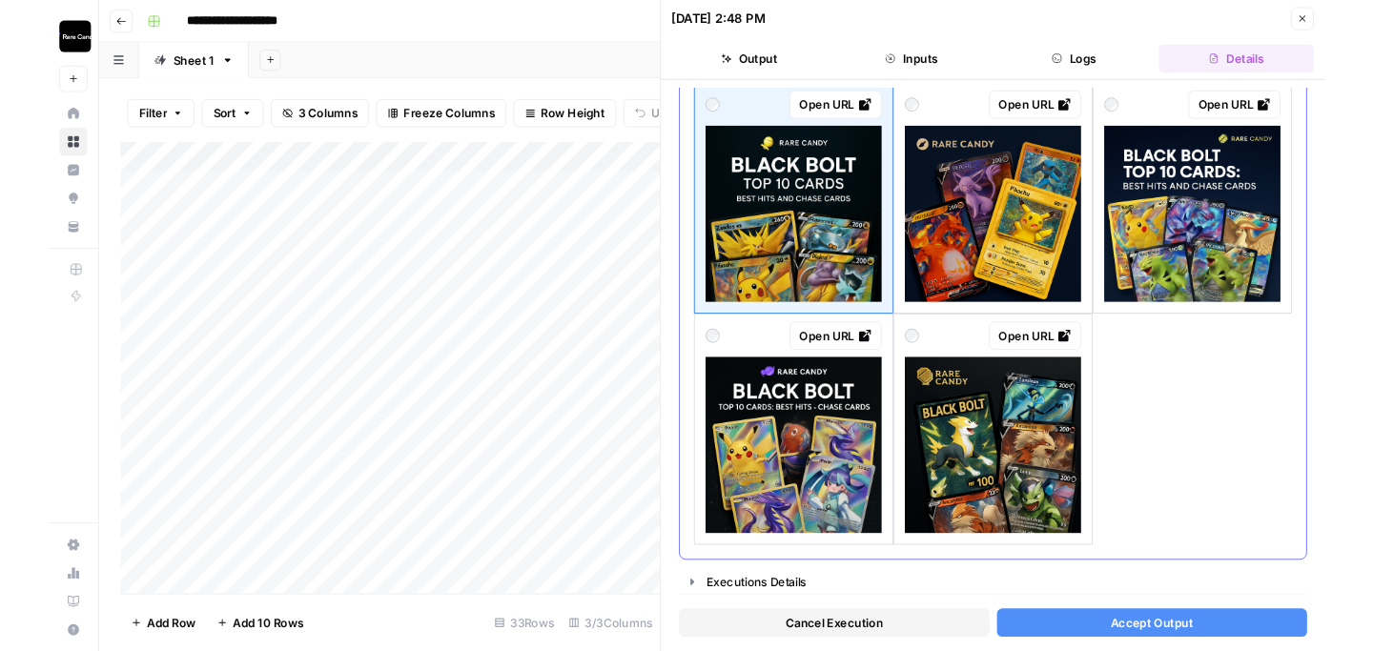
scroll to position [151, 0]
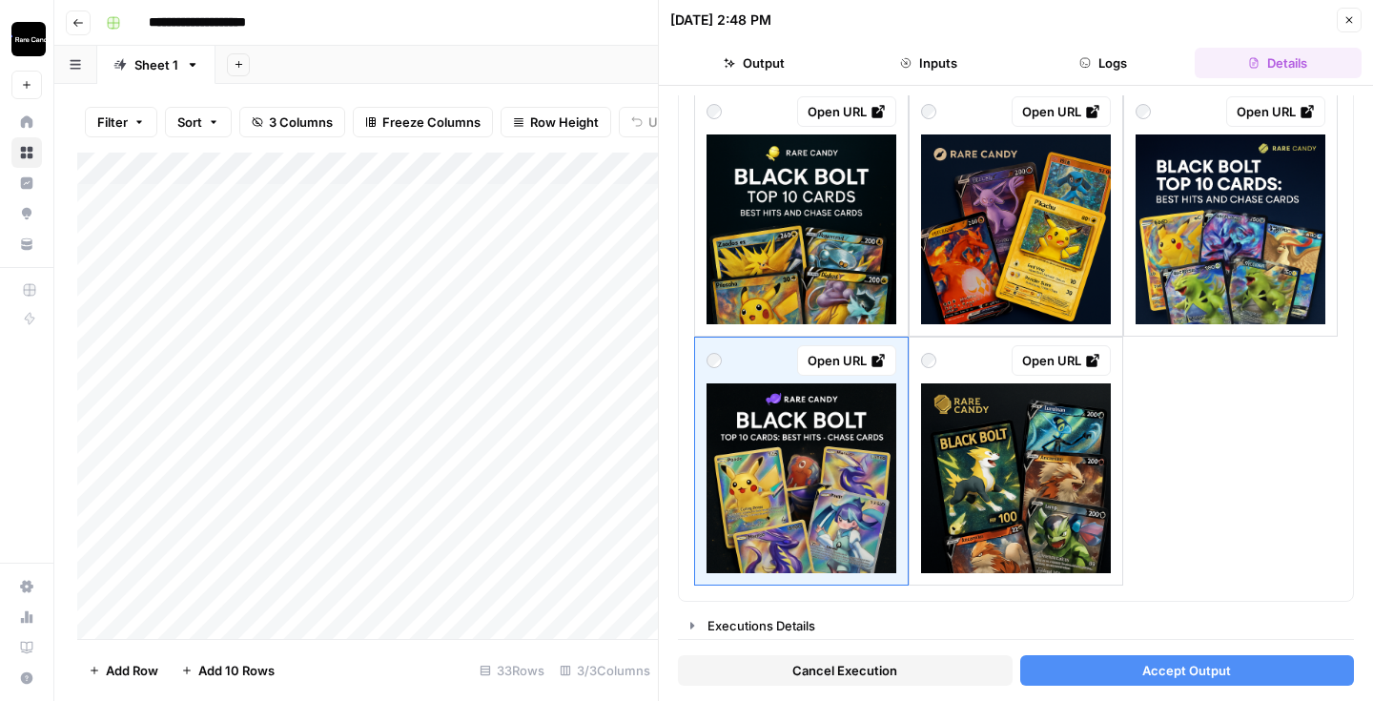
click at [1249, 682] on button "Accept Output" at bounding box center [1187, 670] width 335 height 31
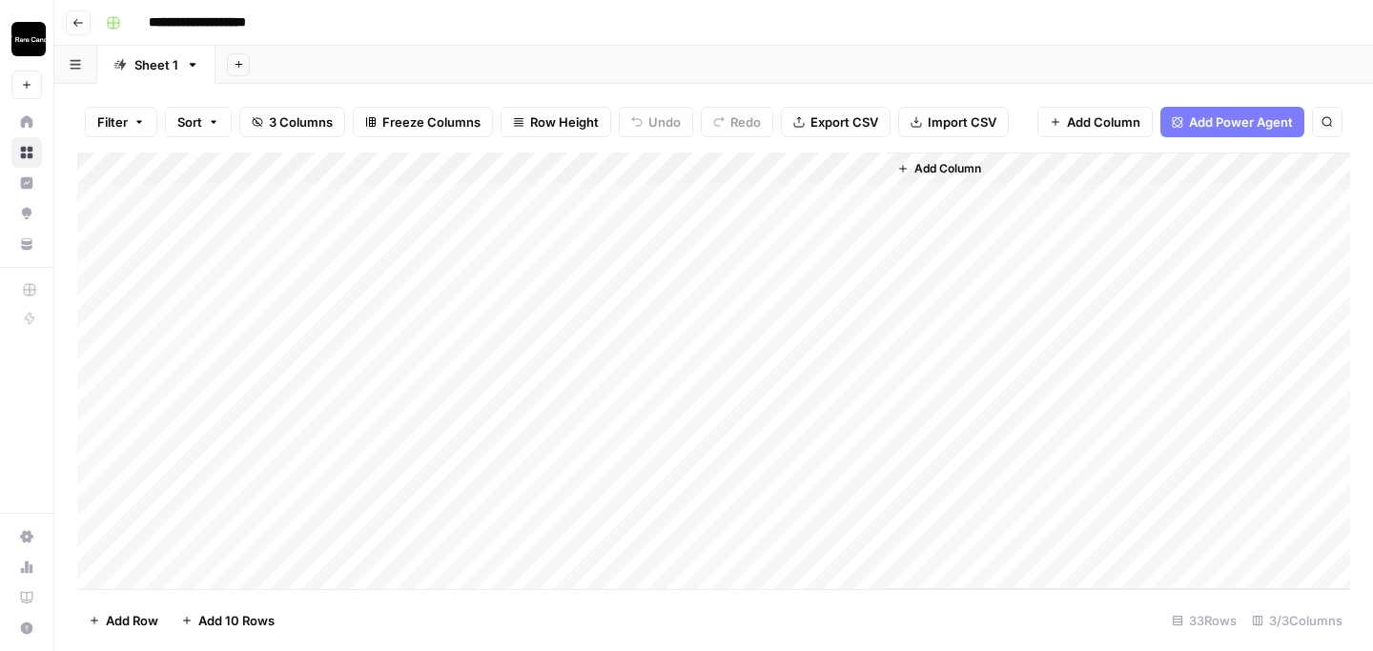
click at [803, 232] on div "Add Column" at bounding box center [713, 371] width 1273 height 437
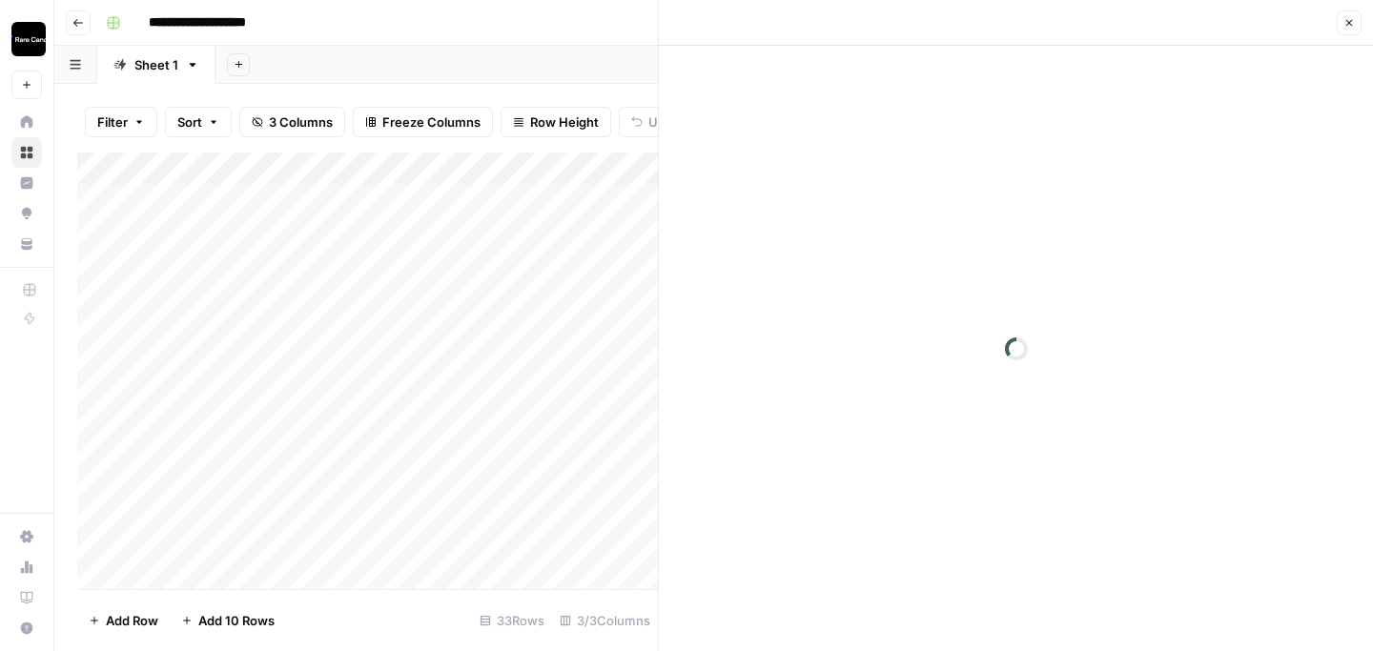
click at [841, 232] on div at bounding box center [789, 231] width 195 height 35
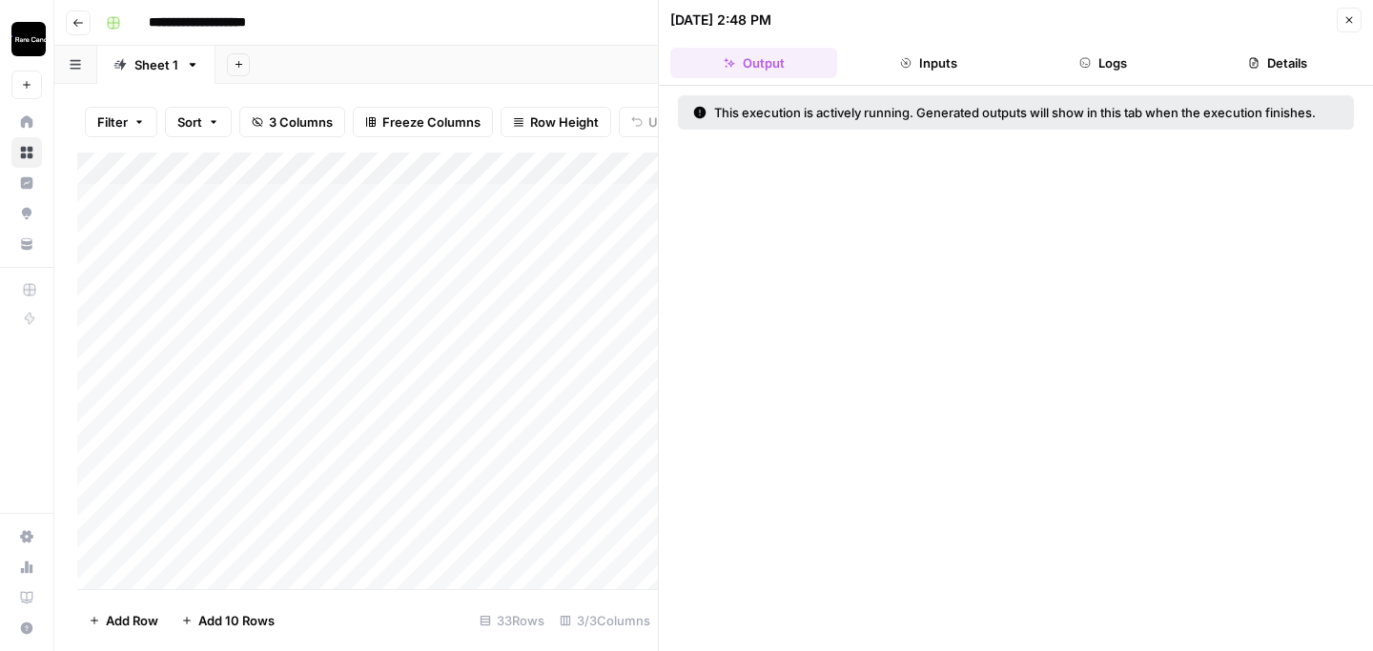
click at [1124, 66] on button "Logs" at bounding box center [1103, 63] width 167 height 31
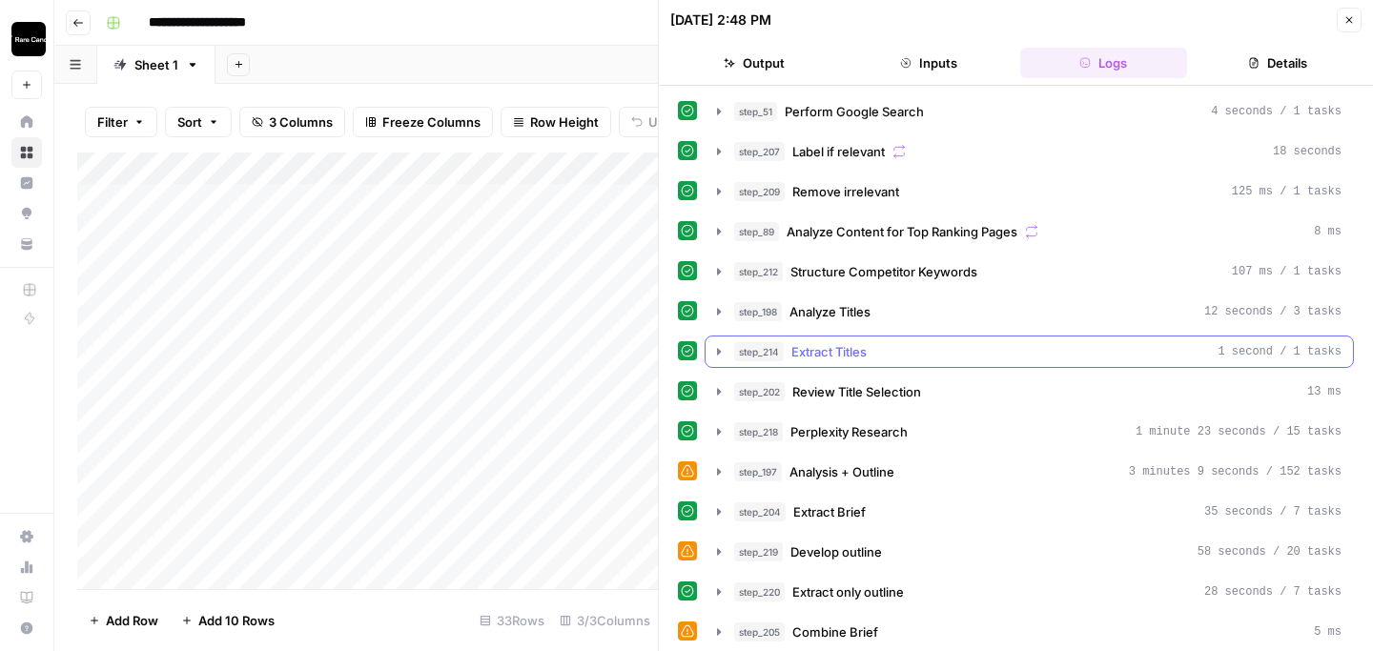
scroll to position [201, 0]
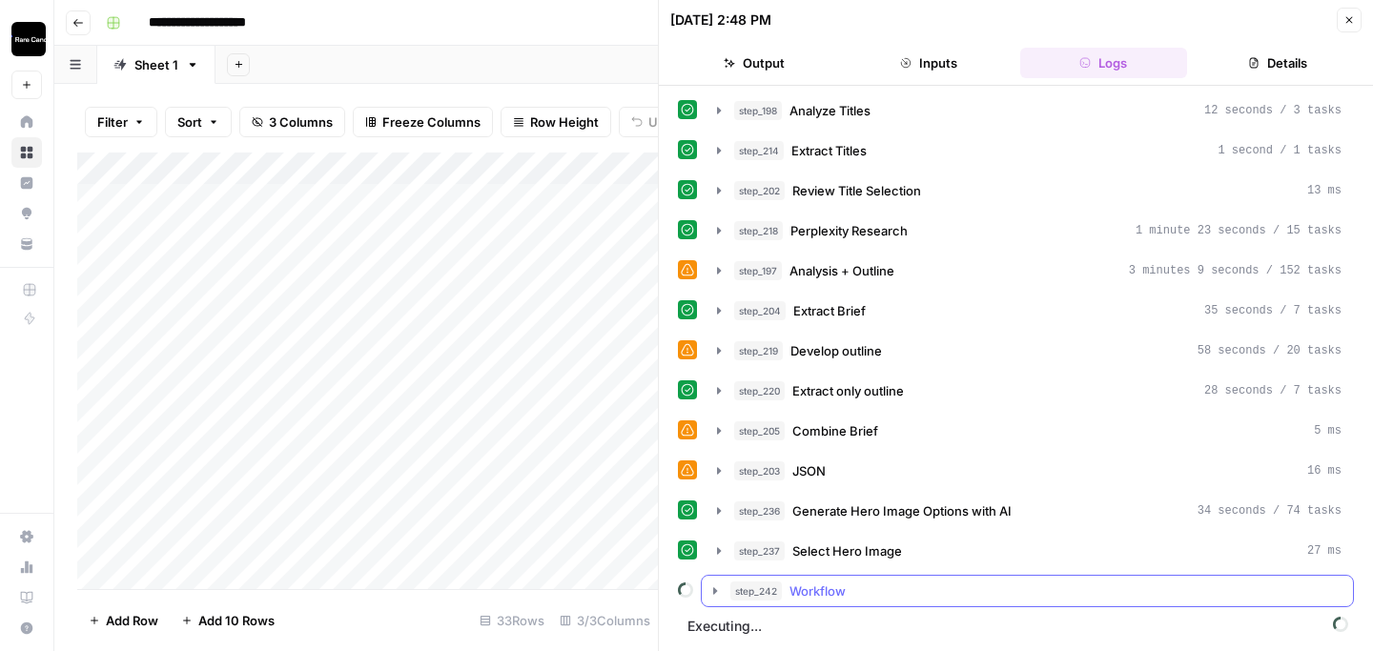
click at [715, 590] on icon "button" at bounding box center [715, 590] width 4 height 7
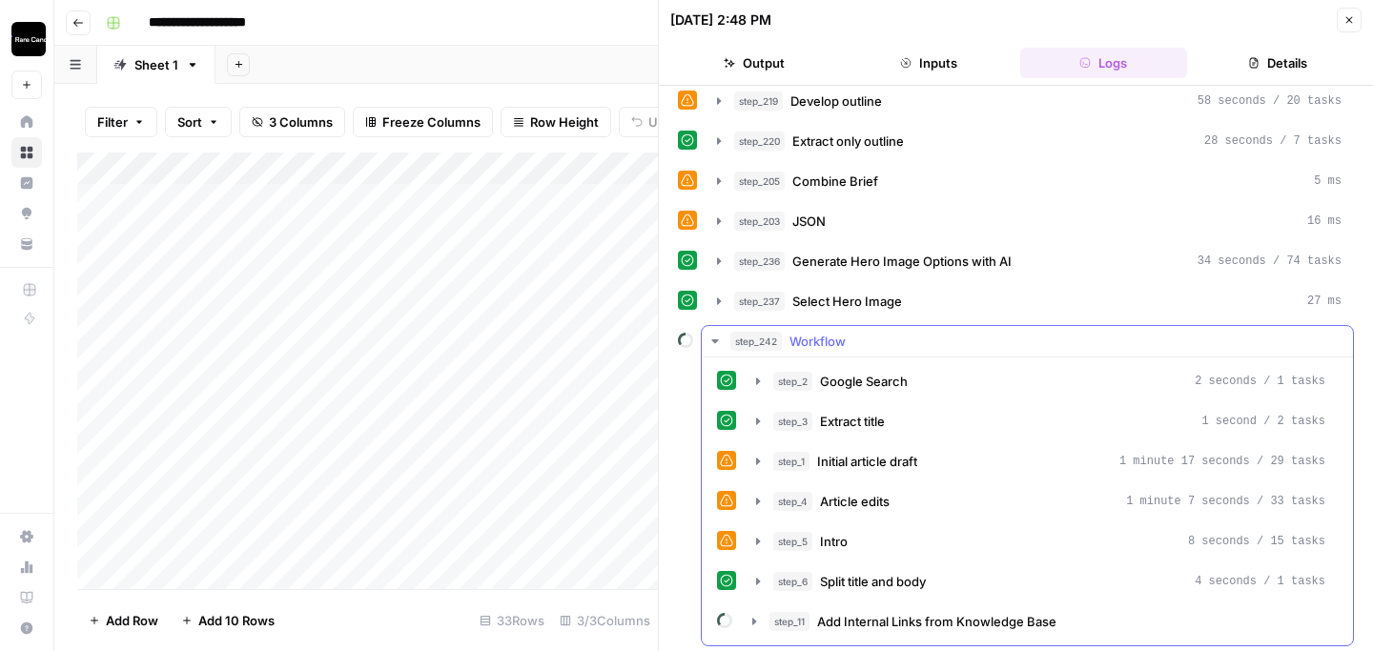
scroll to position [490, 0]
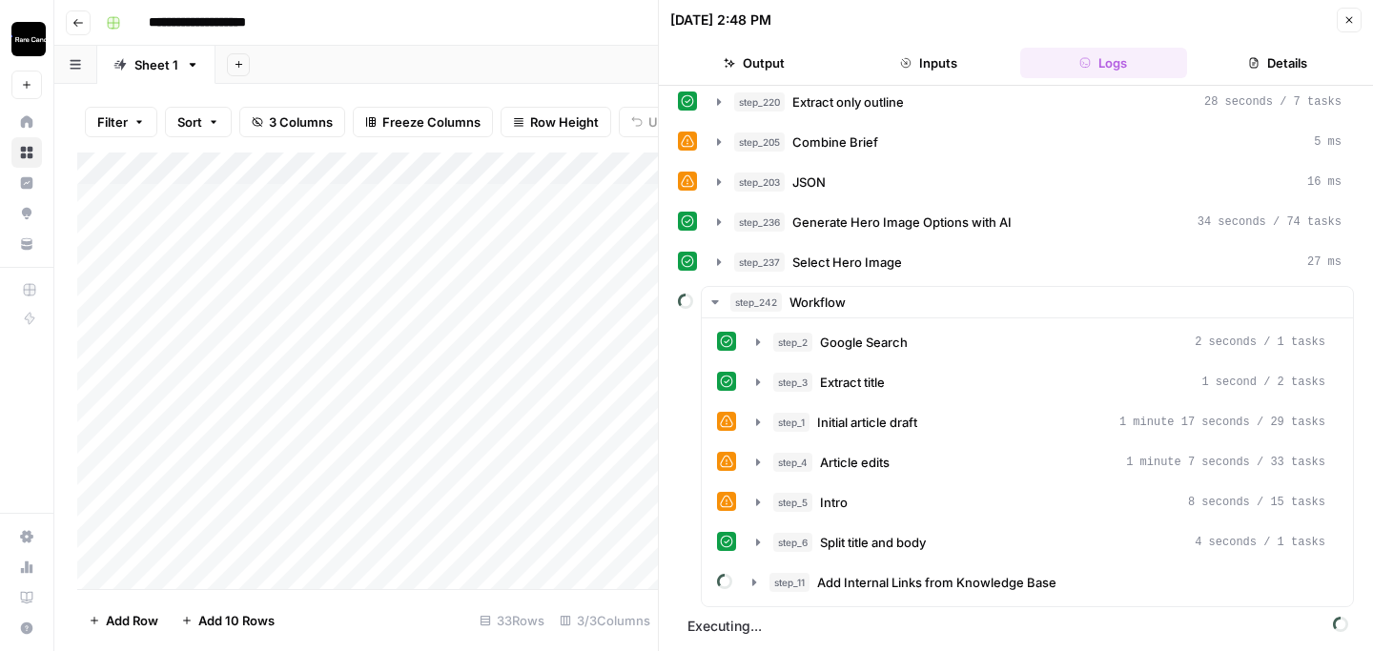
click at [1351, 31] on button "Close" at bounding box center [1348, 20] width 25 height 25
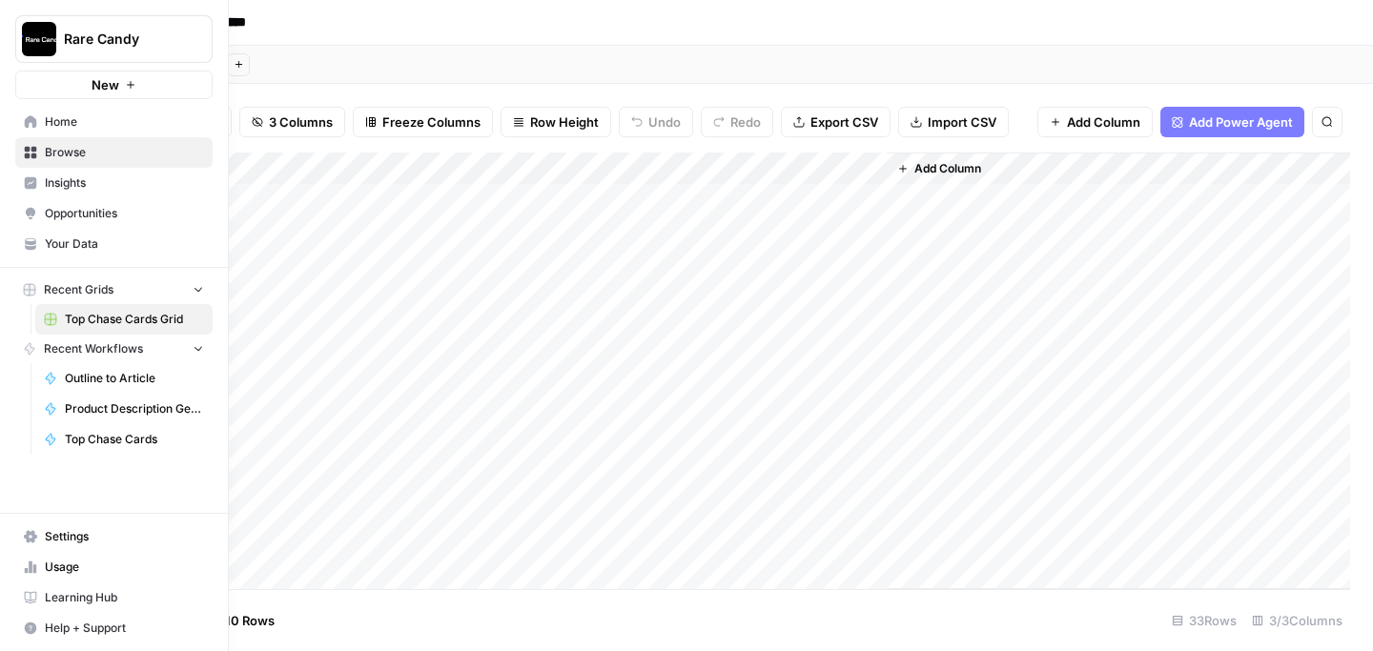
click at [25, 123] on icon at bounding box center [31, 121] width 12 height 12
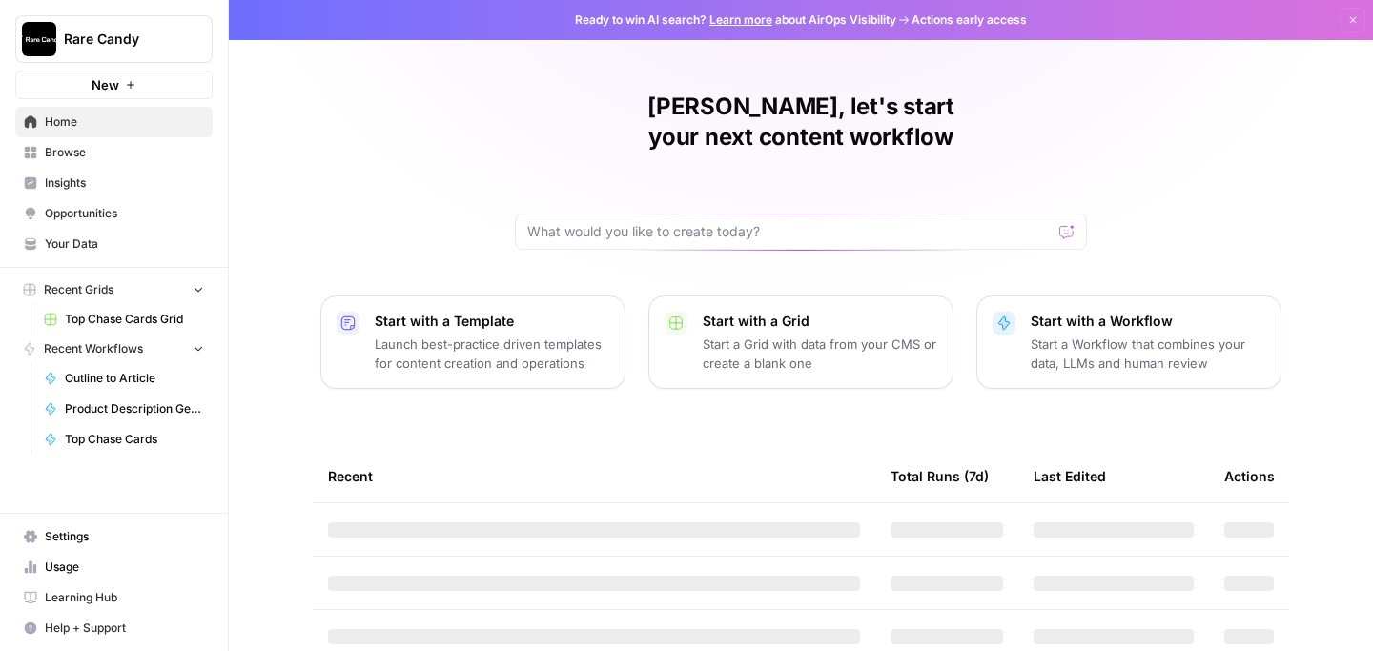
click at [76, 316] on span "Top Chase Cards Grid" at bounding box center [134, 319] width 139 height 17
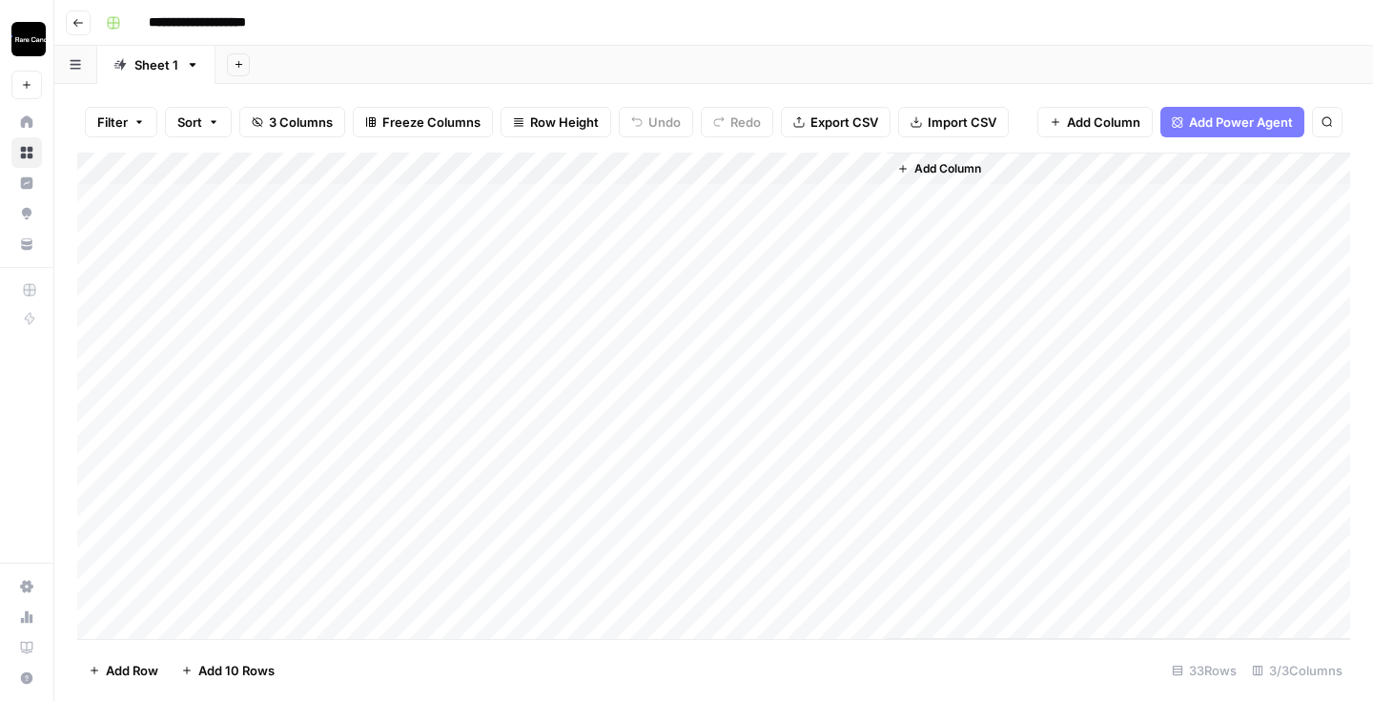
click at [840, 233] on div "Add Column" at bounding box center [713, 396] width 1273 height 486
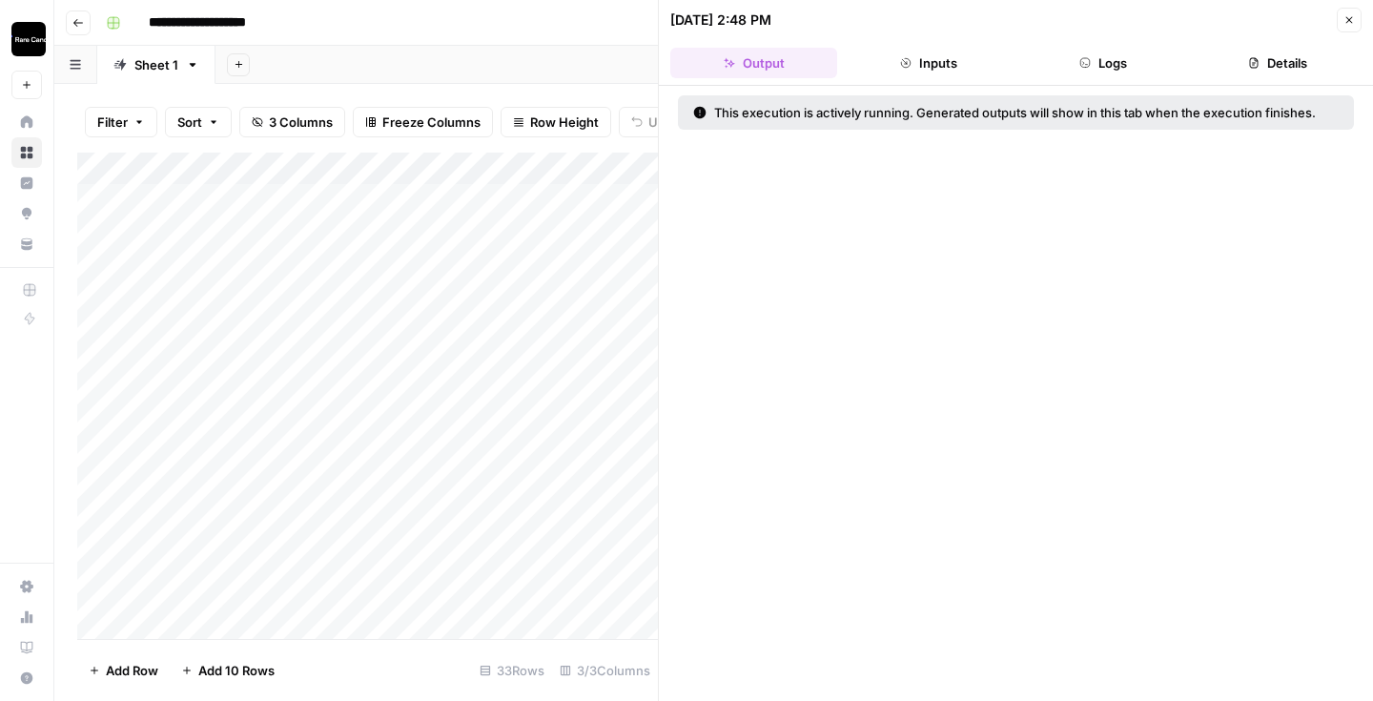
click at [1137, 68] on button "Logs" at bounding box center [1103, 63] width 167 height 31
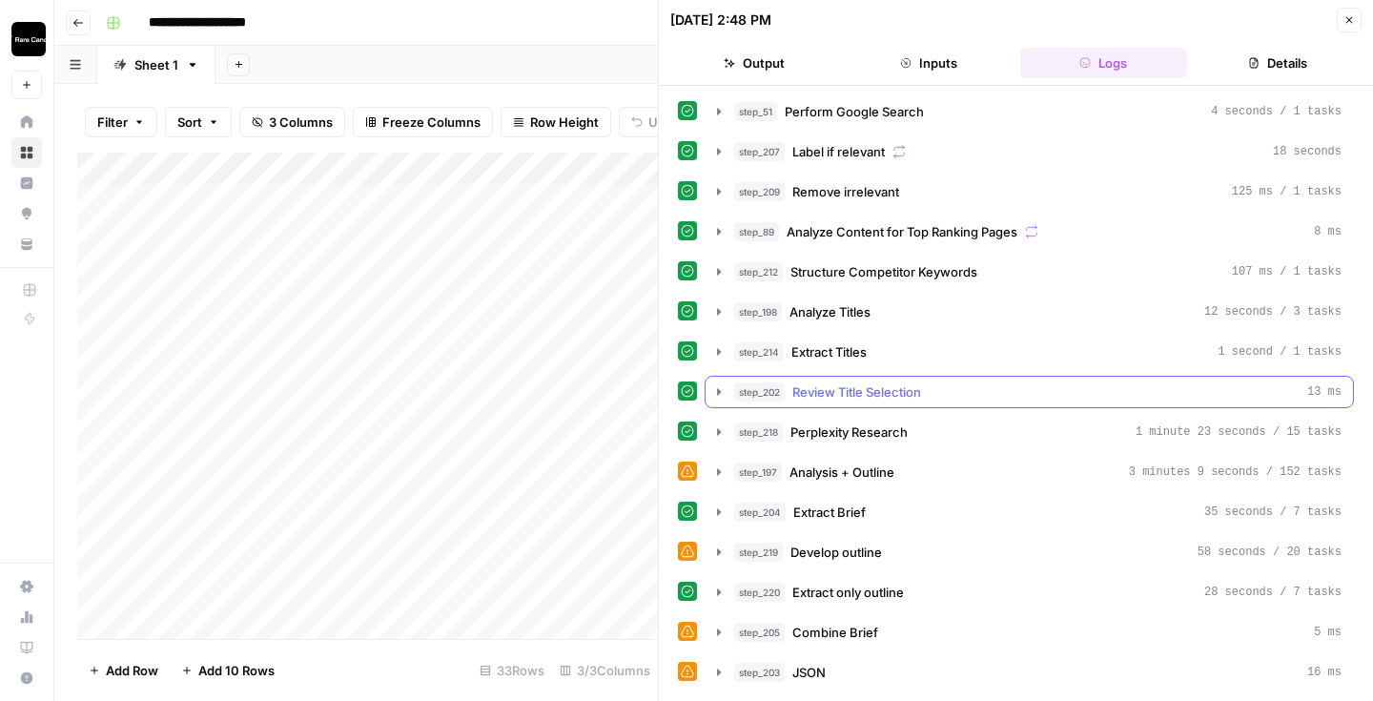
scroll to position [152, 0]
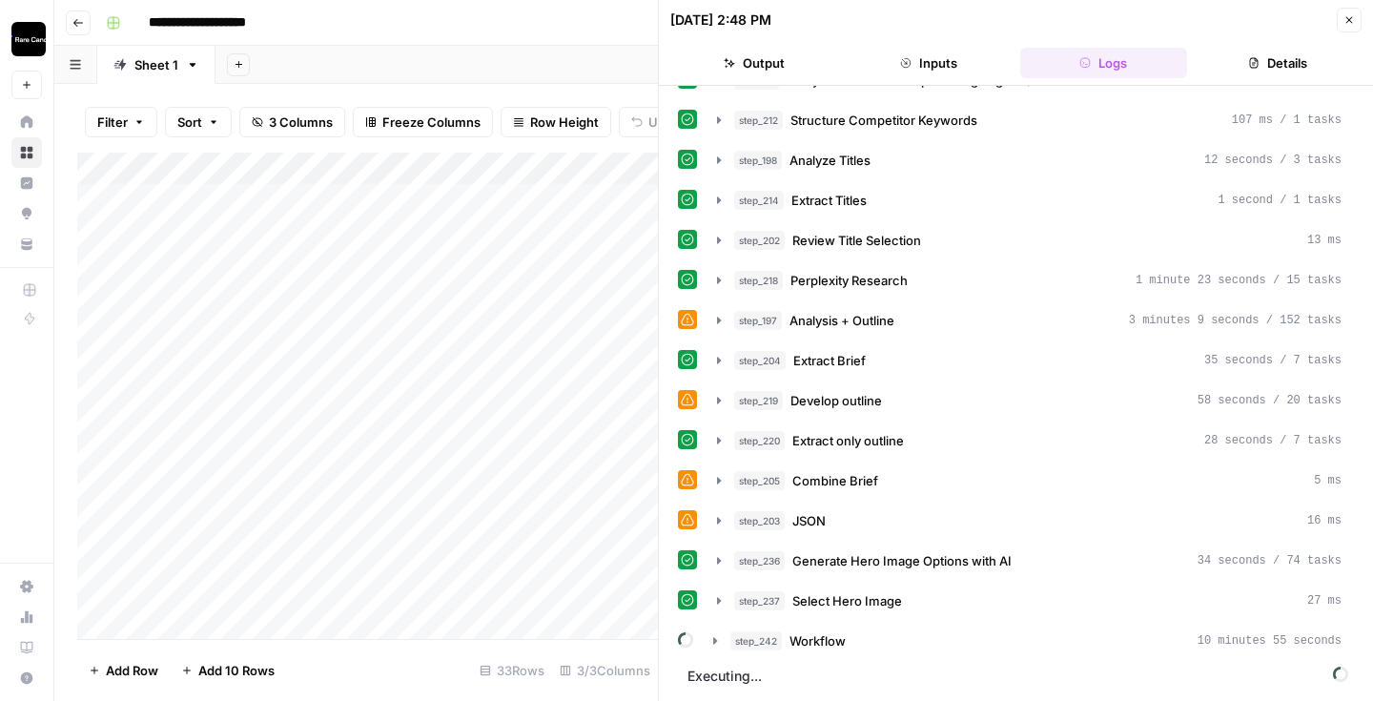
click at [1355, 19] on button "Close" at bounding box center [1348, 20] width 25 height 25
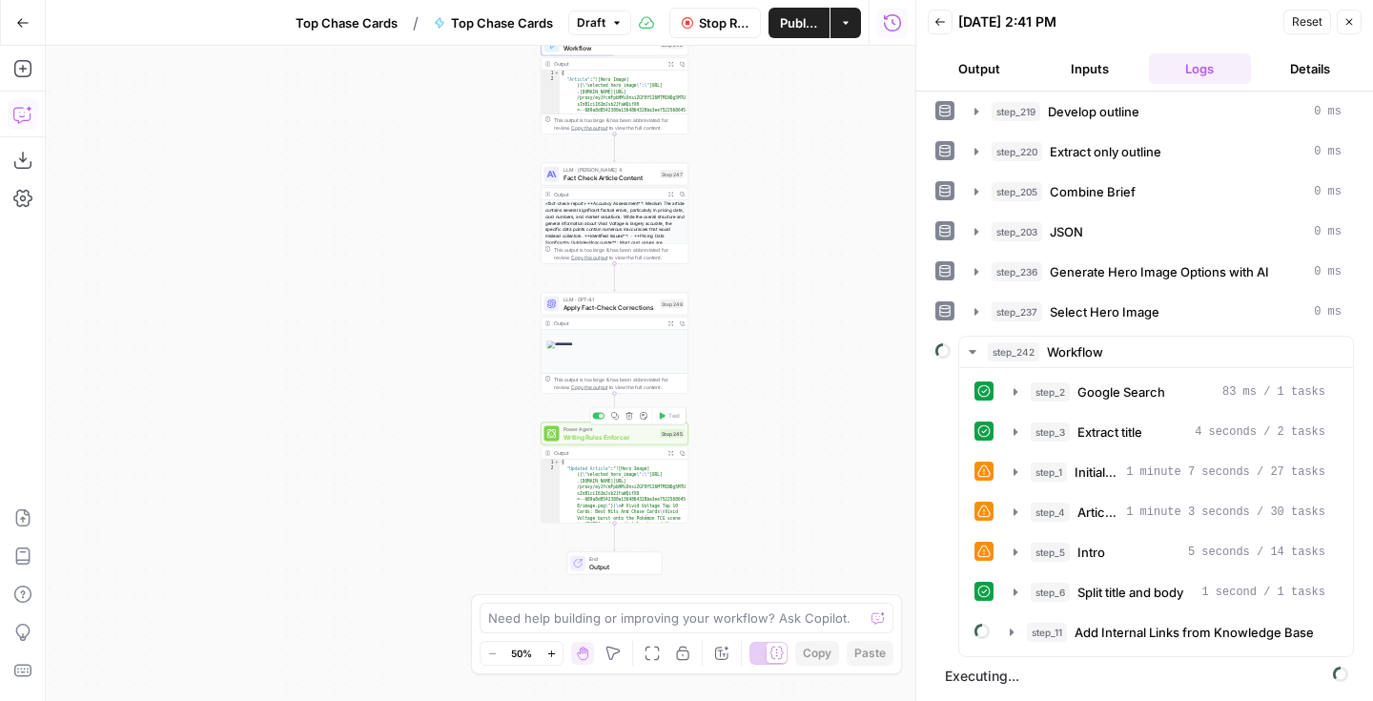
scroll to position [3, 0]
click at [972, 355] on icon "button" at bounding box center [972, 351] width 15 height 15
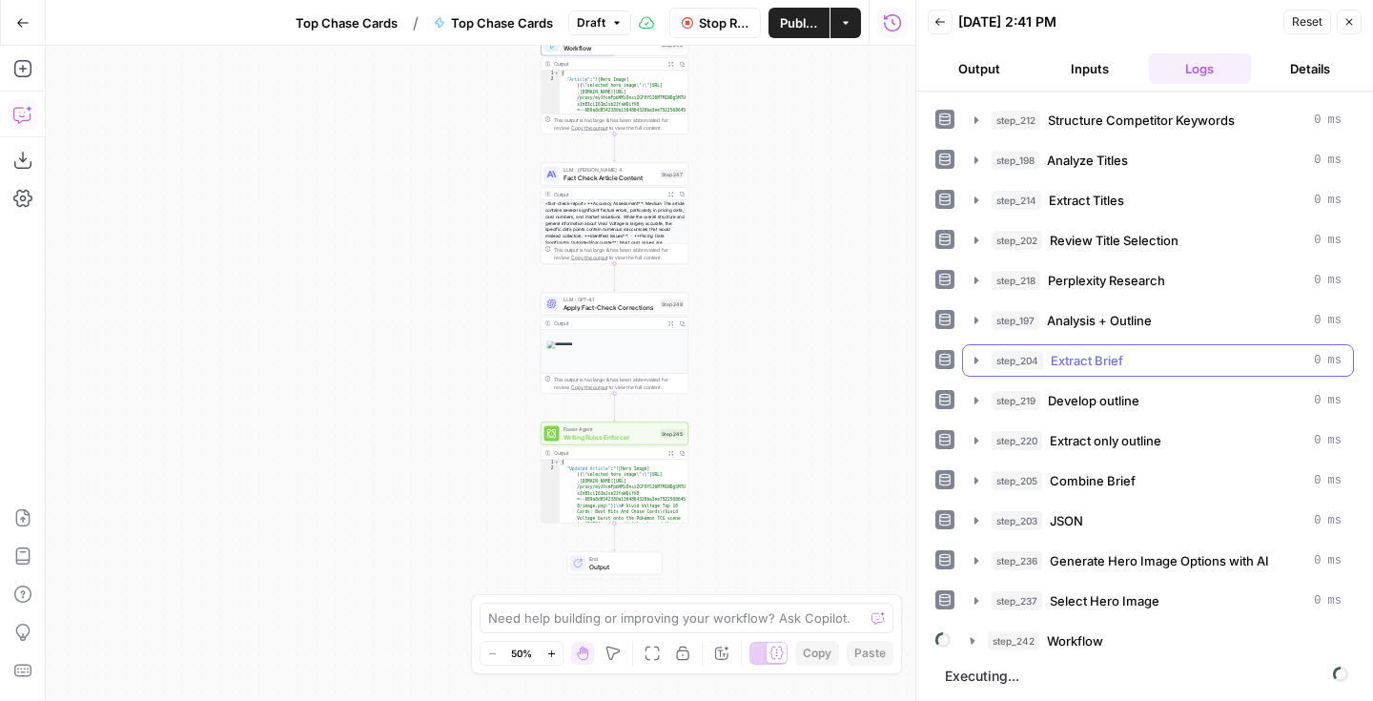
scroll to position [157, 0]
click at [808, 18] on span "Publish" at bounding box center [799, 22] width 38 height 19
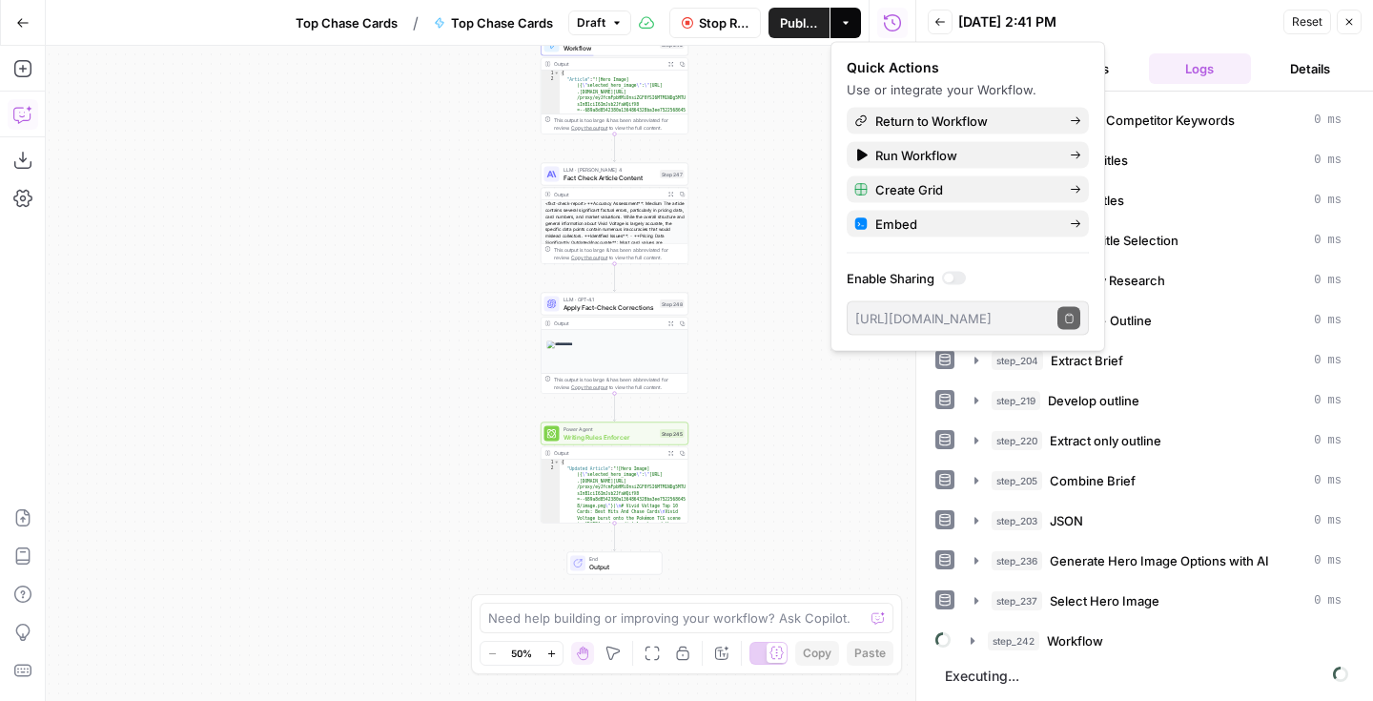
click at [1144, 34] on div "Back [DATE] 2:41 PM Reset Close" at bounding box center [1144, 22] width 434 height 29
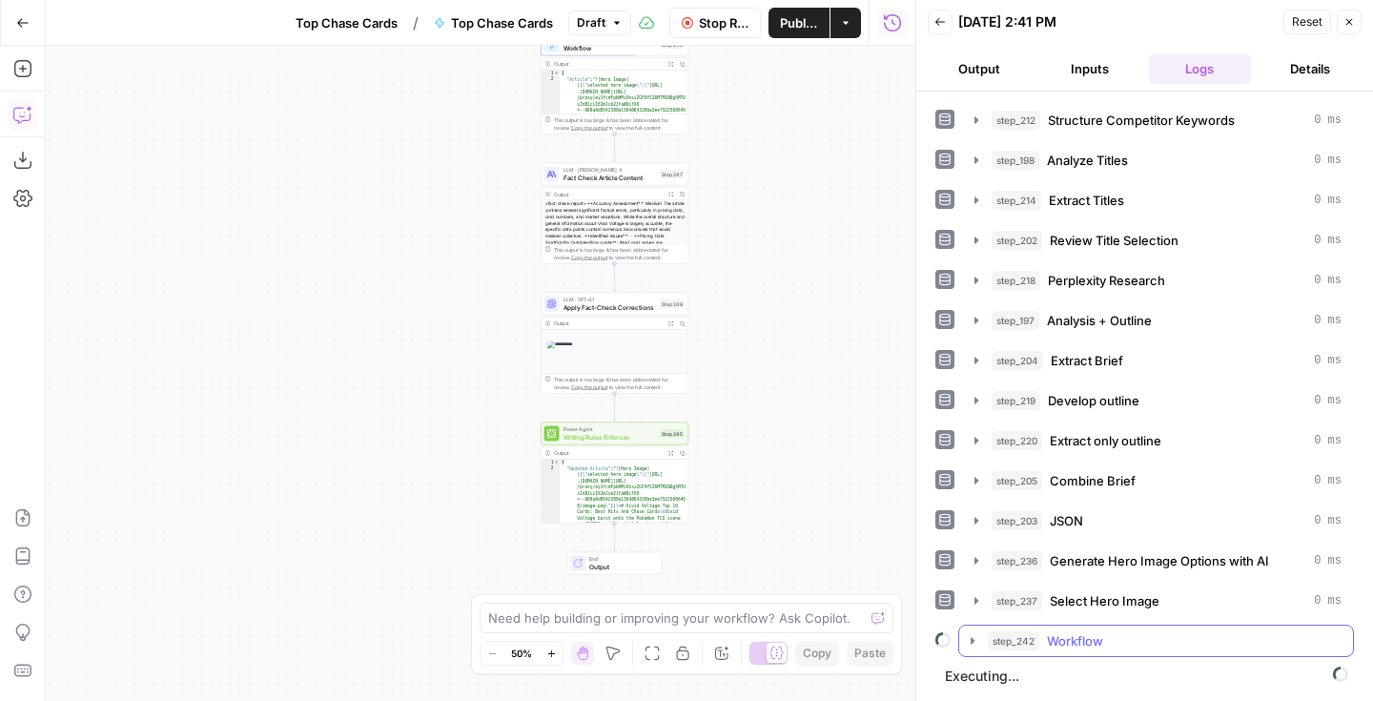
click at [969, 636] on icon "button" at bounding box center [972, 640] width 15 height 15
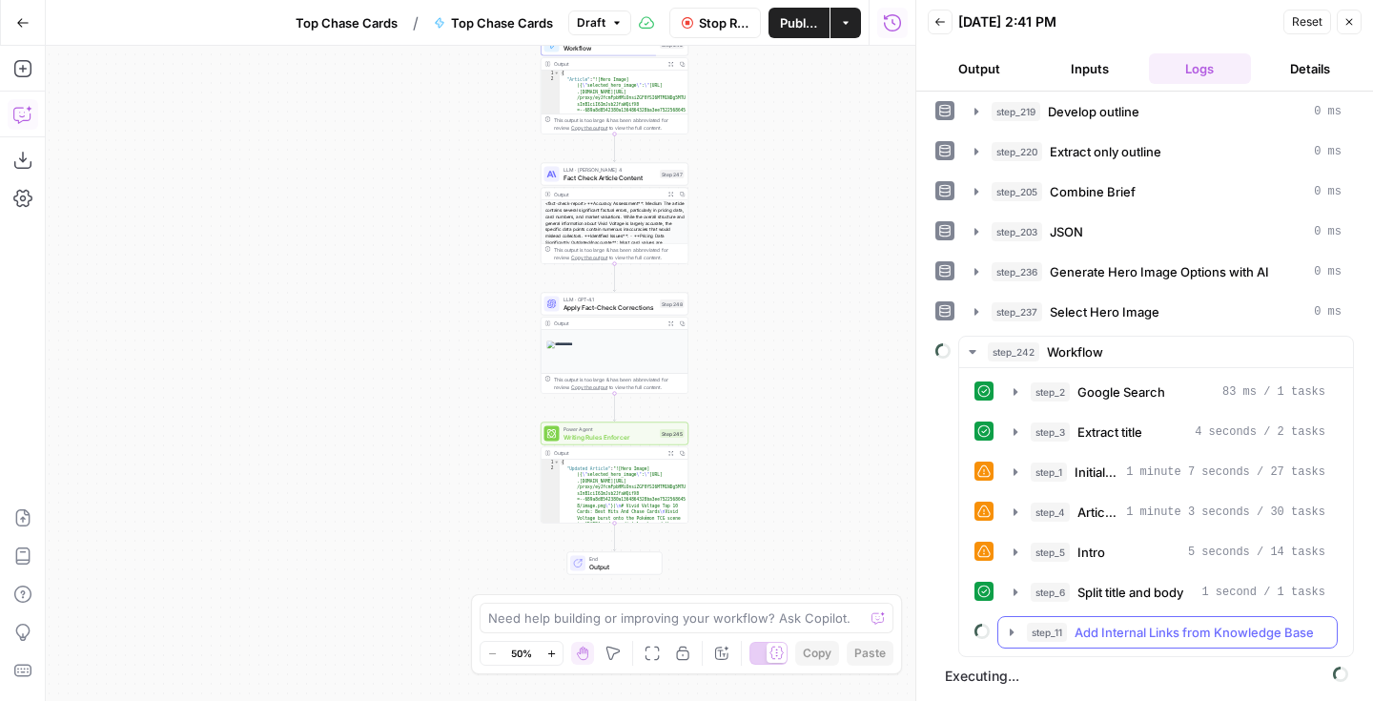
click at [1008, 632] on icon "button" at bounding box center [1011, 631] width 15 height 15
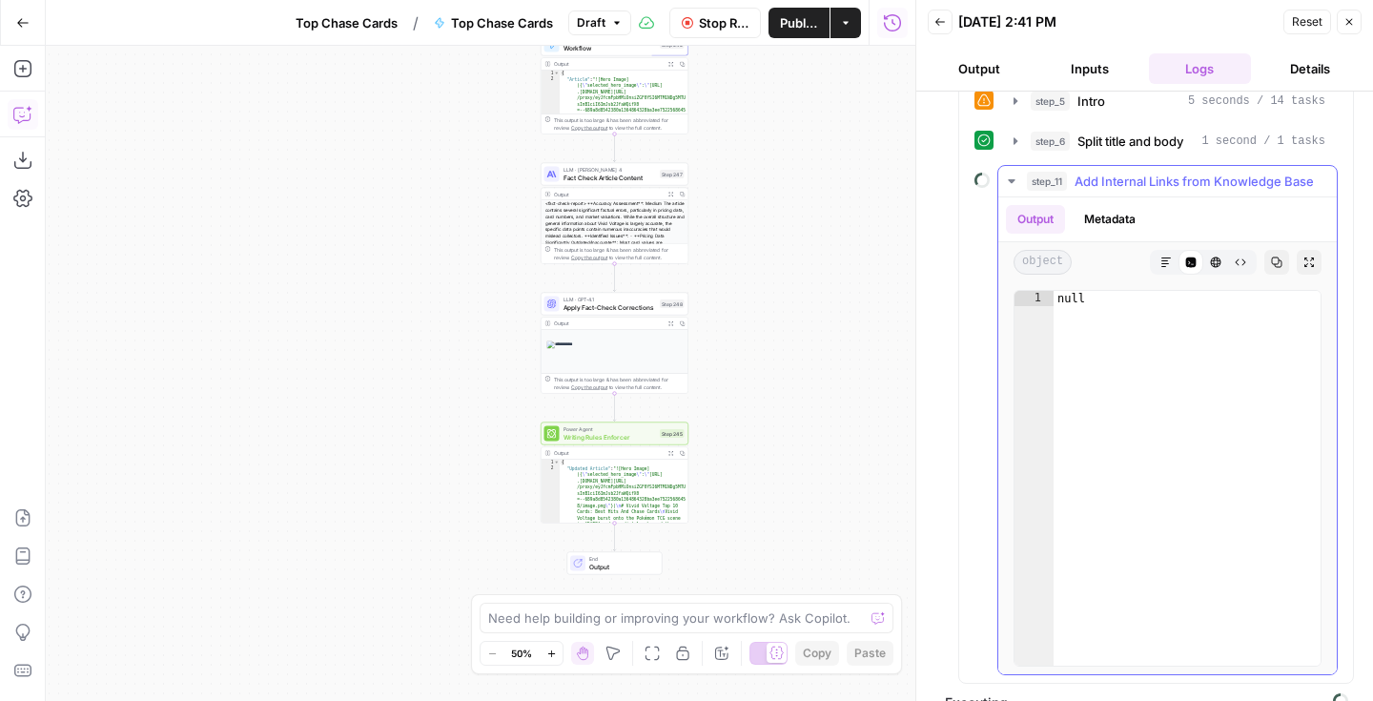
scroll to position [893, 0]
click at [1014, 193] on button "step_11 Add Internal Links from Knowledge Base" at bounding box center [1167, 185] width 338 height 31
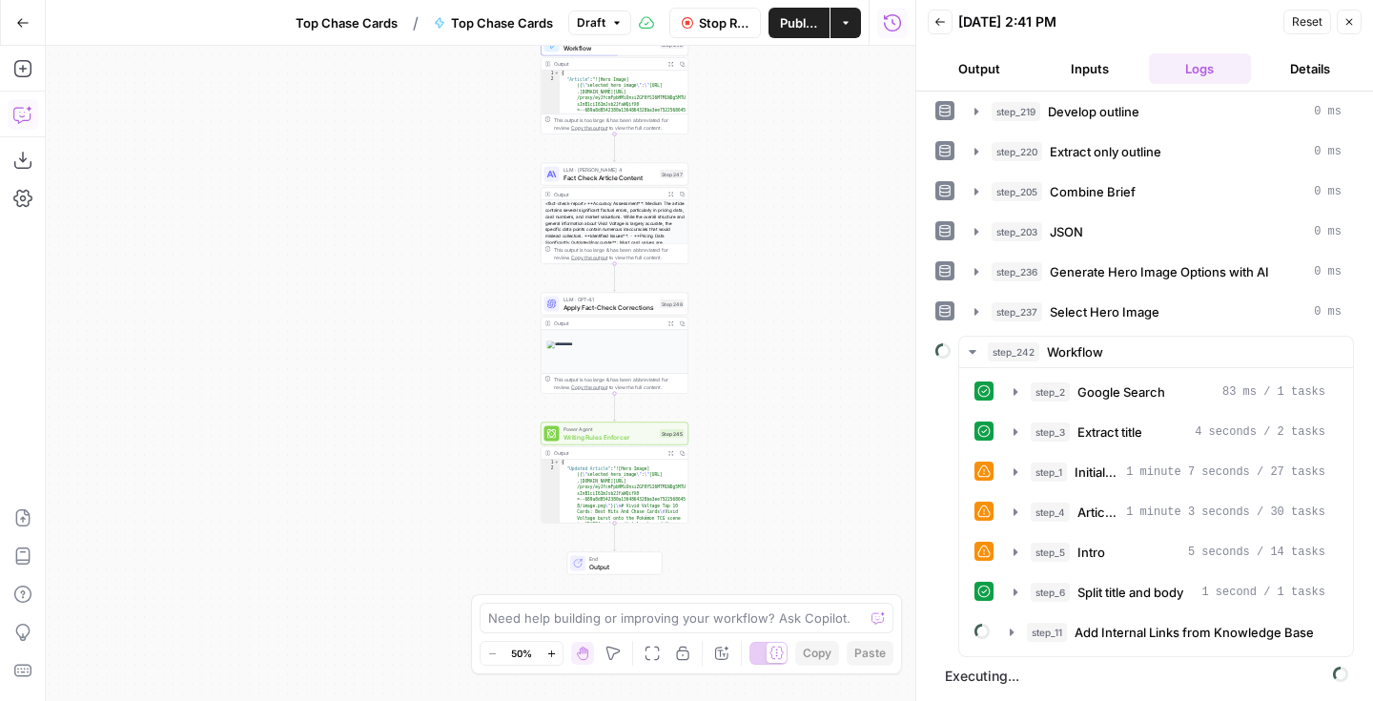
scroll to position [2884, 0]
click at [969, 349] on icon "button" at bounding box center [972, 351] width 15 height 15
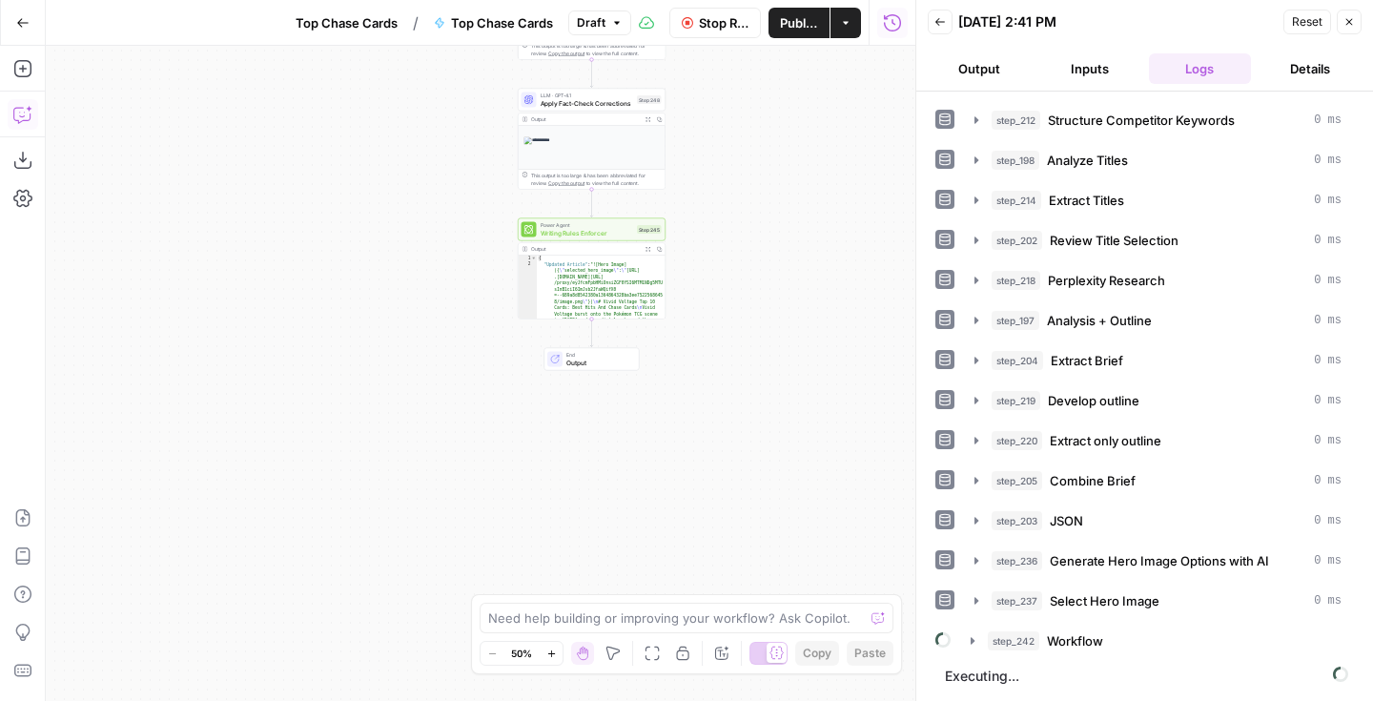
drag, startPoint x: 729, startPoint y: 454, endPoint x: 706, endPoint y: 251, distance: 204.3
click at [706, 251] on div "Workflow Set Inputs Inputs Google Search Perform Google Search Step 51 Output E…" at bounding box center [480, 373] width 869 height 655
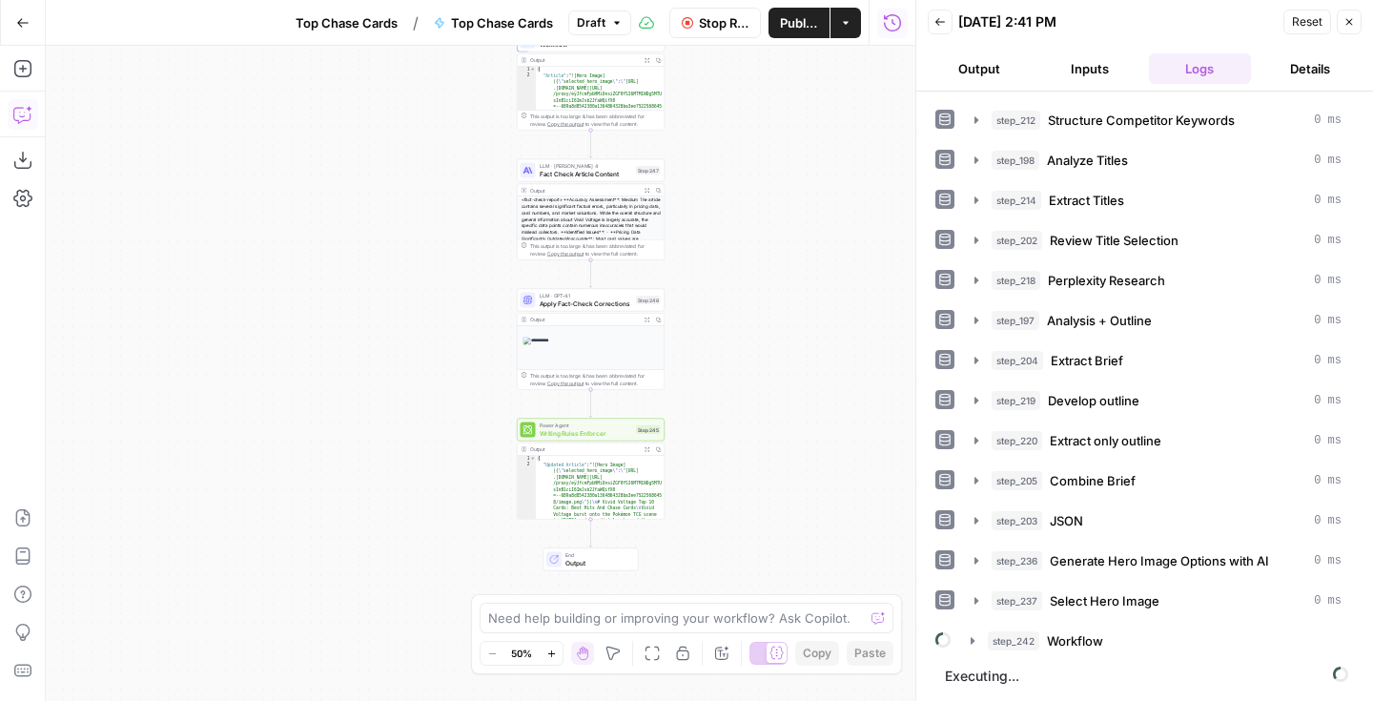
drag, startPoint x: 717, startPoint y: 229, endPoint x: 716, endPoint y: 426, distance: 197.3
click at [716, 426] on div "Workflow Set Inputs Inputs Google Search Perform Google Search Step 51 Output E…" at bounding box center [480, 373] width 869 height 655
click at [973, 643] on icon "button" at bounding box center [972, 640] width 15 height 15
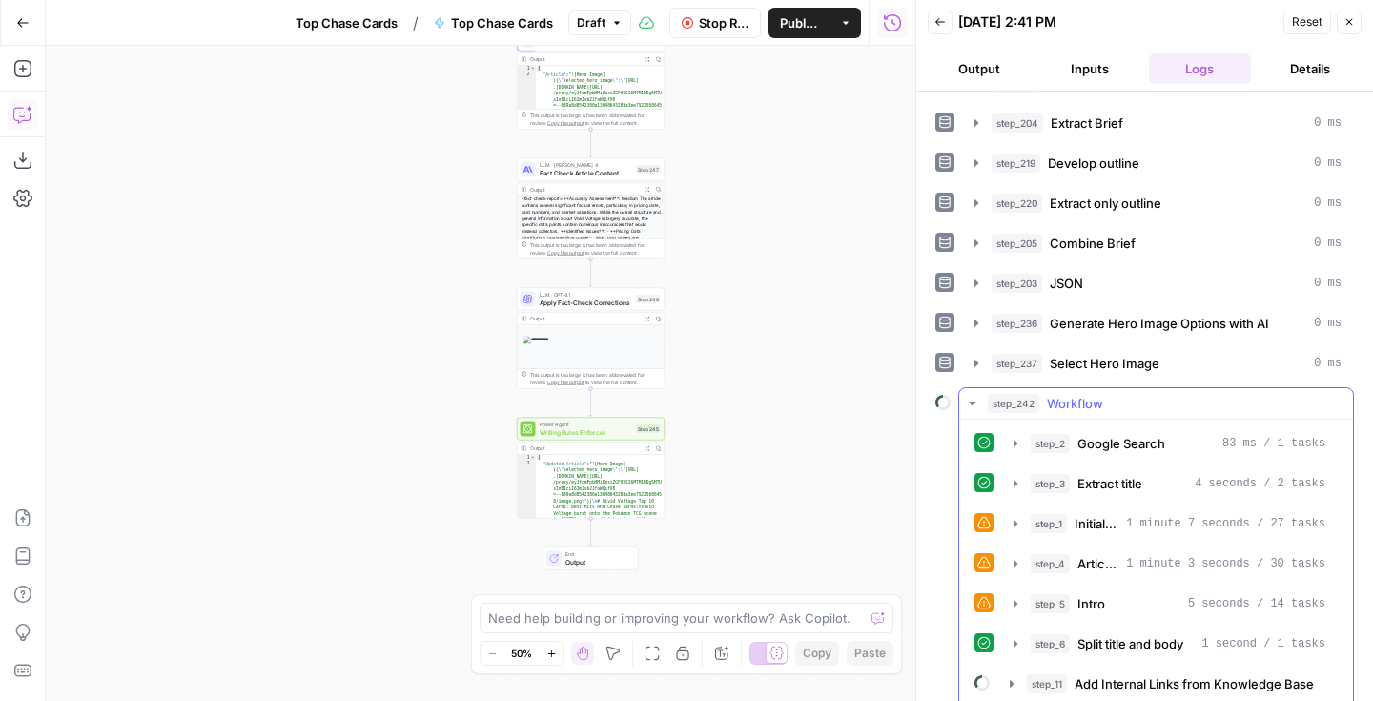
scroll to position [446, 0]
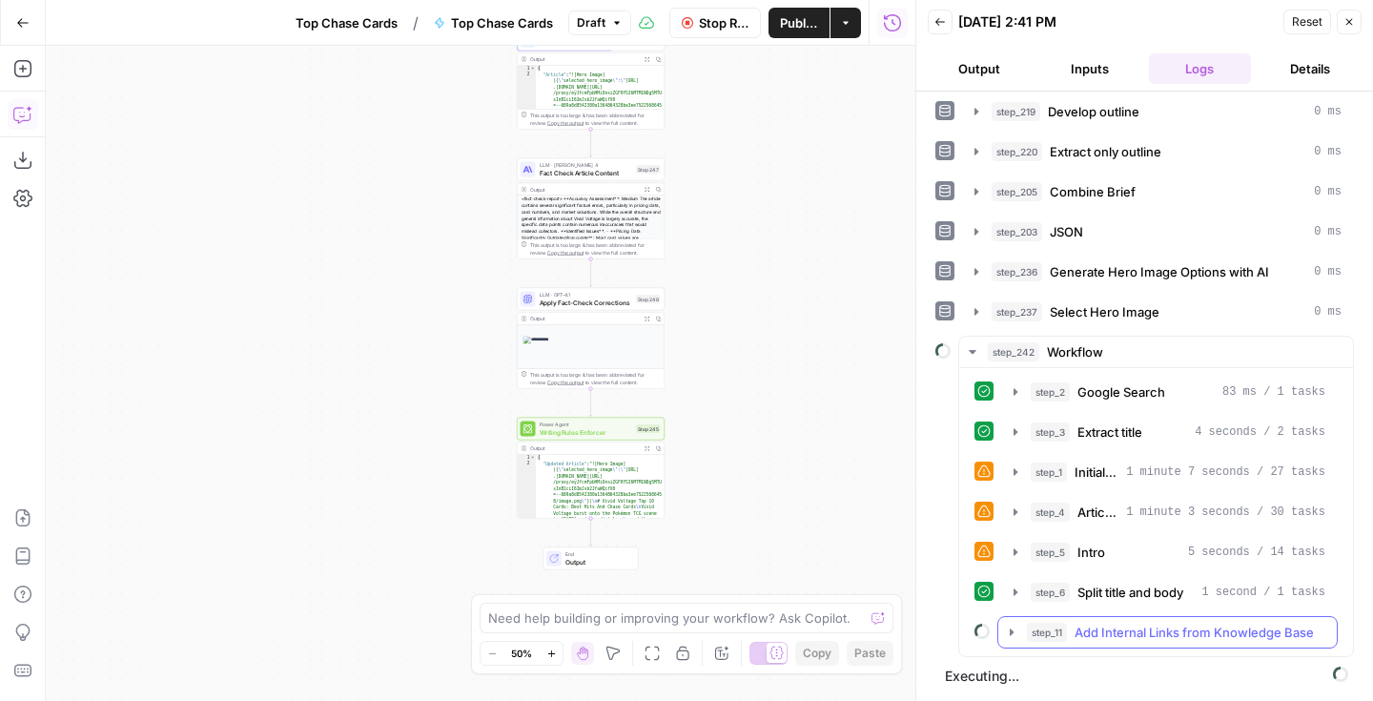
click at [1013, 638] on icon "button" at bounding box center [1011, 631] width 15 height 15
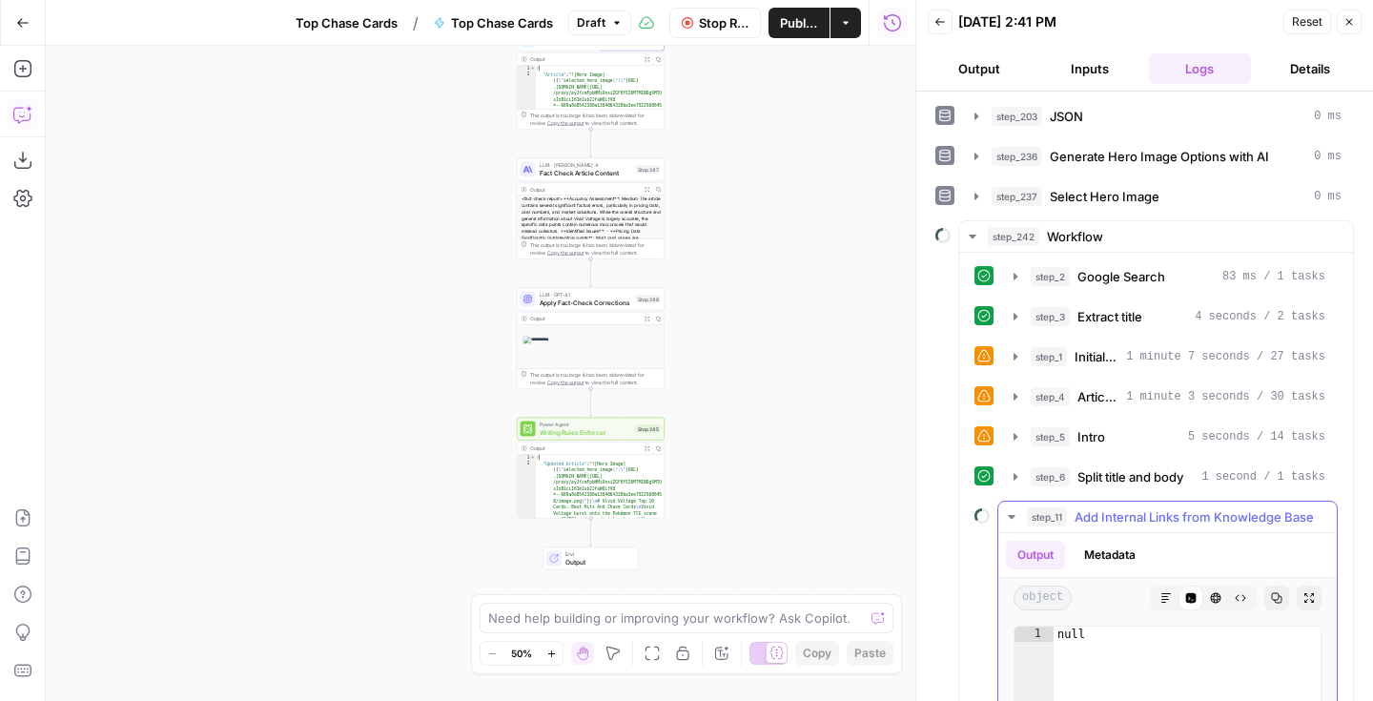
scroll to position [572, 0]
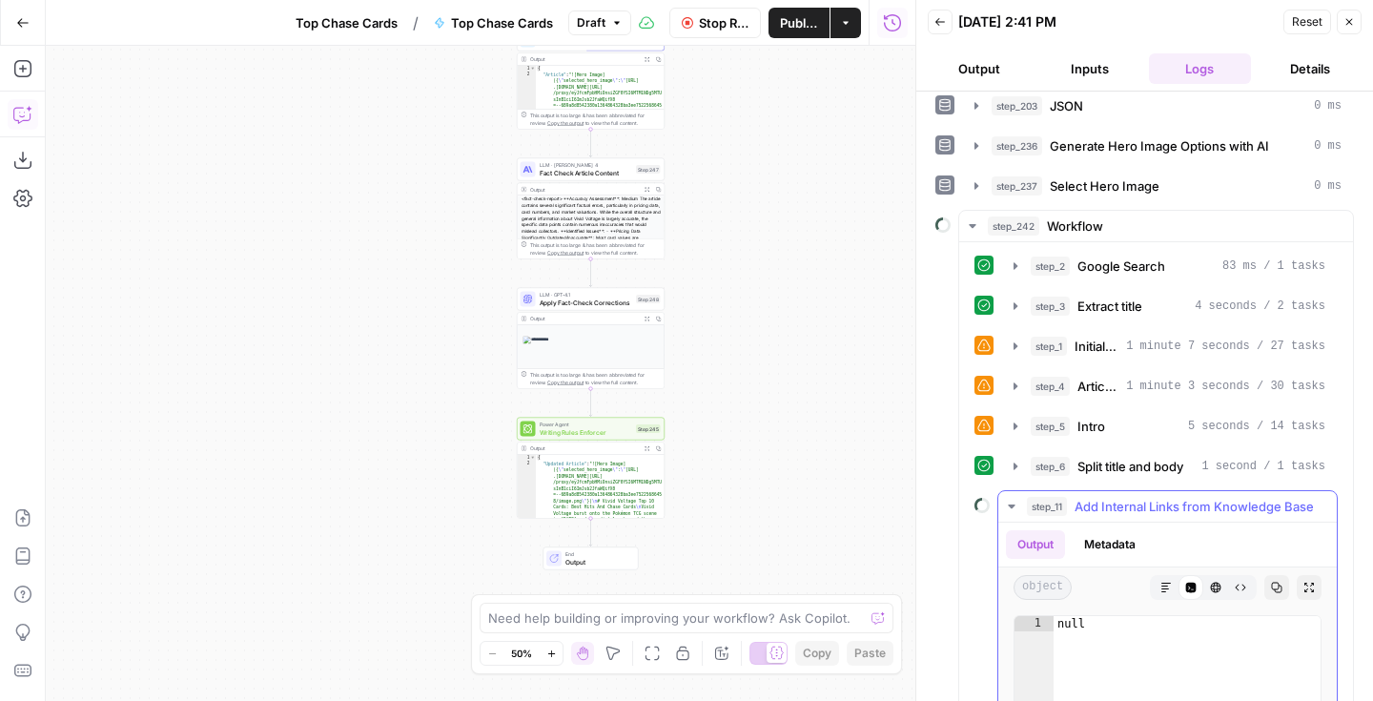
click at [1009, 509] on icon "button" at bounding box center [1011, 506] width 15 height 15
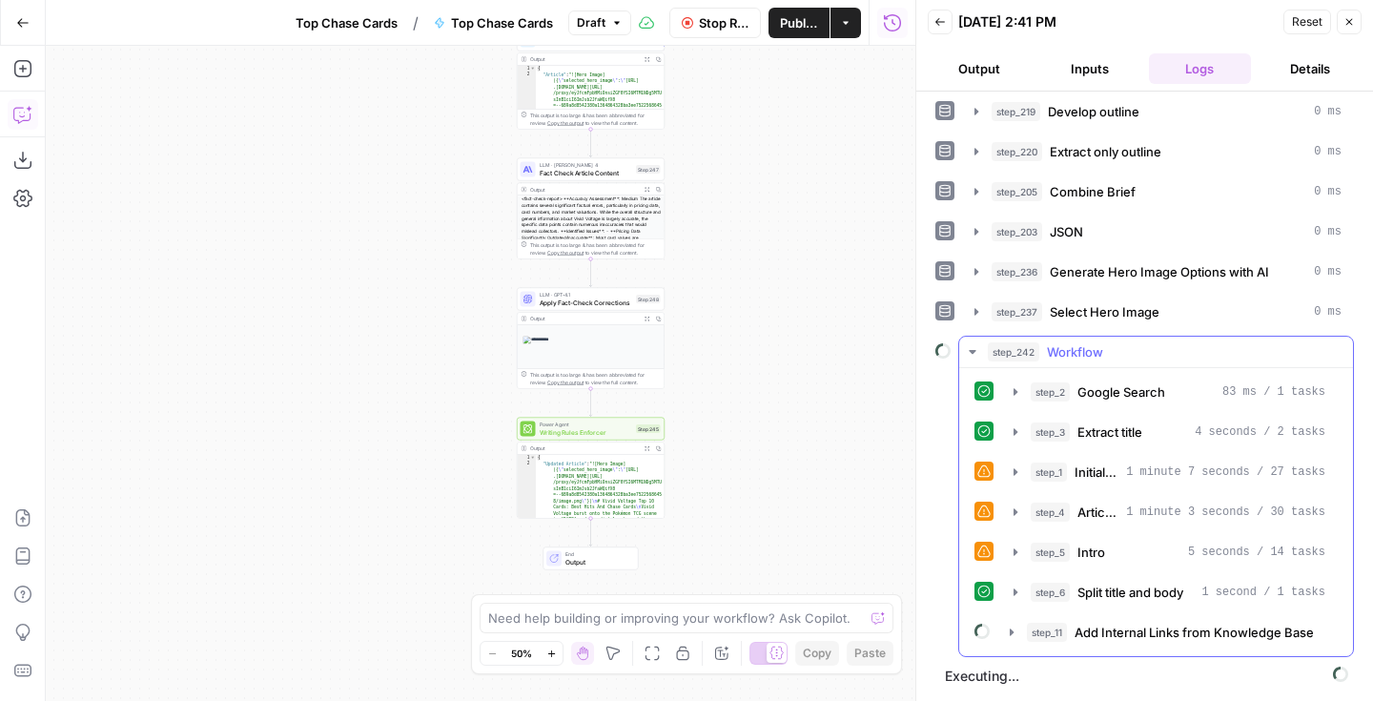
click at [974, 350] on icon "button" at bounding box center [971, 352] width 7 height 4
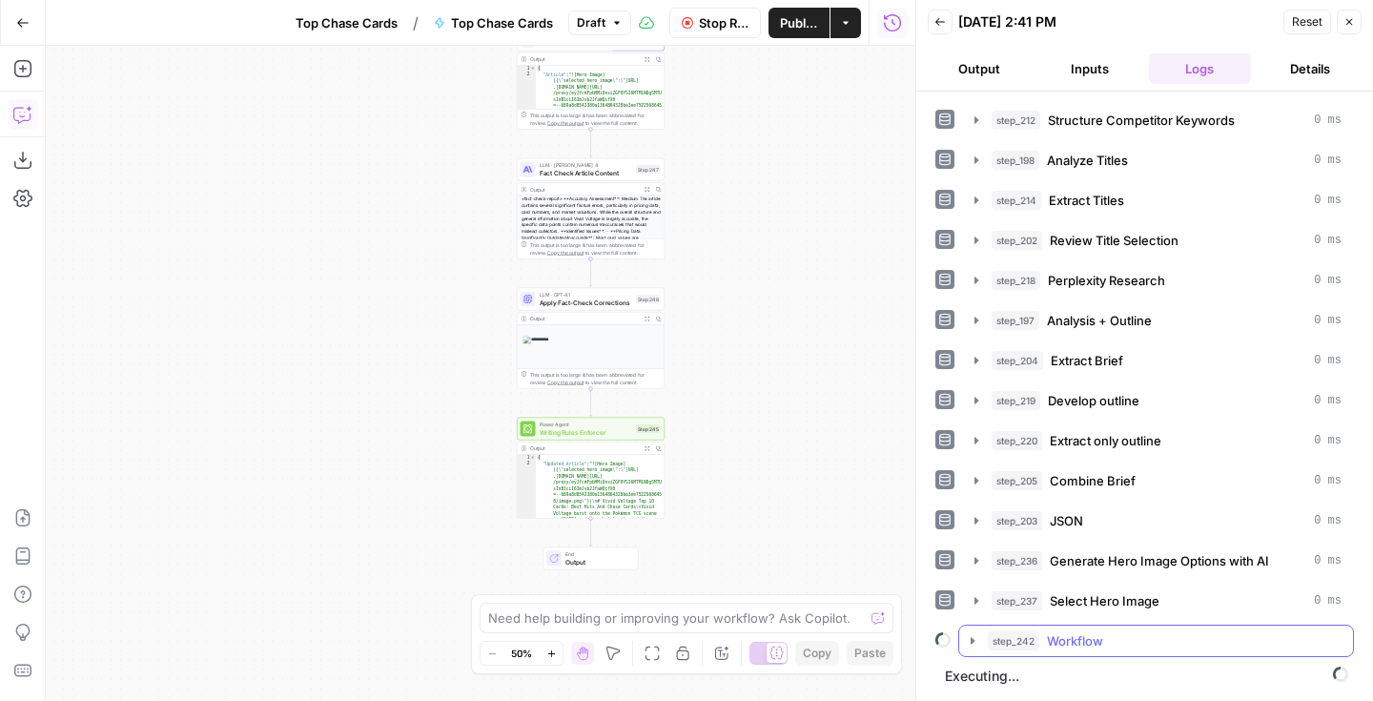
click at [972, 643] on icon "button" at bounding box center [972, 640] width 15 height 15
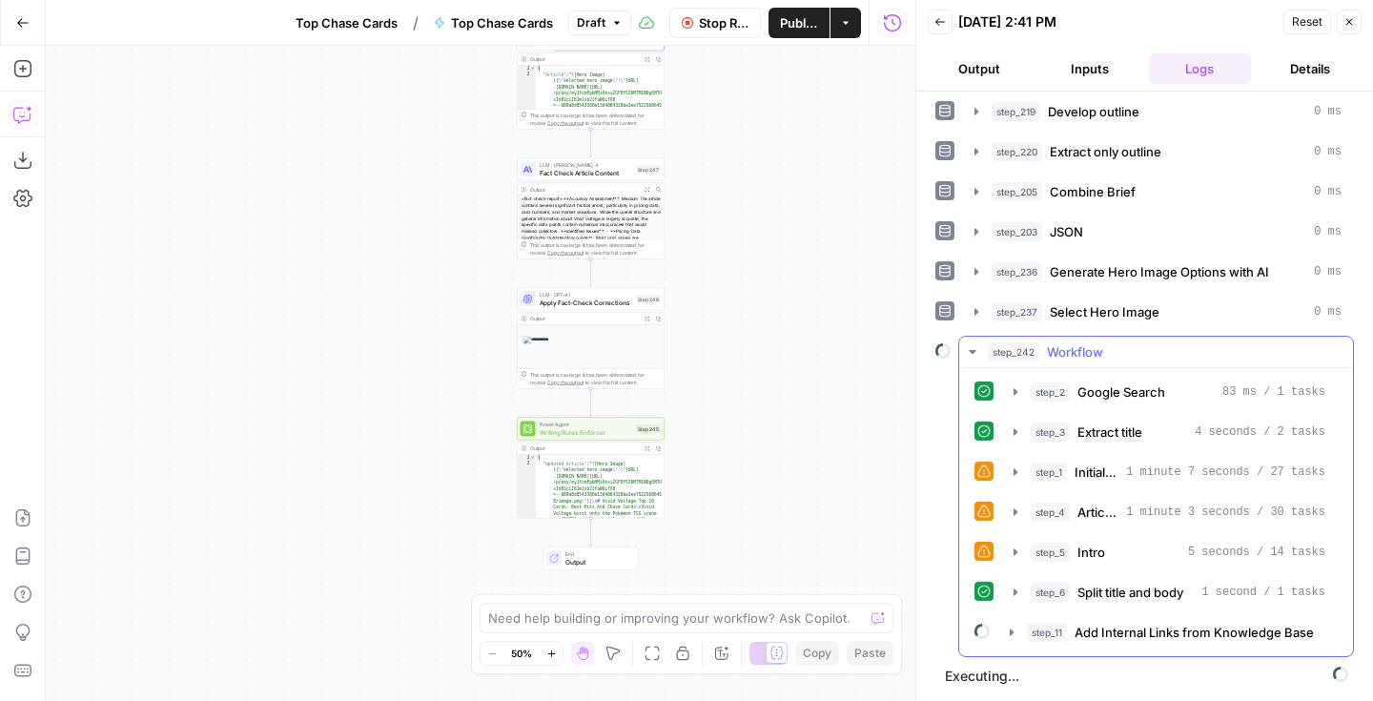
click at [974, 349] on icon "button" at bounding box center [972, 351] width 15 height 15
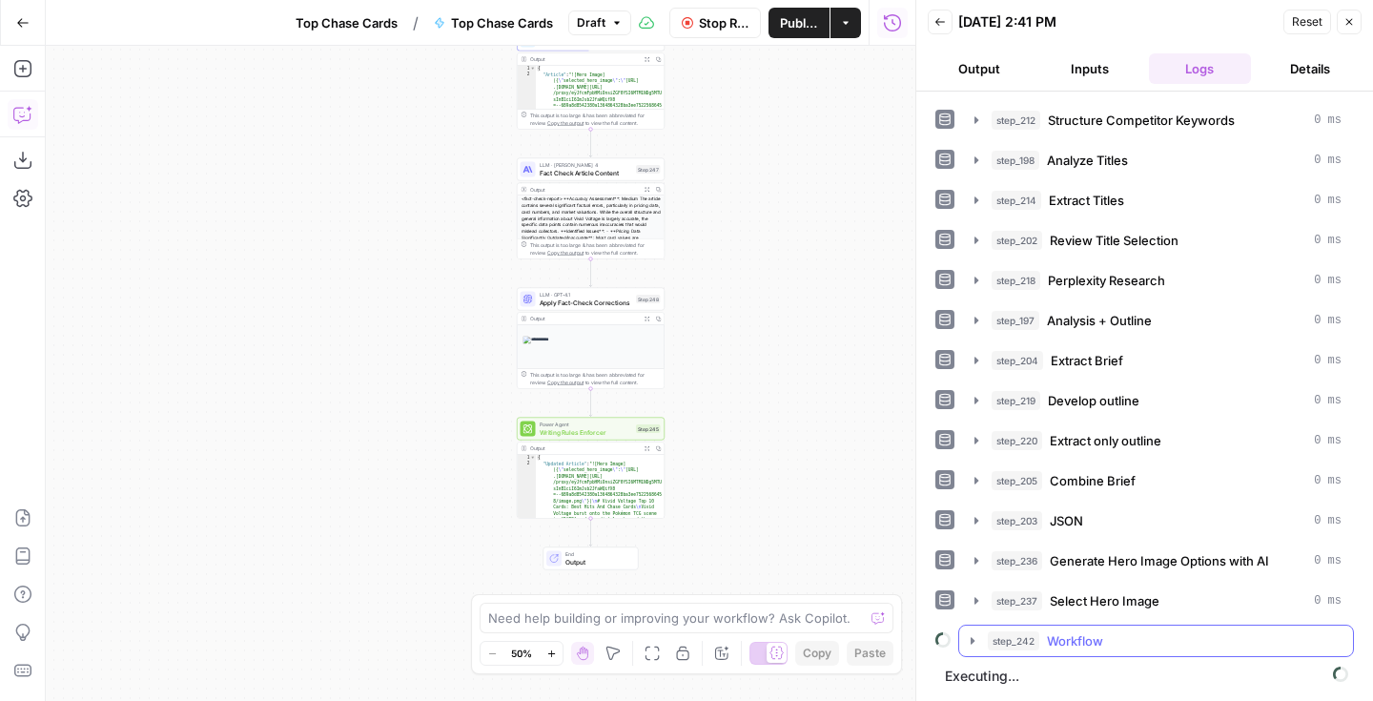
click at [969, 639] on icon "button" at bounding box center [972, 640] width 15 height 15
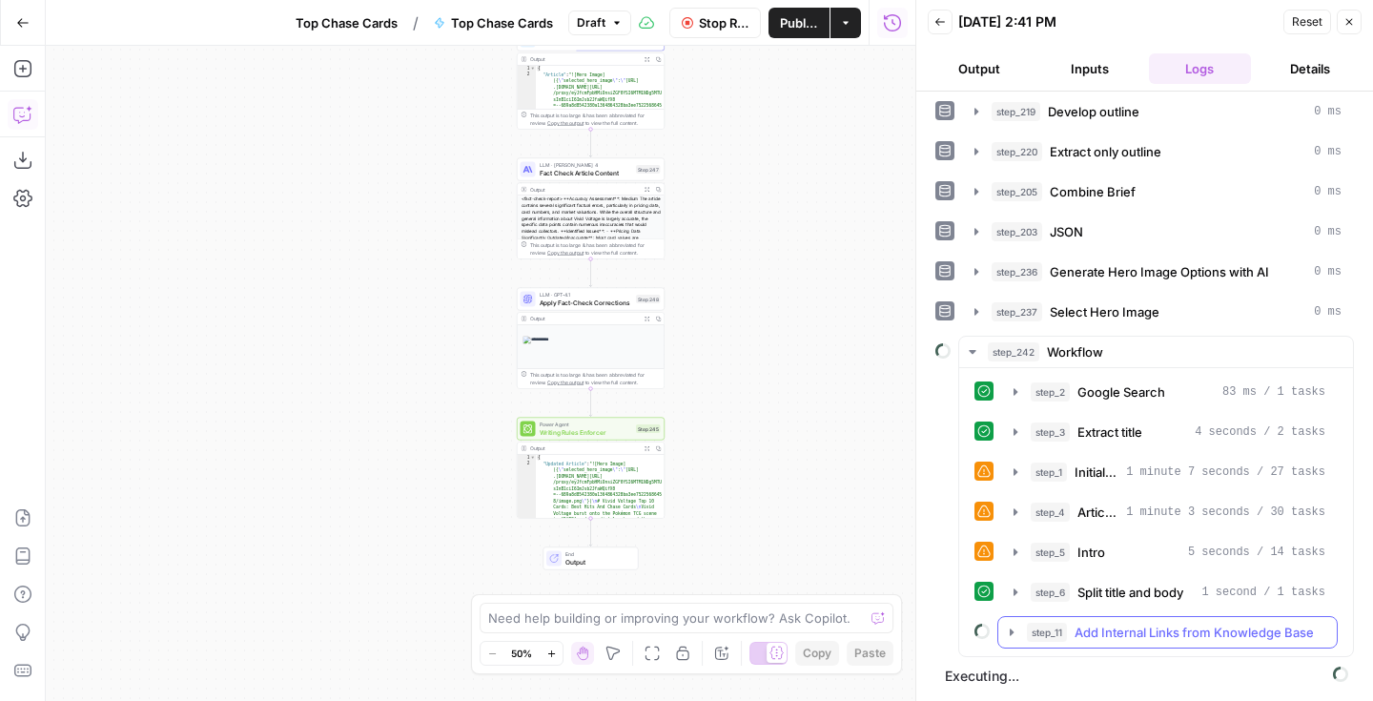
click at [1109, 639] on span "Add Internal Links from Knowledge Base" at bounding box center [1193, 631] width 239 height 19
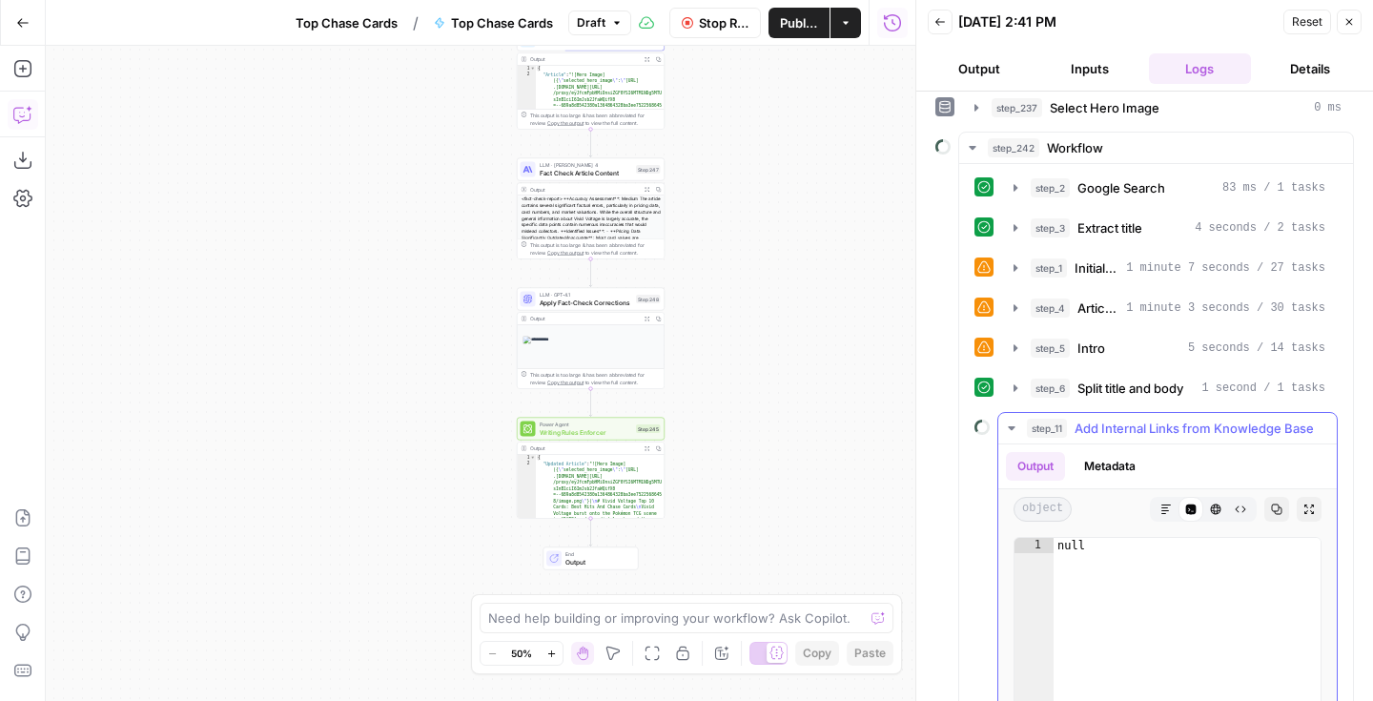
scroll to position [759, 0]
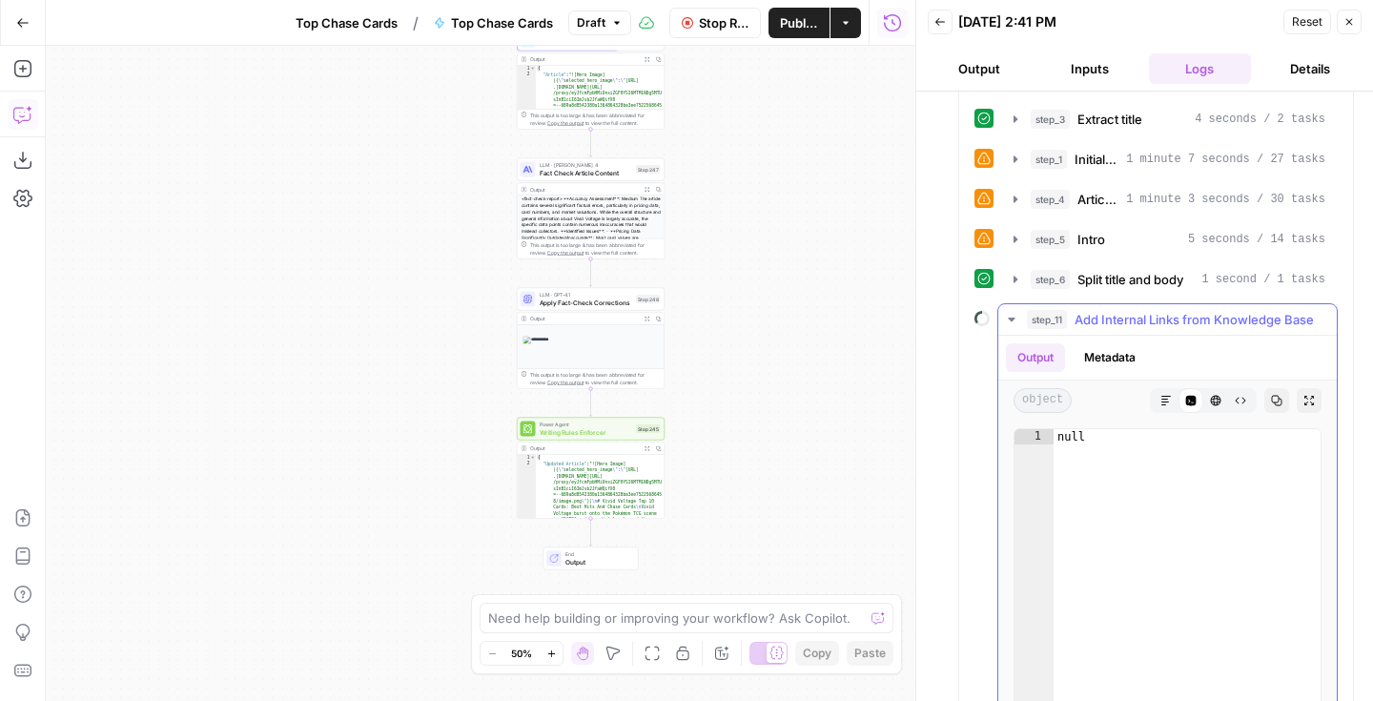
click at [1013, 323] on icon "button" at bounding box center [1011, 319] width 15 height 15
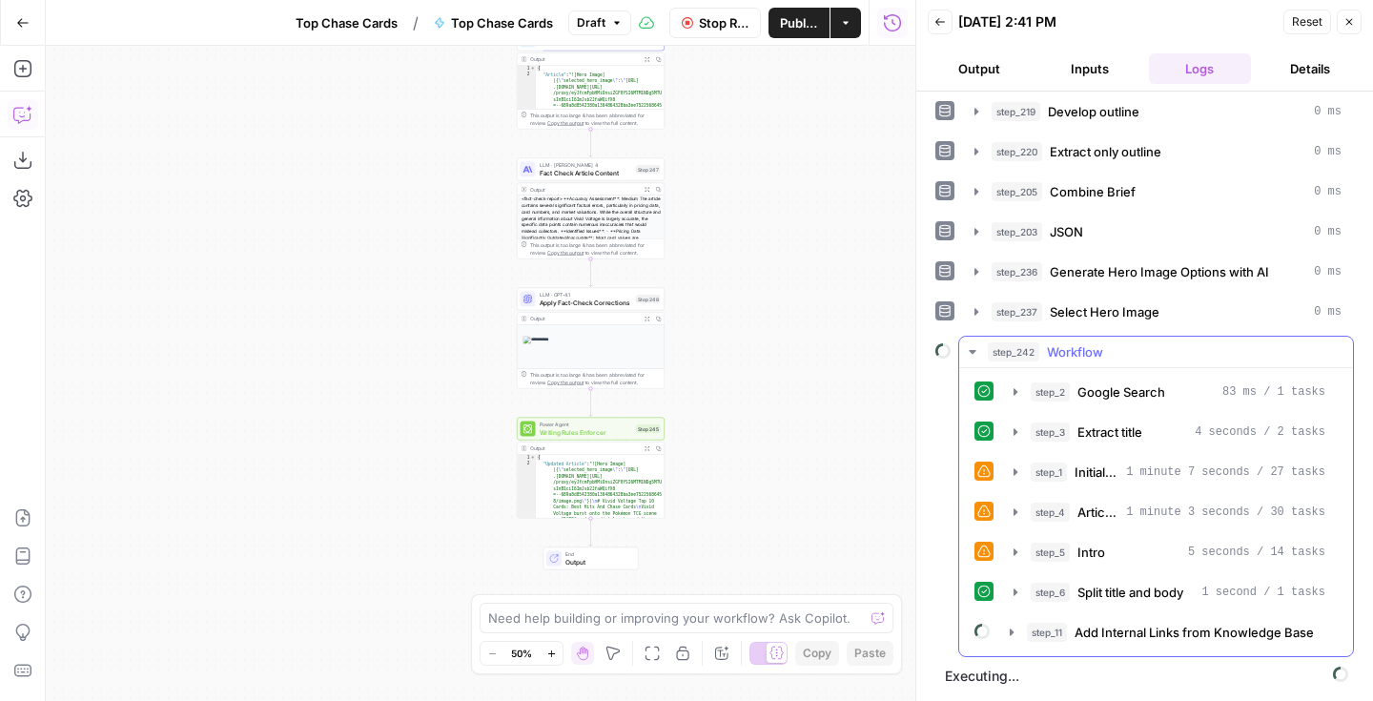
click at [973, 352] on icon "button" at bounding box center [971, 352] width 7 height 4
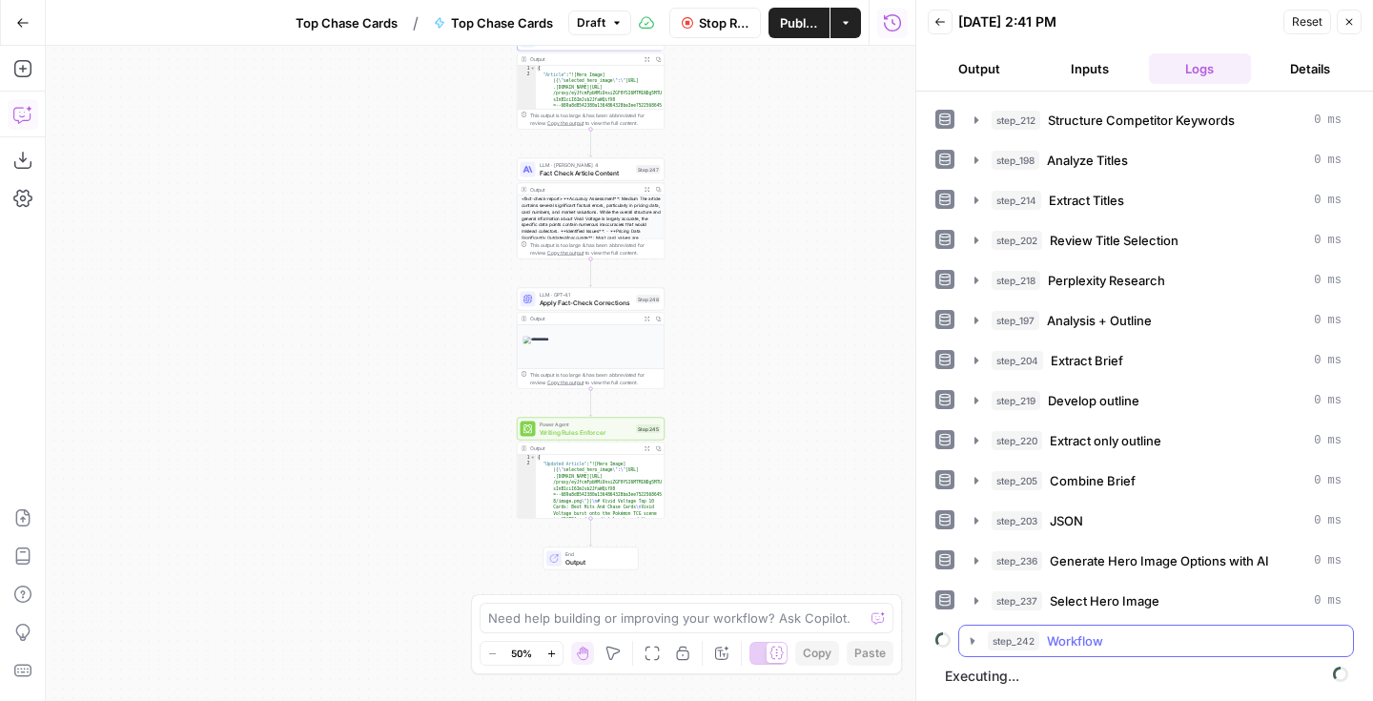
scroll to position [157, 0]
click at [974, 639] on icon "button" at bounding box center [972, 640] width 15 height 15
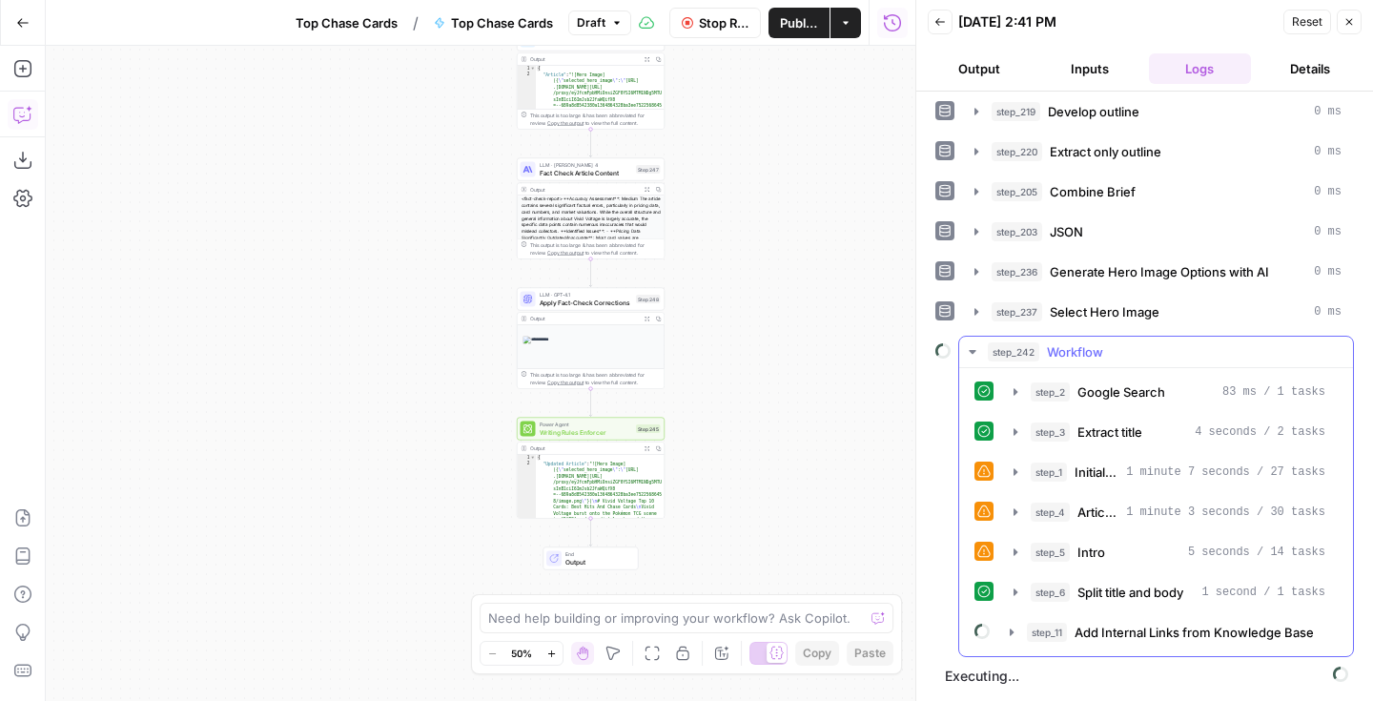
click at [972, 355] on icon "button" at bounding box center [972, 351] width 15 height 15
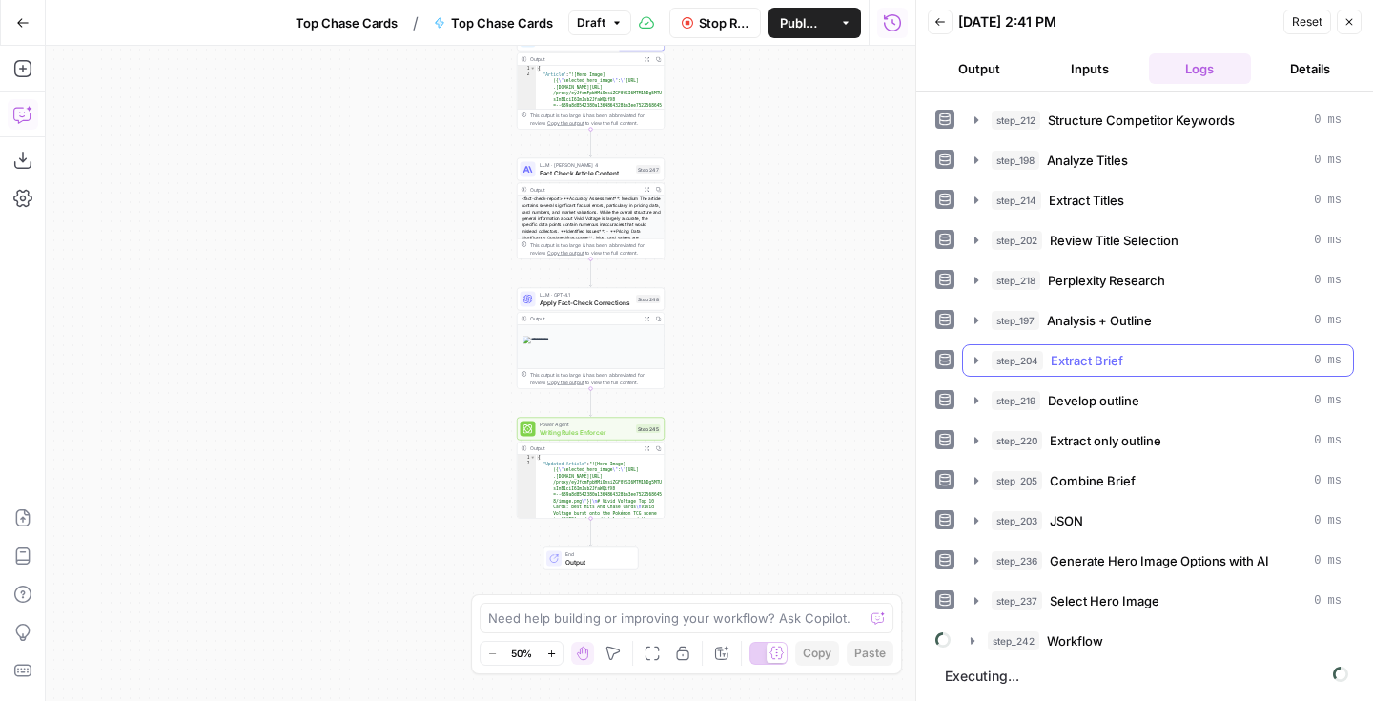
scroll to position [157, 0]
click at [603, 439] on div "Power Agent Writing Rules Enforcer Step 245" at bounding box center [591, 429] width 148 height 23
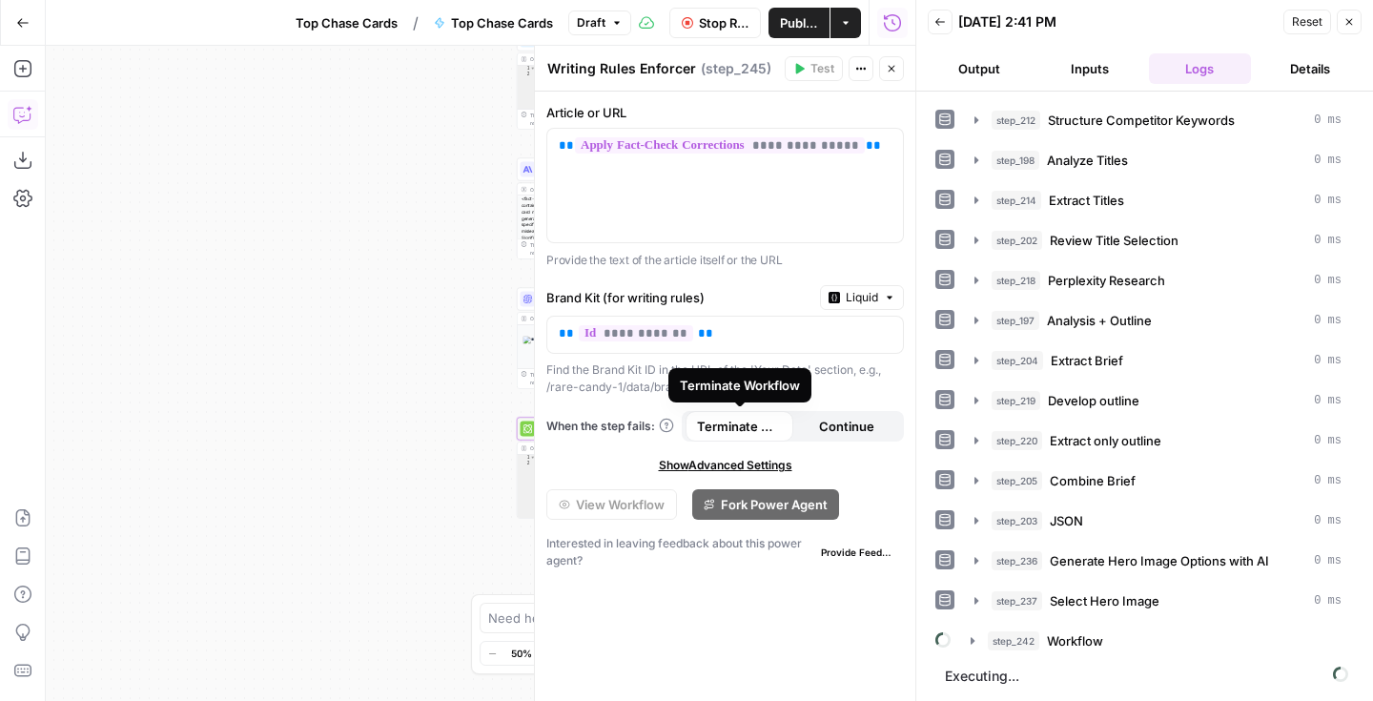
click at [949, 18] on button "Back" at bounding box center [939, 22] width 25 height 25
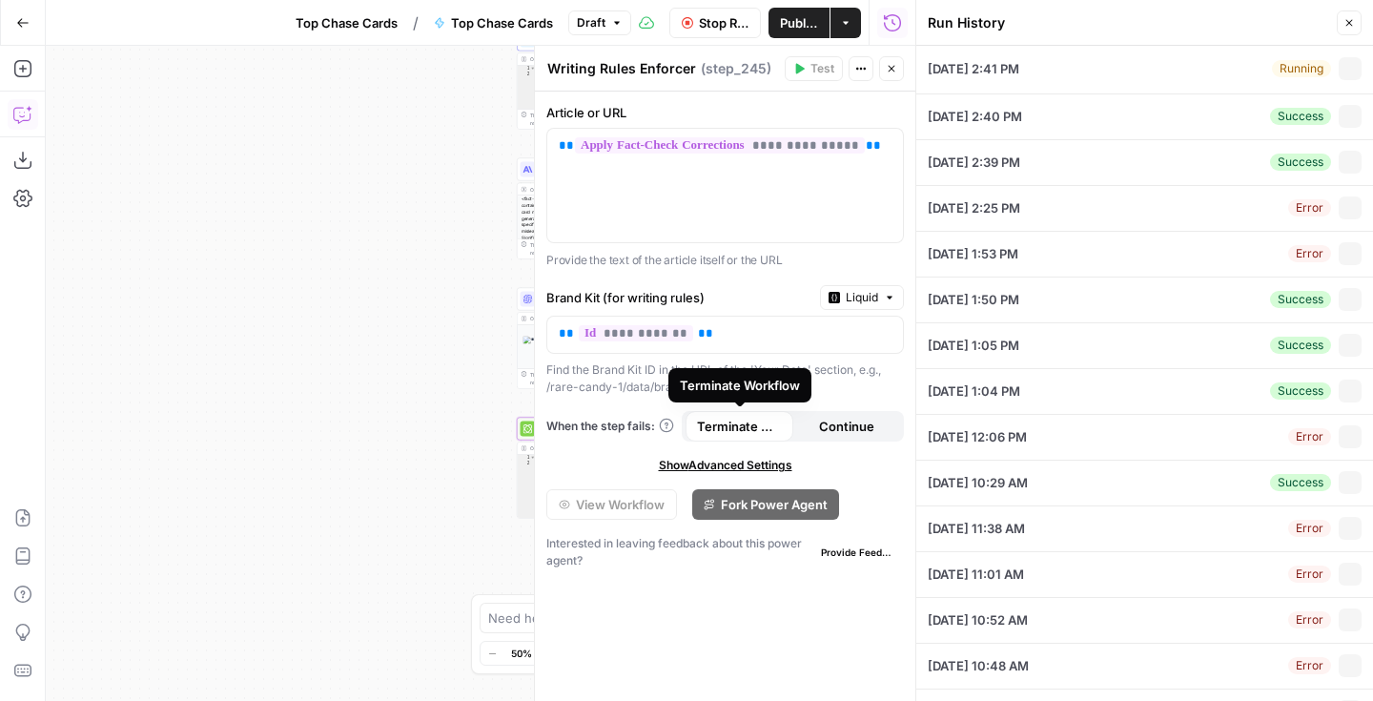
type input "Rare Candy"
type input "Vivid Voltage"
type input "Sword & Shield"
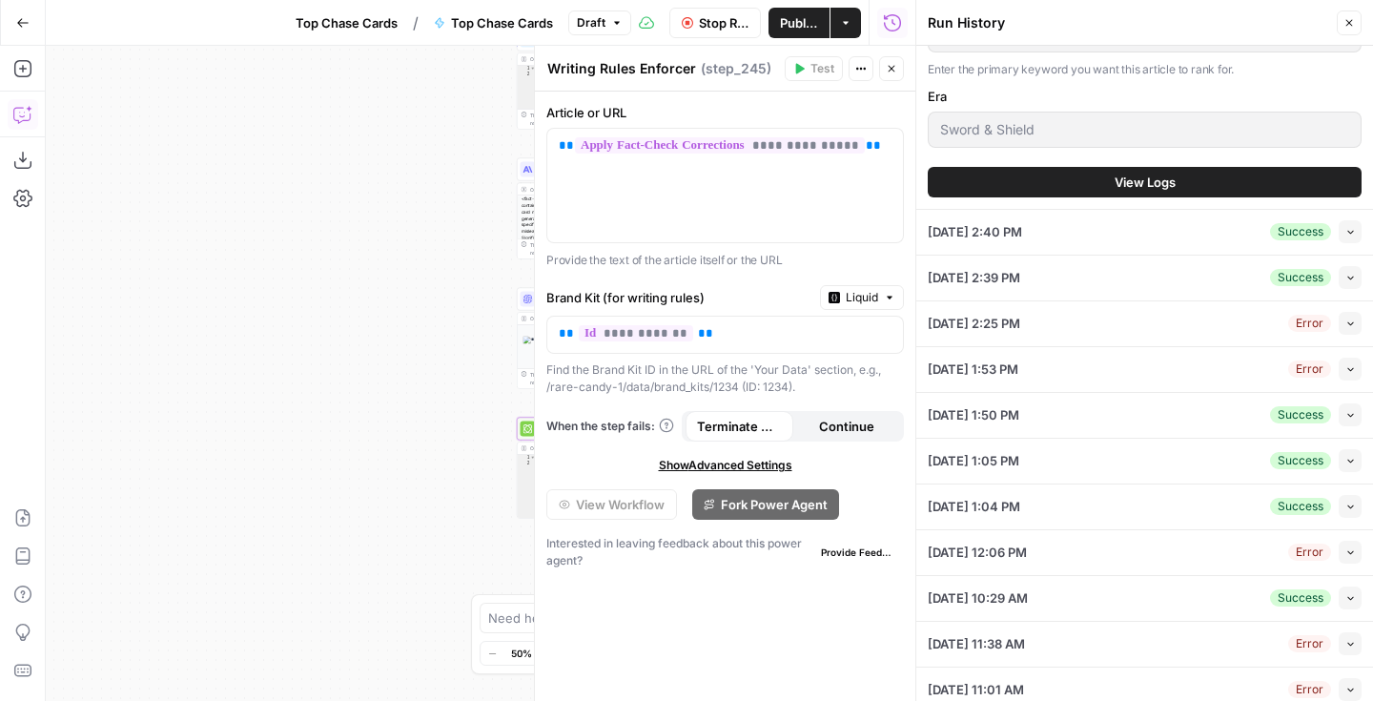
scroll to position [180, 0]
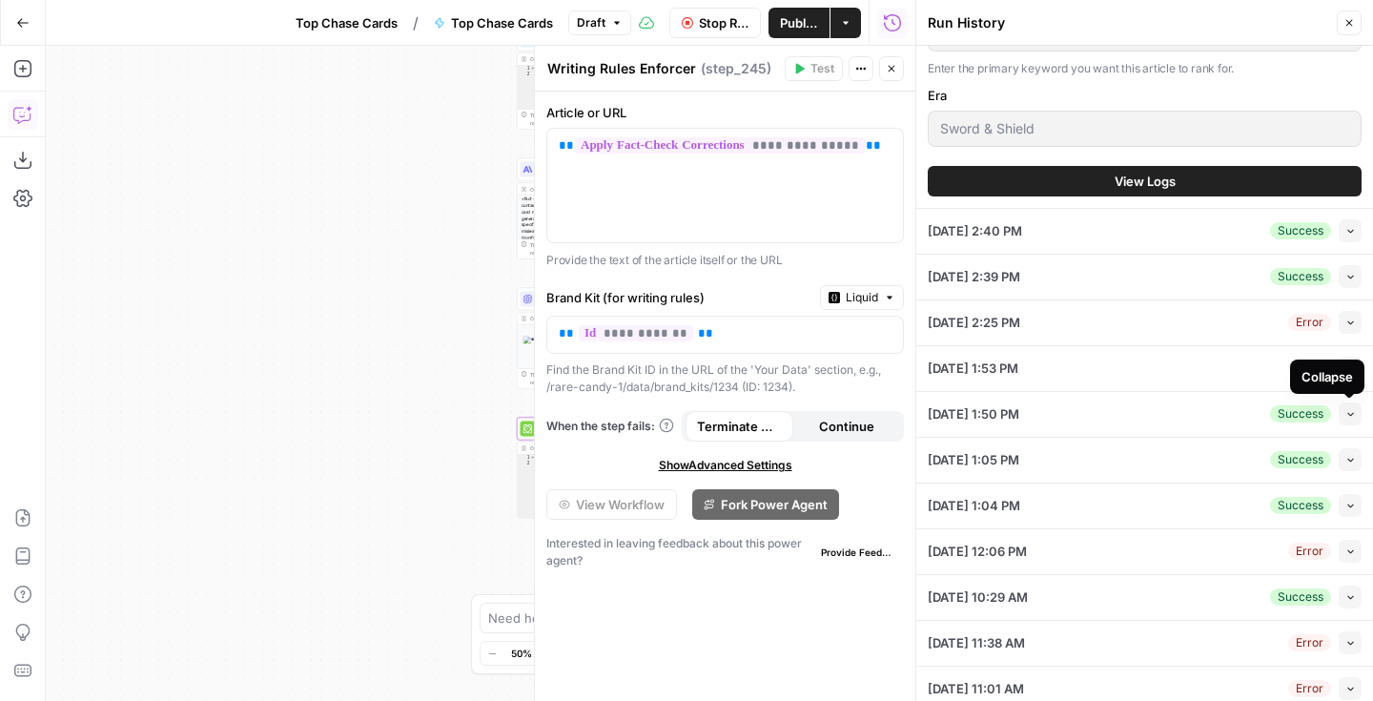
click at [1342, 417] on button "Collapse" at bounding box center [1349, 413] width 23 height 23
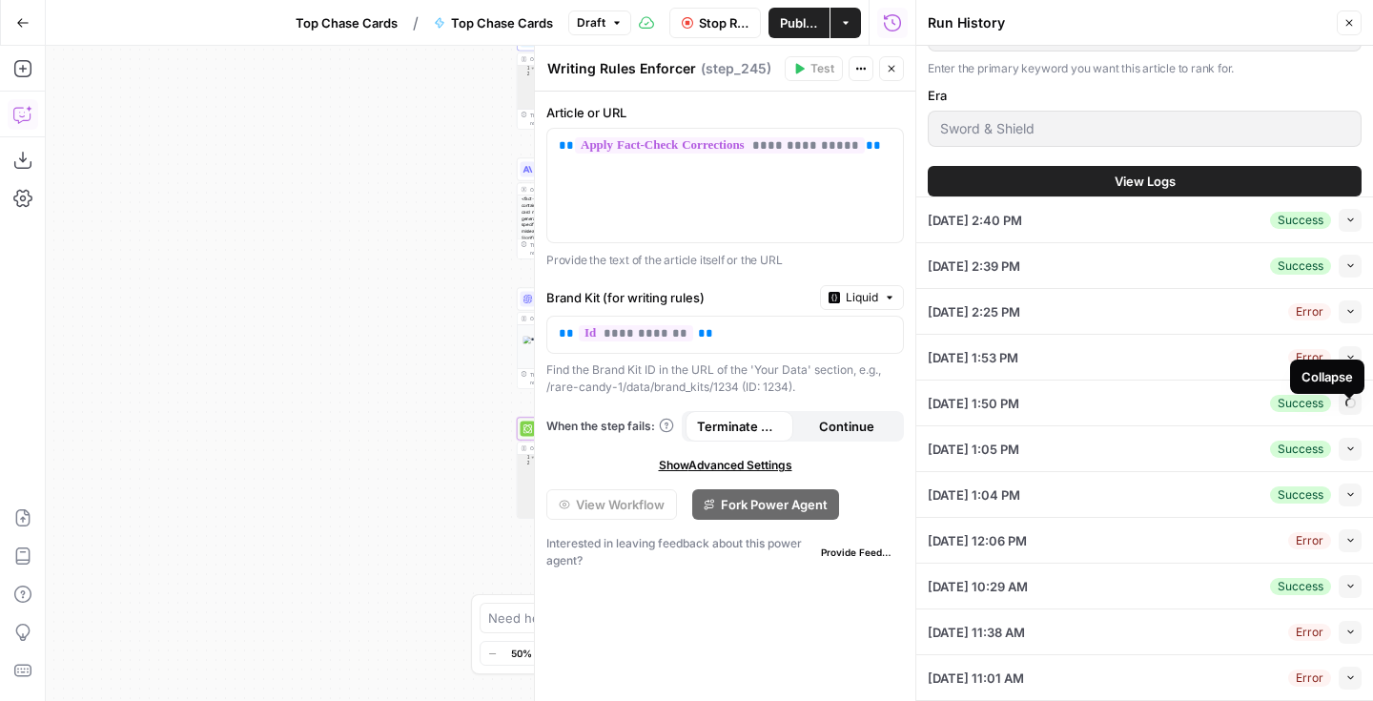
type input "Rare Candy"
type input "Vivid Voltage"
type input "Sword & Shield"
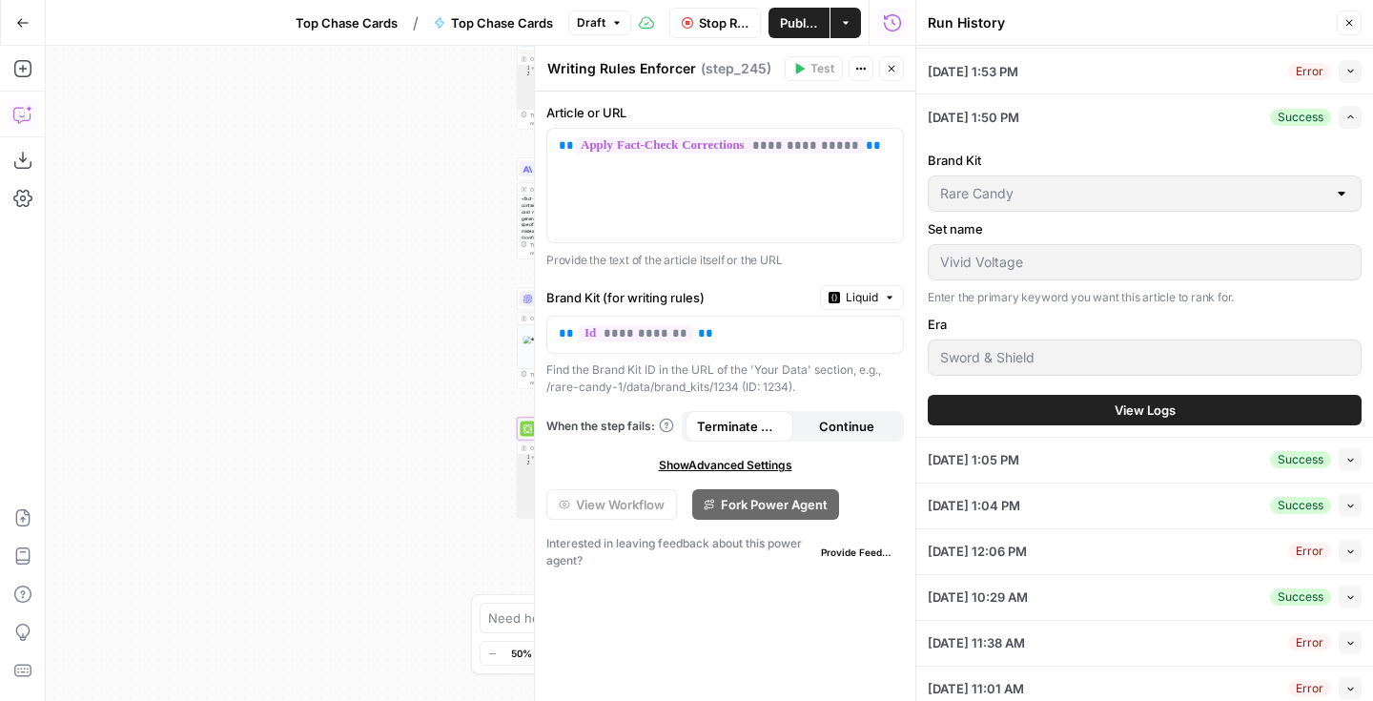
scroll to position [191, 0]
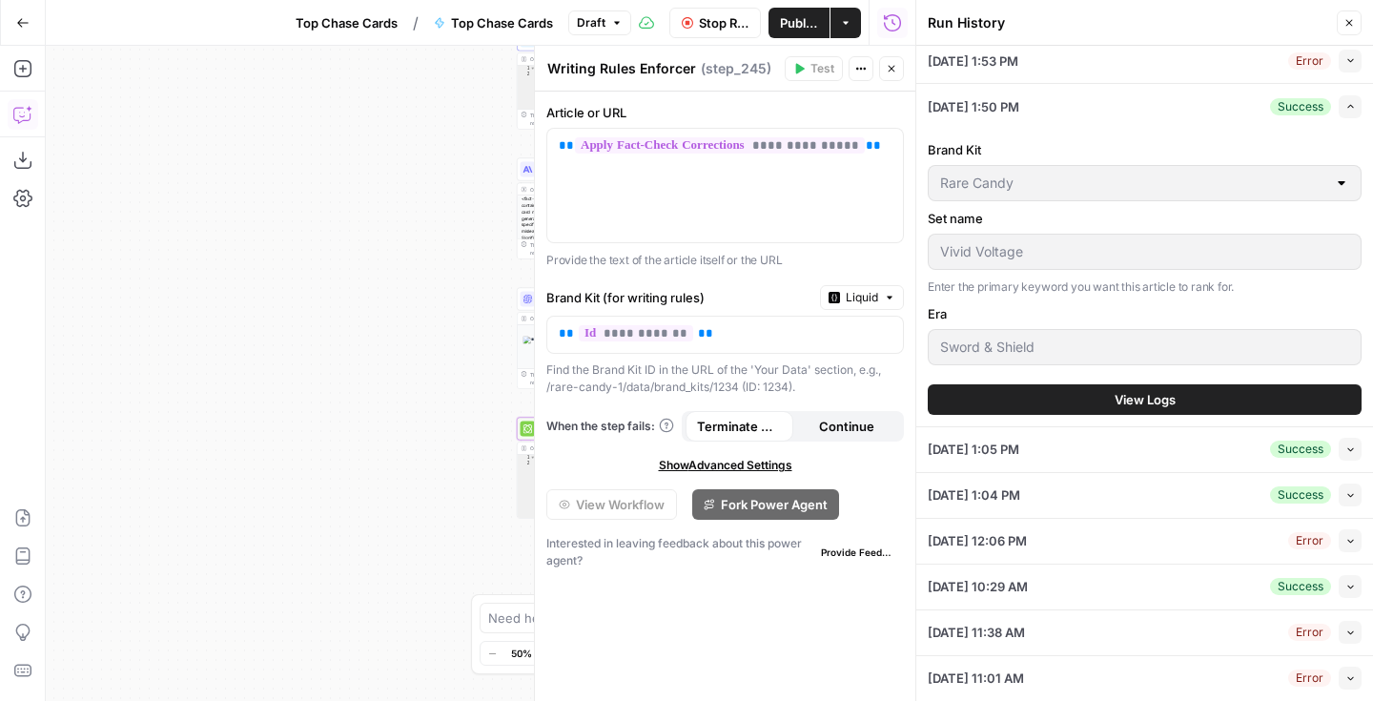
click at [1269, 404] on button "View Logs" at bounding box center [1144, 399] width 434 height 31
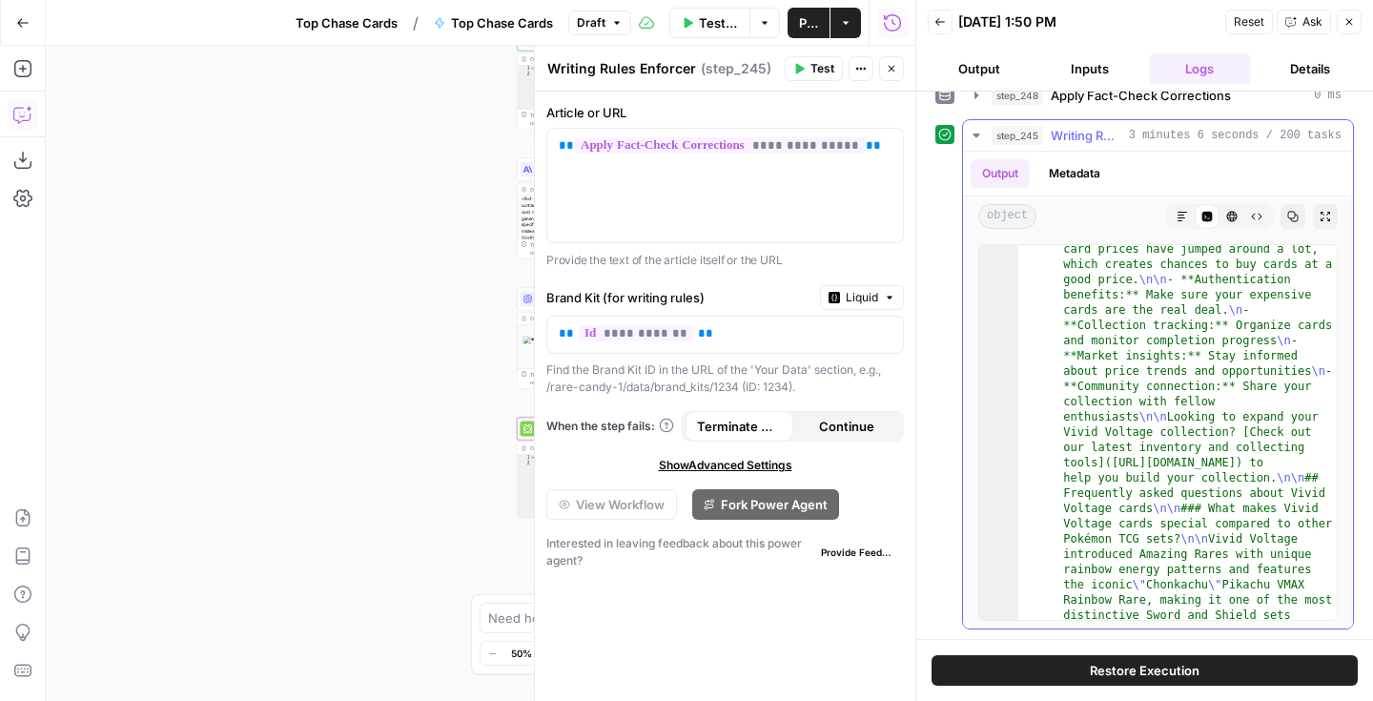
scroll to position [5924, 0]
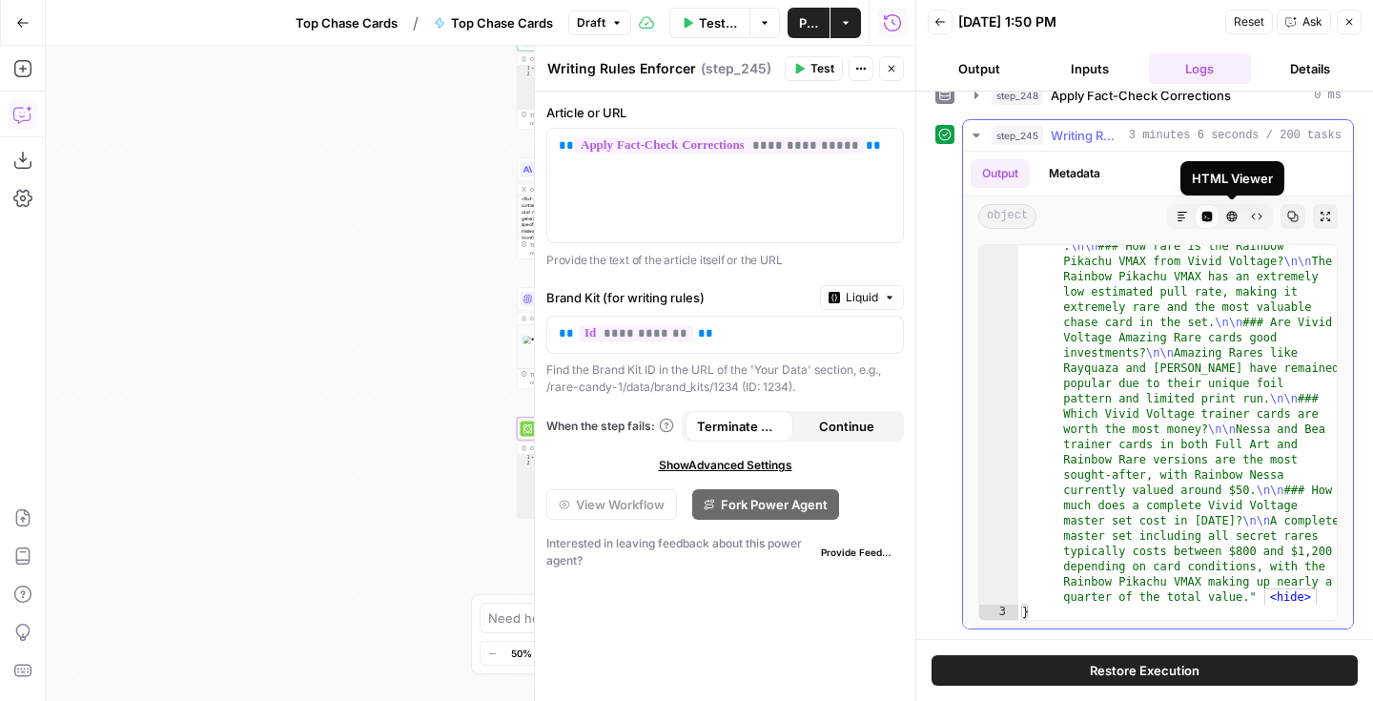
click at [1230, 216] on icon "button" at bounding box center [1231, 216] width 11 height 11
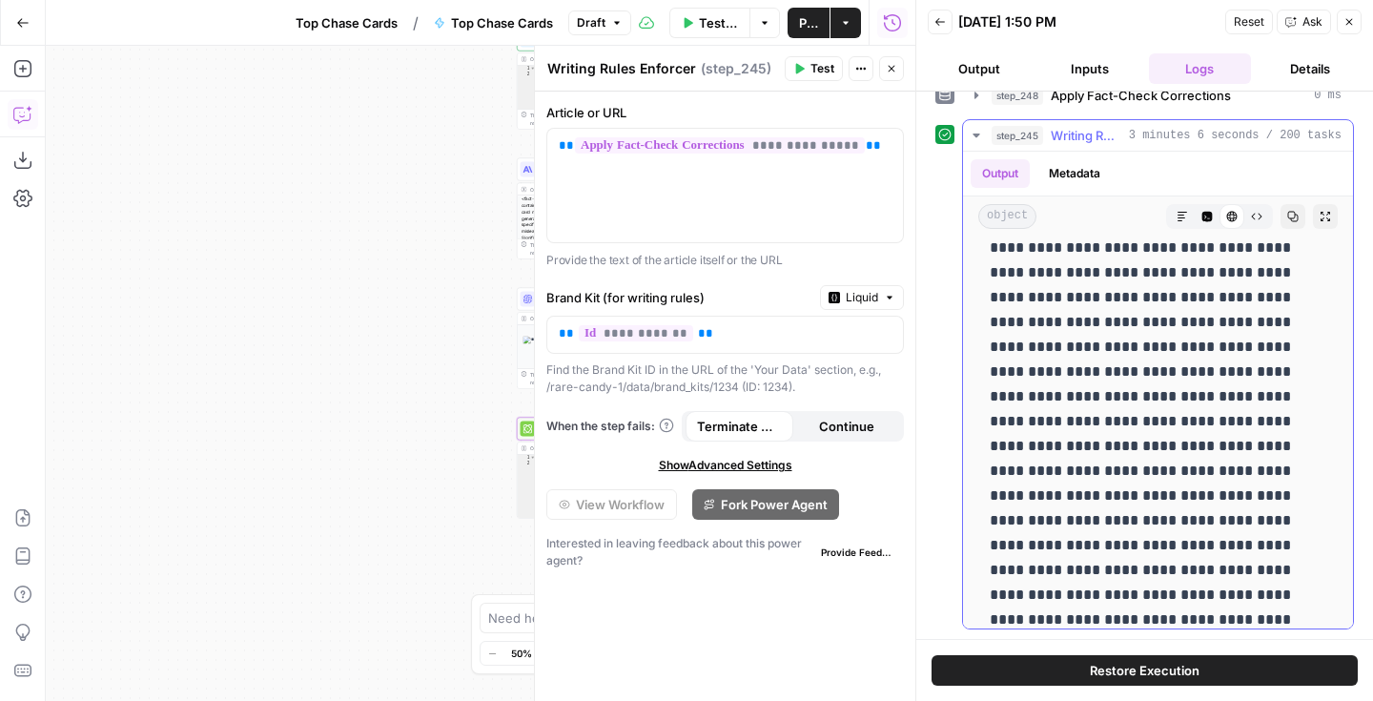
scroll to position [2082, 0]
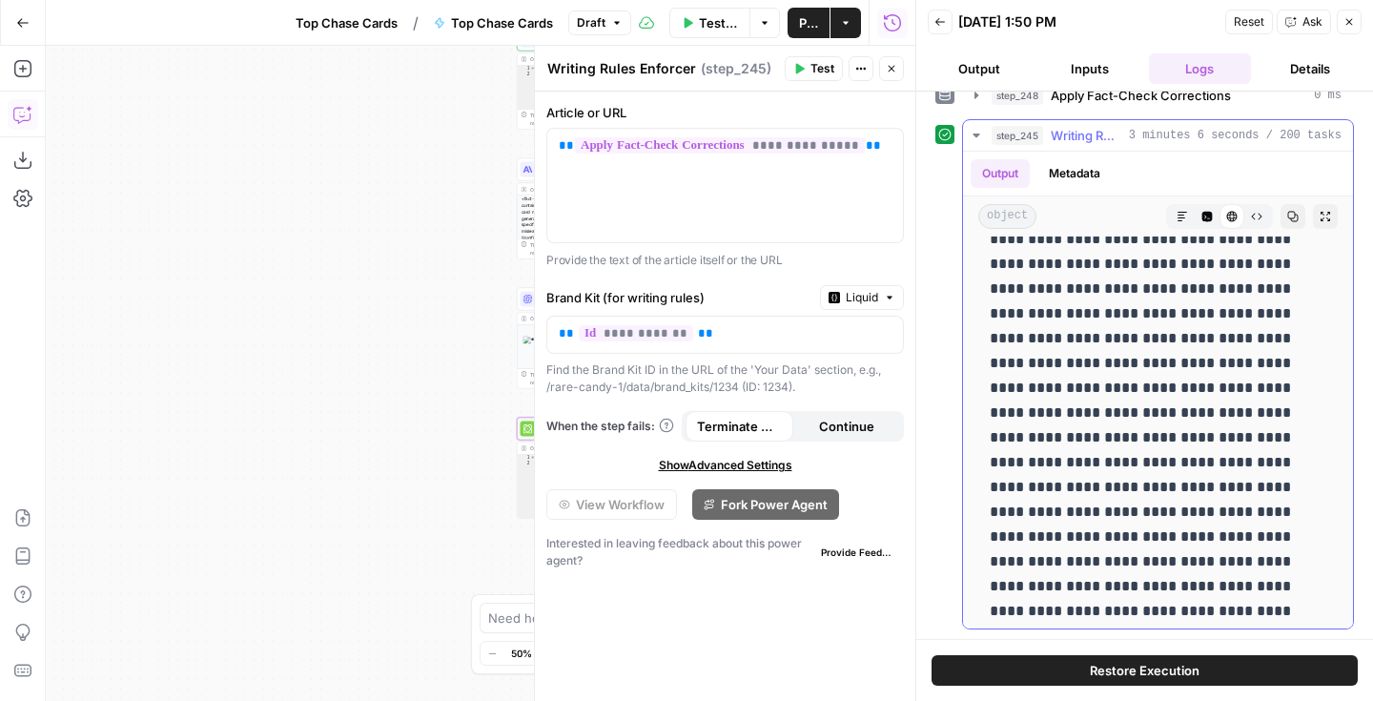
click at [1181, 221] on icon "button" at bounding box center [1181, 216] width 11 height 11
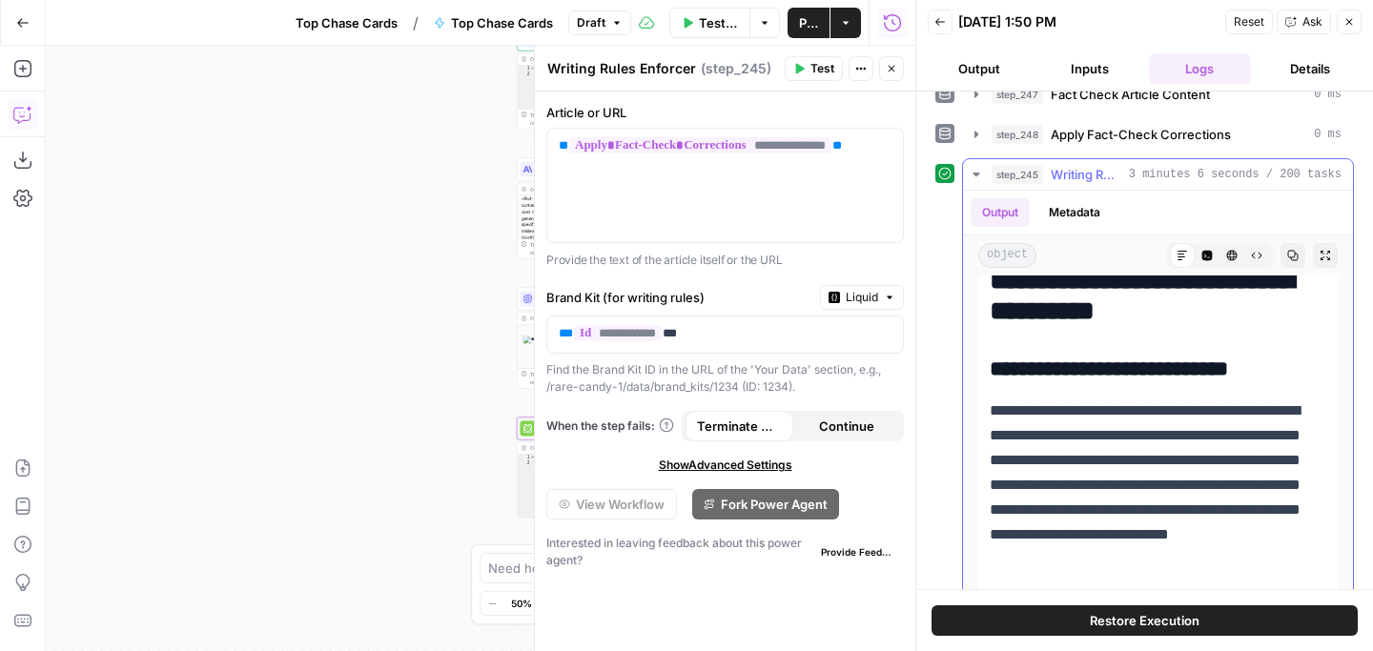
scroll to position [1519, 0]
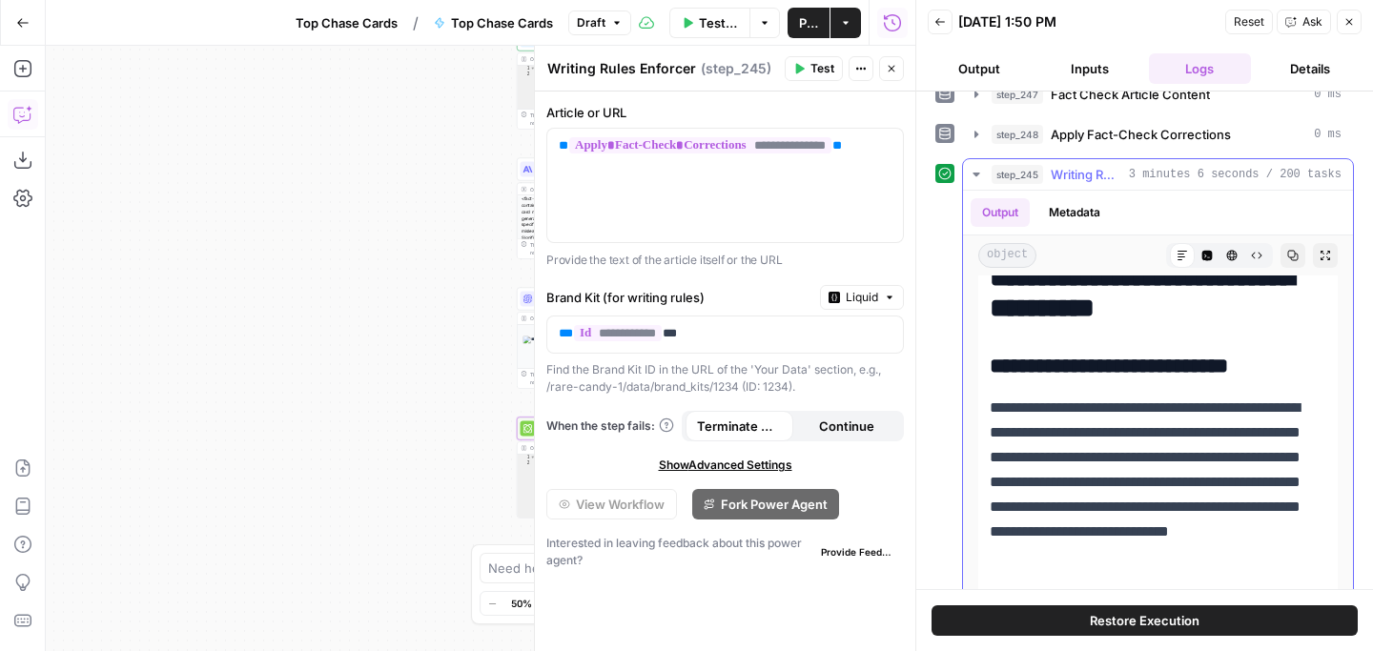
click at [970, 173] on icon "button" at bounding box center [975, 174] width 15 height 15
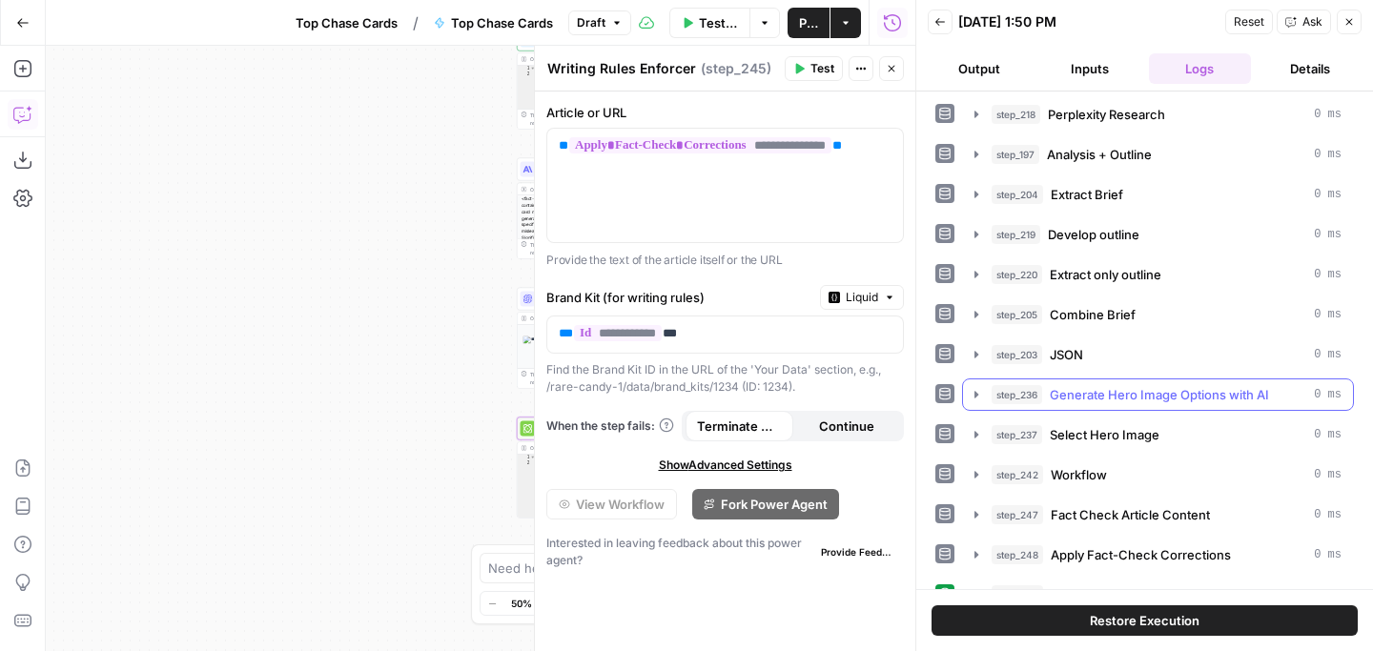
scroll to position [0, 0]
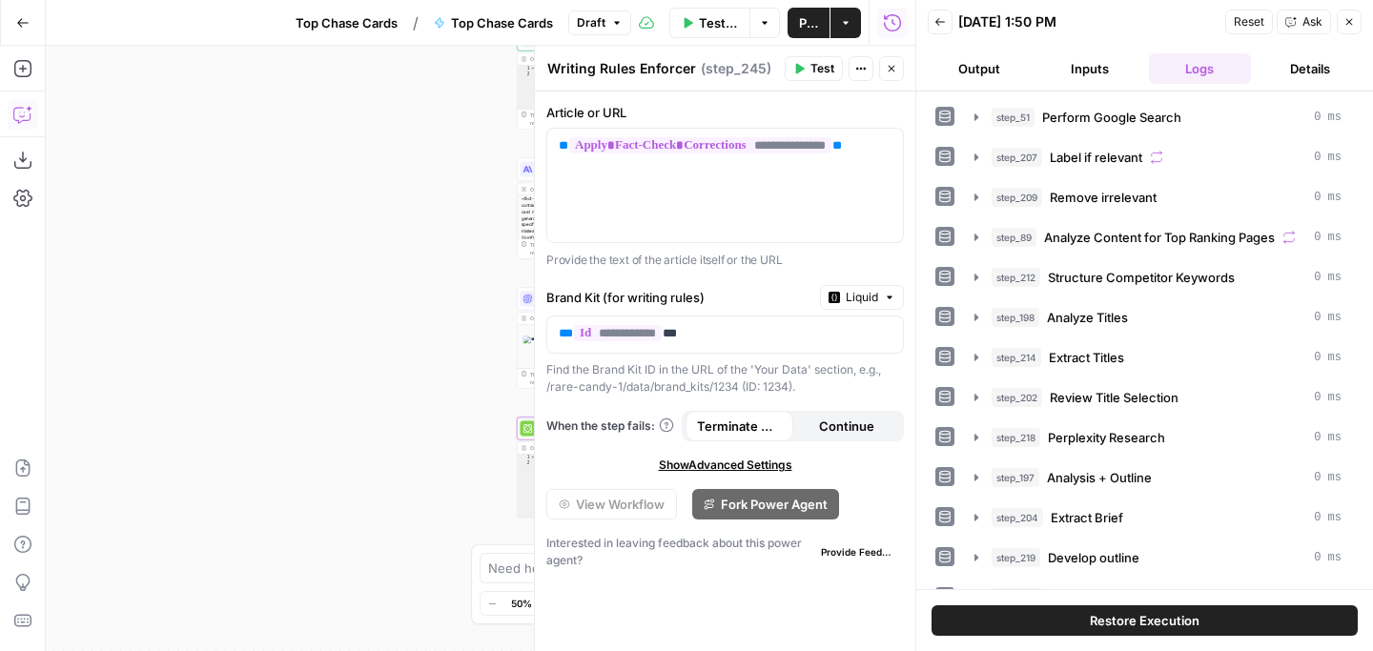
click at [1191, 67] on button "Logs" at bounding box center [1200, 68] width 103 height 31
click at [953, 20] on div "Back [DATE] 1:50 PM Reset Ask Close" at bounding box center [1144, 22] width 434 height 29
click at [943, 21] on icon "button" at bounding box center [940, 22] width 10 height 8
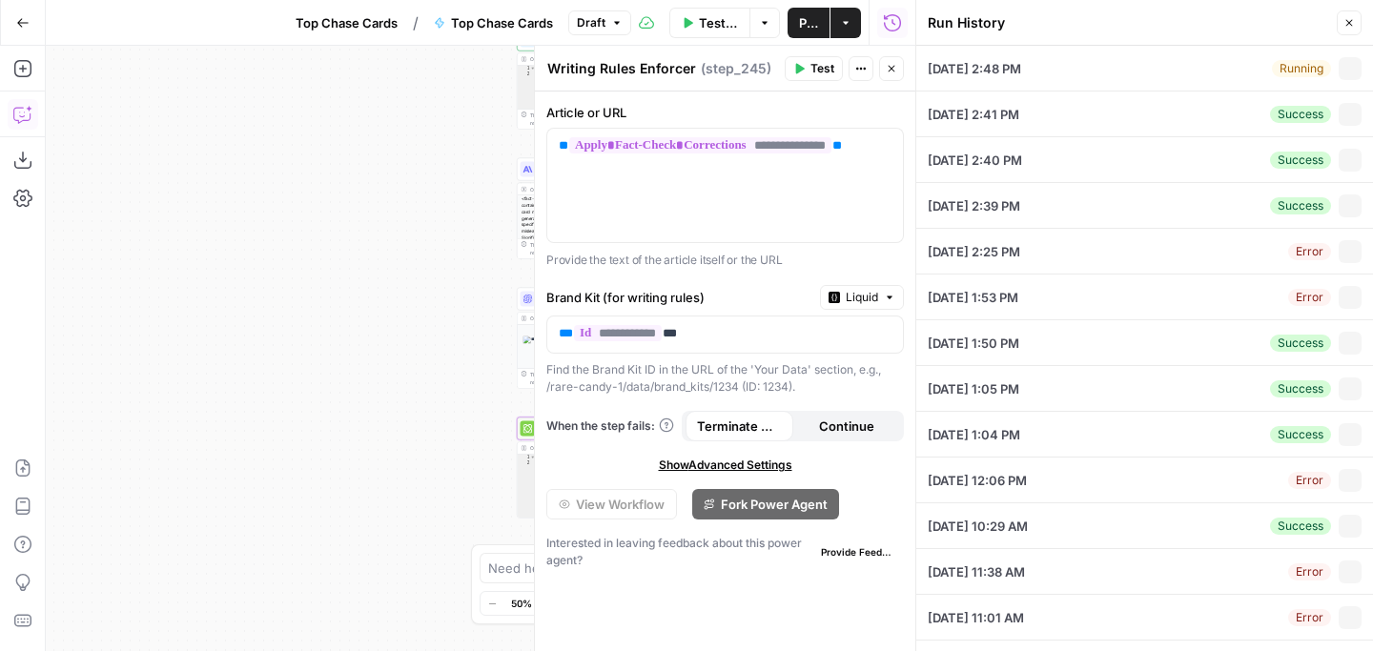
type input "Rare Candy"
type input "Vivid Voltage"
type input "Sword & Shield"
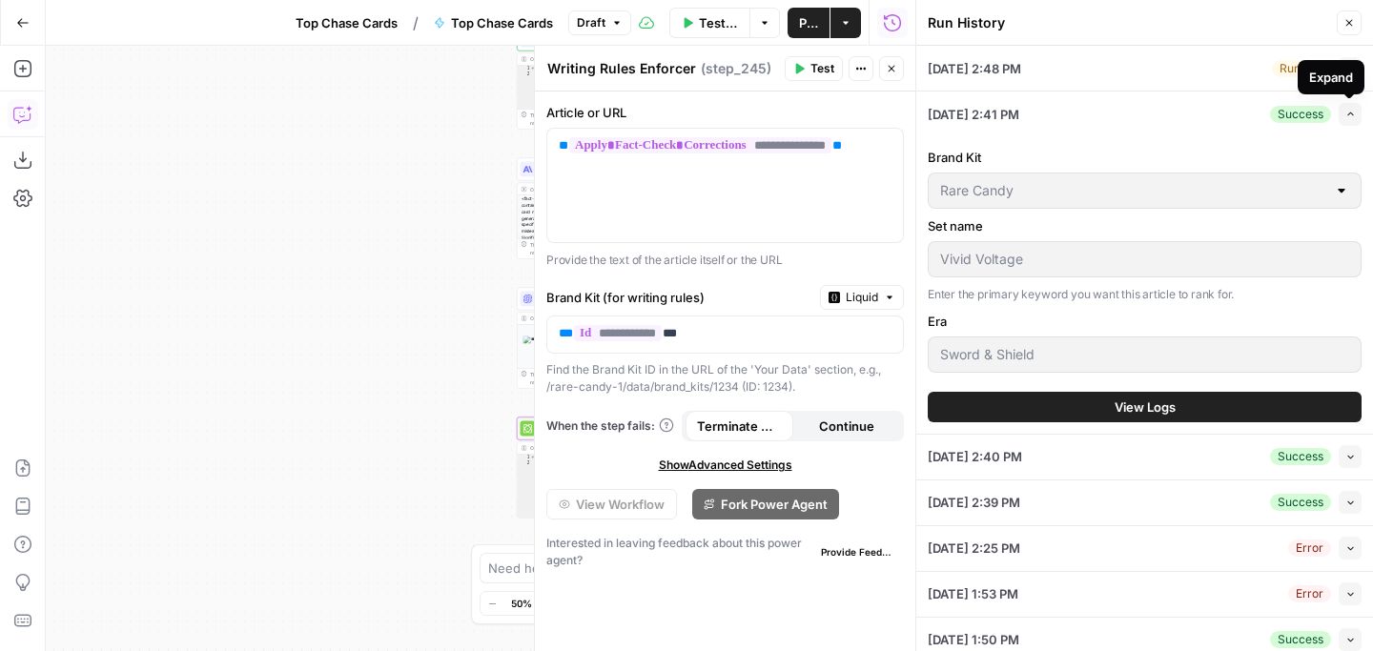
click at [1348, 113] on icon "button" at bounding box center [1350, 114] width 6 height 4
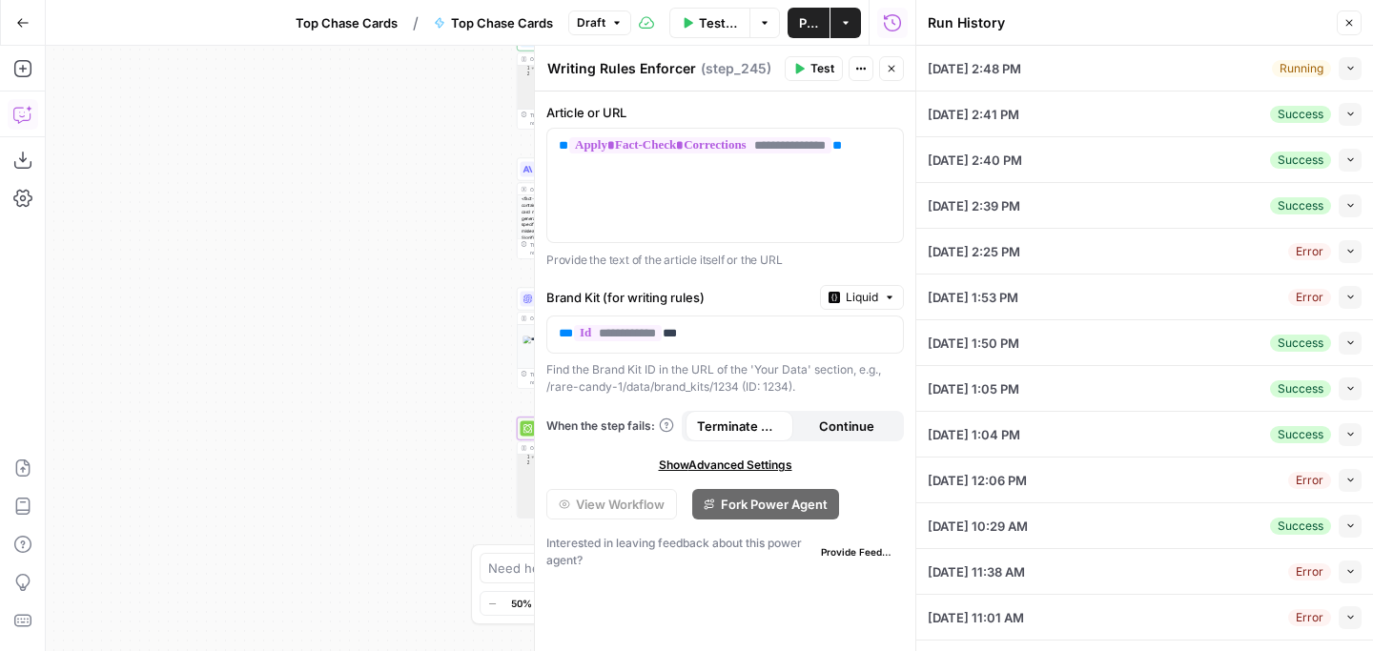
click at [1354, 65] on icon "button" at bounding box center [1350, 68] width 10 height 10
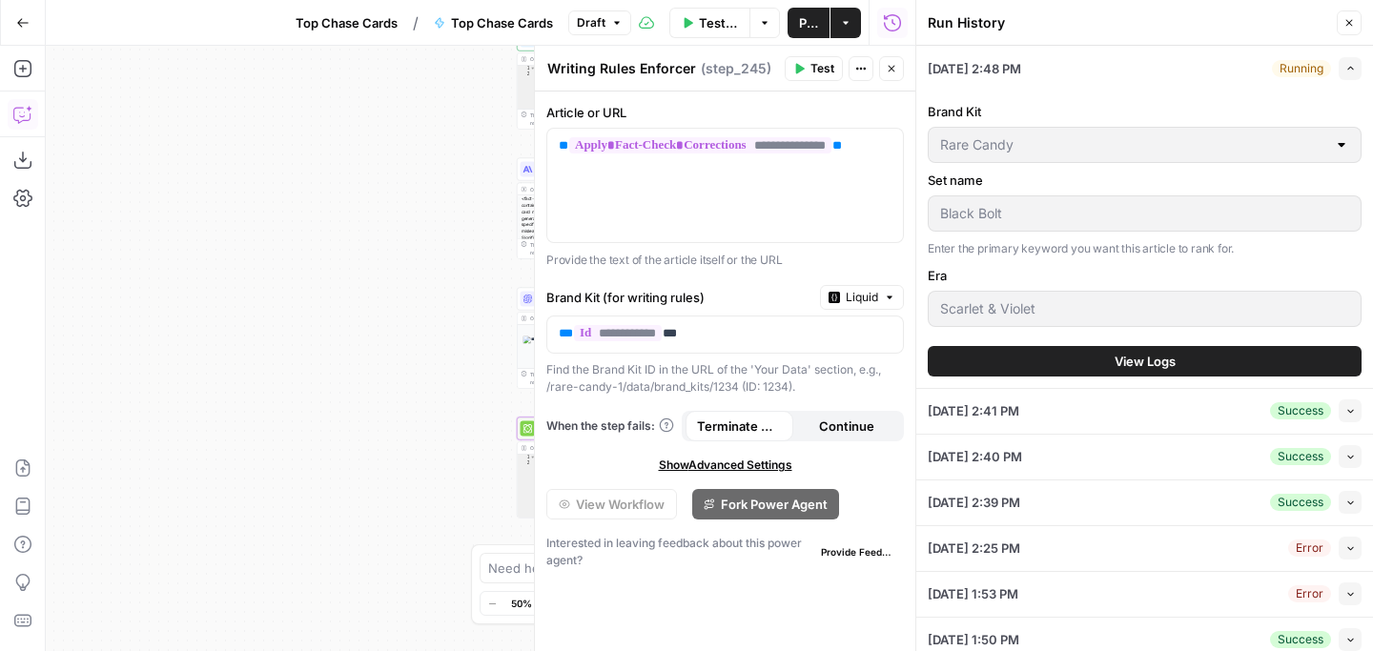
click at [1124, 349] on button "View Logs" at bounding box center [1144, 361] width 434 height 31
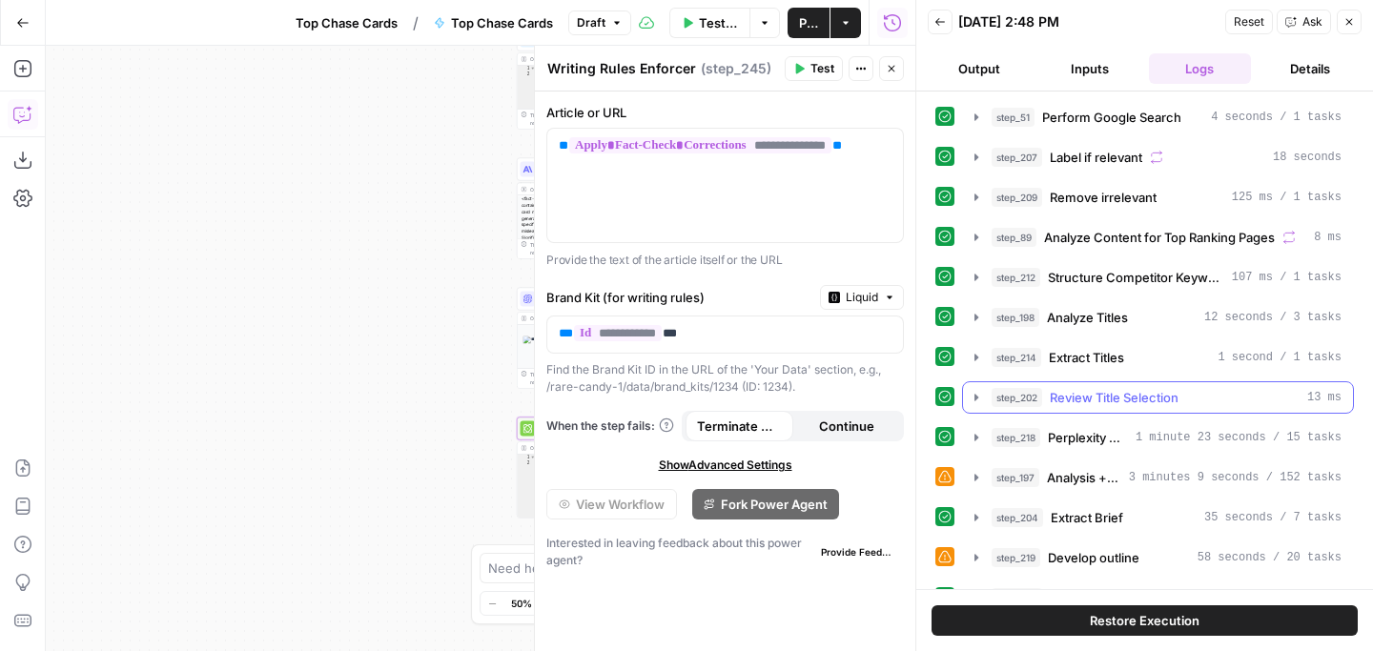
scroll to position [269, 0]
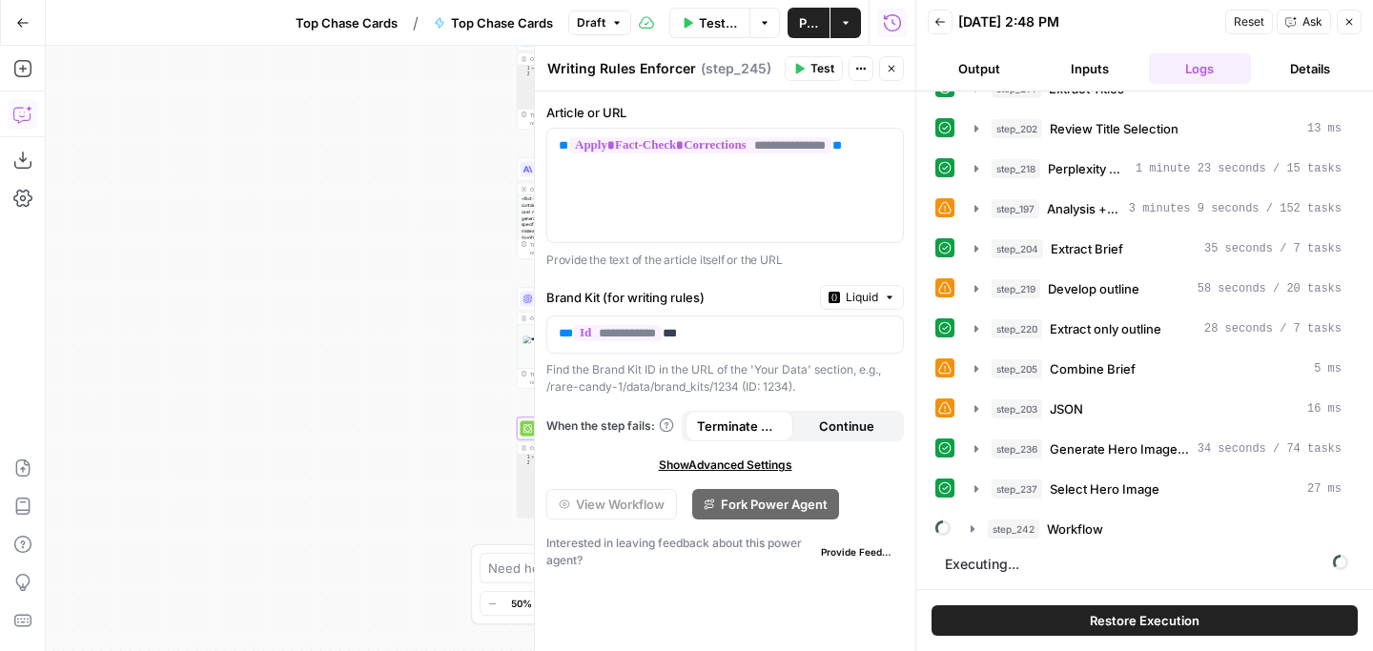
click at [1351, 22] on icon "button" at bounding box center [1348, 21] width 11 height 11
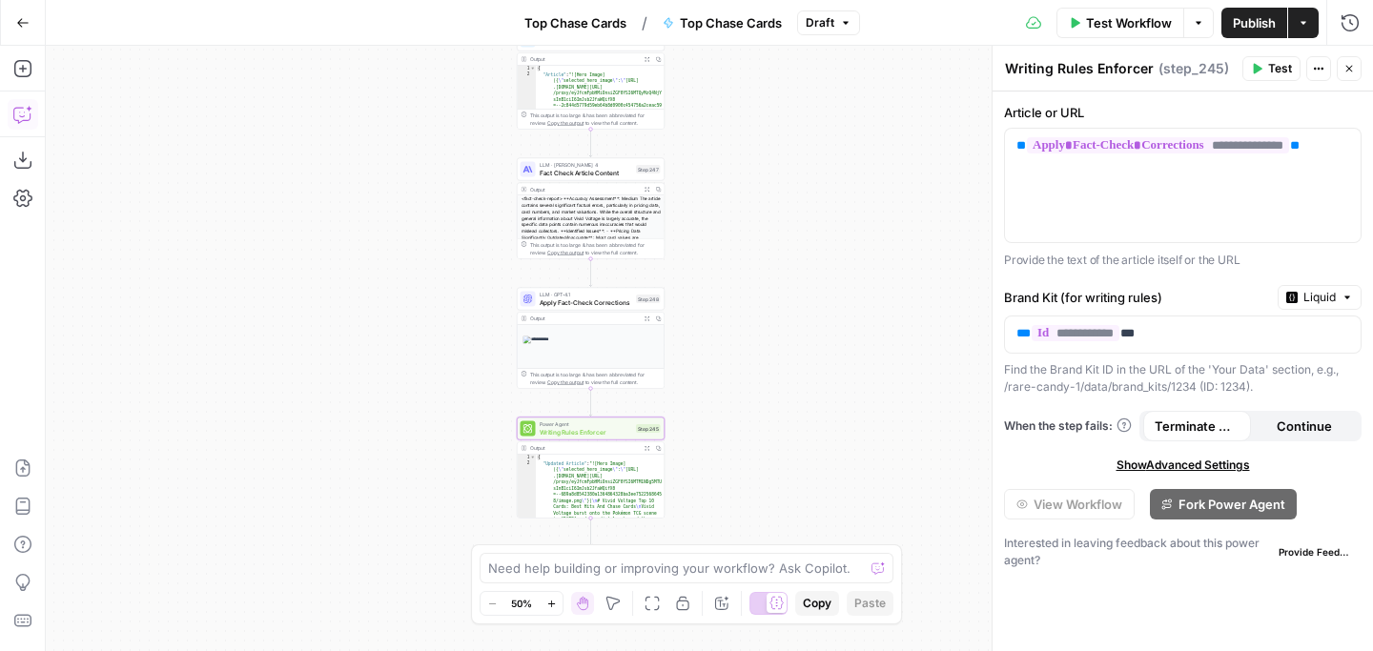
click at [1342, 68] on button "Close" at bounding box center [1348, 68] width 25 height 25
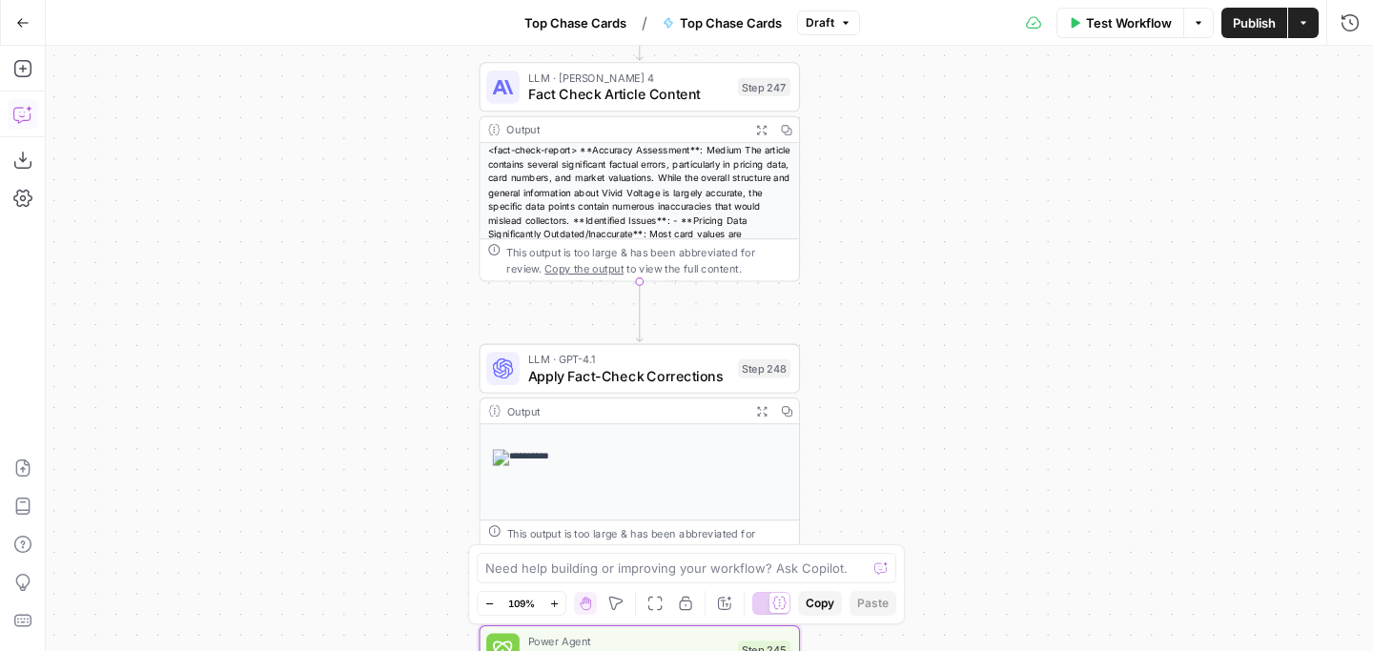
drag, startPoint x: 1151, startPoint y: 192, endPoint x: 1004, endPoint y: 200, distance: 148.0
click at [1237, 177] on div "Workflow Set Inputs Inputs Google Search Perform Google Search Step 51 Output E…" at bounding box center [709, 348] width 1327 height 605
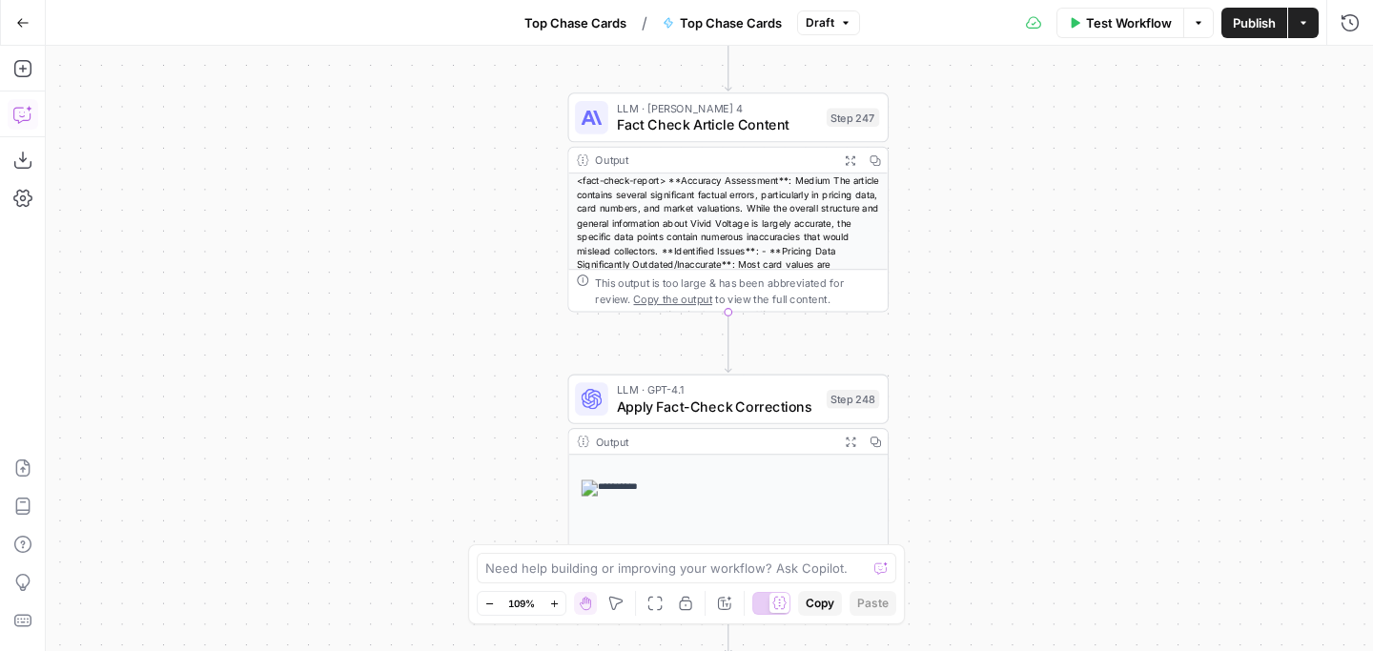
drag, startPoint x: 1004, startPoint y: 200, endPoint x: 1007, endPoint y: 243, distance: 43.0
click at [1007, 243] on div "Workflow Set Inputs Inputs Google Search Perform Google Search Step 51 Output E…" at bounding box center [709, 348] width 1327 height 605
click at [944, 253] on div "Workflow Set Inputs Inputs Google Search Perform Google Search Step 51 Output E…" at bounding box center [709, 348] width 1327 height 605
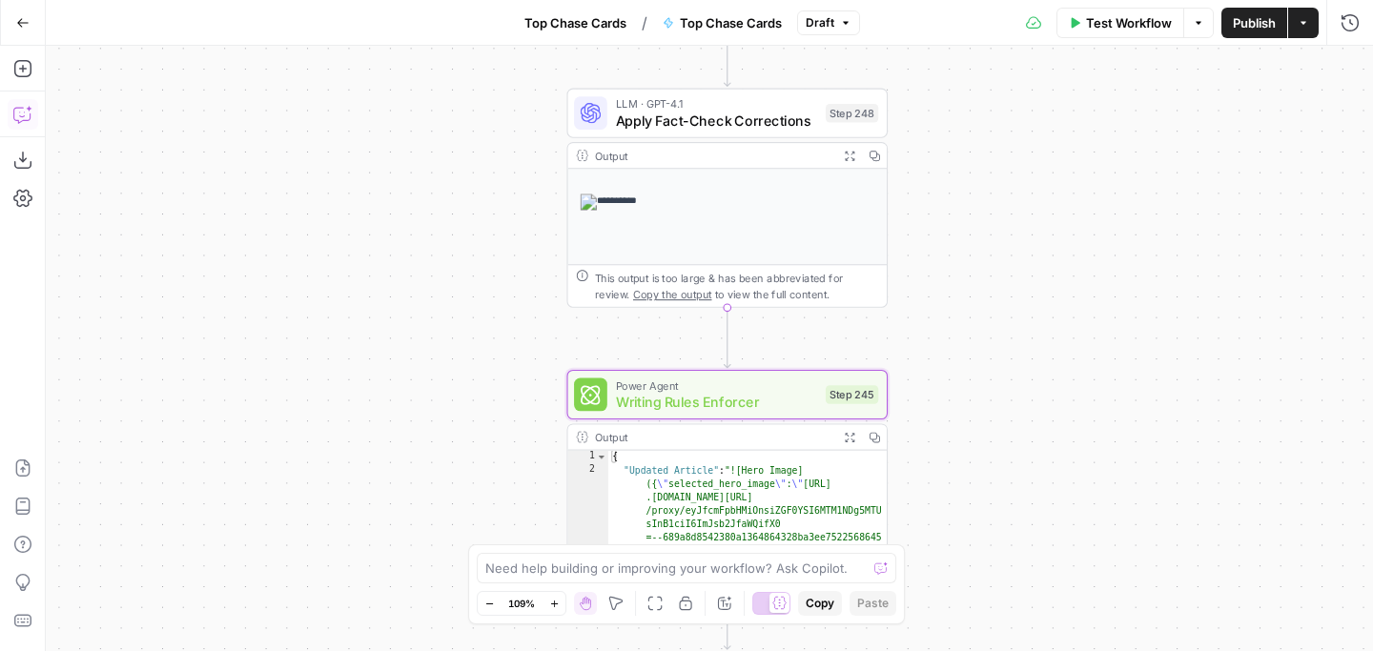
drag, startPoint x: 1034, startPoint y: 259, endPoint x: 1033, endPoint y: 171, distance: 88.7
click at [1033, 171] on div "Workflow Set Inputs Inputs Google Search Perform Google Search Step 51 Output E…" at bounding box center [709, 348] width 1327 height 605
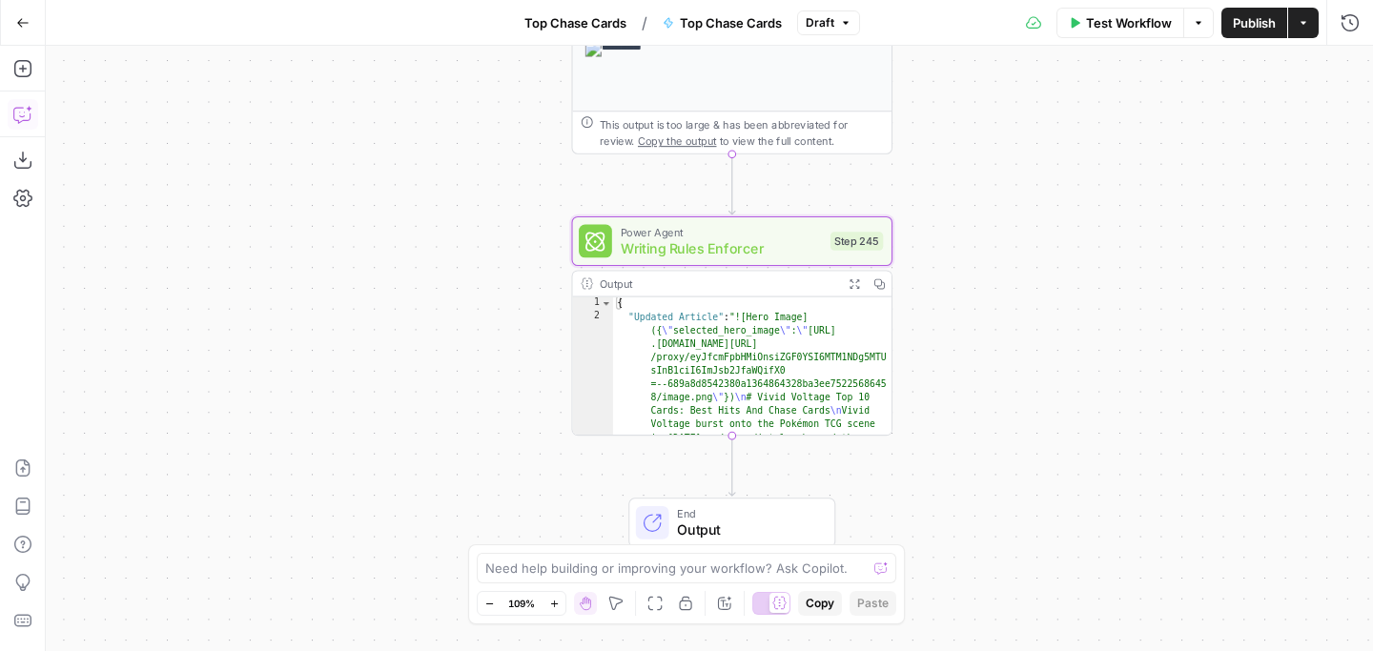
drag, startPoint x: 1038, startPoint y: 381, endPoint x: 1049, endPoint y: 191, distance: 190.9
click at [1049, 191] on div "Workflow Set Inputs Inputs Google Search Perform Google Search Step 51 Output E…" at bounding box center [709, 348] width 1327 height 605
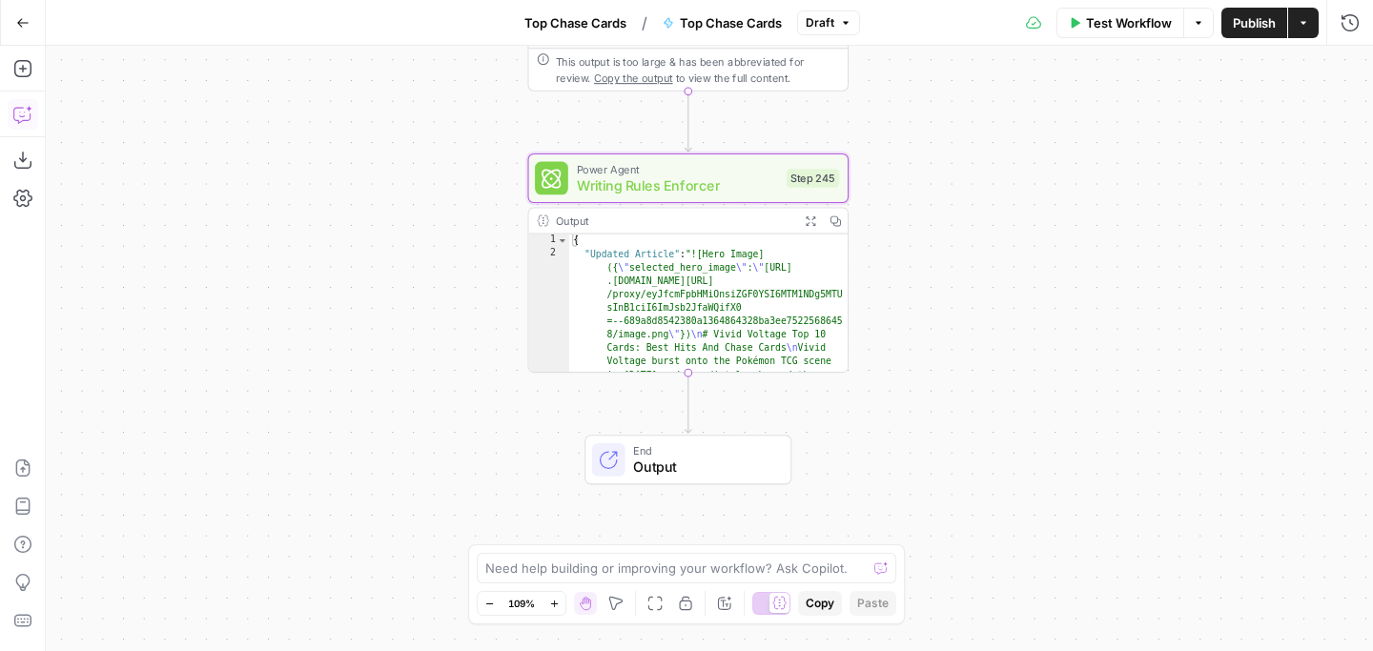
click at [953, 294] on div "Workflow Set Inputs Inputs Google Search Perform Google Search Step 51 Output E…" at bounding box center [709, 348] width 1327 height 605
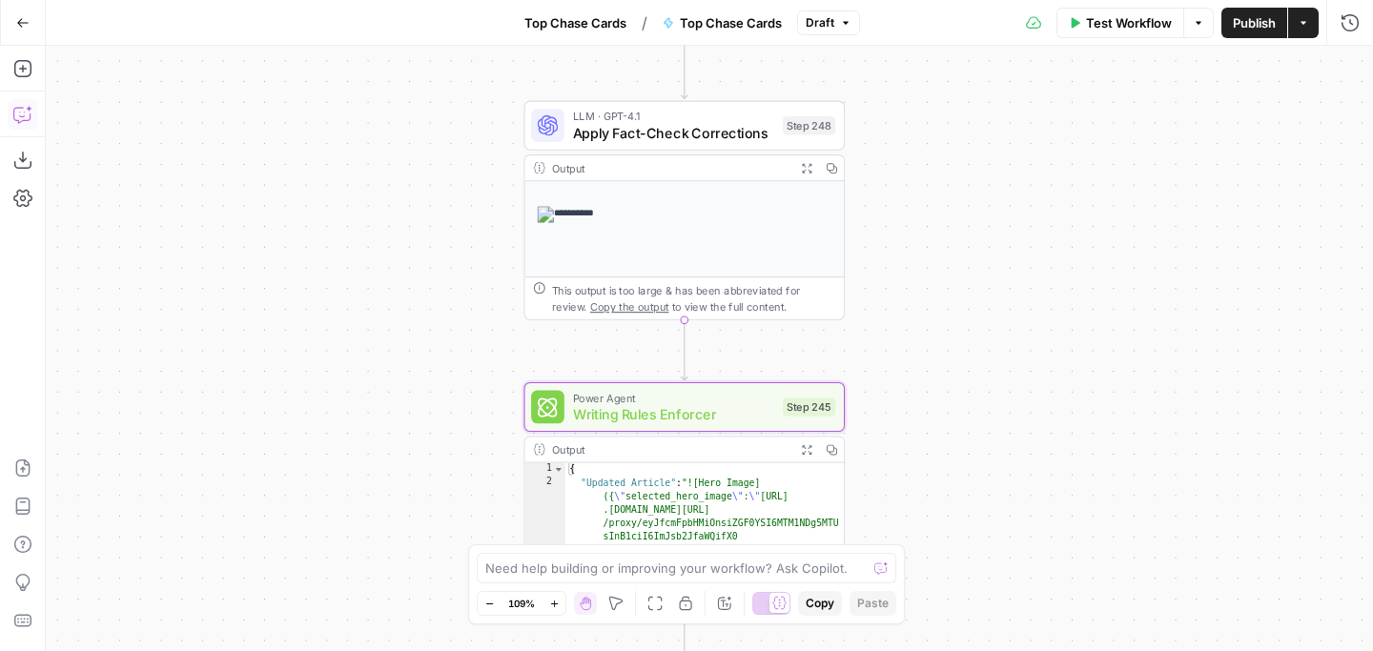
click at [880, 436] on div "Workflow Set Inputs Inputs Google Search Perform Google Search Step 51 Output E…" at bounding box center [709, 348] width 1327 height 605
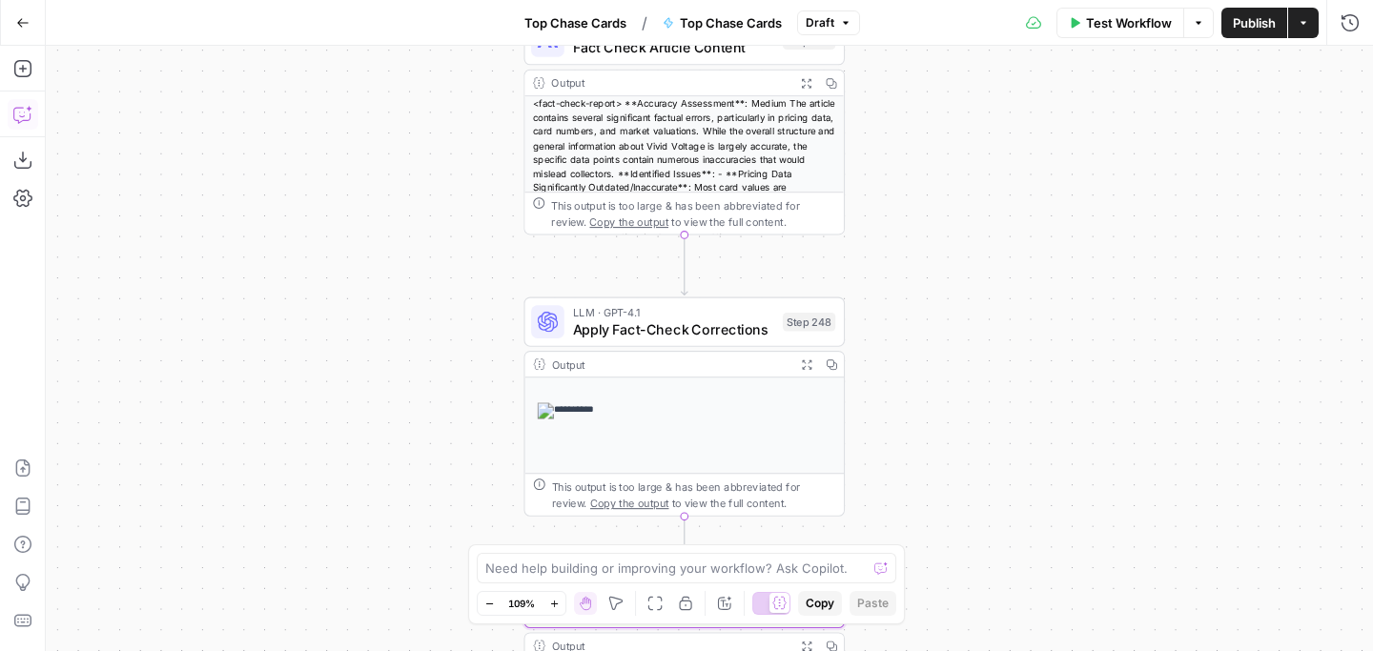
click at [932, 455] on div "Workflow Set Inputs Inputs Google Search Perform Google Search Step 51 Output E…" at bounding box center [709, 348] width 1327 height 605
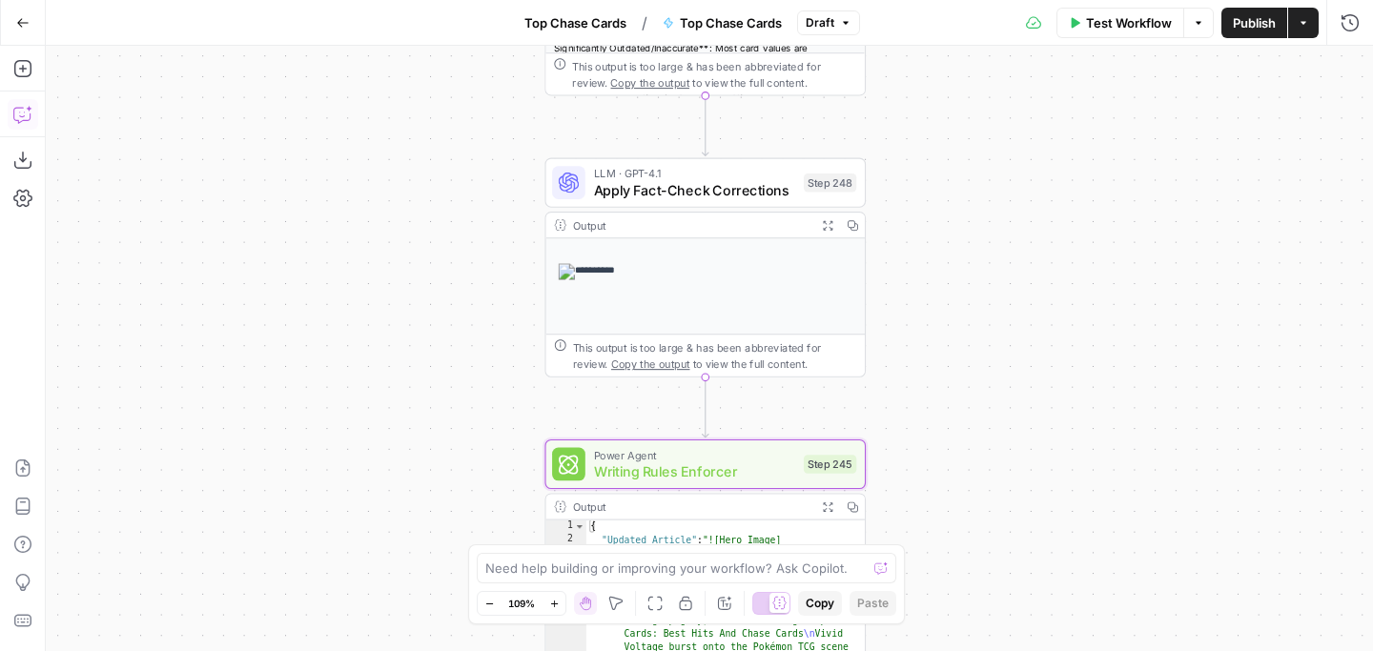
drag, startPoint x: 959, startPoint y: 227, endPoint x: 947, endPoint y: 295, distance: 68.6
click at [985, 65] on div "Workflow Set Inputs Inputs Google Search Perform Google Search Step 51 Output E…" at bounding box center [709, 348] width 1327 height 605
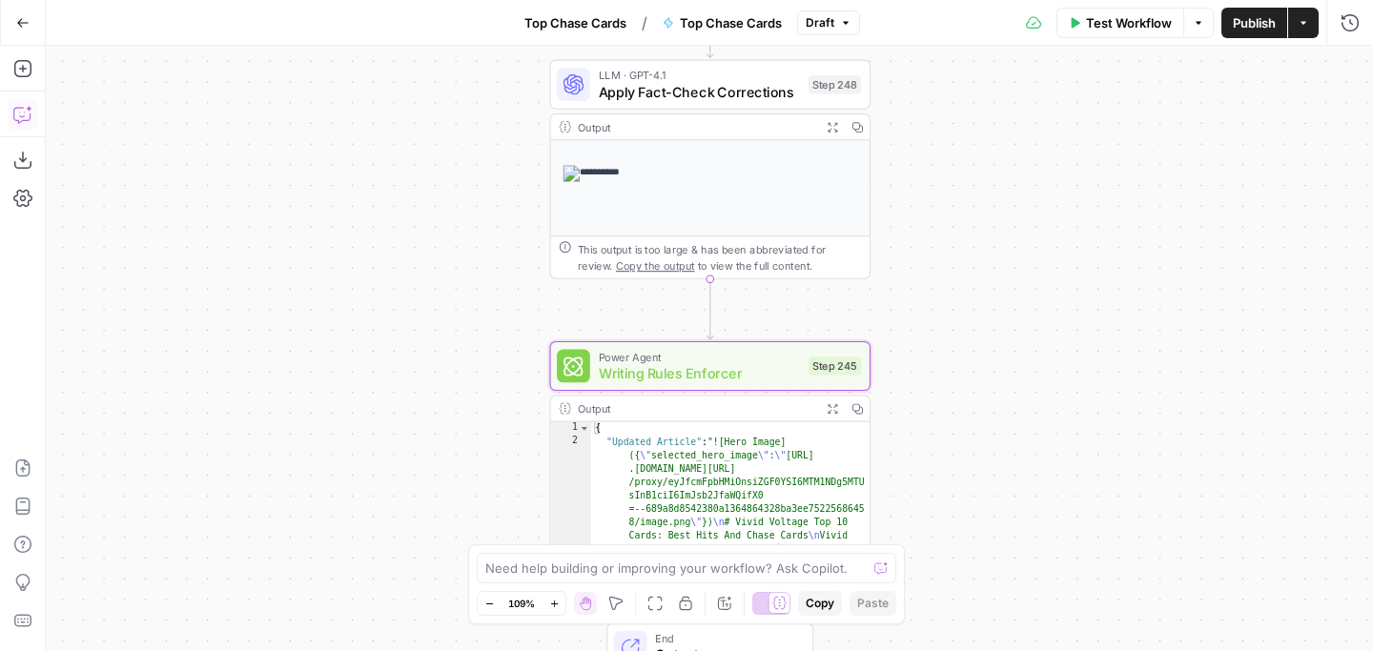
click at [938, 228] on div "Workflow Set Inputs Inputs Google Search Perform Google Search Step 51 Output E…" at bounding box center [709, 348] width 1327 height 605
click at [936, 239] on div "Workflow Set Inputs Inputs Google Search Perform Google Search Step 51 Output E…" at bounding box center [709, 348] width 1327 height 605
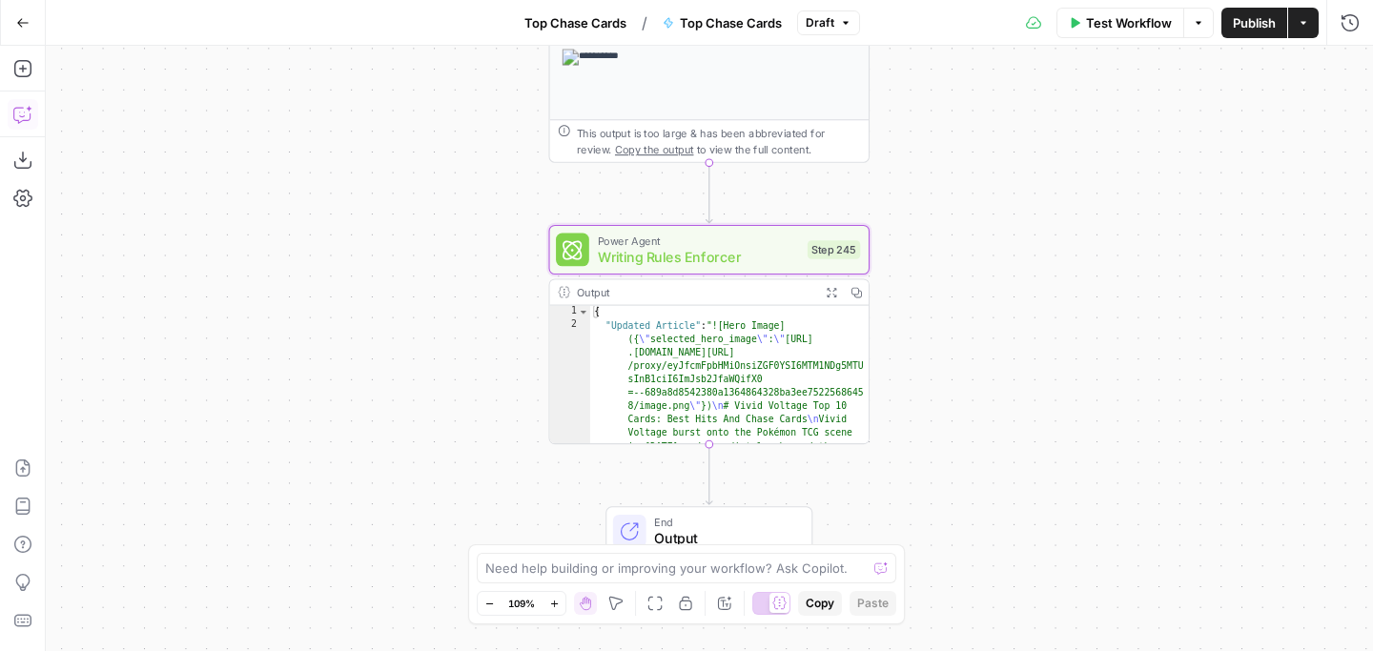
click at [1298, 15] on button "Actions" at bounding box center [1303, 23] width 31 height 31
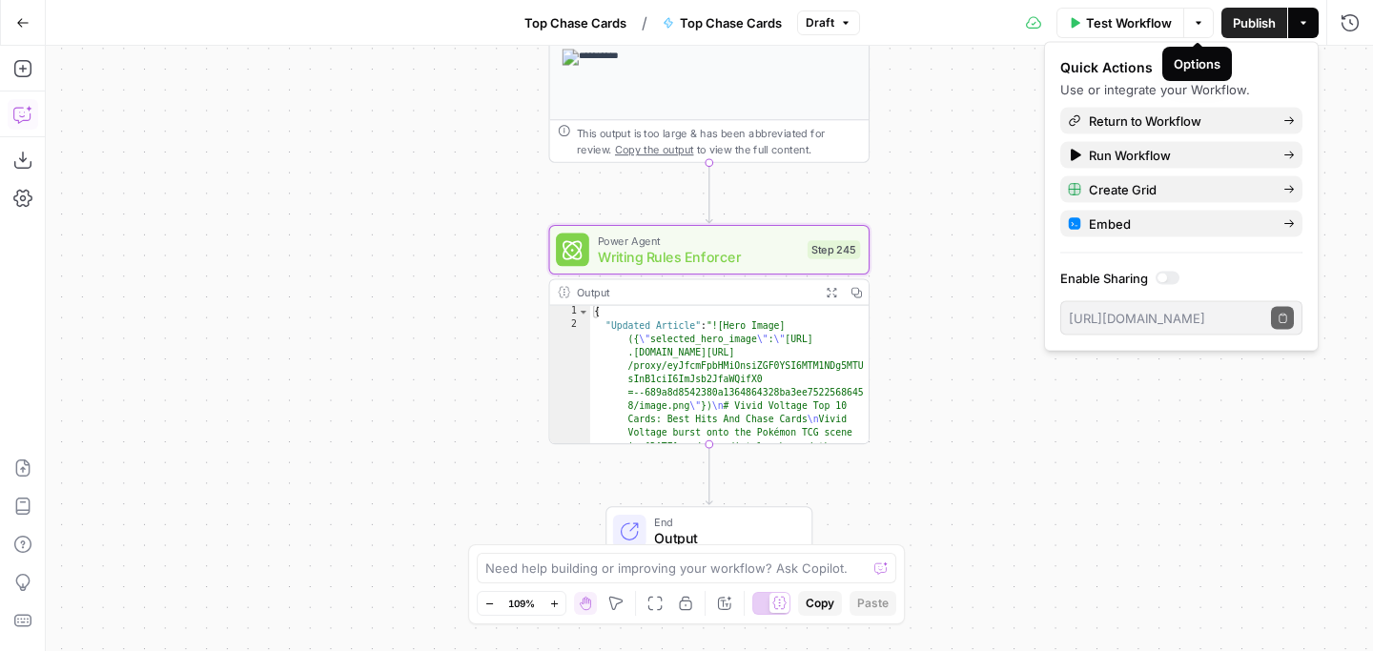
click at [1201, 22] on icon "button" at bounding box center [1197, 22] width 11 height 11
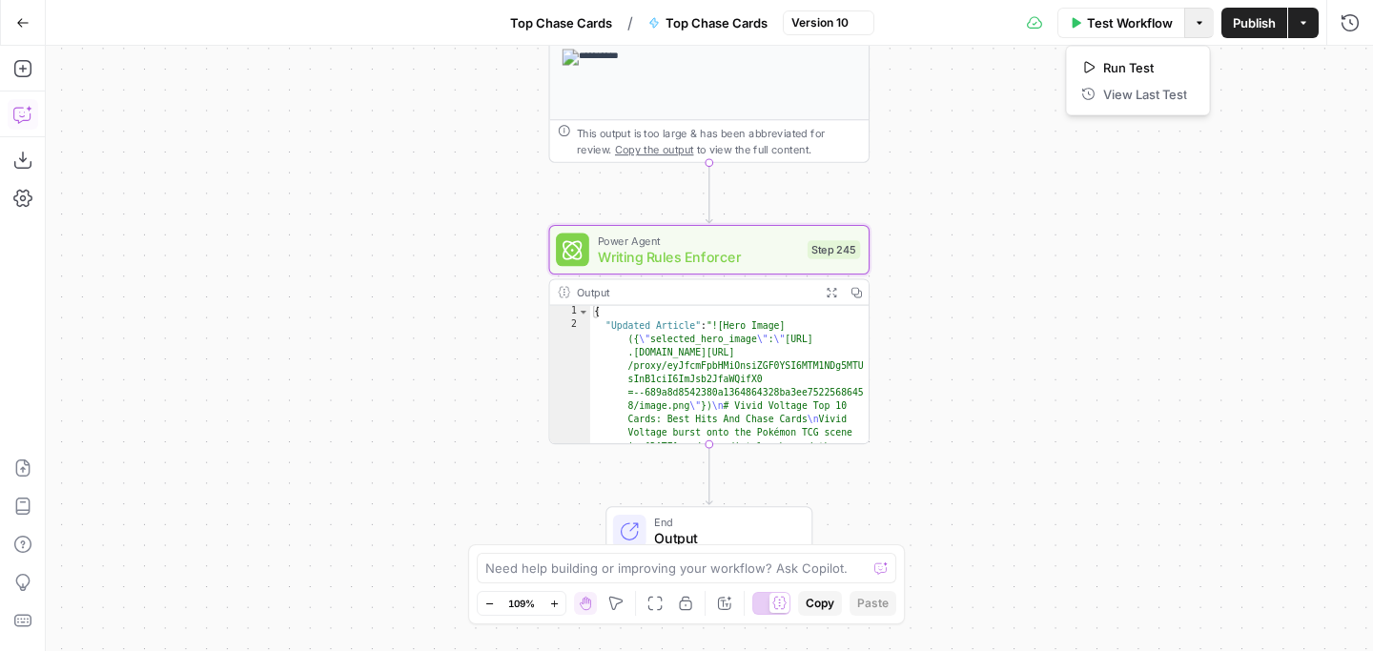
click at [1282, 129] on div "Workflow Set Inputs Inputs Google Search Perform Google Search Step 51 Output E…" at bounding box center [709, 348] width 1327 height 605
click at [1305, 37] on button "Actions" at bounding box center [1303, 23] width 31 height 31
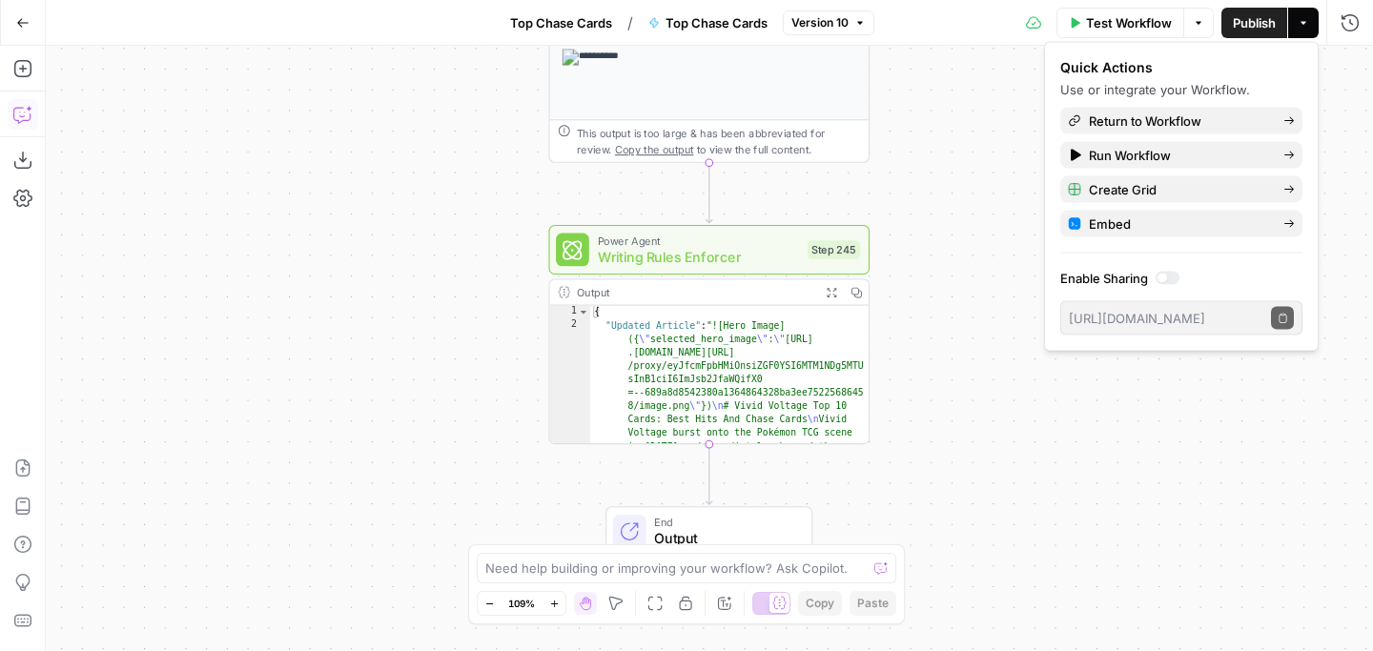
click at [1344, 62] on div "Workflow Set Inputs Inputs Google Search Perform Google Search Step 51 Output E…" at bounding box center [709, 348] width 1327 height 605
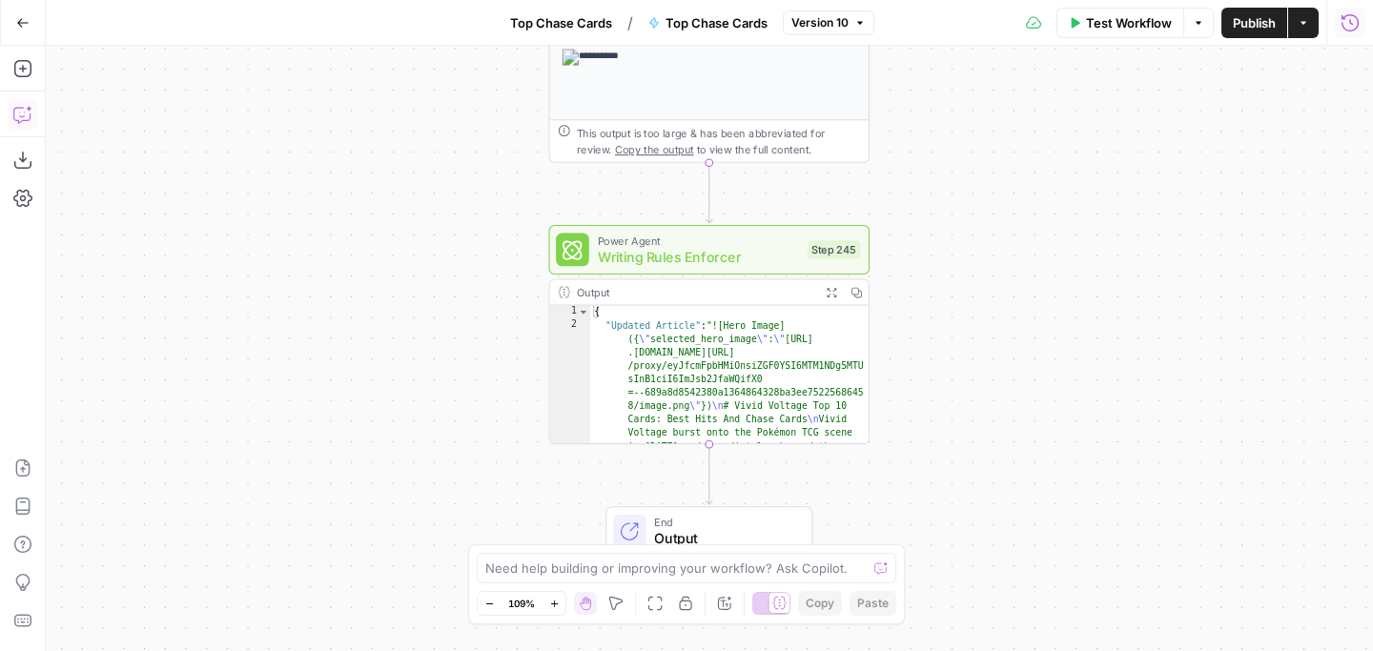
click at [1345, 32] on button "Run History" at bounding box center [1349, 23] width 31 height 31
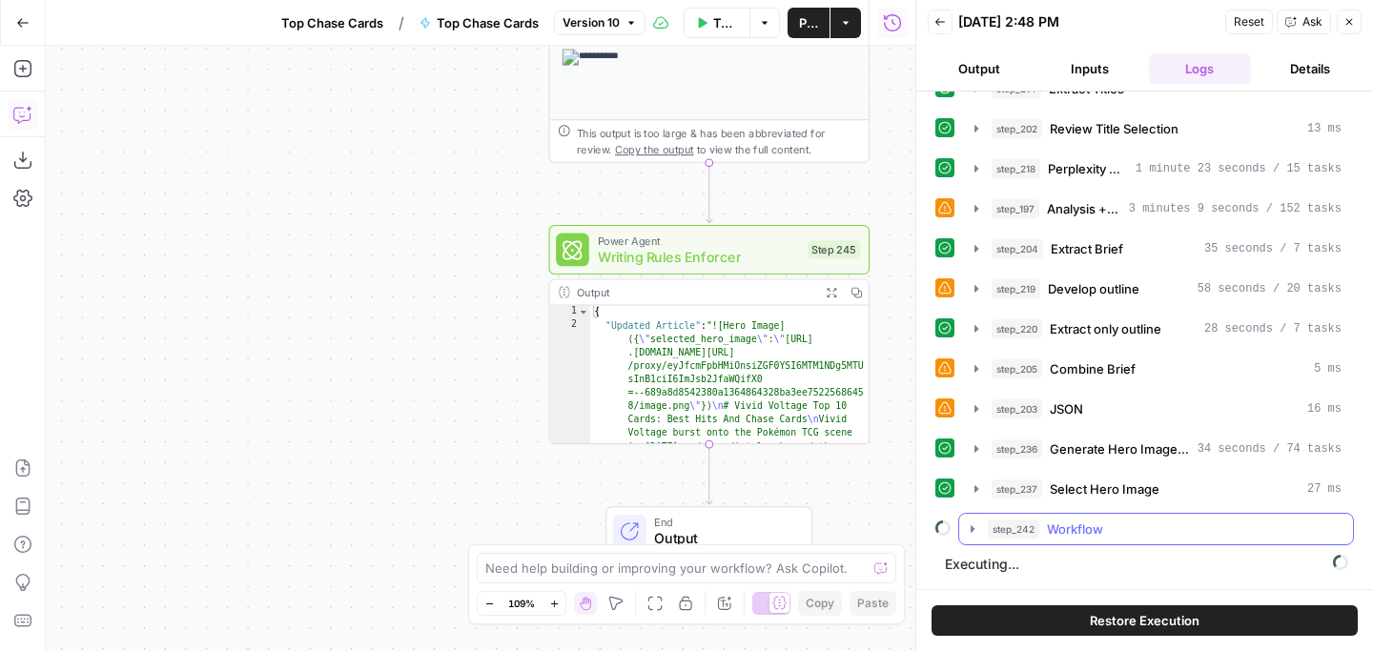
click at [971, 525] on icon "button" at bounding box center [972, 528] width 15 height 15
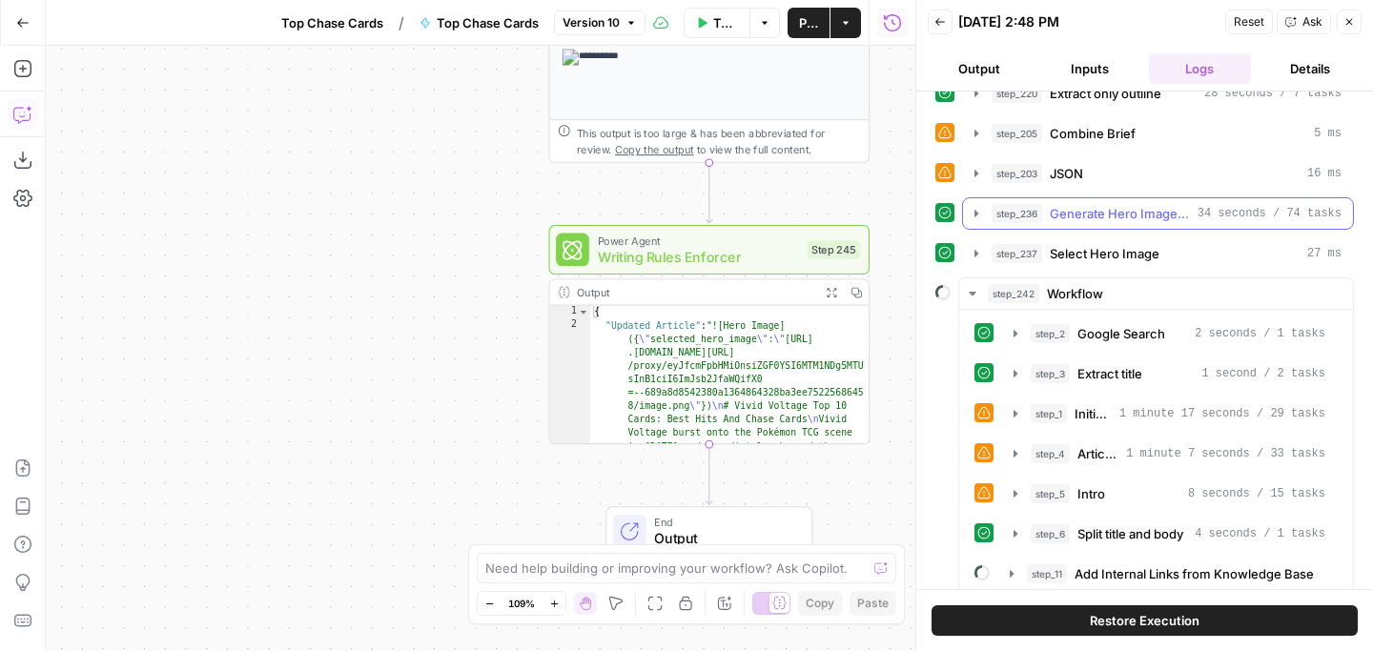
scroll to position [558, 0]
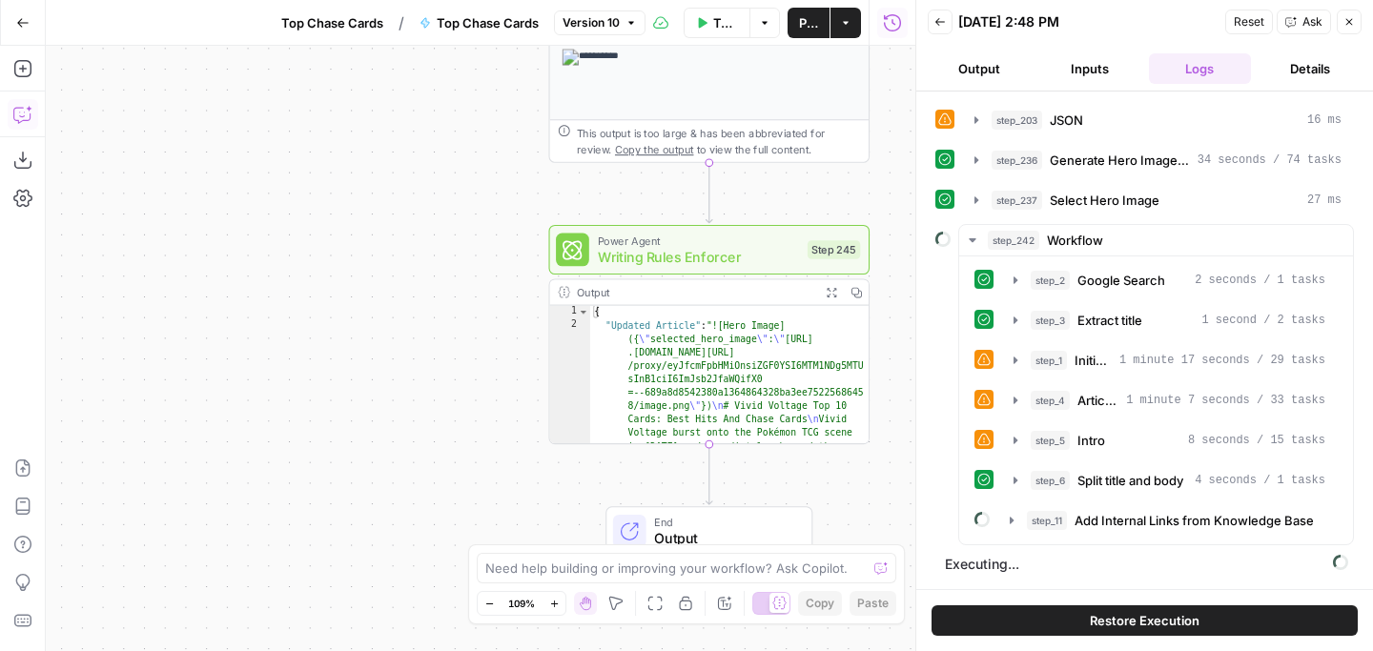
click at [1349, 18] on icon "button" at bounding box center [1348, 21] width 11 height 11
click at [1349, 24] on div "Back [DATE] 2:48 PM Reset Ask Close Output Inputs Logs Details step_51 Perform …" at bounding box center [1144, 325] width 458 height 651
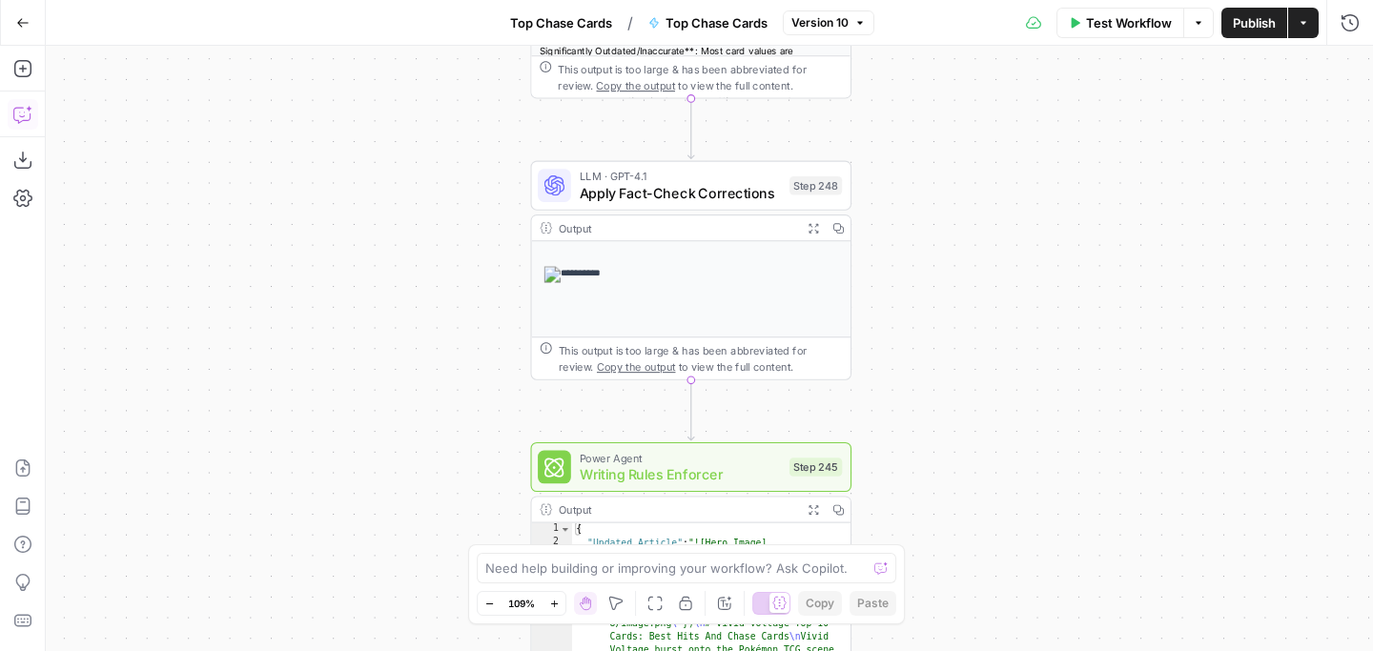
drag, startPoint x: 996, startPoint y: 99, endPoint x: 978, endPoint y: 316, distance: 218.1
click at [978, 316] on div "Workflow Set Inputs Inputs Google Search Perform Google Search Step 51 Output E…" at bounding box center [709, 348] width 1327 height 605
click at [1035, 222] on div "Workflow Set Inputs Inputs Google Search Perform Google Search Step 51 Output E…" at bounding box center [709, 348] width 1327 height 605
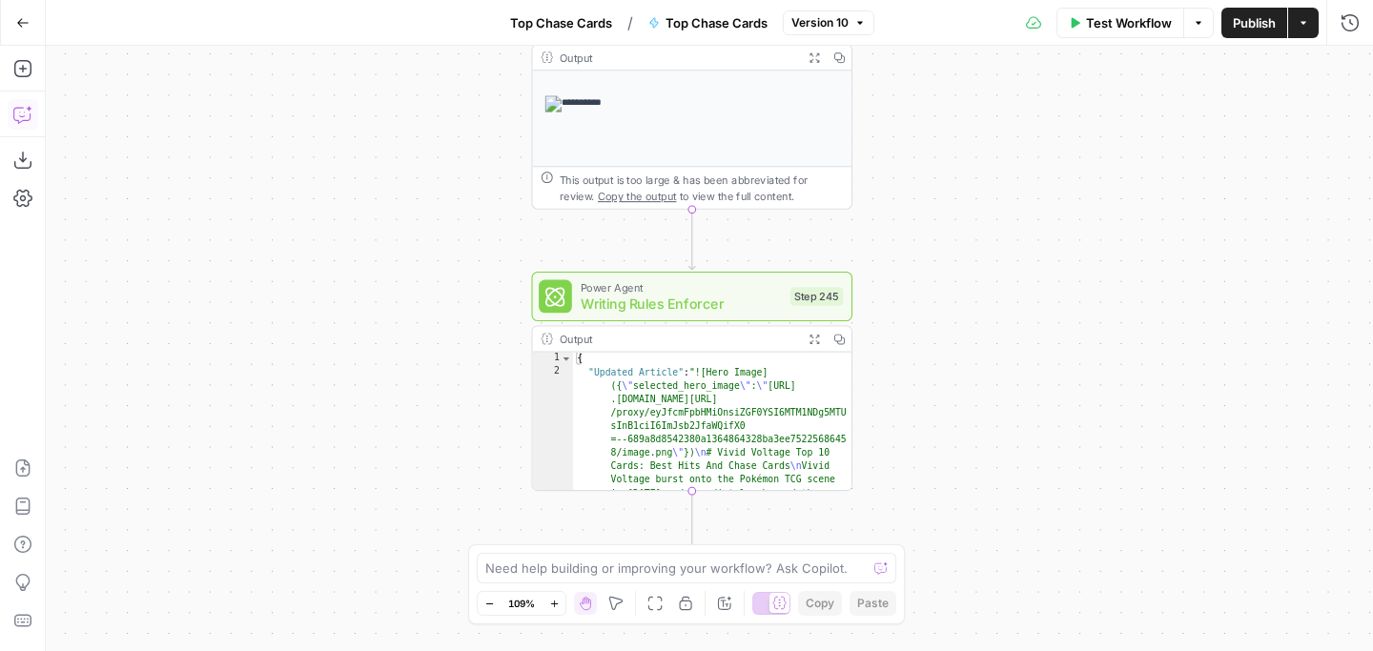
click at [995, 157] on div "Workflow Set Inputs Inputs Google Search Perform Google Search Step 51 Output E…" at bounding box center [709, 348] width 1327 height 605
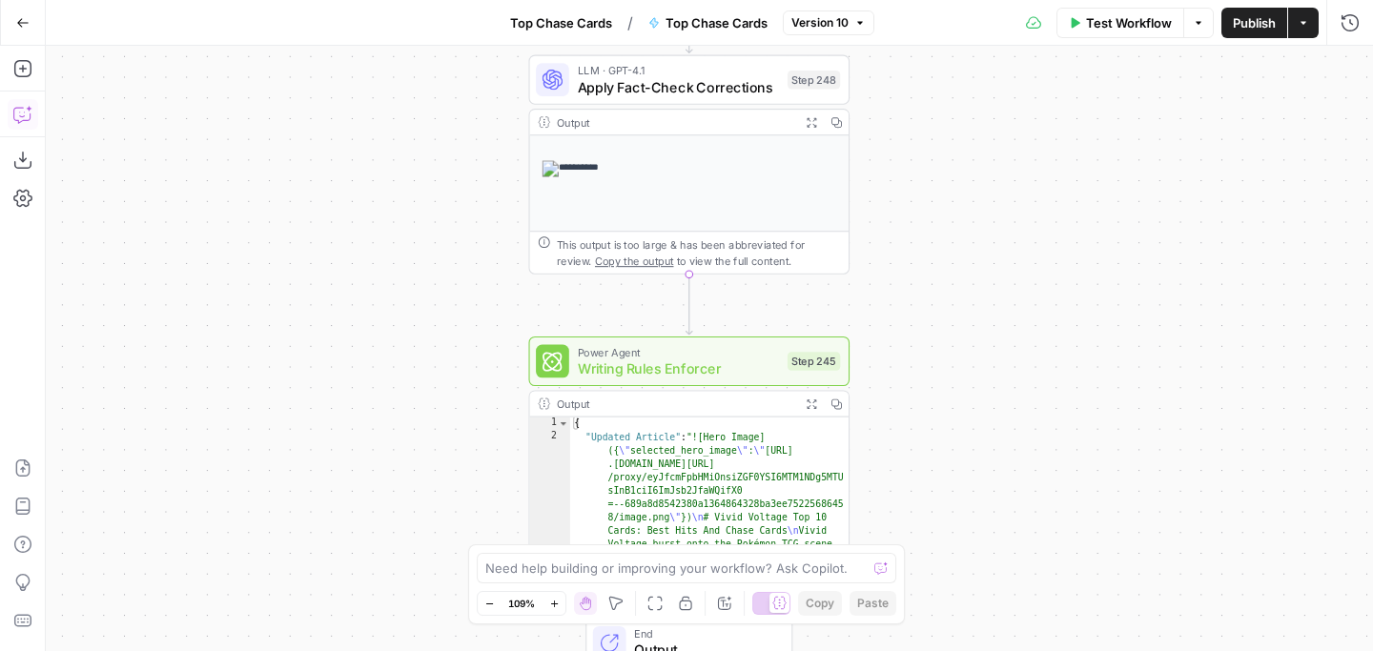
drag, startPoint x: 981, startPoint y: 181, endPoint x: 978, endPoint y: 246, distance: 64.9
click at [978, 246] on div "Workflow Set Inputs Inputs Google Search Perform Google Search Step 51 Output E…" at bounding box center [709, 348] width 1327 height 605
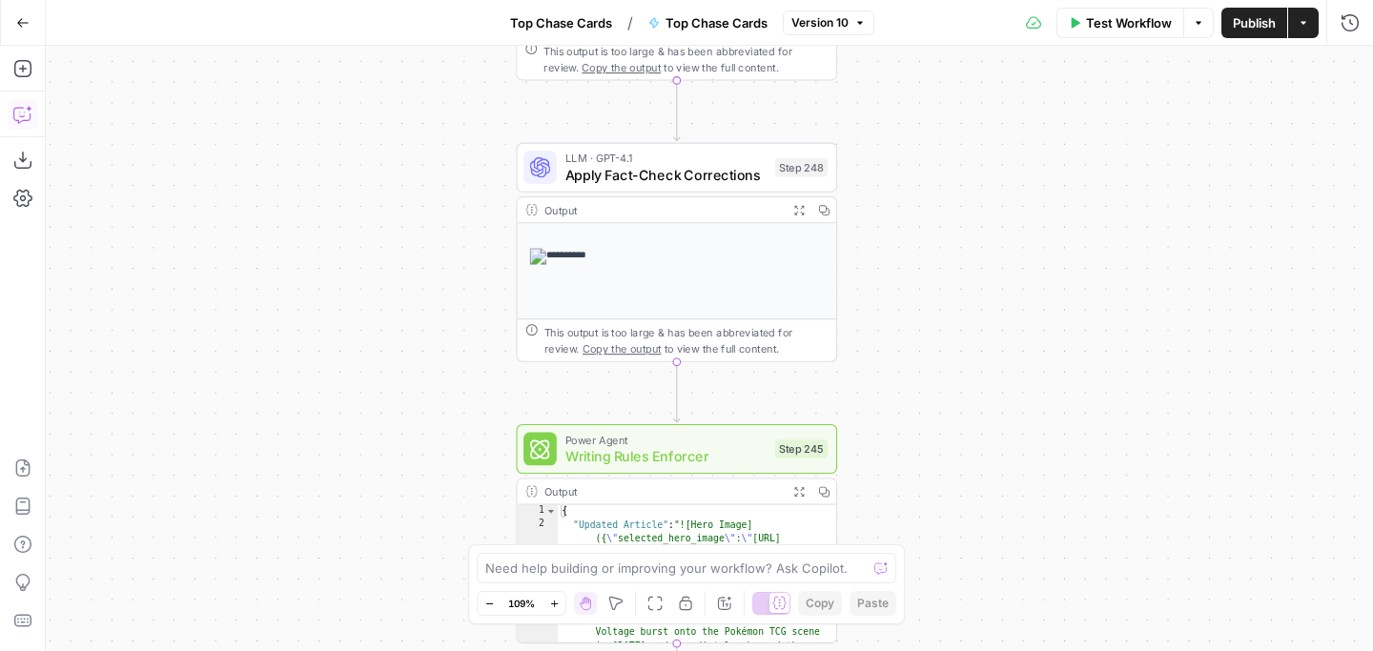
drag, startPoint x: 978, startPoint y: 246, endPoint x: 966, endPoint y: 334, distance: 88.6
click at [966, 334] on div "Workflow Set Inputs Inputs Google Search Perform Google Search Step 51 Output E…" at bounding box center [709, 348] width 1327 height 605
drag, startPoint x: 966, startPoint y: 334, endPoint x: 966, endPoint y: 411, distance: 77.2
click at [966, 411] on div "Workflow Set Inputs Inputs Google Search Perform Google Search Step 51 Output E…" at bounding box center [709, 348] width 1327 height 605
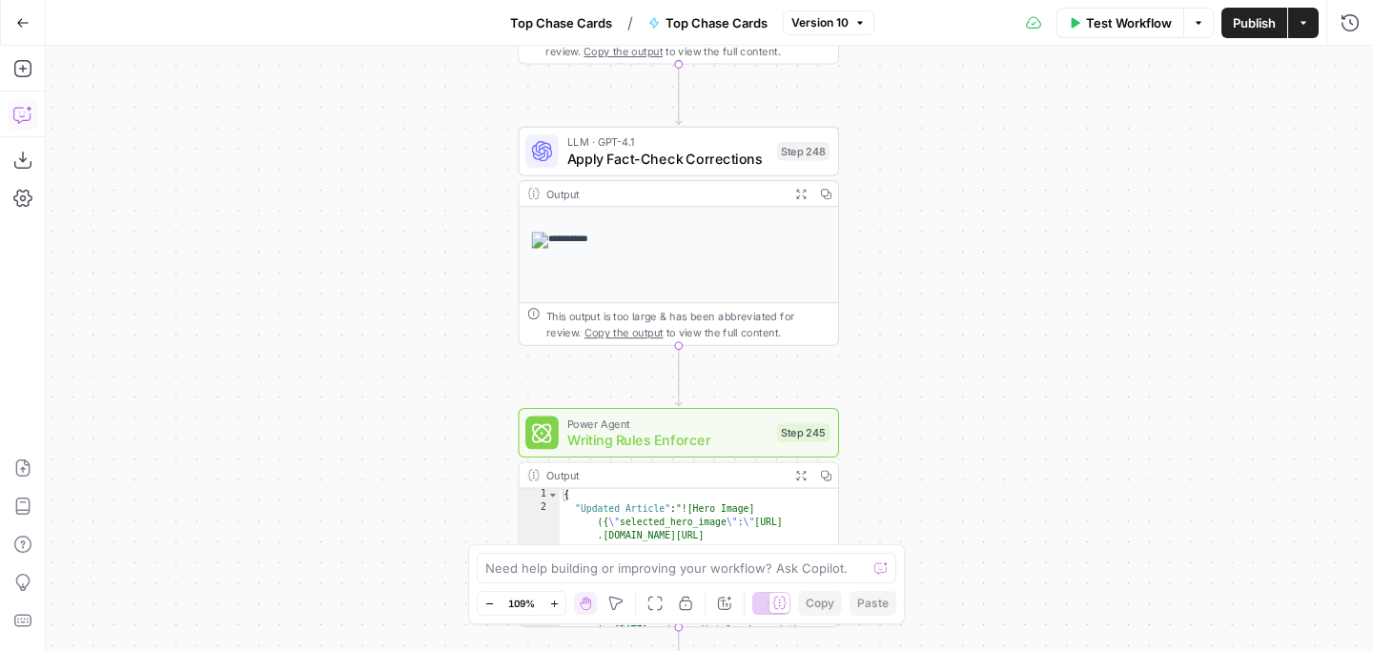
drag, startPoint x: 965, startPoint y: 390, endPoint x: 967, endPoint y: 297, distance: 92.5
click at [967, 297] on div "Workflow Set Inputs Inputs Google Search Perform Google Search Step 51 Output E…" at bounding box center [709, 348] width 1327 height 605
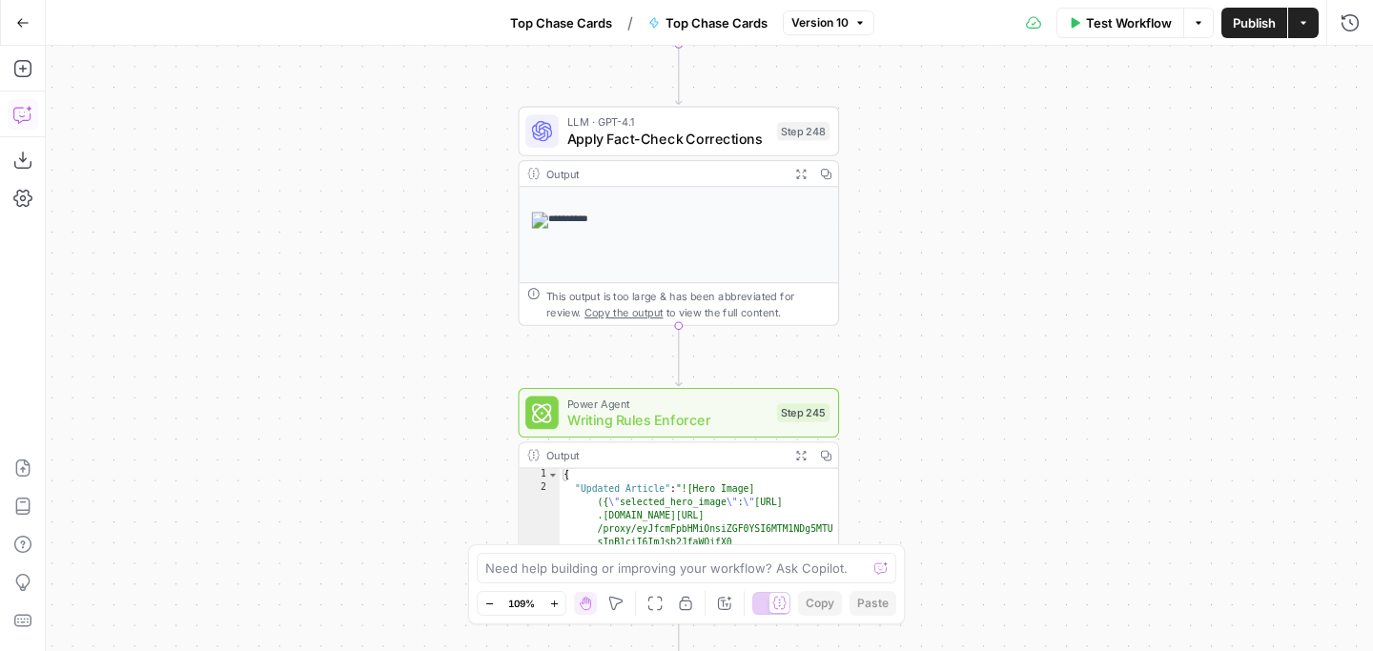
drag, startPoint x: 968, startPoint y: 331, endPoint x: 968, endPoint y: 310, distance: 21.0
click at [968, 310] on div "Workflow Set Inputs Inputs Google Search Perform Google Search Step 51 Output E…" at bounding box center [709, 348] width 1327 height 605
drag, startPoint x: 934, startPoint y: 332, endPoint x: 908, endPoint y: 367, distance: 43.7
click at [934, 302] on div "Workflow Set Inputs Inputs Google Search Perform Google Search Step 51 Output E…" at bounding box center [709, 348] width 1327 height 605
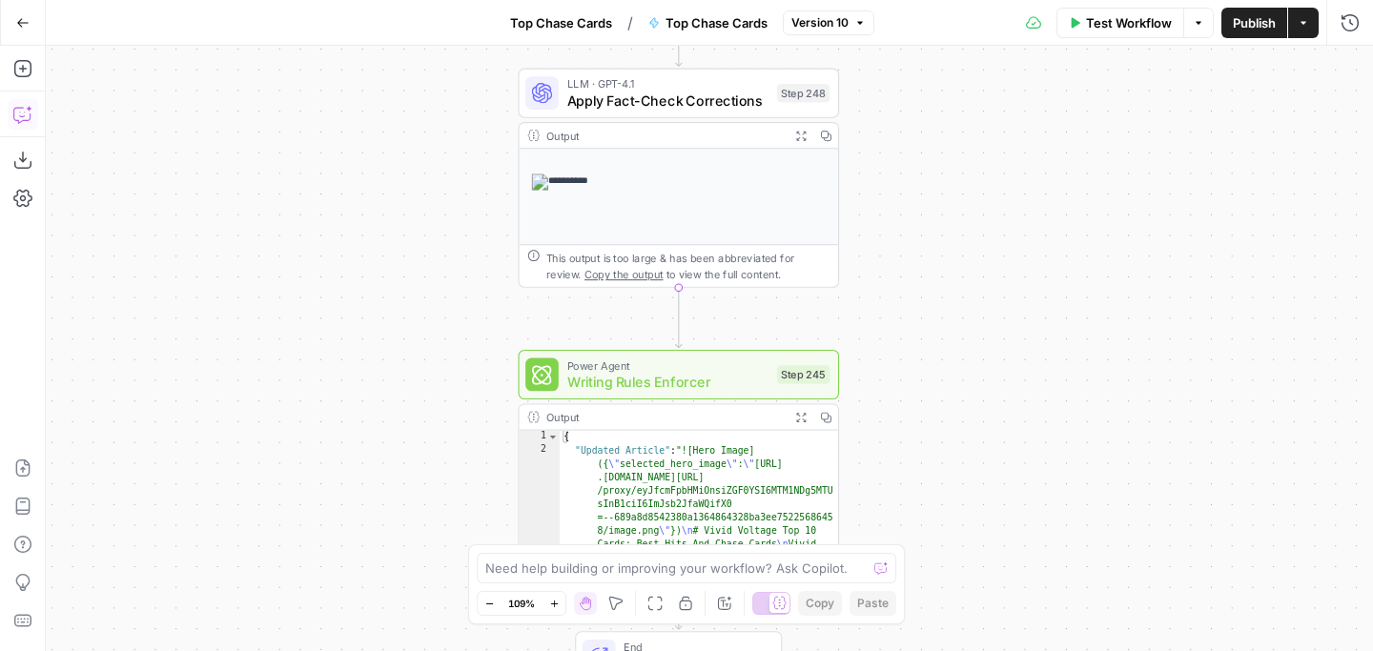
click at [908, 367] on div "Workflow Set Inputs Inputs Google Search Perform Google Search Step 51 Output E…" at bounding box center [709, 348] width 1327 height 605
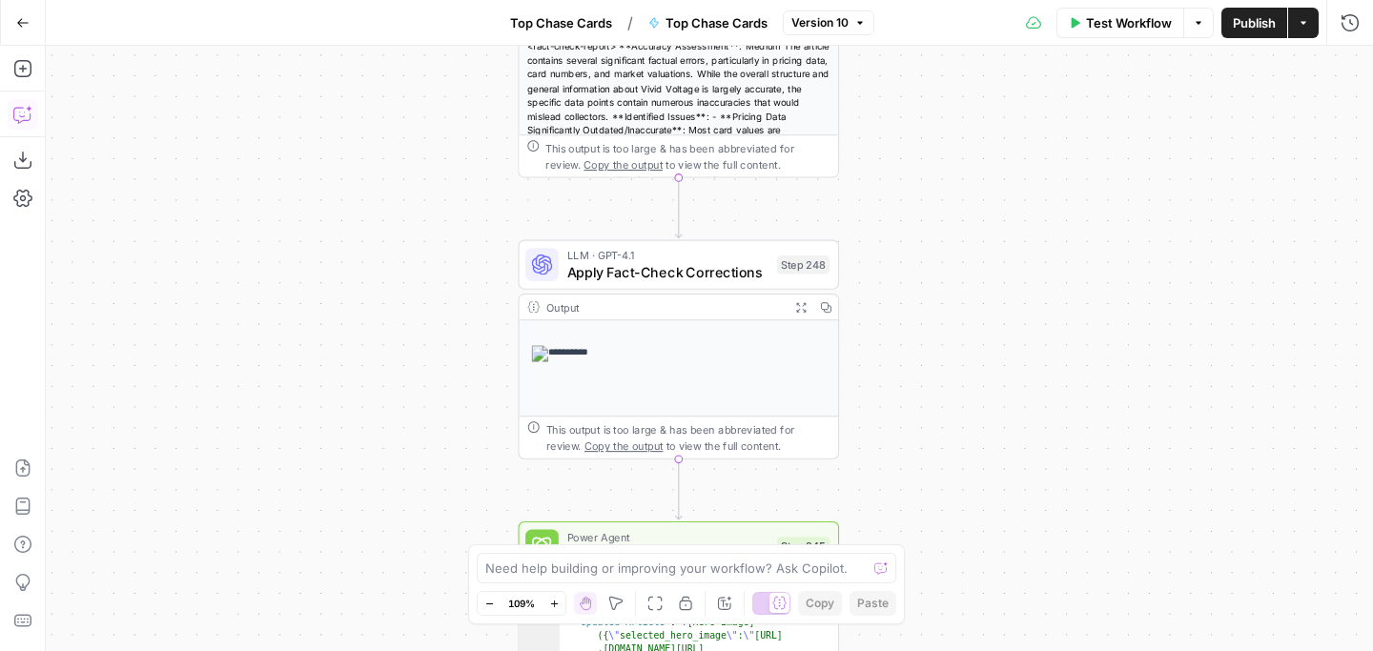
click at [927, 370] on div "Workflow Set Inputs Inputs Google Search Perform Google Search Step 51 Output E…" at bounding box center [709, 348] width 1327 height 605
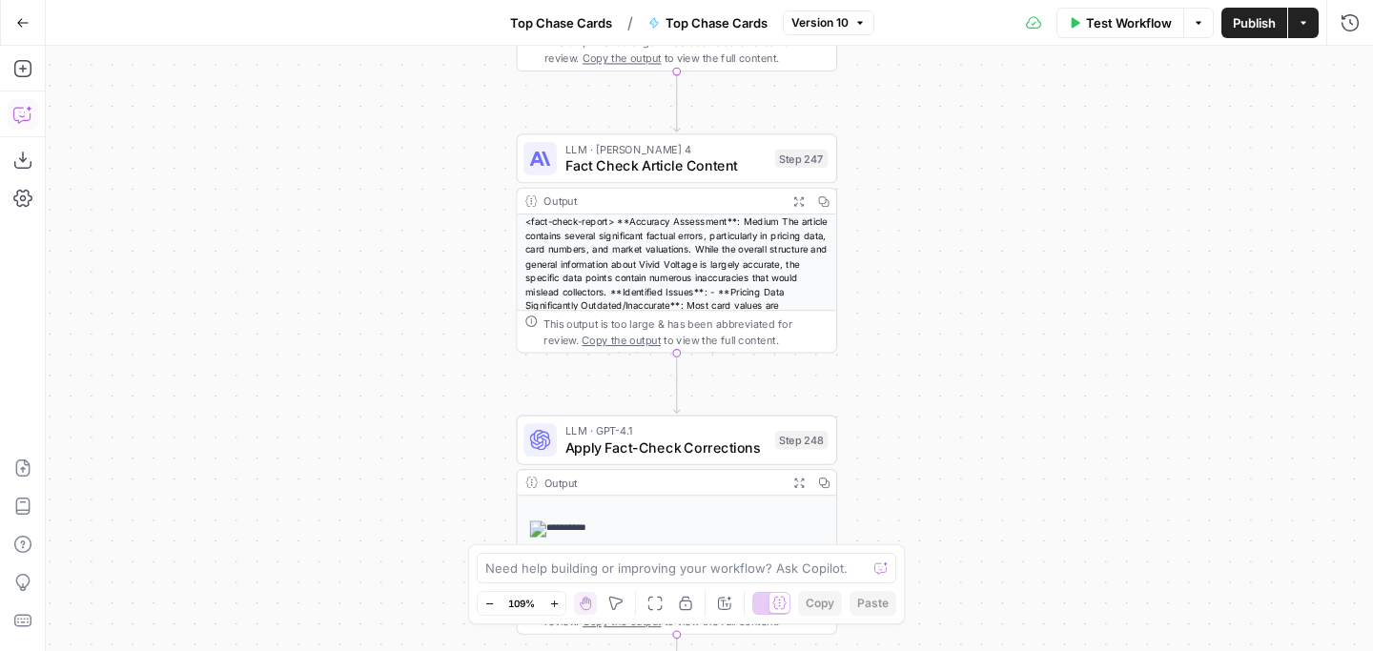
click at [928, 373] on div "Workflow Set Inputs Inputs Google Search Perform Google Search Step 51 Output E…" at bounding box center [709, 348] width 1327 height 605
click at [892, 187] on div "Workflow Set Inputs Inputs Google Search Perform Google Search Step 51 Output E…" at bounding box center [709, 348] width 1327 height 605
click at [658, 167] on span "Fact Check Article Content" at bounding box center [666, 167] width 202 height 21
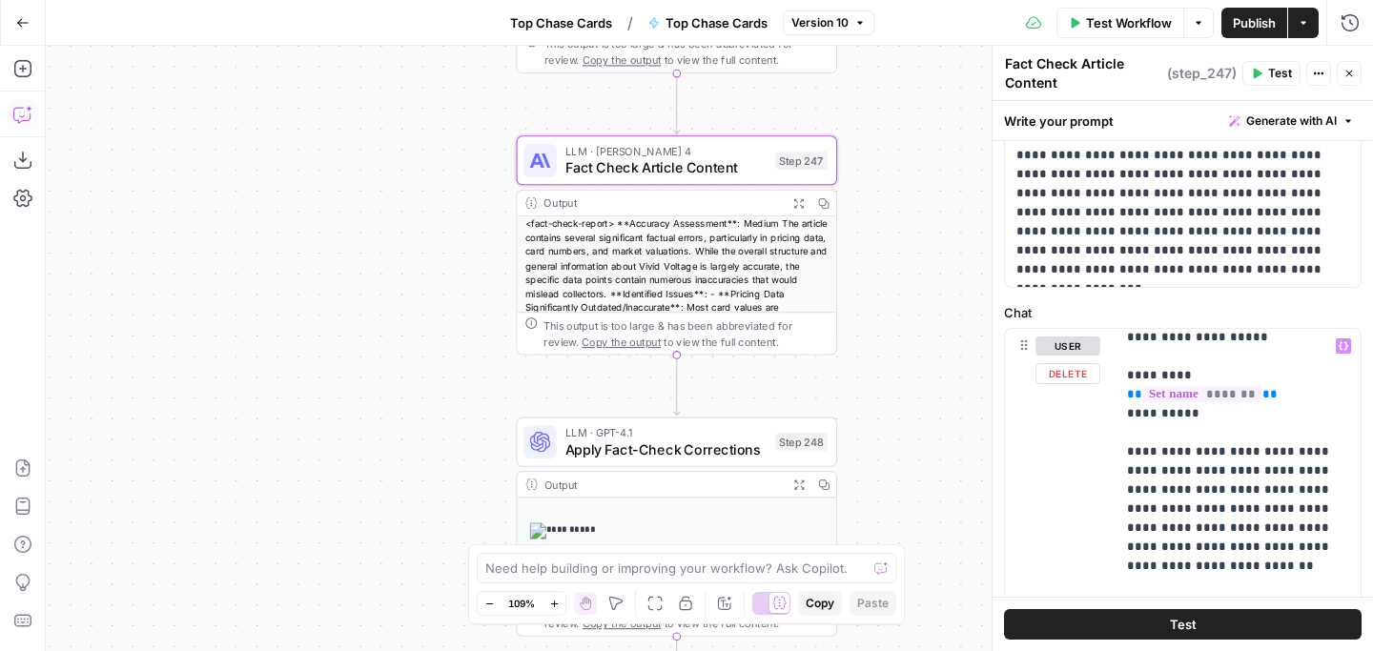
scroll to position [55, 0]
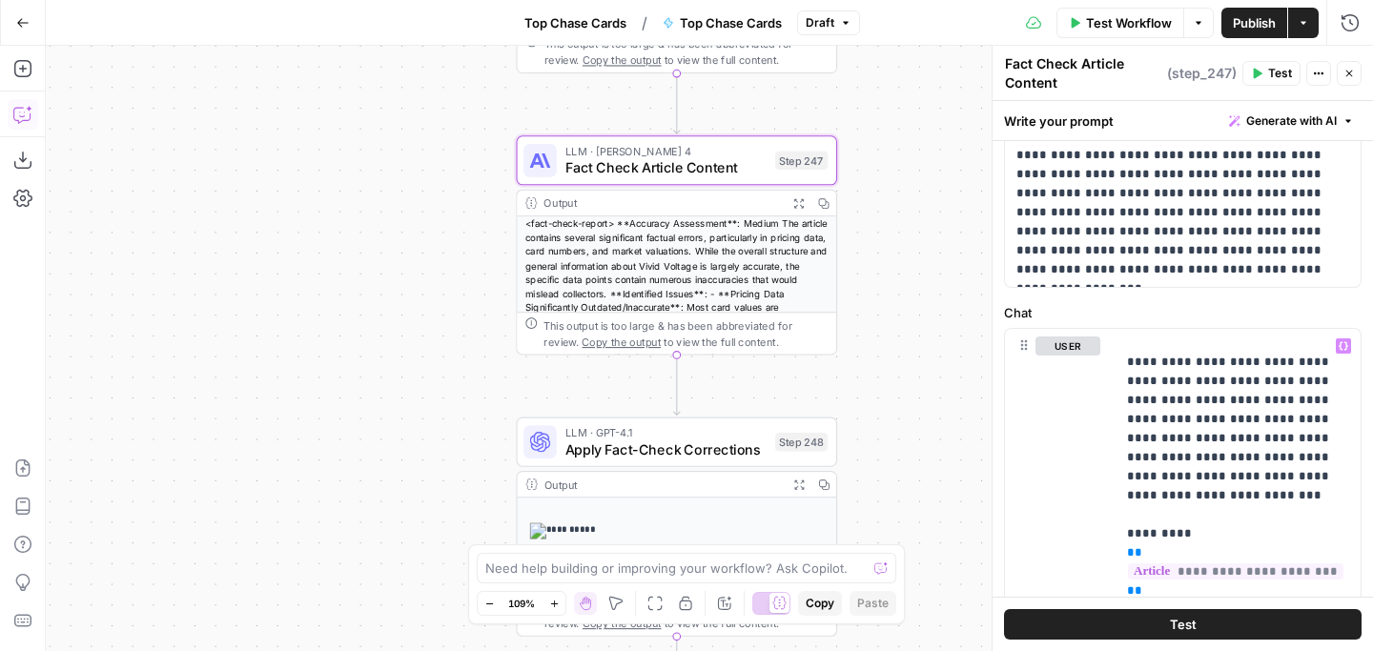
scroll to position [142, 0]
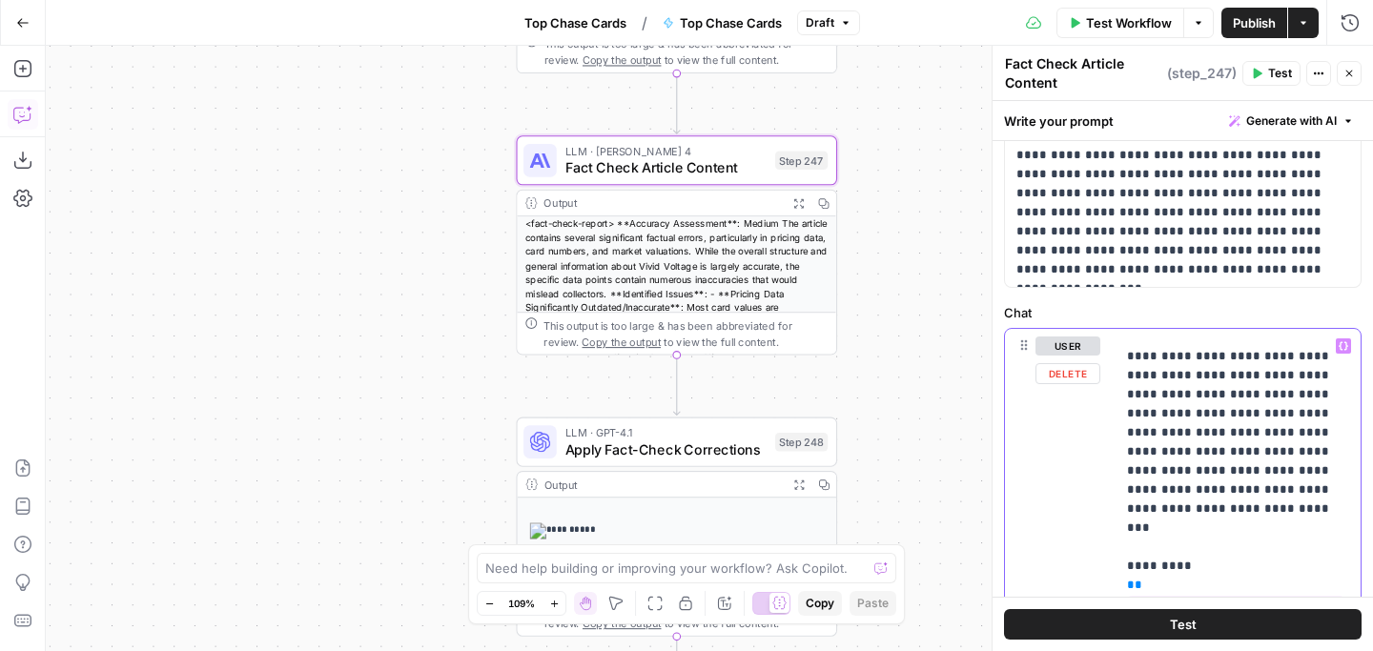
drag, startPoint x: 1200, startPoint y: 431, endPoint x: 1121, endPoint y: 428, distance: 79.2
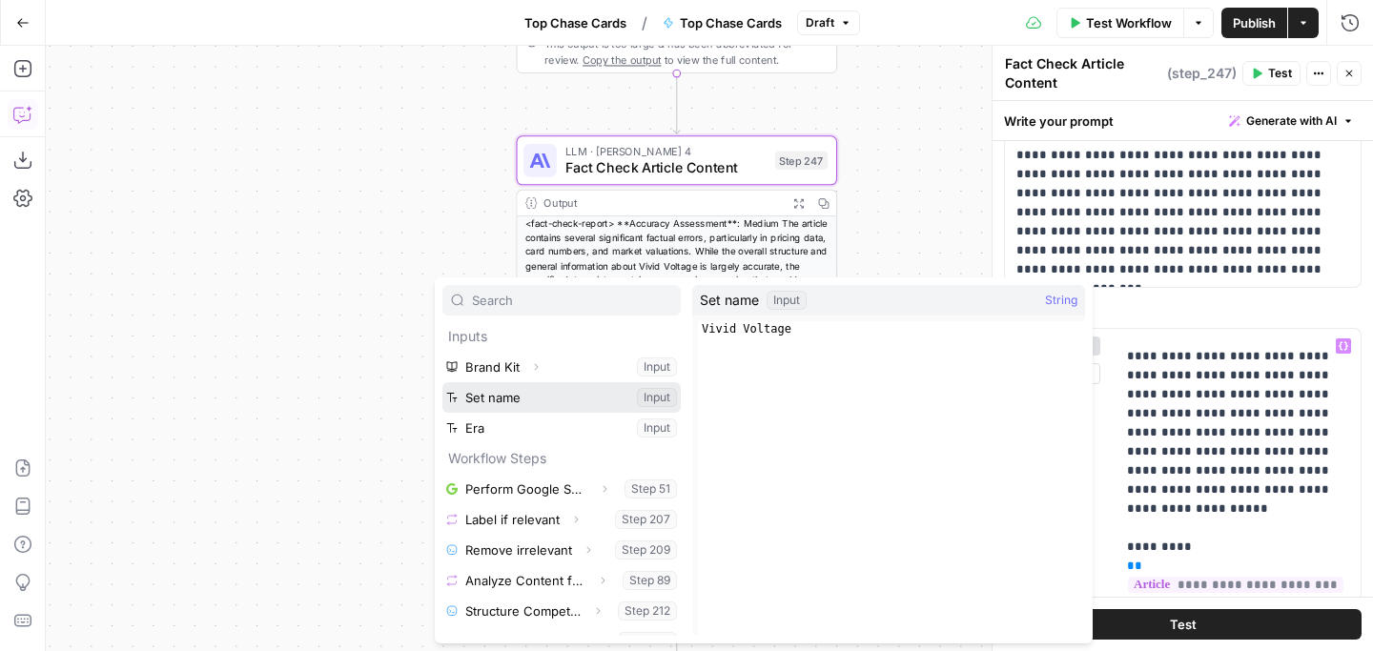
click at [472, 402] on button "Select variable Set name" at bounding box center [561, 397] width 238 height 31
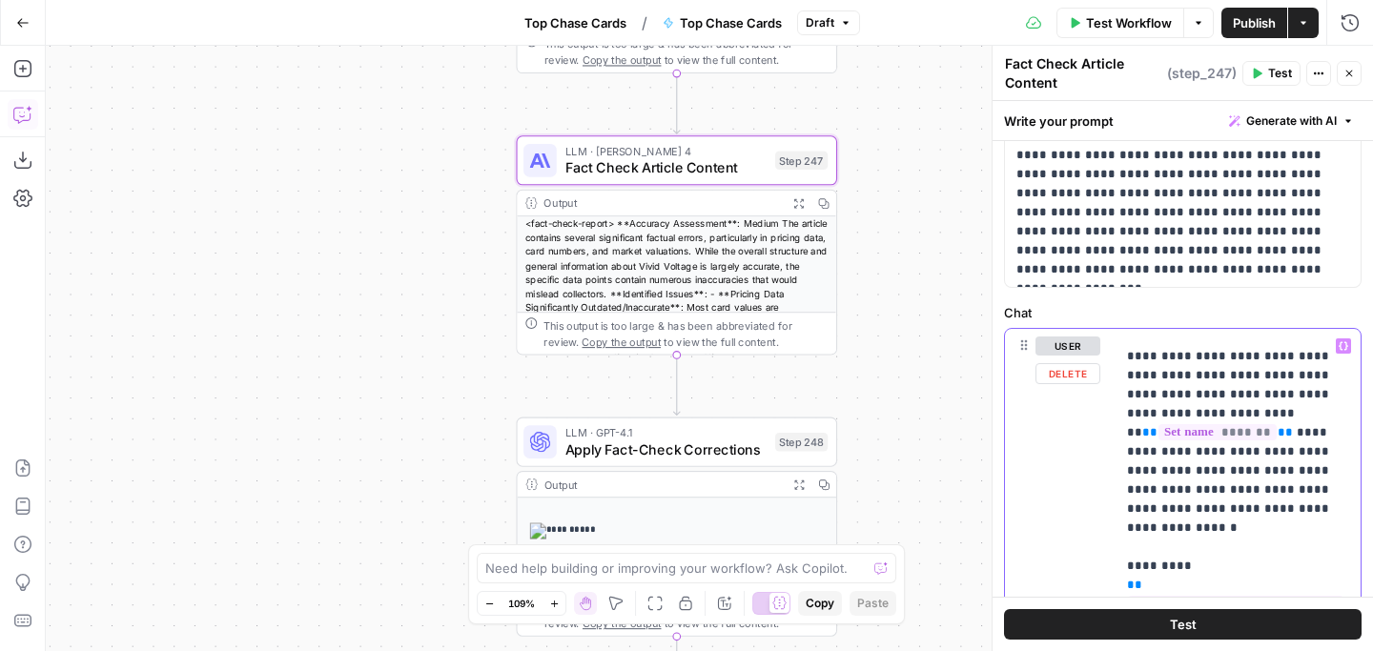
drag, startPoint x: 1276, startPoint y: 427, endPoint x: 1112, endPoint y: 425, distance: 164.0
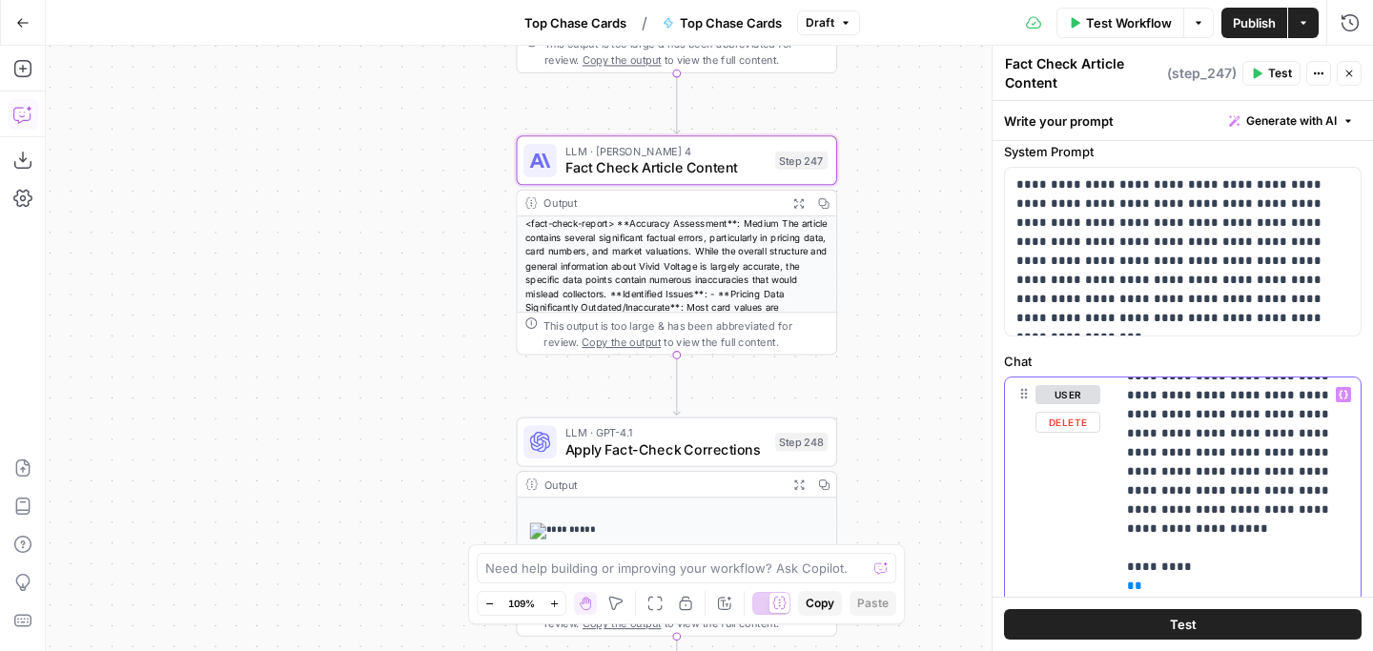
scroll to position [162, 0]
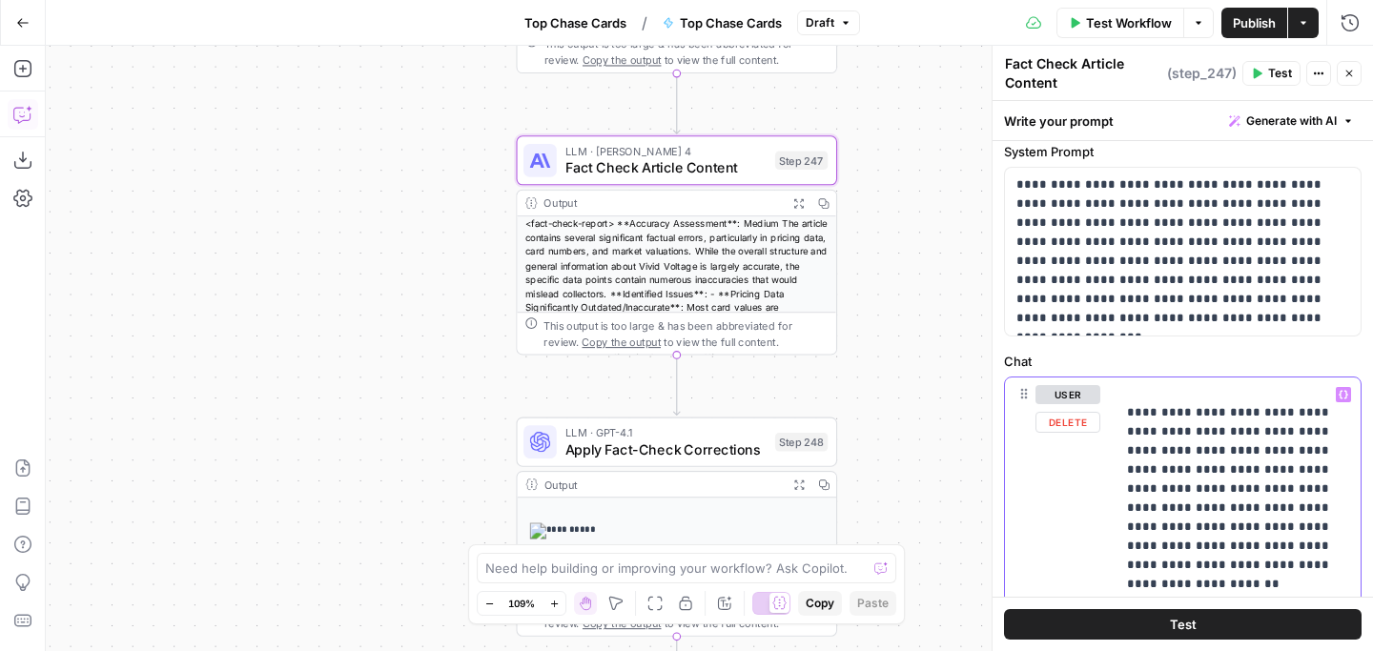
scroll to position [155, 0]
click at [1238, 11] on button "Publish" at bounding box center [1254, 23] width 66 height 31
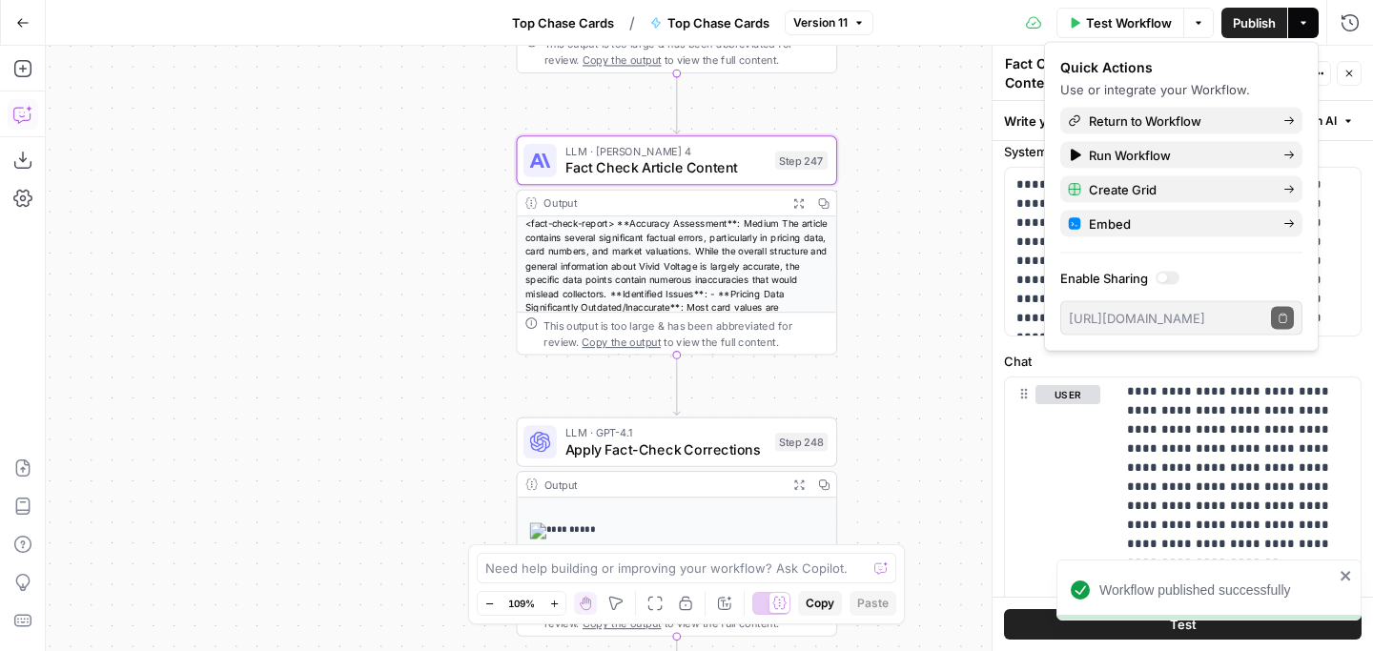
click at [1345, 71] on icon "button" at bounding box center [1348, 73] width 11 height 11
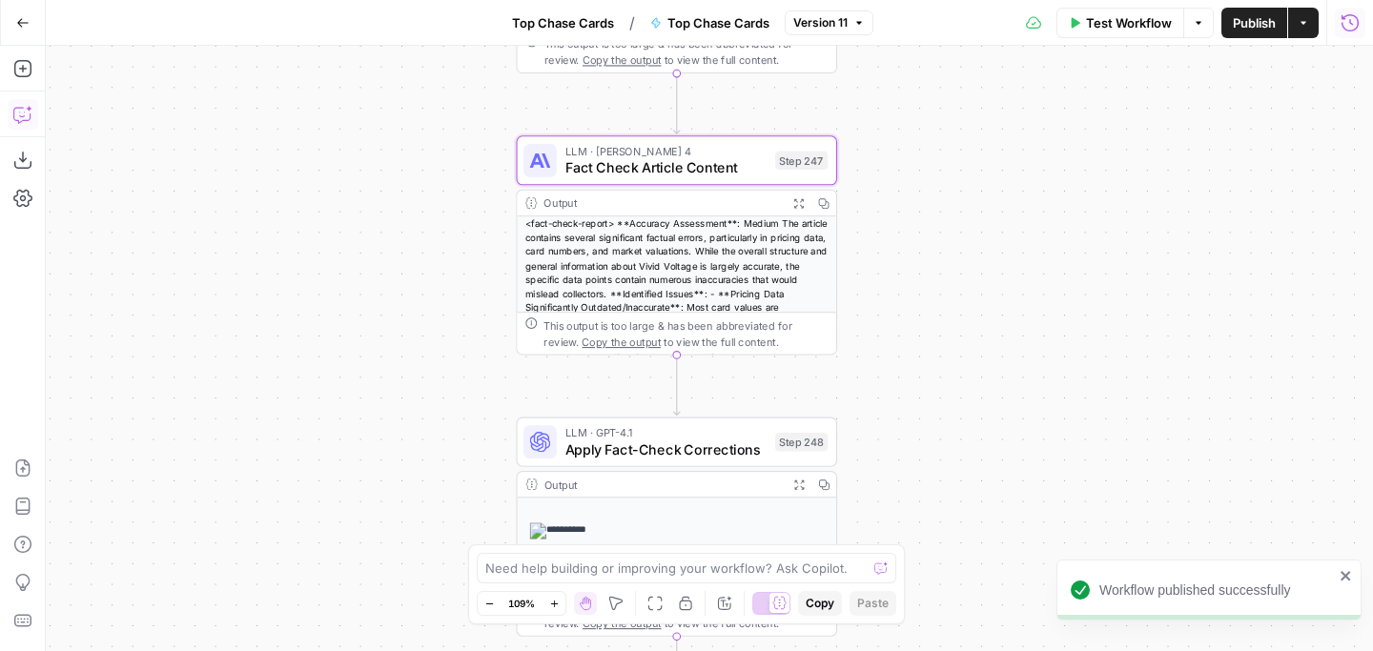
click at [1346, 16] on icon "button" at bounding box center [1349, 22] width 19 height 19
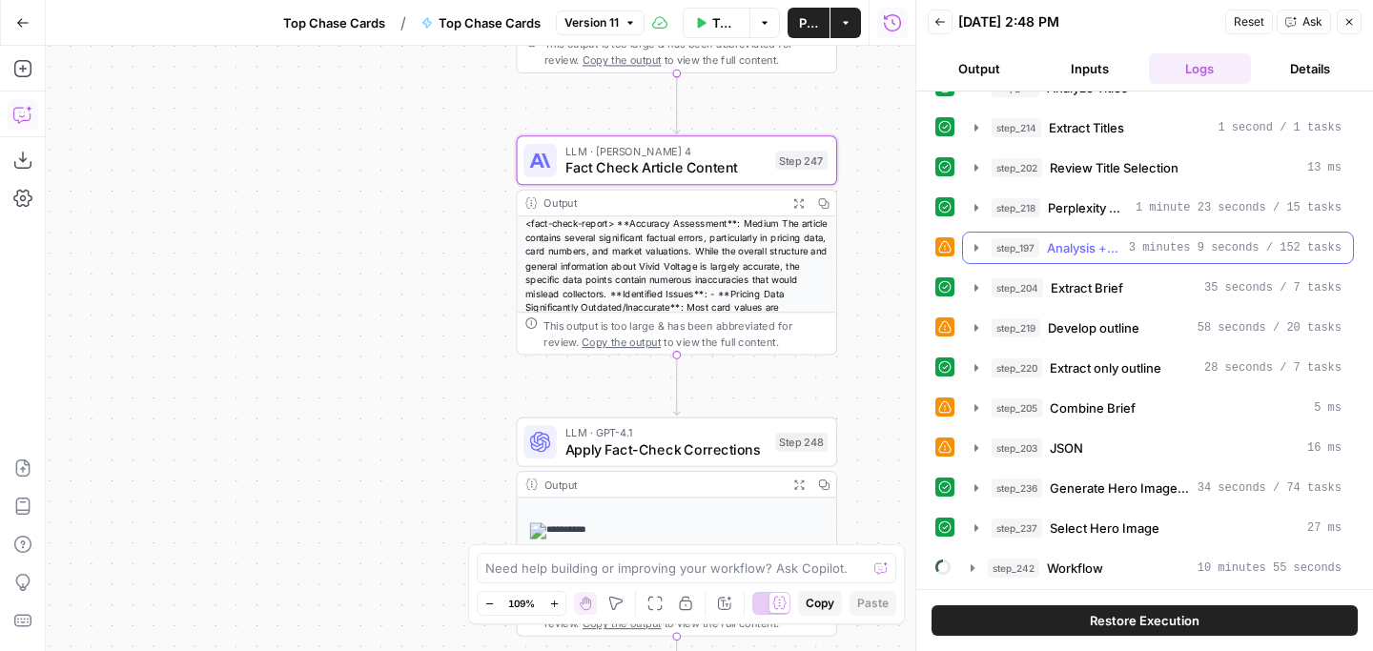
scroll to position [269, 0]
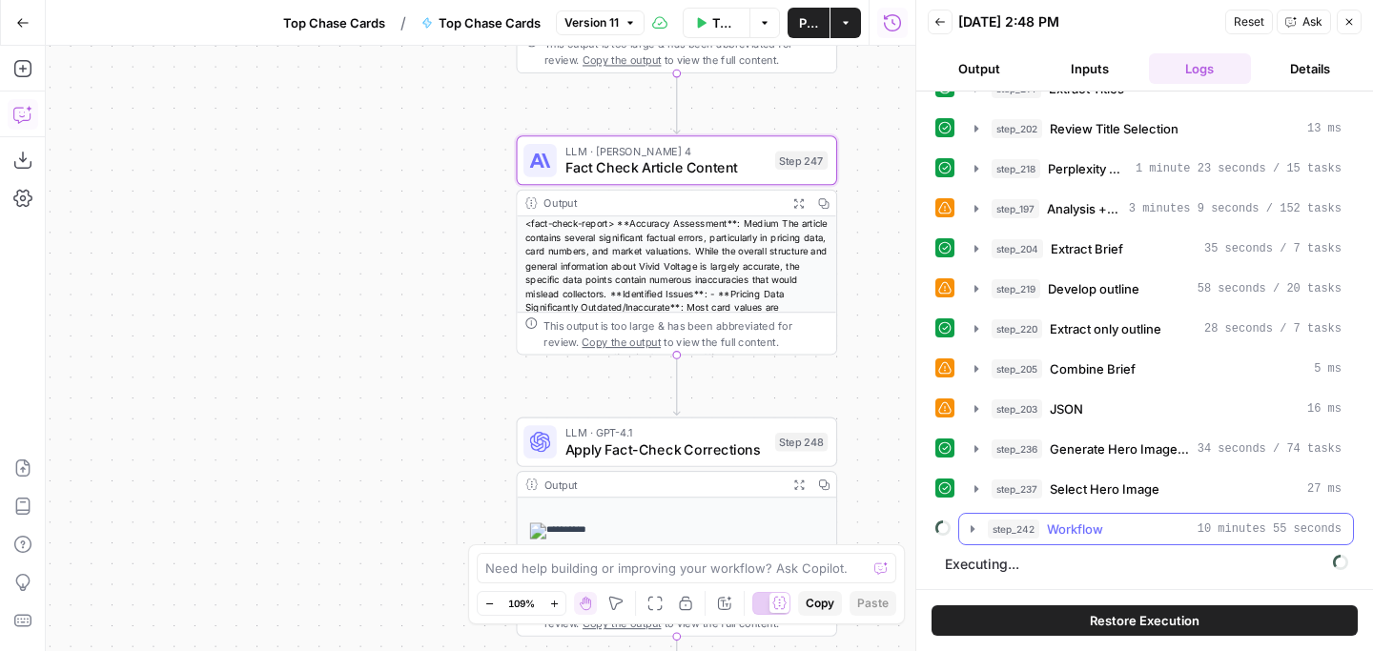
click at [971, 527] on icon "button" at bounding box center [972, 528] width 4 height 7
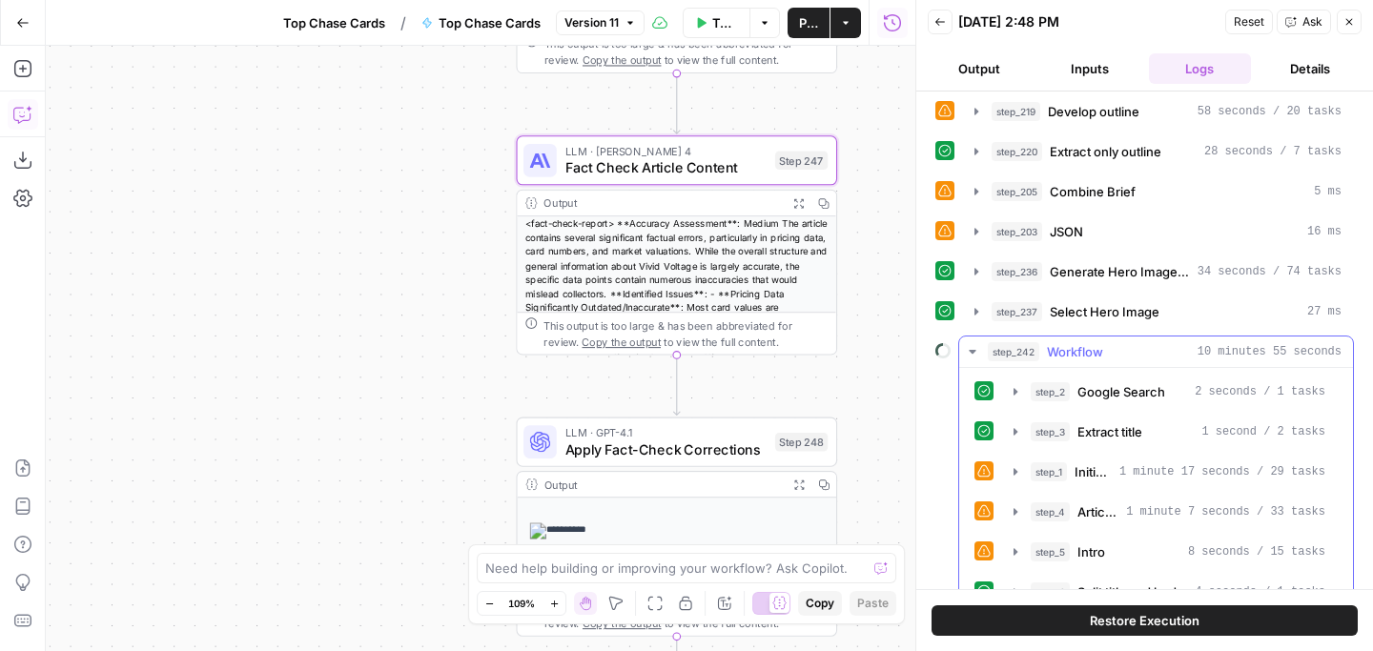
scroll to position [558, 0]
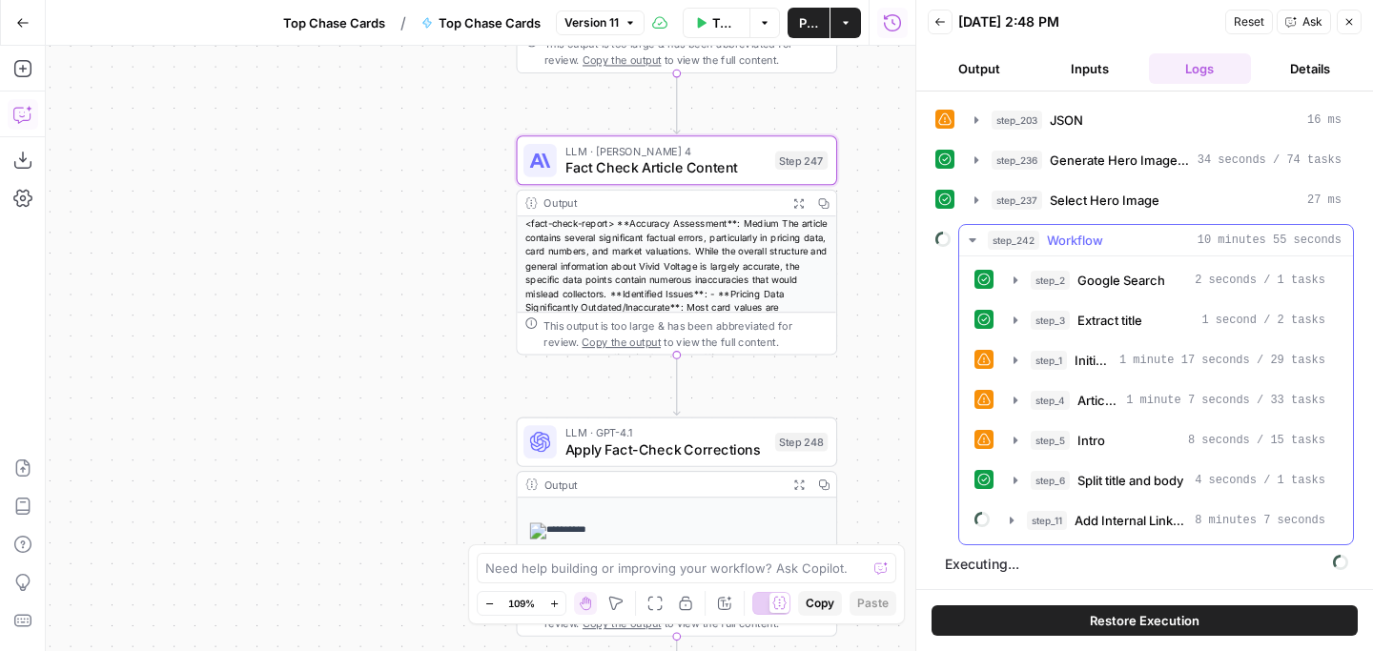
click at [967, 234] on icon "button" at bounding box center [972, 240] width 15 height 15
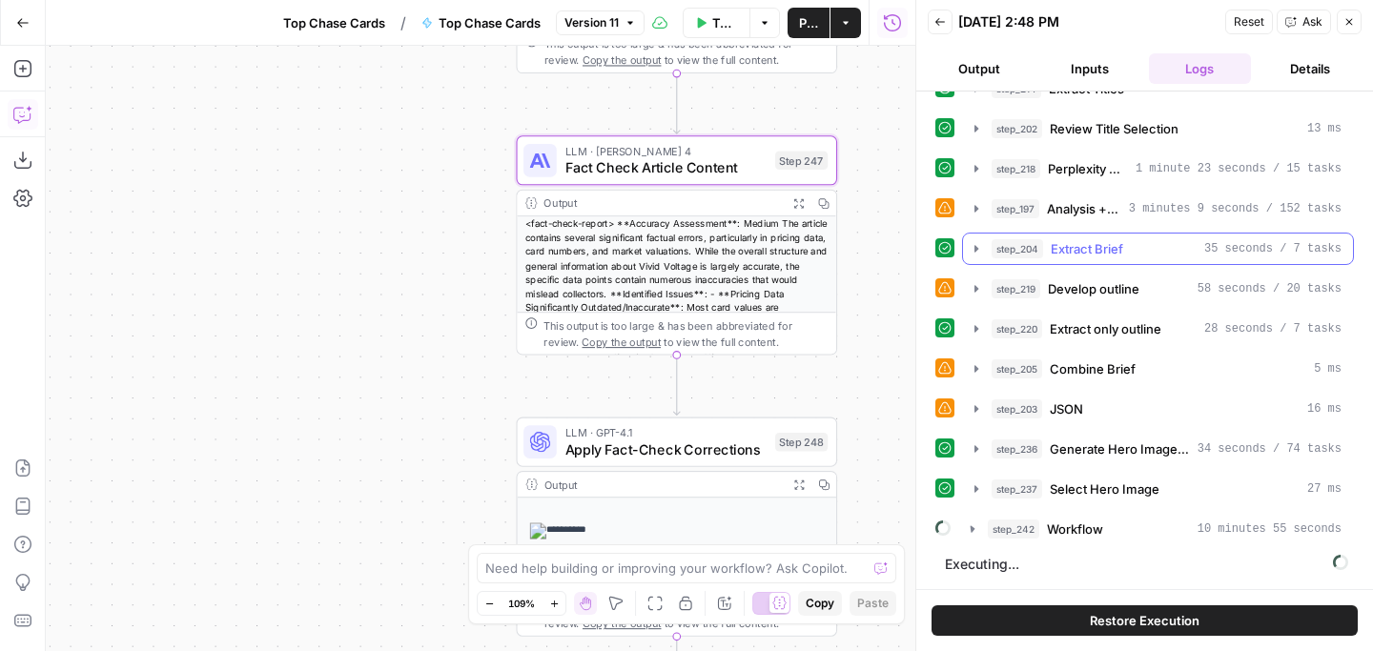
scroll to position [269, 0]
click at [712, 176] on span "Fact Check Article Content" at bounding box center [666, 167] width 202 height 21
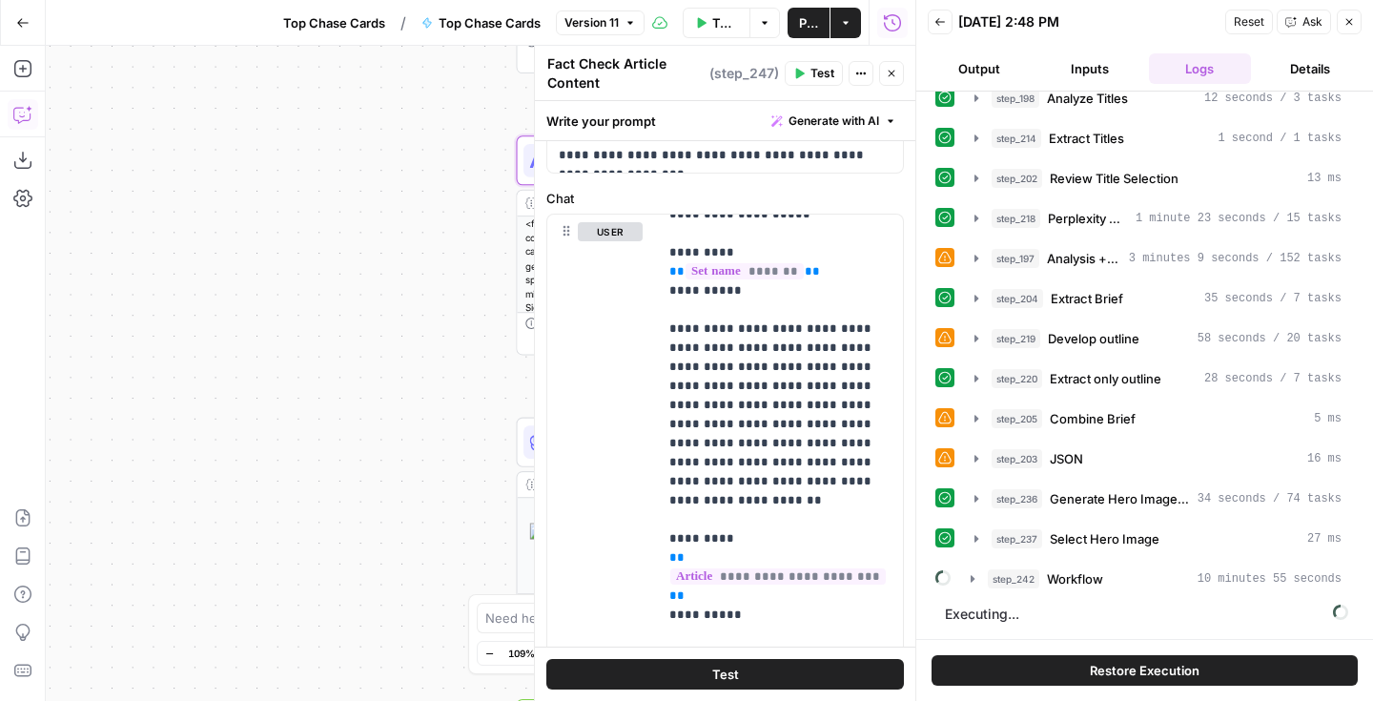
scroll to position [219, 0]
click at [973, 575] on icon "button" at bounding box center [972, 578] width 15 height 15
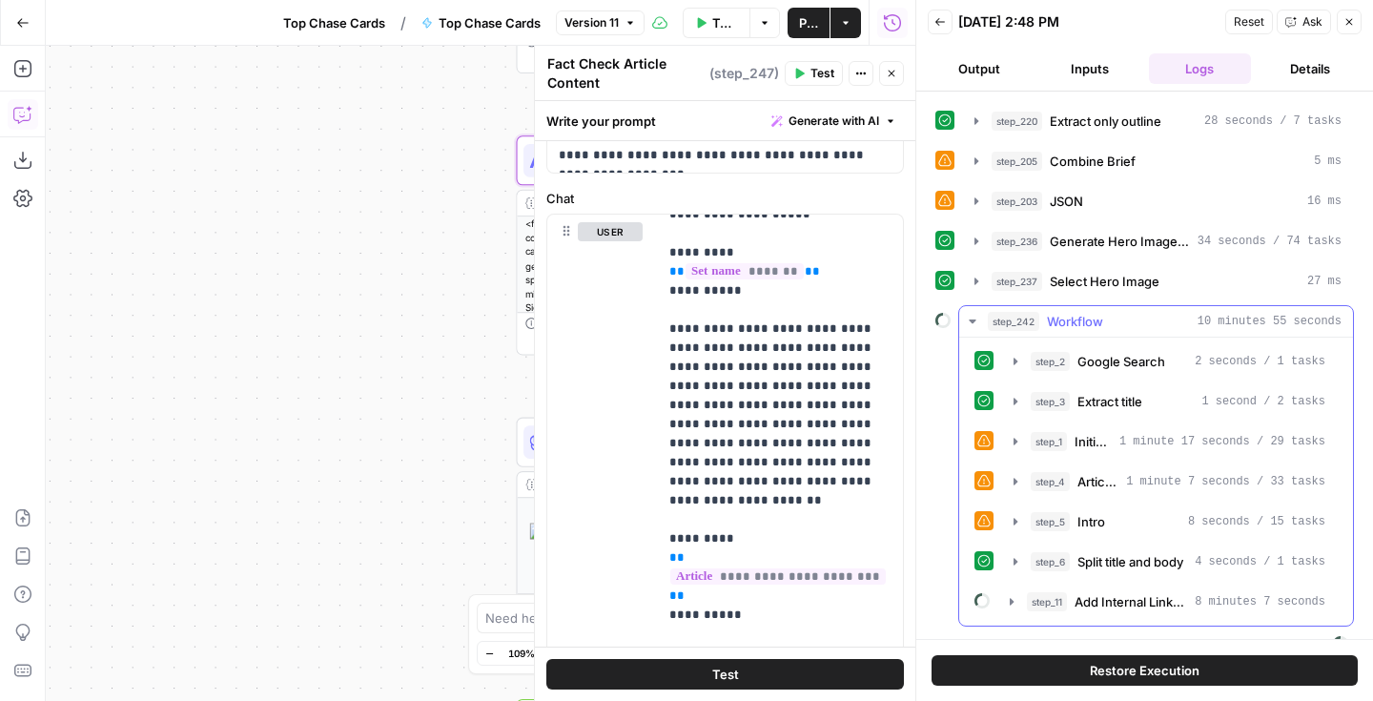
scroll to position [508, 0]
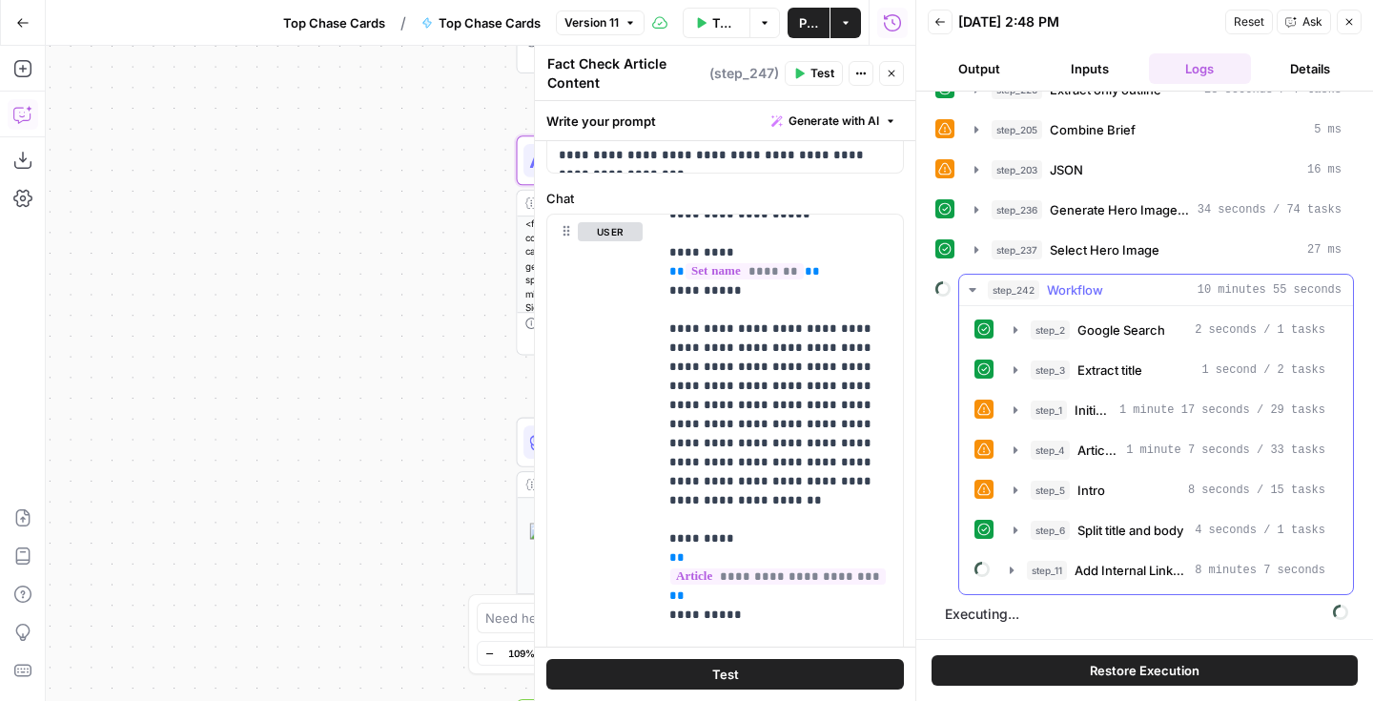
click at [968, 286] on icon "button" at bounding box center [972, 289] width 15 height 15
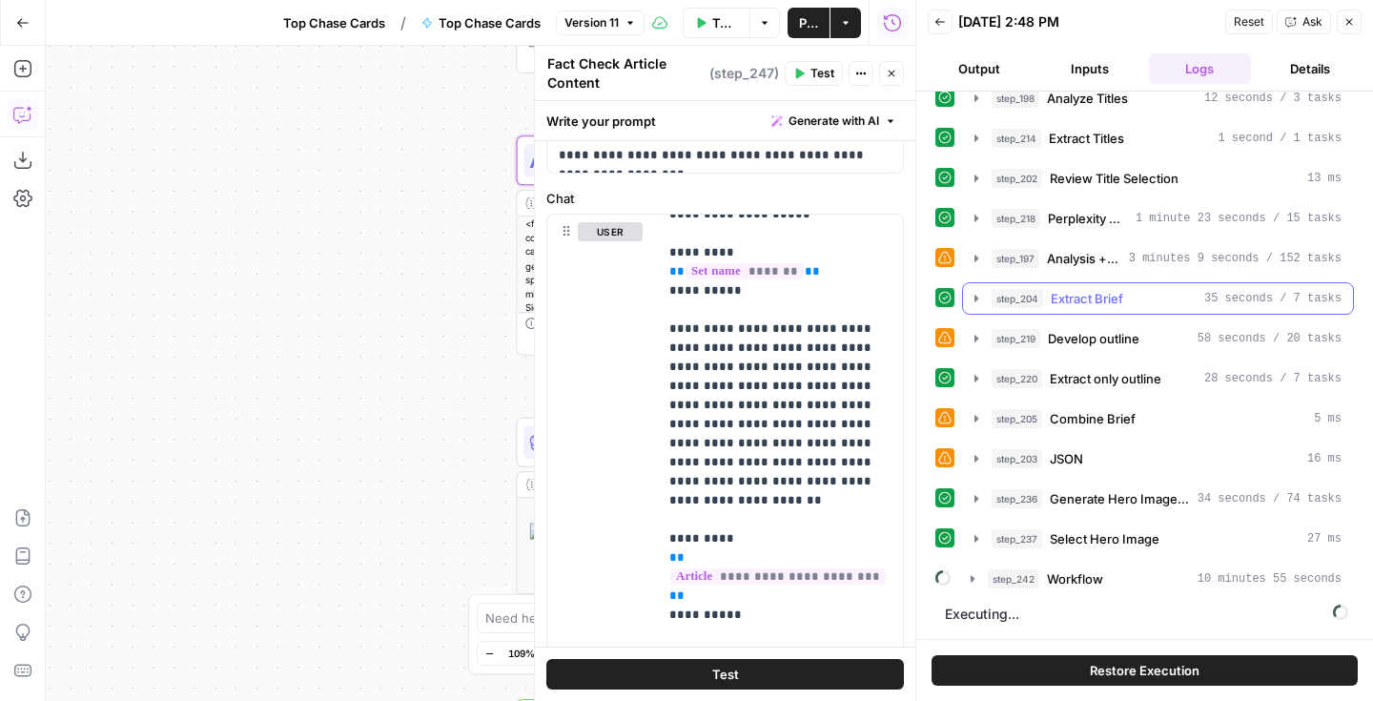
scroll to position [219, 0]
click at [895, 70] on icon "button" at bounding box center [891, 73] width 11 height 11
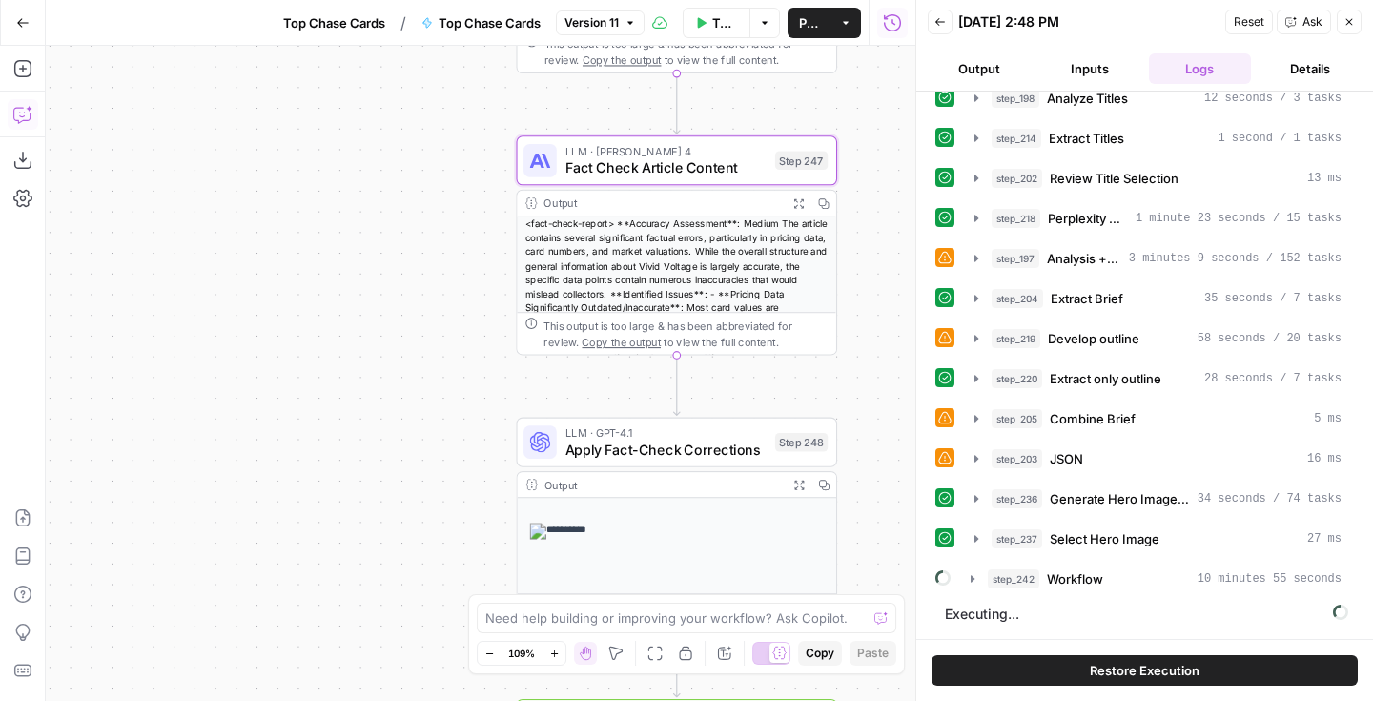
click at [945, 24] on icon "button" at bounding box center [939, 21] width 11 height 11
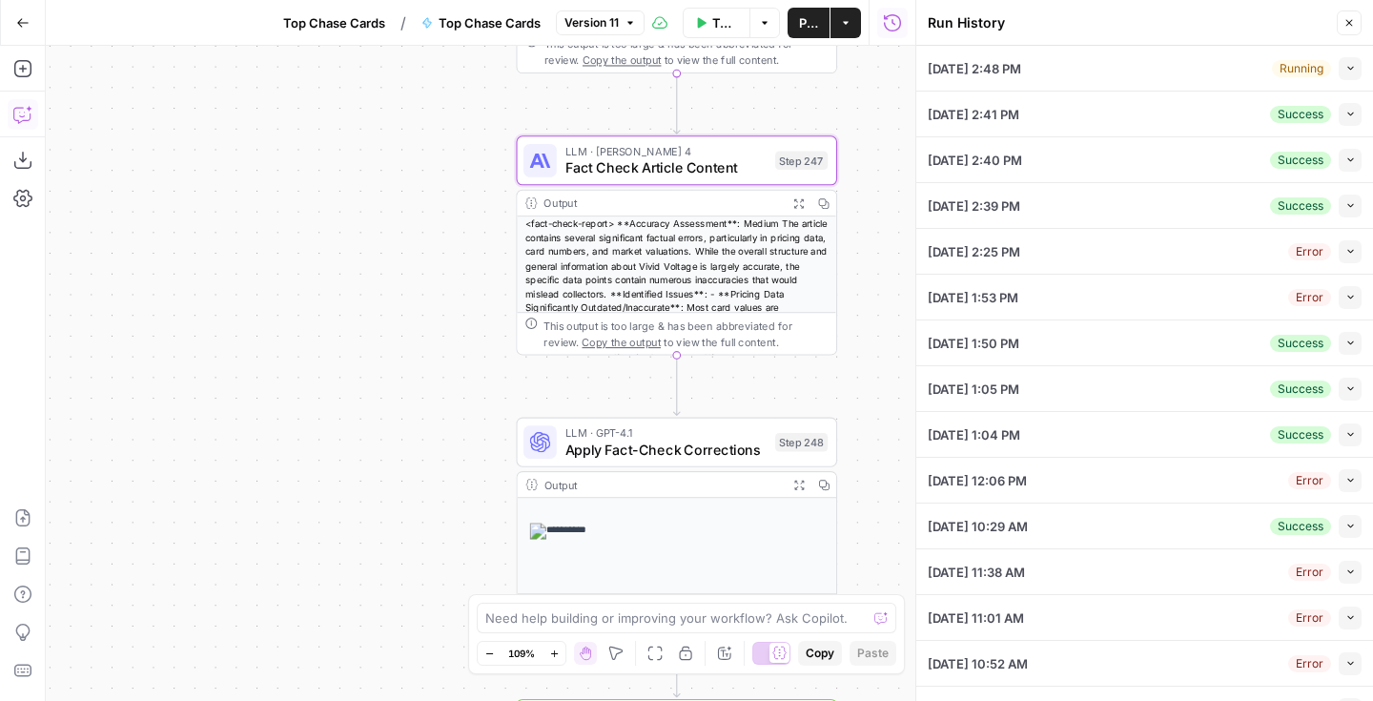
click at [1343, 63] on button "Collapse" at bounding box center [1349, 68] width 23 height 23
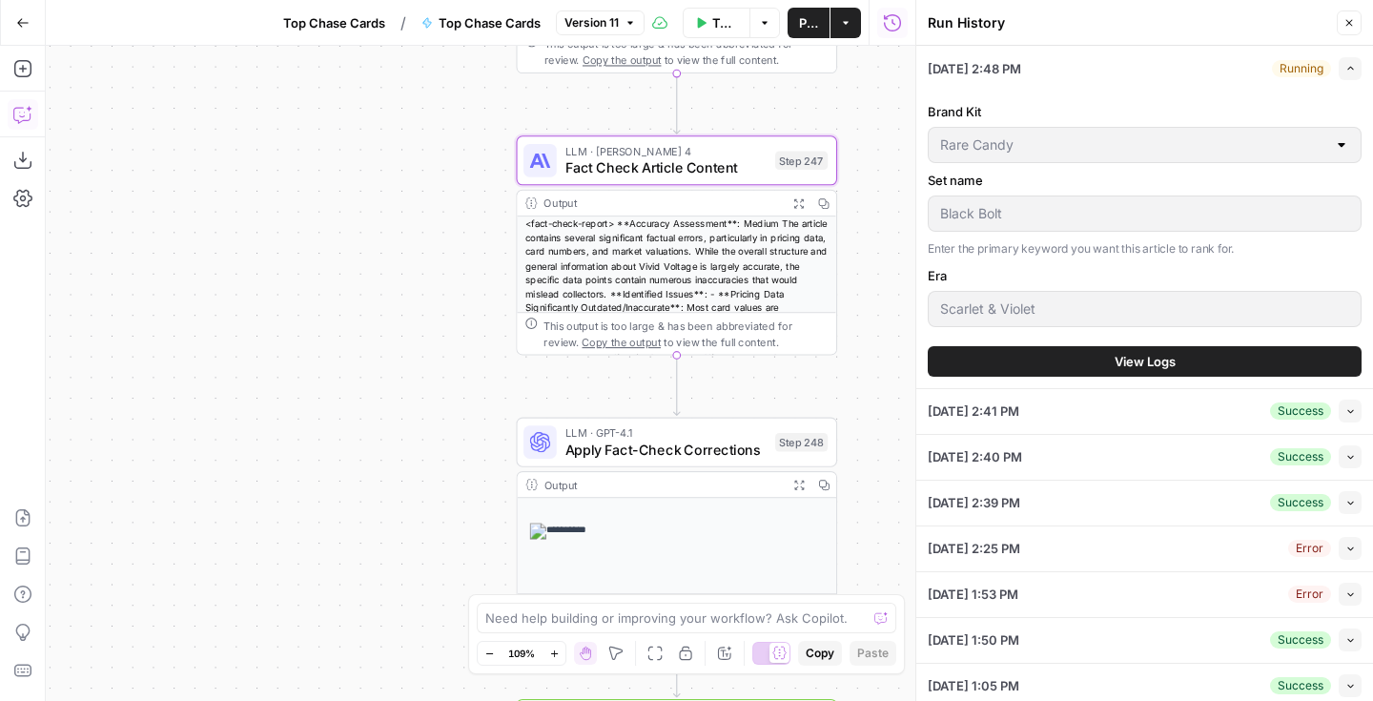
click at [1181, 351] on button "View Logs" at bounding box center [1144, 361] width 434 height 31
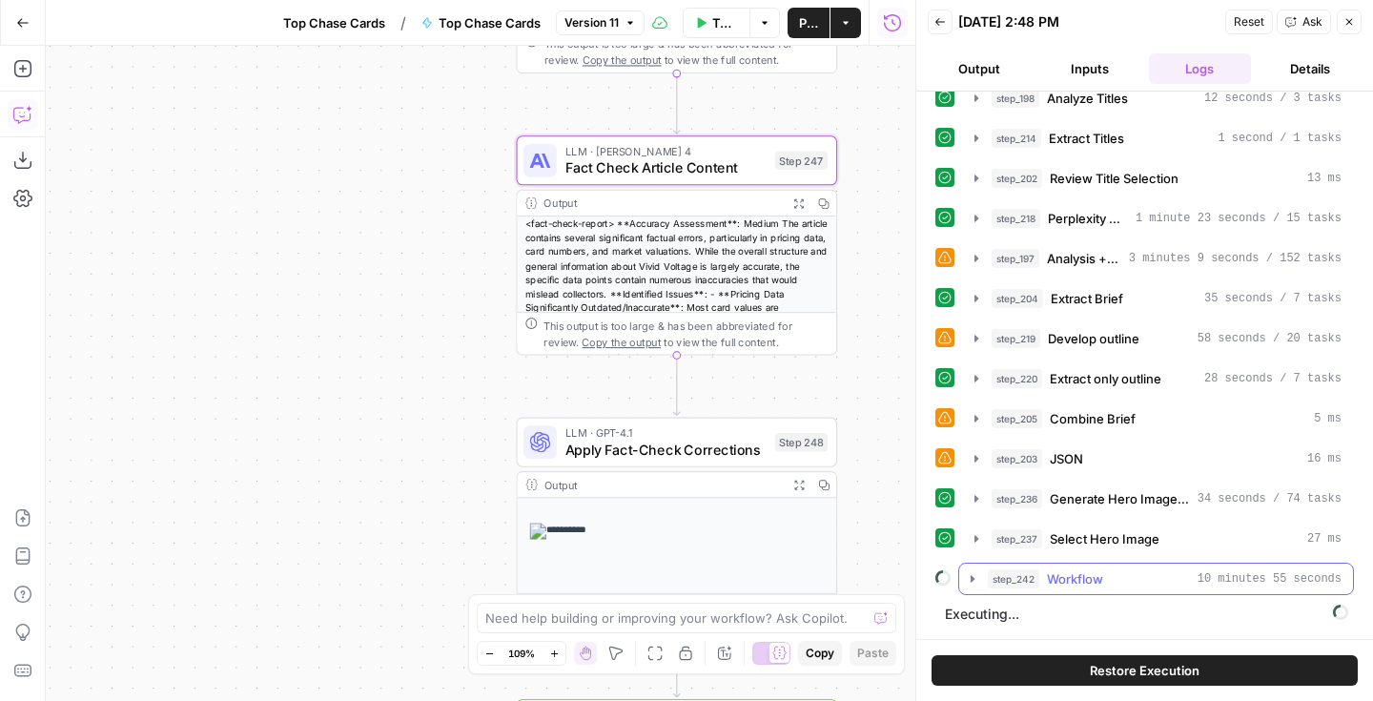
click at [970, 579] on icon "button" at bounding box center [972, 578] width 4 height 7
